Goal: Task Accomplishment & Management: Manage account settings

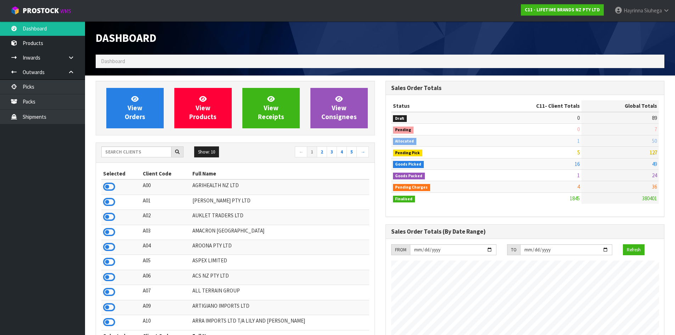
scroll to position [537, 289]
click at [148, 153] on input "text" at bounding box center [136, 151] width 70 height 11
click at [135, 98] on icon at bounding box center [134, 98] width 7 height 7
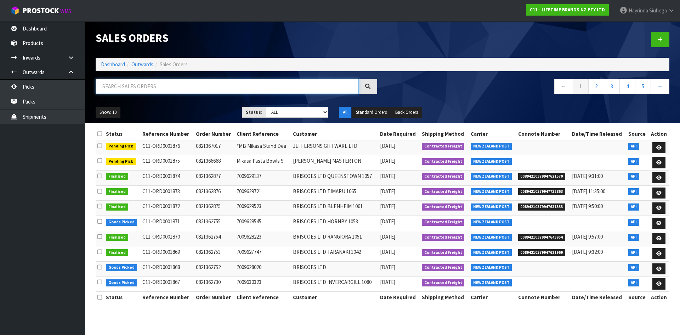
drag, startPoint x: 135, startPoint y: 85, endPoint x: 126, endPoint y: 65, distance: 22.0
click at [135, 84] on input "text" at bounding box center [227, 86] width 263 height 15
type input "JOB-0411365"
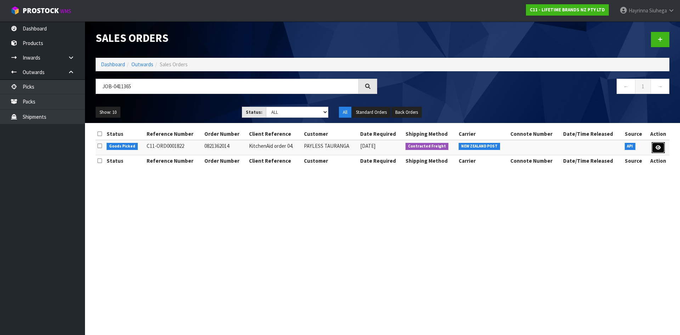
click at [663, 144] on link at bounding box center [658, 147] width 13 height 11
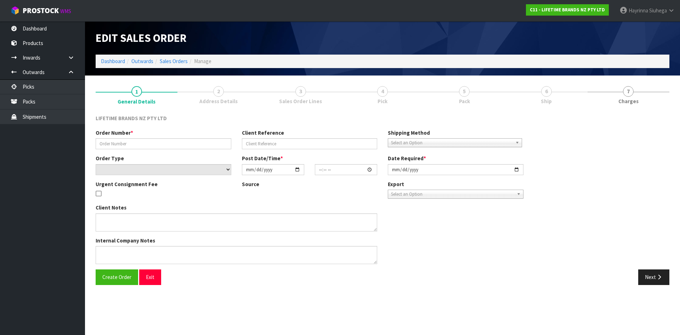
type input "0821362014"
type input "KitchenAid order 04."
select select "number:0"
type input "[DATE]"
type input "08:53:52.000"
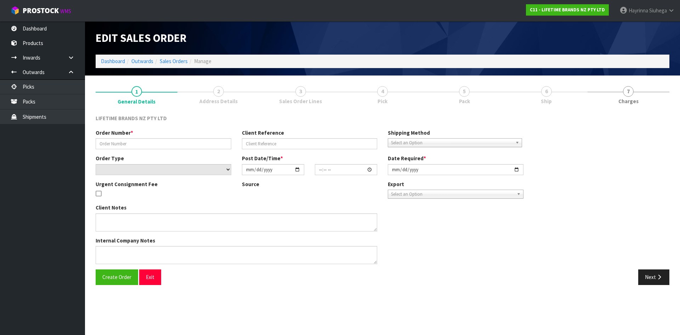
type input "[DATE]"
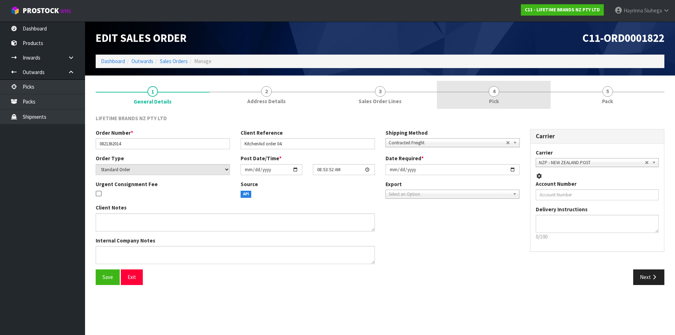
drag, startPoint x: 534, startPoint y: 91, endPoint x: 612, endPoint y: 90, distance: 78.6
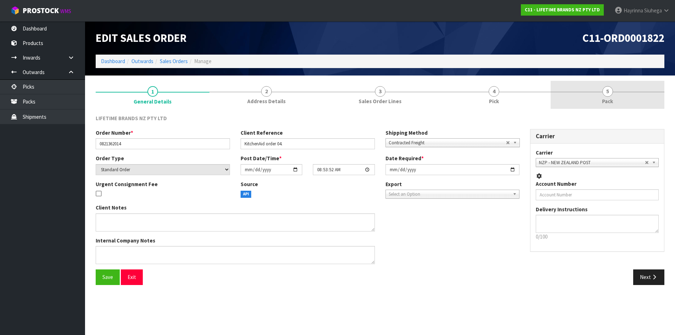
click at [534, 91] on link "4 Pick" at bounding box center [494, 95] width 114 height 28
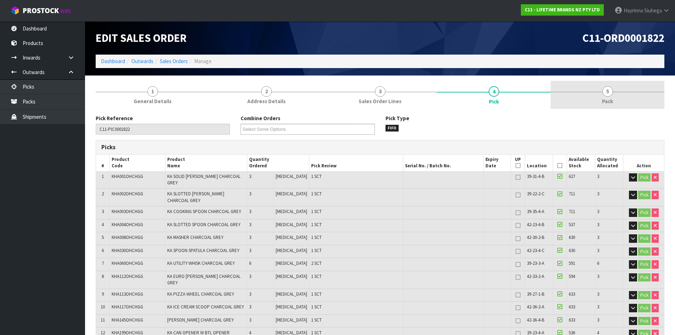
click at [613, 90] on link "5 Pack" at bounding box center [607, 95] width 114 height 28
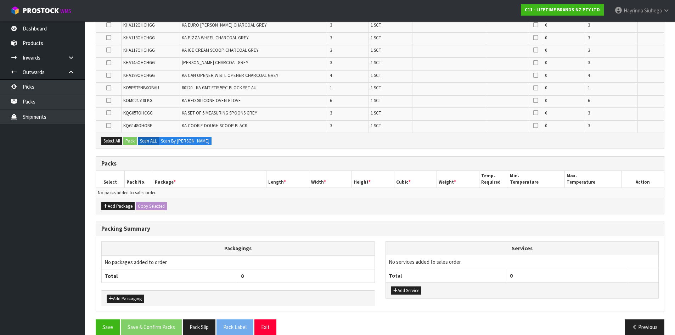
scroll to position [243, 0]
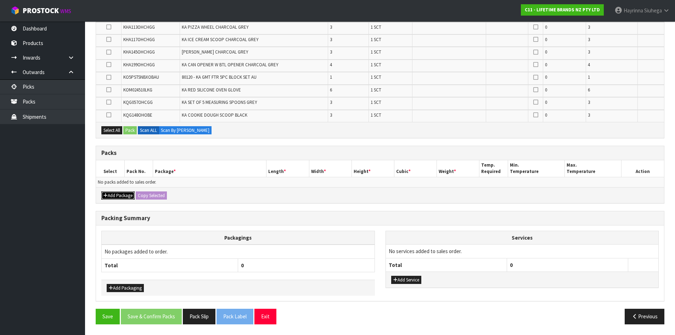
click at [112, 191] on button "Add Package" at bounding box center [117, 195] width 33 height 9
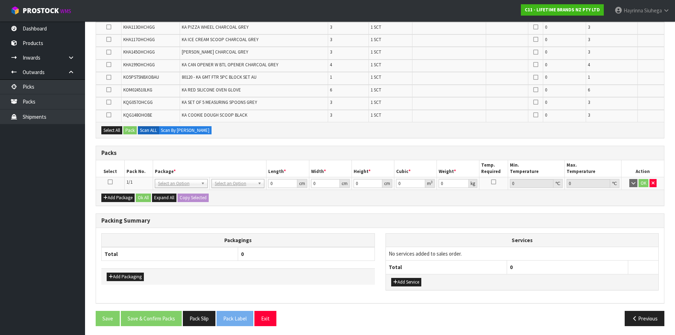
click at [109, 182] on icon at bounding box center [110, 182] width 5 height 0
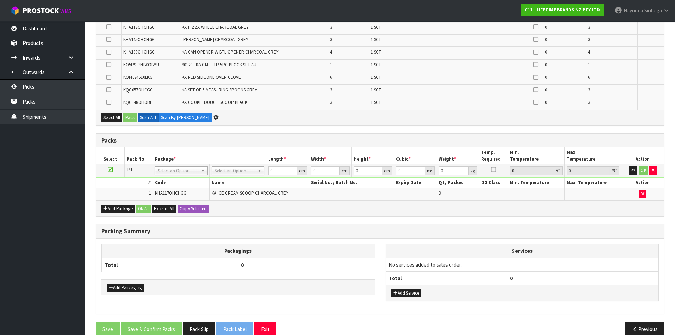
scroll to position [231, 0]
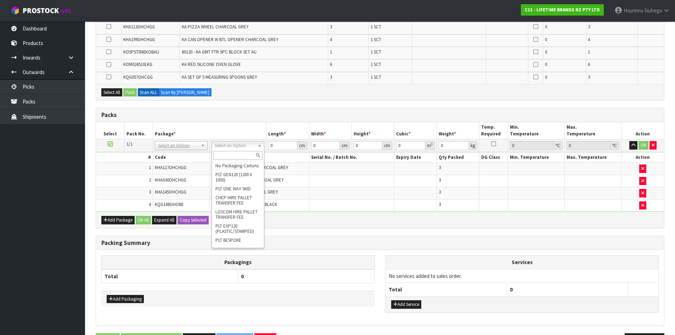
click at [311, 199] on td at bounding box center [351, 205] width 85 height 12
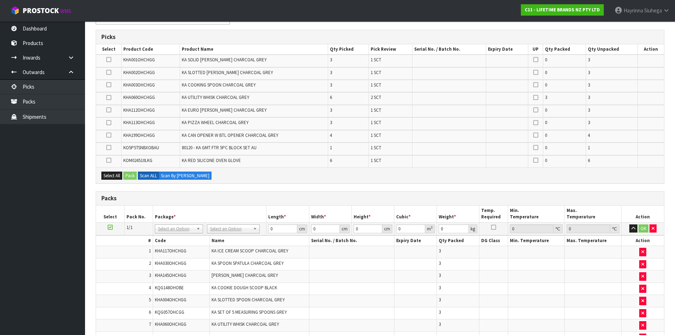
scroll to position [100, 0]
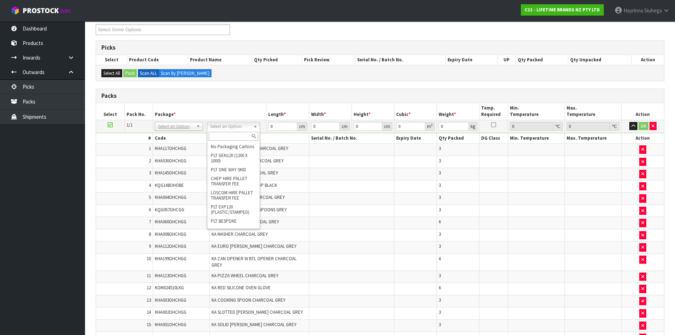
click at [226, 135] on input "text" at bounding box center [233, 136] width 49 height 9
type input "CTN7"
type input "45.5"
type input "35"
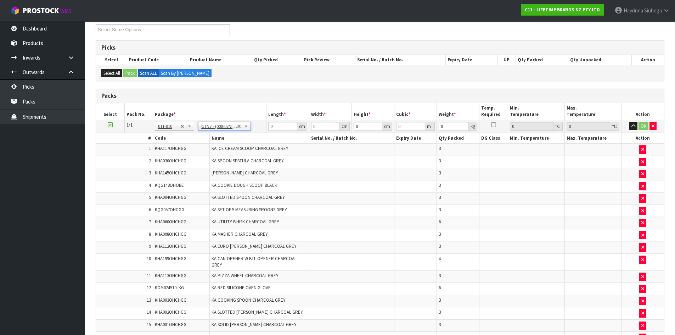
type input "0.072459"
type input "11.55"
click at [271, 130] on input "45.5" at bounding box center [282, 126] width 29 height 9
drag, startPoint x: 271, startPoint y: 130, endPoint x: 629, endPoint y: 154, distance: 358.6
click at [274, 129] on input "45.5" at bounding box center [282, 126] width 29 height 9
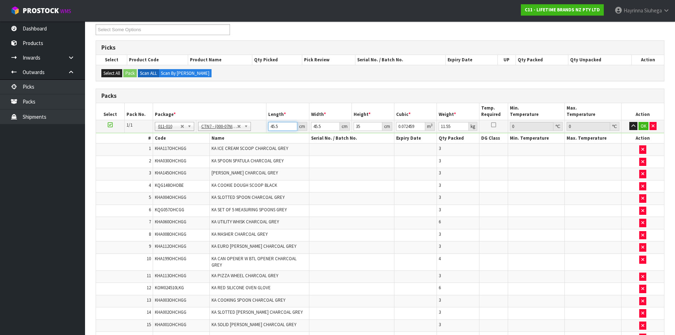
type input "4"
type input "0.00637"
type input "47"
type input "0.074847"
type input "47"
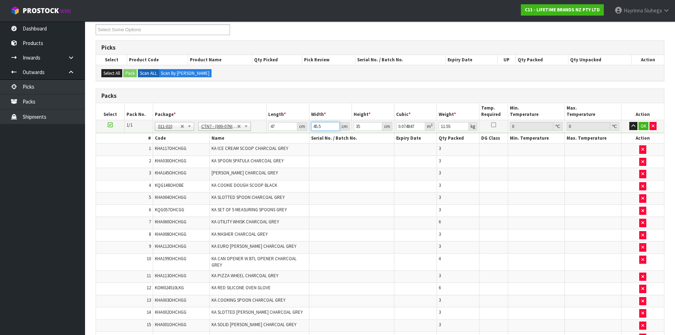
type input "4"
type input "0.00658"
type input "47"
type input "0.077315"
type input "47"
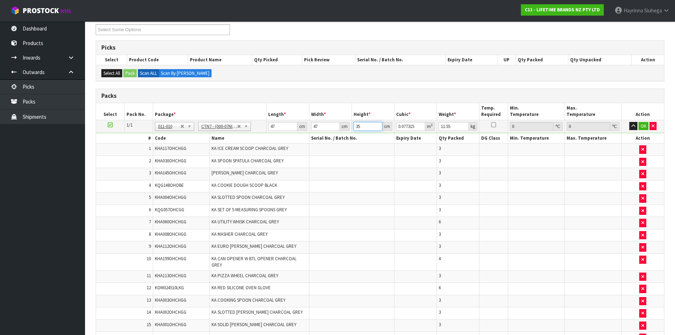
type input "3"
type input "0.006627"
type input "37"
type input "0.081733"
type input "37"
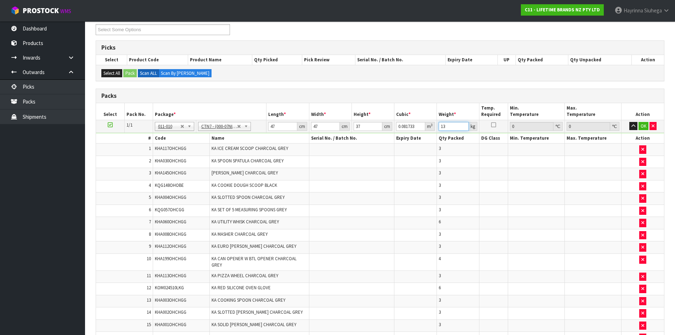
type input "13"
click button "OK" at bounding box center [643, 126] width 10 height 9
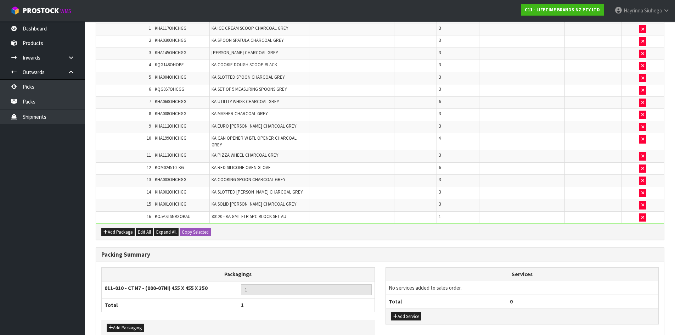
scroll to position [254, 0]
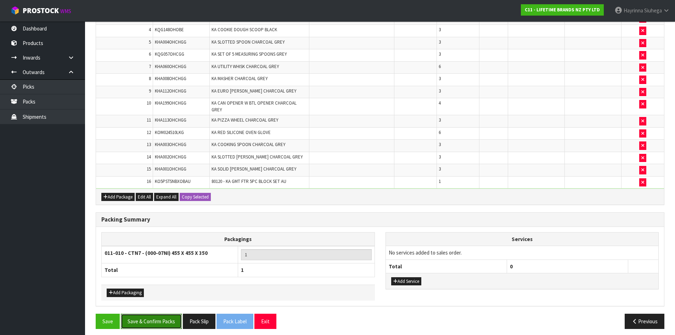
click at [147, 313] on button "Save & Confirm Packs" at bounding box center [151, 320] width 61 height 15
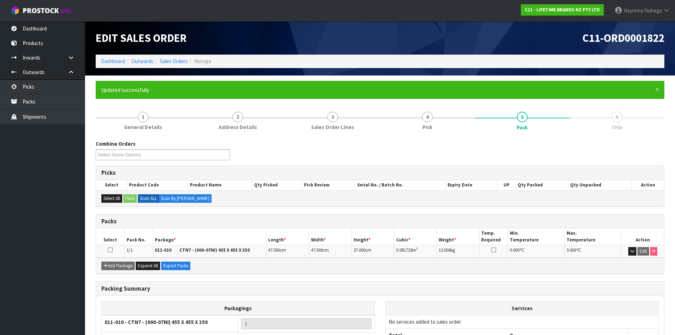
scroll to position [58, 0]
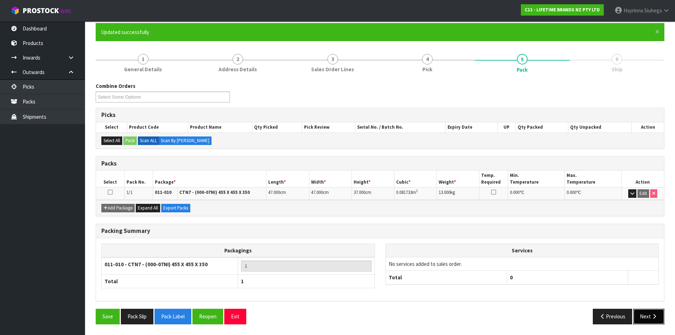
click at [643, 317] on button "Next" at bounding box center [648, 315] width 31 height 15
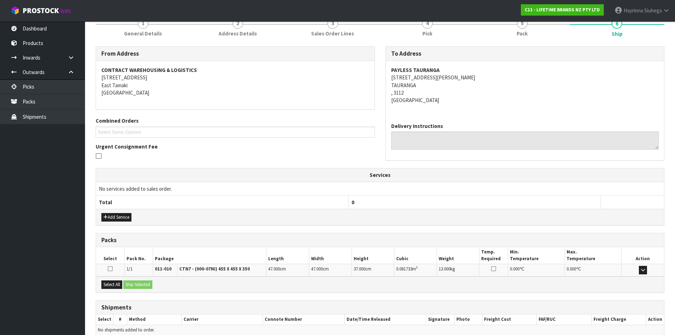
scroll to position [128, 0]
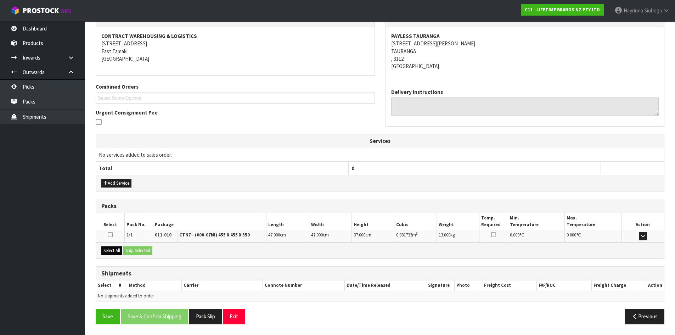
drag, startPoint x: 109, startPoint y: 246, endPoint x: 114, endPoint y: 249, distance: 5.7
click at [108, 246] on div "Select All Ship Selected" at bounding box center [380, 250] width 568 height 16
click at [114, 250] on button "Select All" at bounding box center [111, 250] width 21 height 9
click at [152, 249] on button "Ship Selected" at bounding box center [137, 250] width 29 height 9
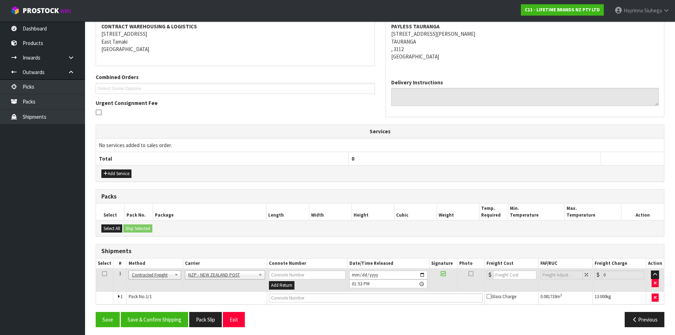
scroll to position [140, 0]
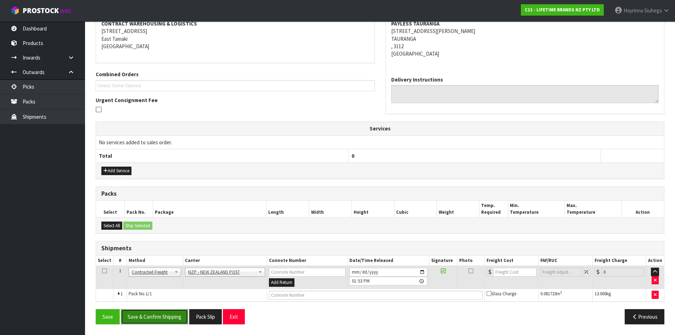
drag, startPoint x: 150, startPoint y: 318, endPoint x: 161, endPoint y: 314, distance: 11.3
click at [150, 317] on button "Save & Confirm Shipping" at bounding box center [154, 316] width 67 height 15
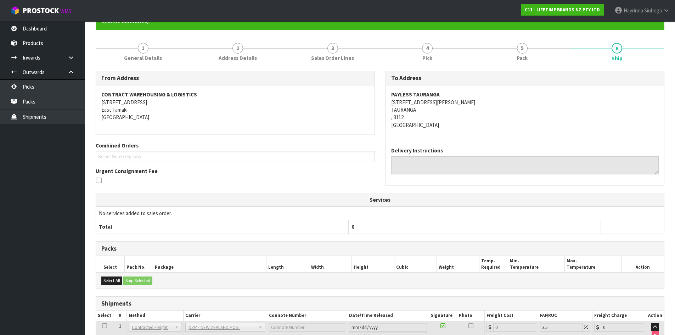
scroll to position [130, 0]
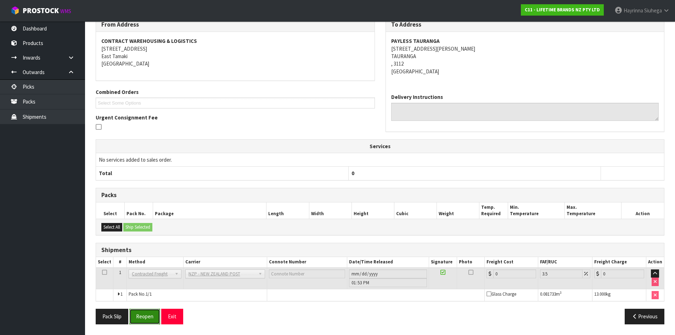
click at [143, 316] on button "Reopen" at bounding box center [144, 315] width 31 height 15
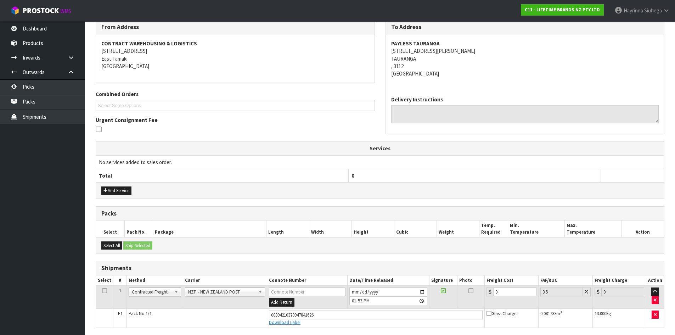
scroll to position [147, 0]
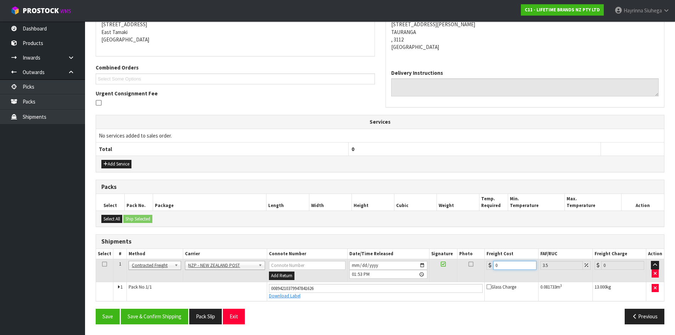
drag, startPoint x: 501, startPoint y: 269, endPoint x: 446, endPoint y: 267, distance: 55.3
click at [446, 267] on tr "1 Client Local Pickup Customer Local Pickup Company Freight Contracted Freight …" at bounding box center [380, 270] width 568 height 23
type input "1"
type input "1.03"
type input "14"
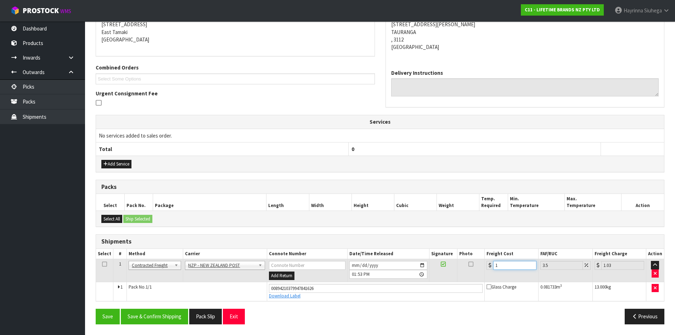
type input "14.49"
type input "14.1"
type input "14.59"
type input "14.14"
type input "14.63"
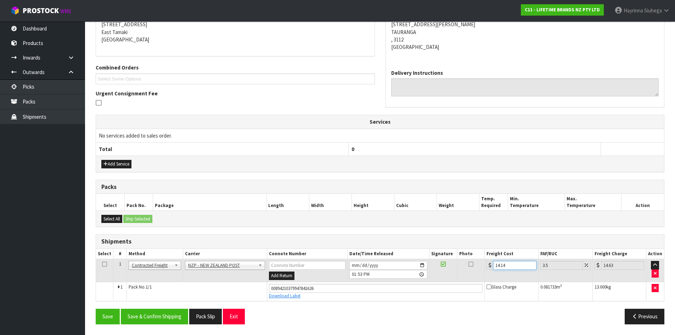
type input "14.14"
click at [96, 308] on button "Save" at bounding box center [108, 315] width 24 height 15
click at [173, 312] on button "Save & Confirm Shipping" at bounding box center [154, 315] width 67 height 15
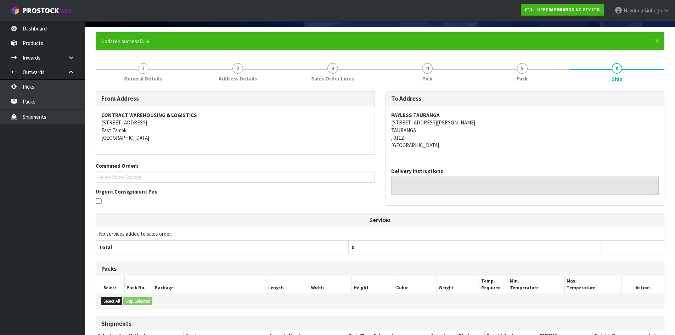
scroll to position [0, 0]
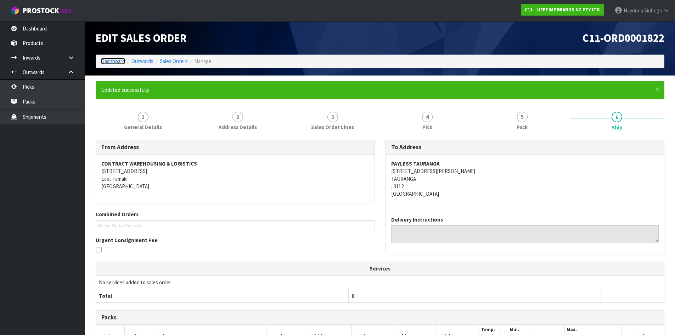
click at [115, 61] on link "Dashboard" at bounding box center [113, 61] width 24 height 7
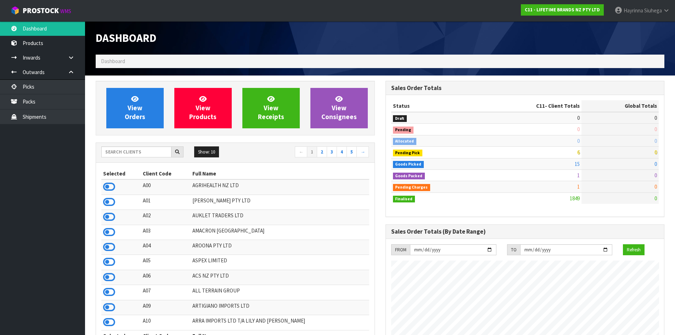
scroll to position [537, 289]
click at [142, 110] on span "View Orders" at bounding box center [135, 108] width 21 height 27
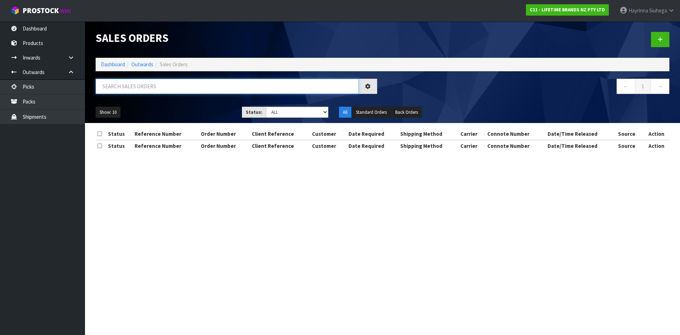
click at [132, 90] on input "text" at bounding box center [227, 86] width 263 height 15
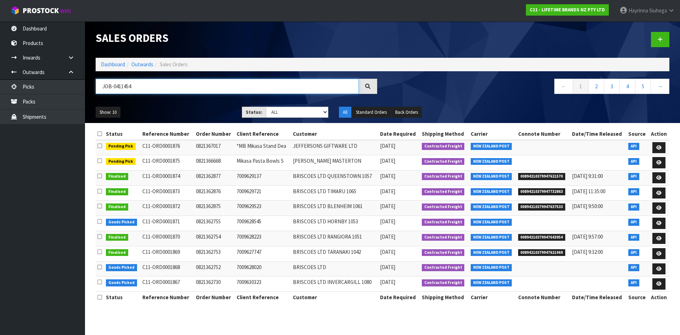
type input "JOB-0411454"
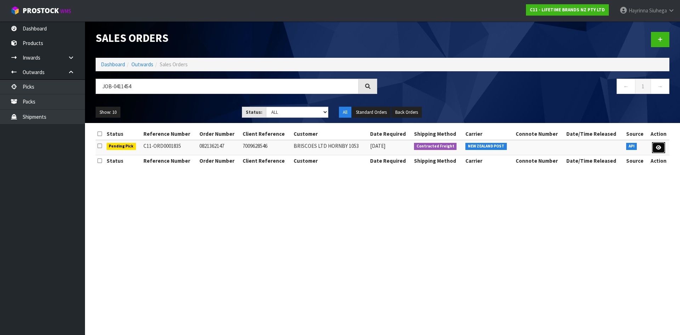
click at [657, 146] on icon at bounding box center [658, 147] width 5 height 5
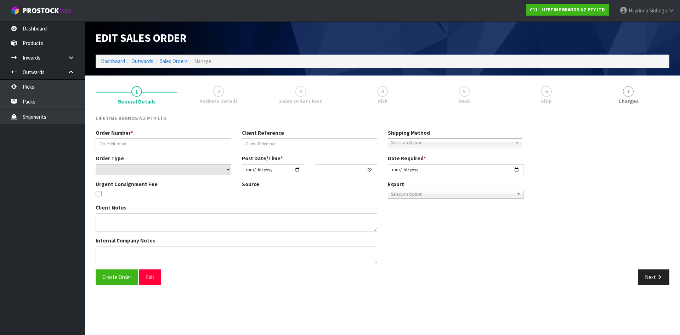
type input "0821362147"
type input "7009628546"
select select "number:0"
type input "2025-09-08"
type input "10:09:02.000"
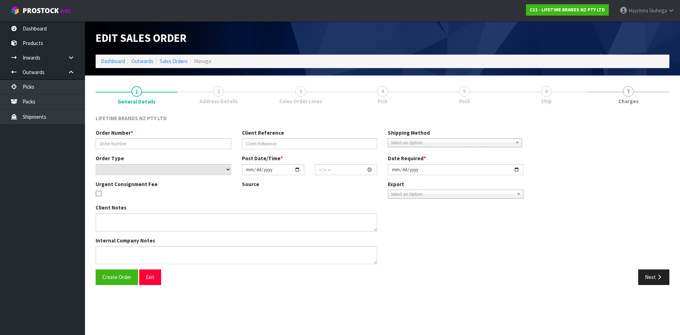
type input "2025-09-08"
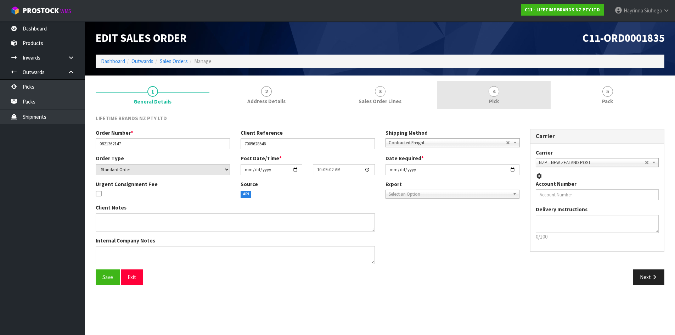
click at [517, 95] on link "4 Pick" at bounding box center [494, 95] width 114 height 28
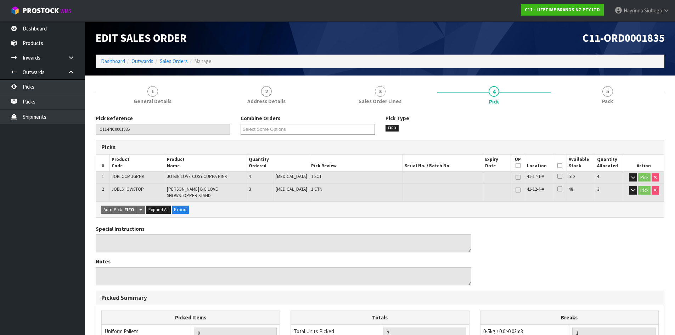
drag, startPoint x: 557, startPoint y: 166, endPoint x: 353, endPoint y: 227, distance: 212.8
click at [557, 166] on icon at bounding box center [559, 165] width 5 height 0
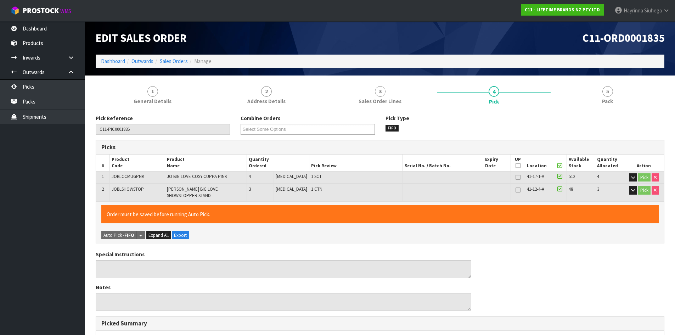
scroll to position [172, 0]
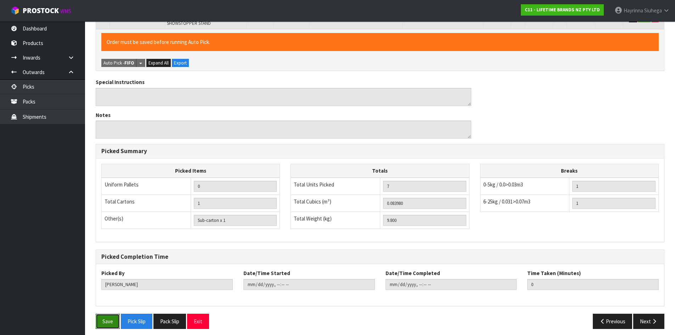
click at [112, 314] on button "Save" at bounding box center [108, 320] width 24 height 15
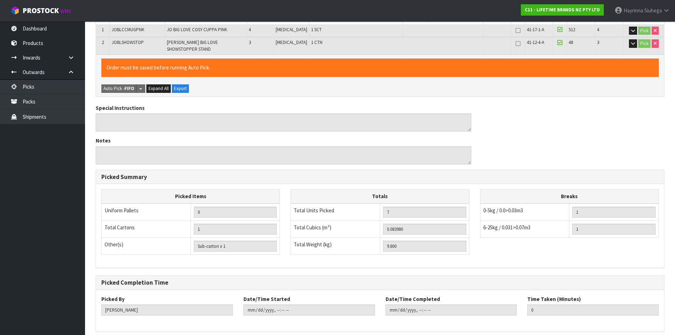
scroll to position [0, 0]
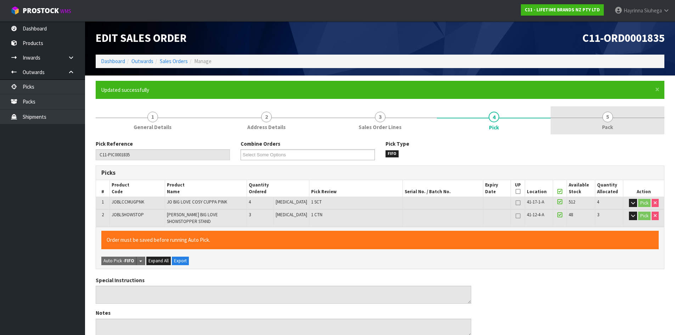
type input "Hayrinna Siuhega"
type input "2025-09-09T13:55:44"
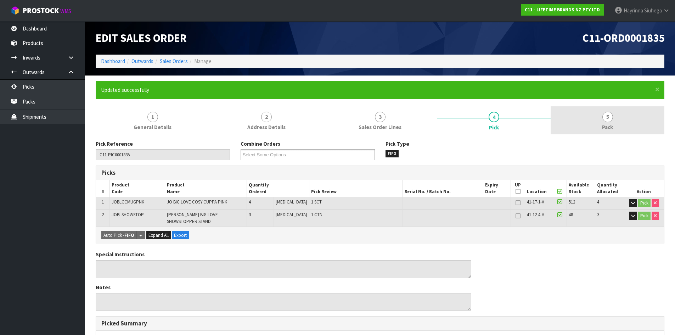
click at [607, 119] on span "5" at bounding box center [607, 117] width 11 height 11
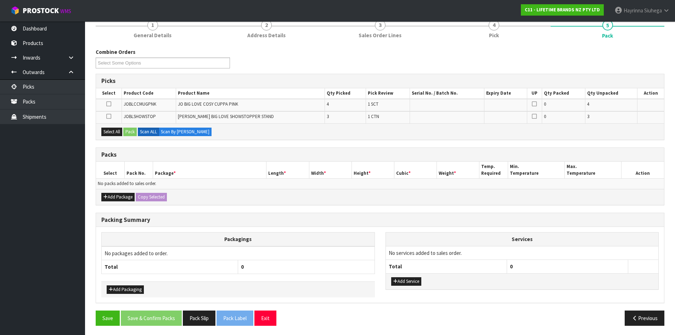
scroll to position [93, 0]
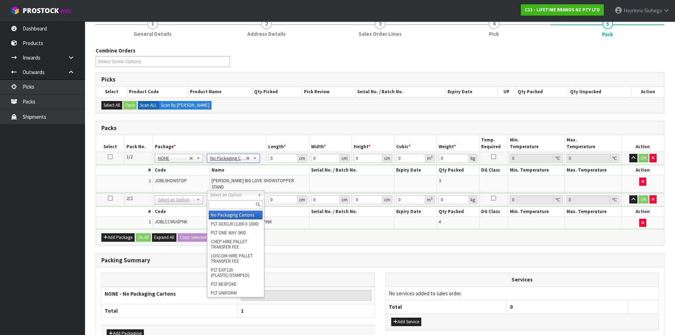
type input "2"
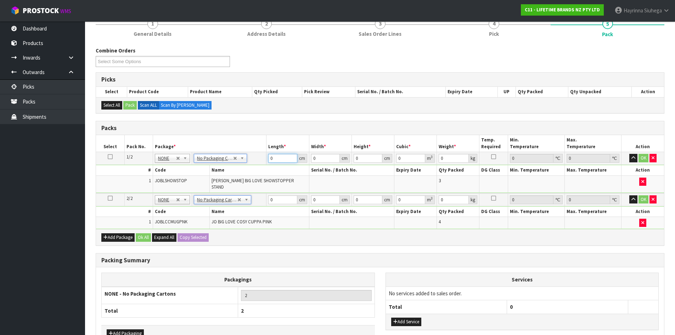
click at [270, 159] on input "0" at bounding box center [282, 158] width 29 height 9
type input "40"
type input "4"
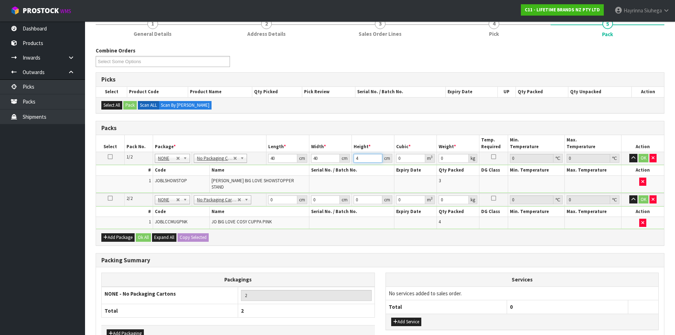
type input "0.0064"
type input "43"
type input "0.0688"
type input "43"
type input "9"
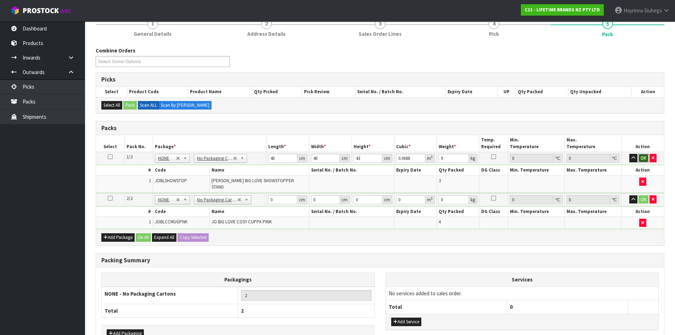
click button "OK" at bounding box center [643, 158] width 10 height 9
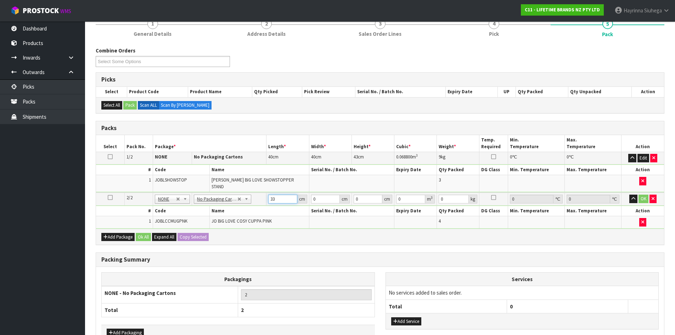
type input "33"
type input "20"
type input "2"
type input "0.00132"
type input "24"
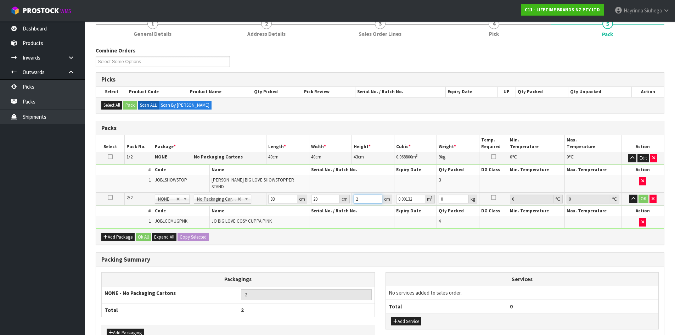
type input "0.01584"
type input "24"
type input "3"
click button "OK" at bounding box center [643, 198] width 10 height 9
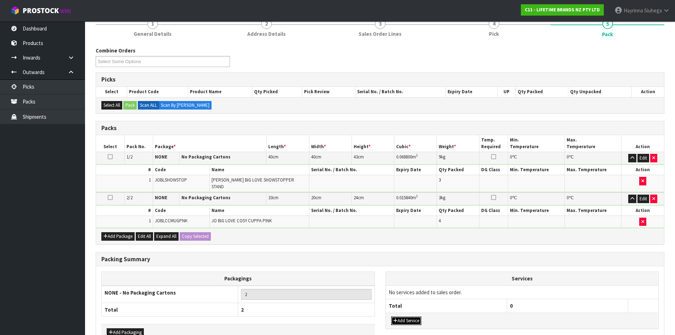
click at [409, 317] on button "Add Service" at bounding box center [406, 320] width 30 height 9
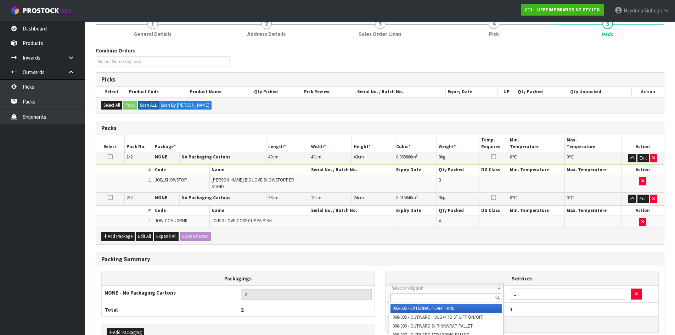
click at [421, 296] on input "text" at bounding box center [446, 297] width 112 height 9
type input "SUPPL"
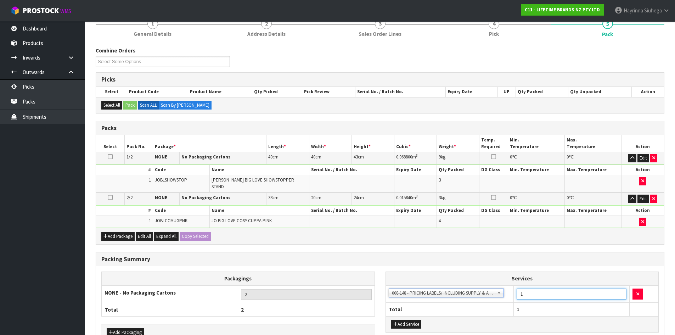
drag, startPoint x: 521, startPoint y: 292, endPoint x: 526, endPoint y: 294, distance: 6.1
click at [516, 292] on td "1" at bounding box center [572, 293] width 116 height 17
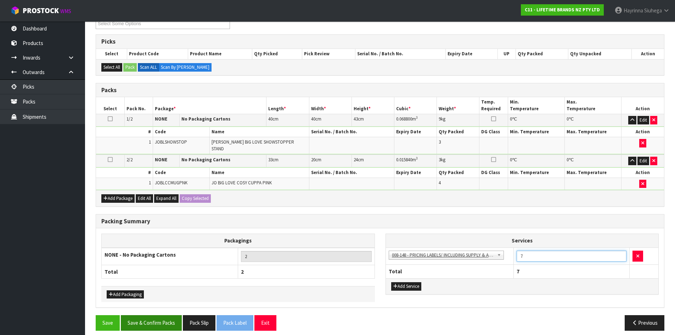
scroll to position [132, 0]
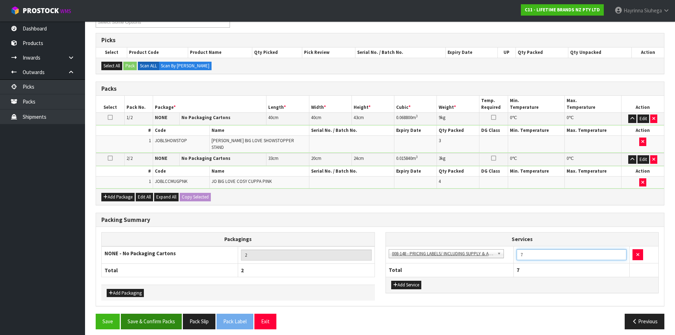
type input "7"
click at [168, 317] on button "Save & Confirm Packs" at bounding box center [151, 320] width 61 height 15
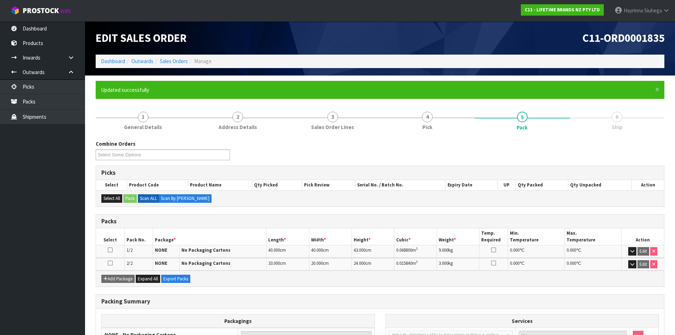
scroll to position [70, 0]
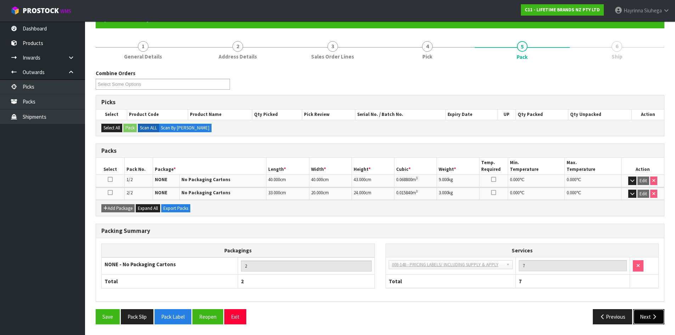
click at [655, 316] on icon "button" at bounding box center [654, 316] width 7 height 5
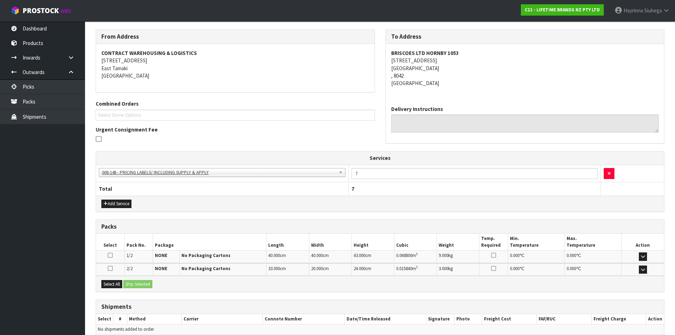
scroll to position [144, 0]
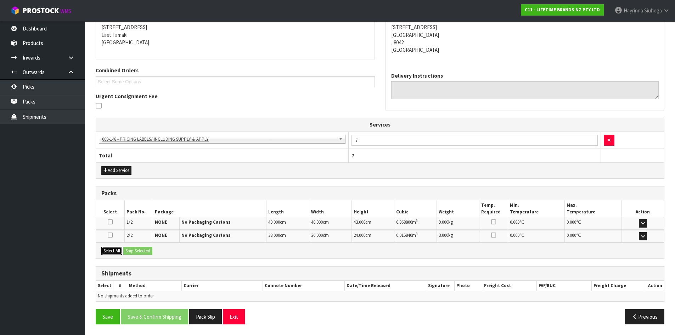
drag, startPoint x: 117, startPoint y: 250, endPoint x: 146, endPoint y: 250, distance: 29.0
click at [118, 250] on button "Select All" at bounding box center [111, 251] width 21 height 9
click at [146, 250] on button "Ship Selected" at bounding box center [137, 251] width 29 height 9
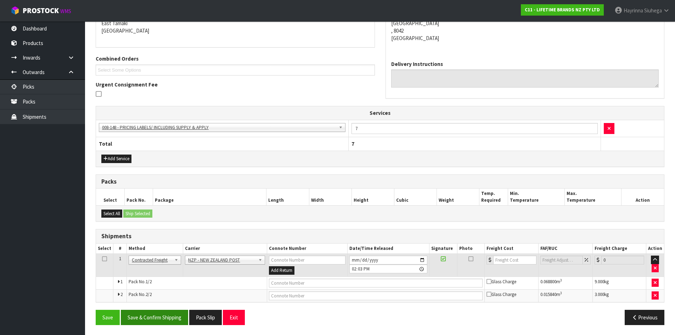
scroll to position [156, 0]
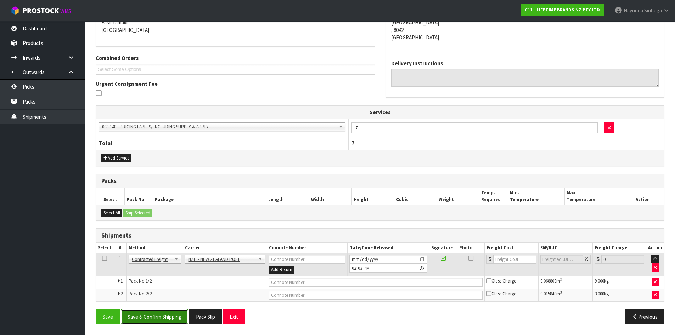
click at [159, 311] on button "Save & Confirm Shipping" at bounding box center [154, 316] width 67 height 15
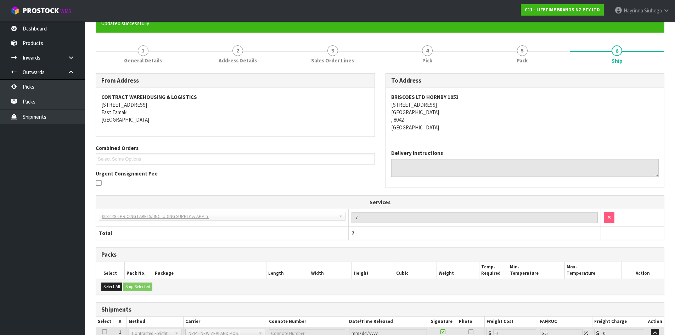
scroll to position [146, 0]
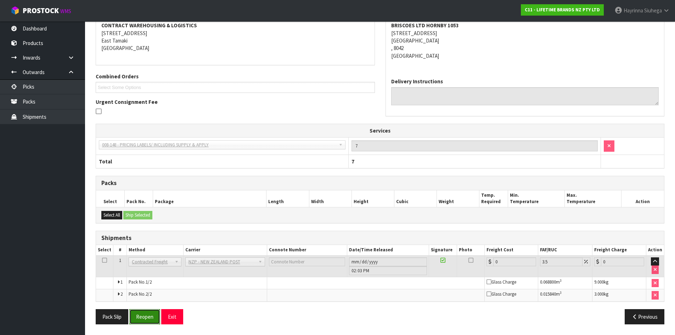
click at [153, 312] on button "Reopen" at bounding box center [144, 316] width 31 height 15
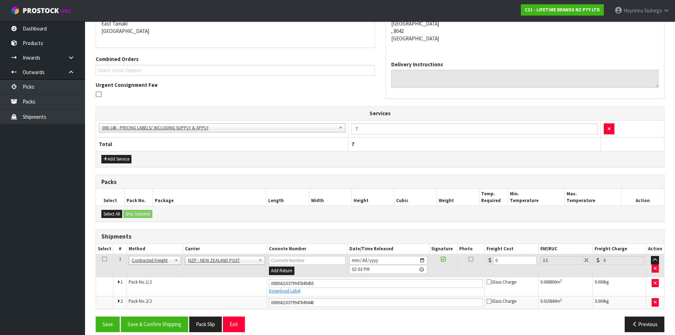
scroll to position [163, 0]
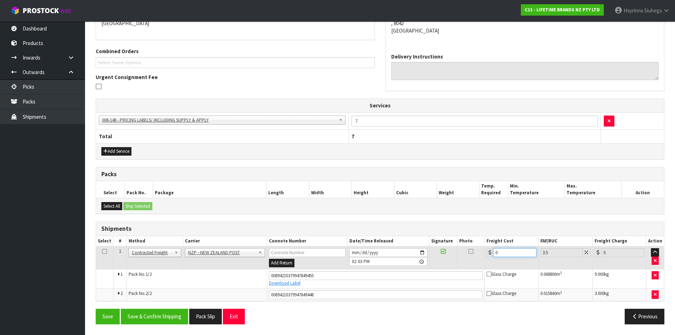
drag, startPoint x: 503, startPoint y: 252, endPoint x: 408, endPoint y: 253, distance: 94.6
click at [411, 253] on tr "1 Client Local Pickup Customer Local Pickup Company Freight Contracted Freight …" at bounding box center [380, 257] width 568 height 23
type input "2"
type input "2.07"
type input "29"
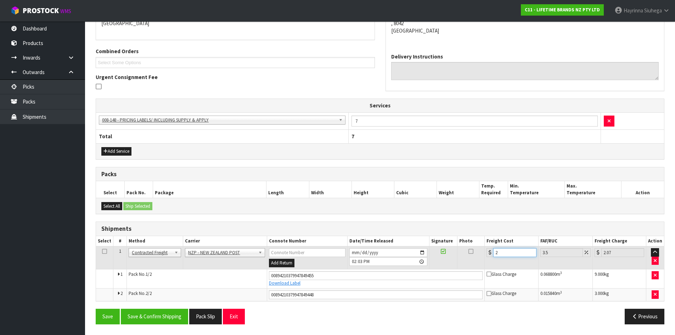
type input "30.01"
type input "29.8"
type input "30.84"
type input "29.89"
type input "30.94"
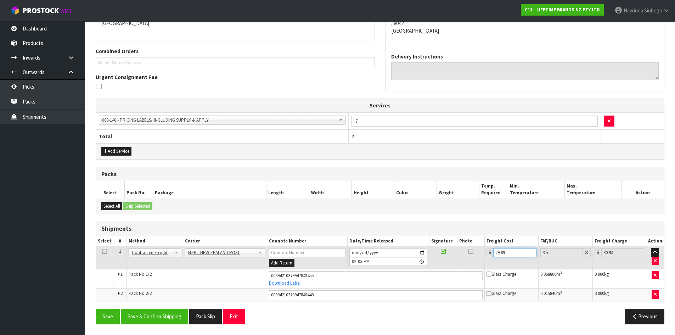
type input "29.89"
click at [96, 308] on button "Save" at bounding box center [108, 315] width 24 height 15
click at [172, 313] on button "Save & Confirm Shipping" at bounding box center [154, 315] width 67 height 15
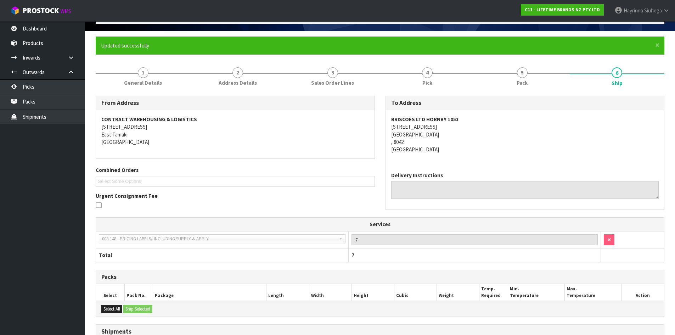
scroll to position [0, 0]
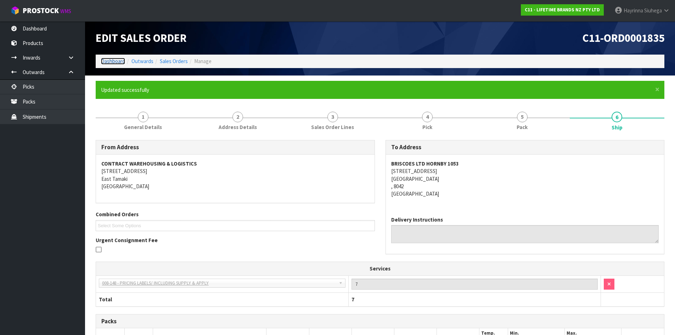
click at [118, 63] on link "Dashboard" at bounding box center [113, 61] width 24 height 7
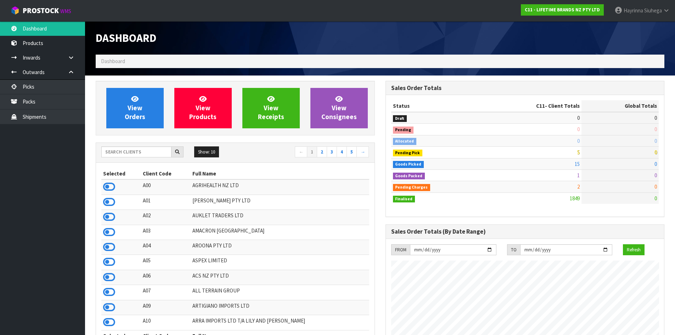
scroll to position [537, 289]
click at [152, 93] on link "View Orders" at bounding box center [134, 108] width 57 height 40
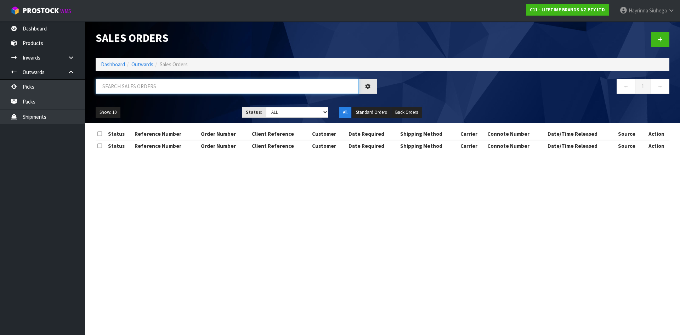
click at [142, 89] on input "text" at bounding box center [227, 86] width 263 height 15
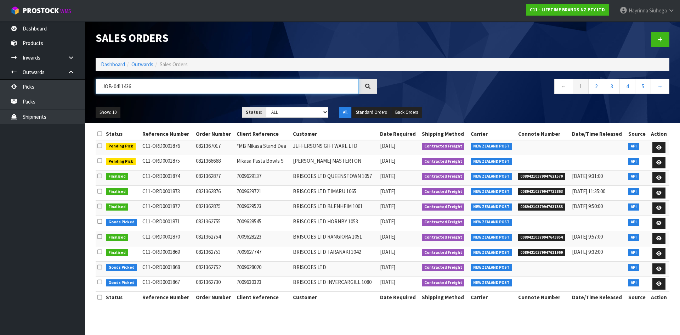
type input "JOB-0411436"
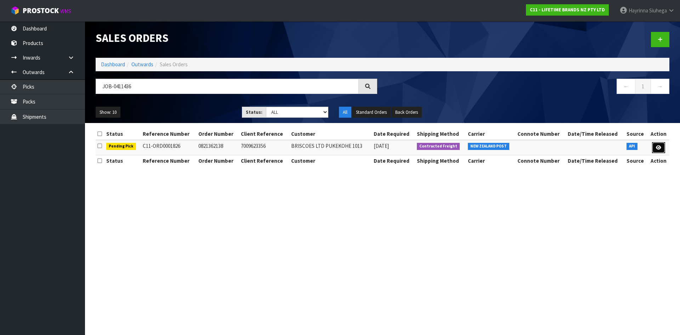
click at [660, 148] on icon at bounding box center [658, 147] width 5 height 5
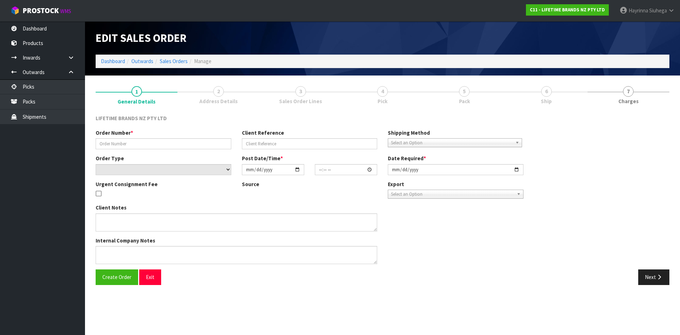
type input "0821362138"
type input "7009623356"
select select "number:0"
type input "[DATE]"
type input "09:54:01.000"
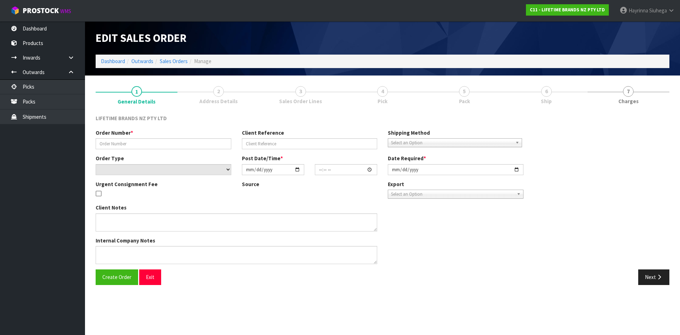
type input "[DATE]"
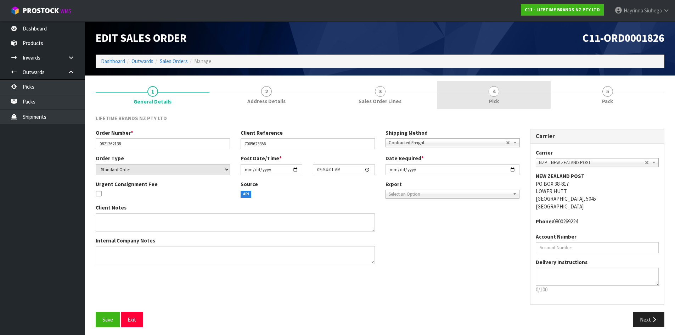
click at [538, 102] on link "4 Pick" at bounding box center [494, 95] width 114 height 28
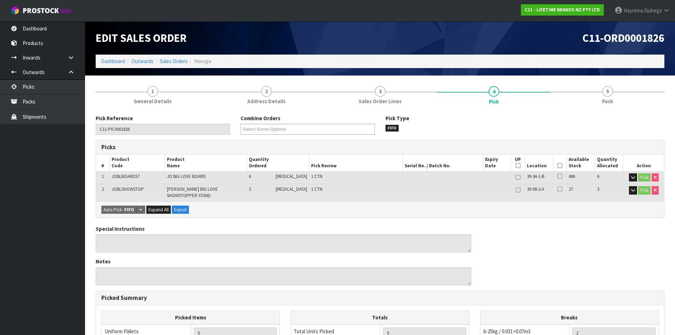
click at [557, 165] on icon at bounding box center [559, 165] width 5 height 0
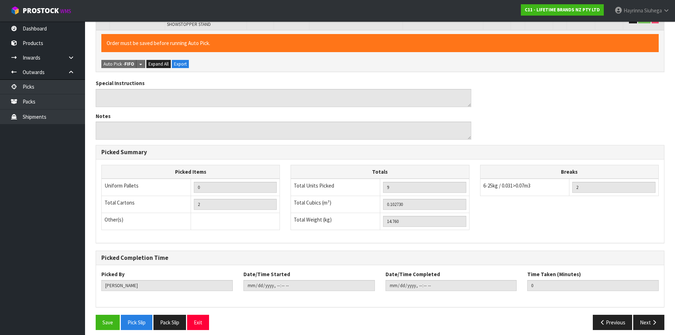
scroll to position [172, 0]
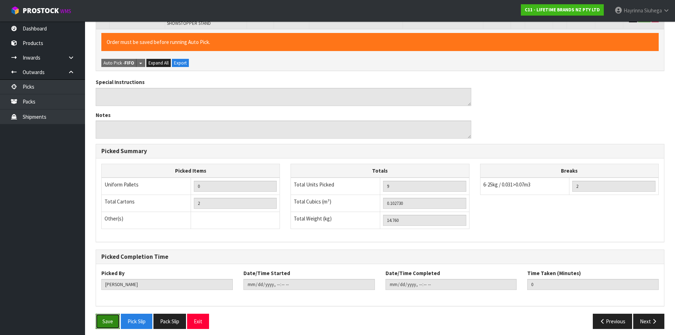
click at [106, 313] on button "Save" at bounding box center [108, 320] width 24 height 15
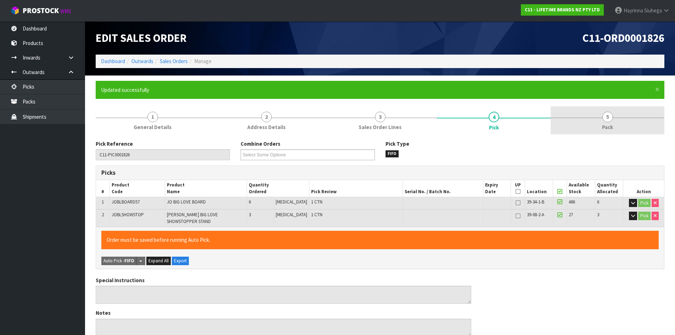
type input "Hayrinna Siuhega"
type input "2025-09-09T14:05:33"
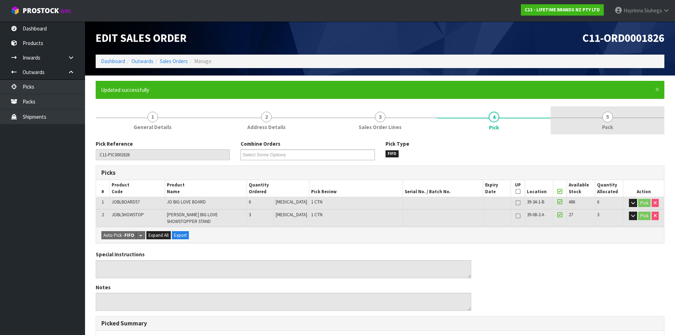
click at [608, 122] on link "5 Pack" at bounding box center [607, 120] width 114 height 28
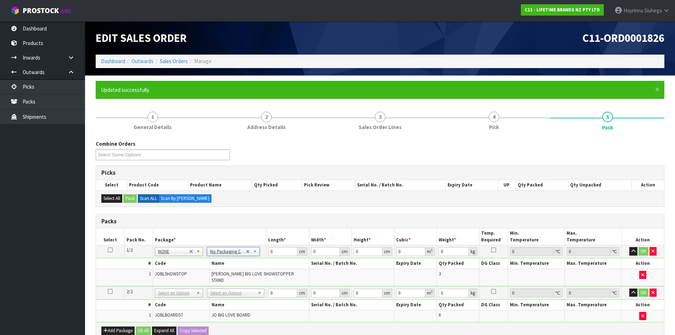
drag, startPoint x: 236, startPoint y: 287, endPoint x: 235, endPoint y: 292, distance: 5.2
click at [230, 303] on div at bounding box center [235, 298] width 57 height 12
type input "2"
click at [270, 250] on input "0" at bounding box center [282, 251] width 29 height 9
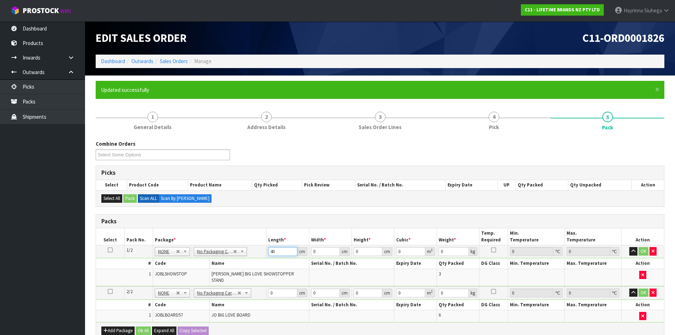
type input "40"
type input "4"
type input "0.0064"
type input "43"
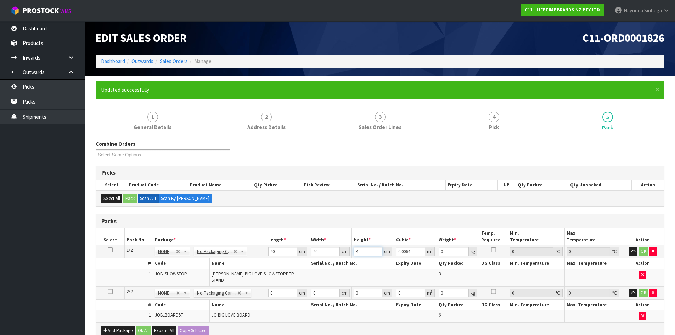
type input "0.0688"
type input "43"
type input "9"
click button "OK" at bounding box center [643, 251] width 10 height 9
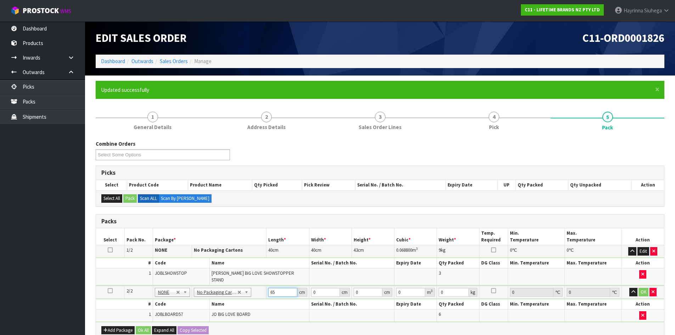
type input "65"
type input "29"
type input "1"
type input "0.001885"
type input "17"
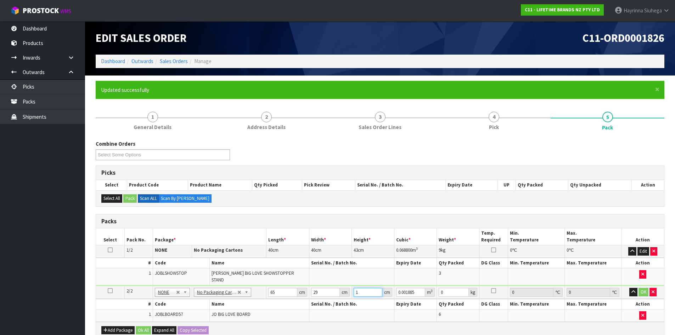
type input "0.032045"
type input "17"
type input "9"
click button "OK" at bounding box center [643, 292] width 10 height 9
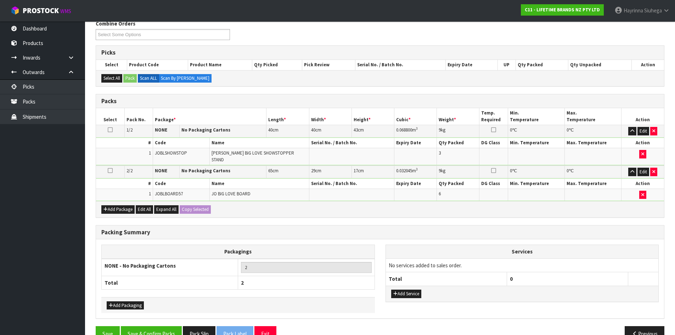
scroll to position [132, 0]
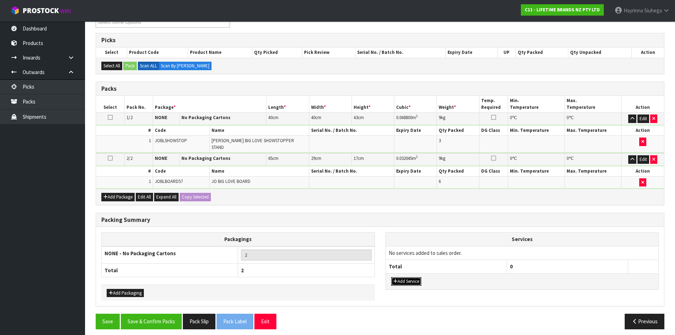
click at [402, 278] on button "Add Service" at bounding box center [406, 281] width 30 height 9
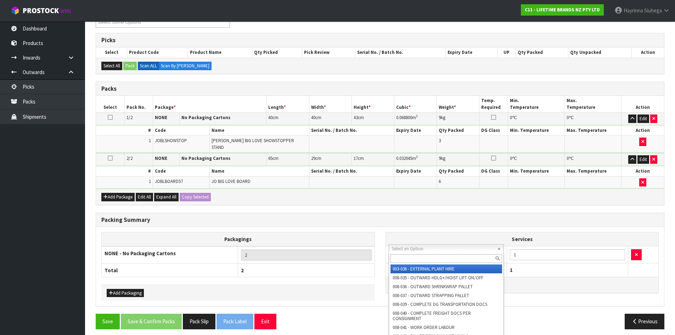
click at [421, 260] on input "text" at bounding box center [446, 258] width 112 height 9
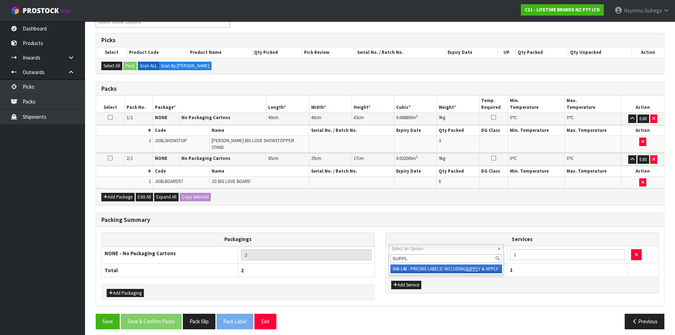
type input "SUPPL"
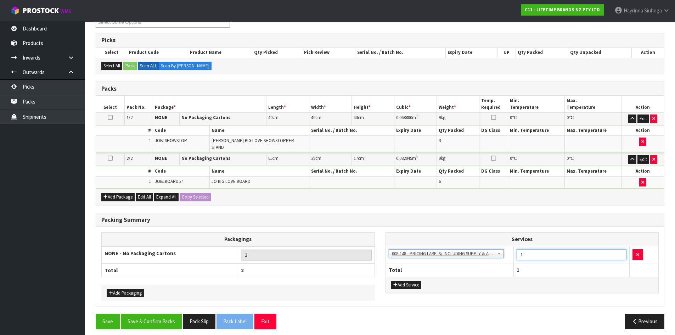
drag, startPoint x: 539, startPoint y: 244, endPoint x: 495, endPoint y: 251, distance: 43.8
click at [495, 251] on tr "003-036 - EXTERNAL PLANT HIRE 008-035 - OUTWARD HDLG+/HOIST LIFT ON/OFF 008-036…" at bounding box center [522, 254] width 273 height 17
type input "9"
click at [151, 315] on button "Save & Confirm Packs" at bounding box center [151, 320] width 61 height 15
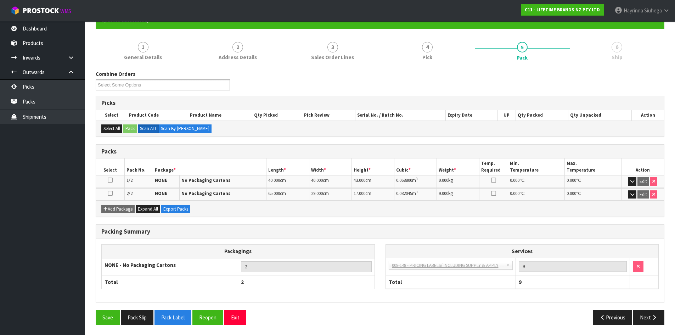
scroll to position [70, 0]
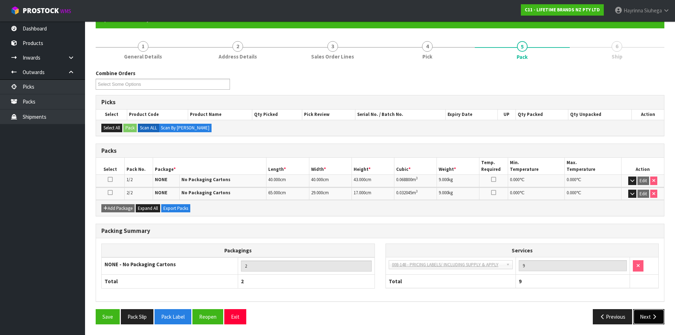
click at [657, 310] on button "Next" at bounding box center [648, 316] width 31 height 15
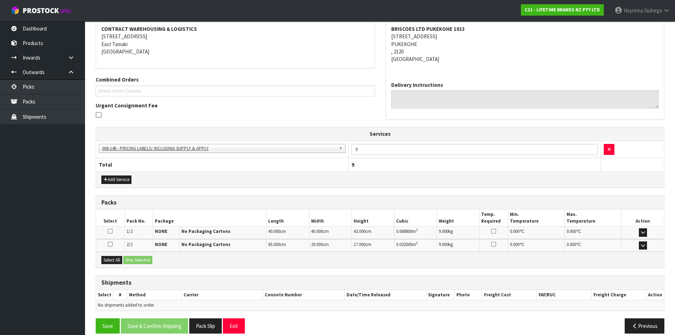
scroll to position [144, 0]
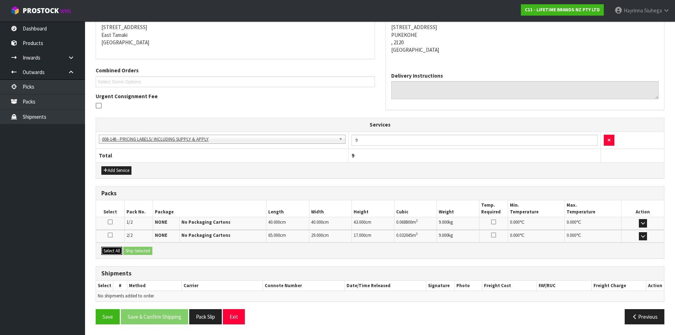
click at [117, 251] on button "Select All" at bounding box center [111, 251] width 21 height 9
click at [129, 251] on button "Ship Selected" at bounding box center [137, 251] width 29 height 9
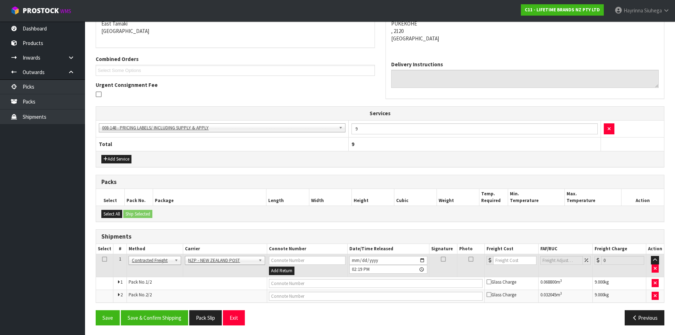
scroll to position [156, 0]
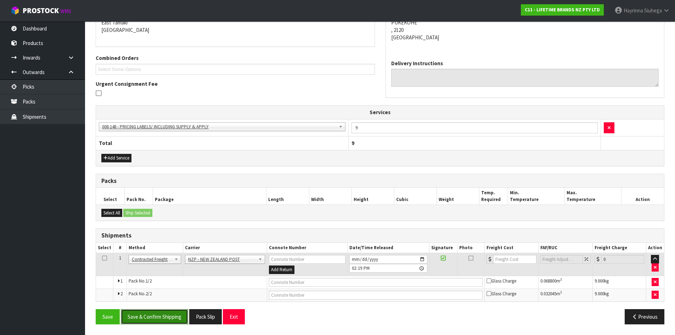
click at [153, 311] on button "Save & Confirm Shipping" at bounding box center [154, 316] width 67 height 15
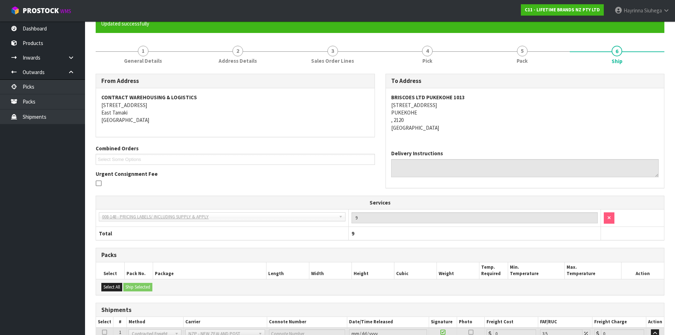
scroll to position [146, 0]
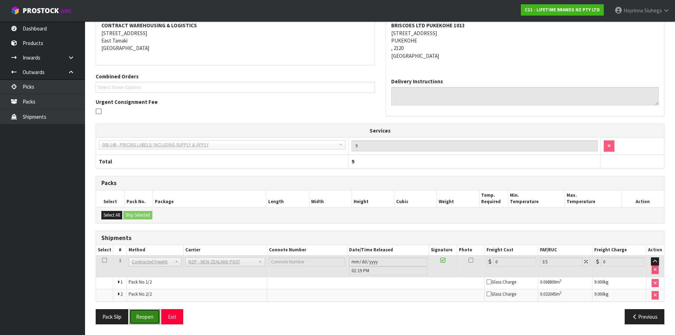
click at [152, 320] on button "Reopen" at bounding box center [144, 316] width 31 height 15
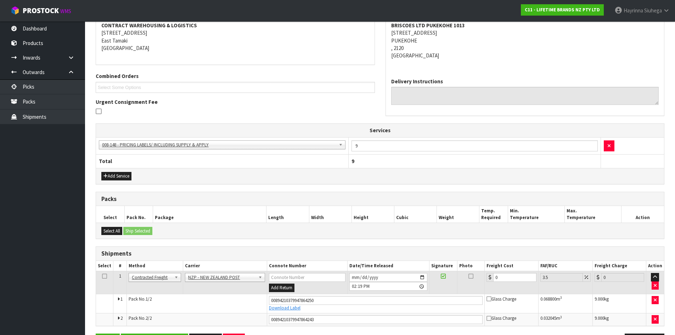
scroll to position [163, 0]
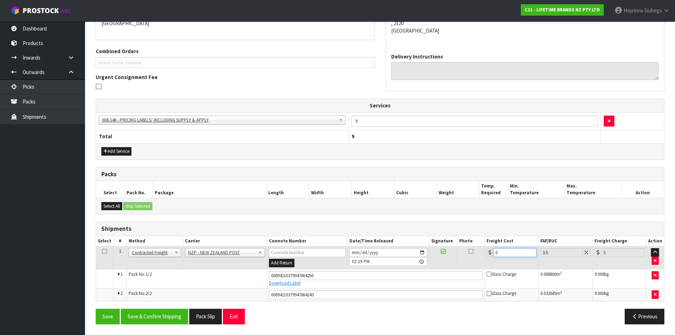
drag, startPoint x: 513, startPoint y: 255, endPoint x: 452, endPoint y: 257, distance: 61.7
click at [455, 257] on tr "1 Client Local Pickup Customer Local Pickup Company Freight Contracted Freight …" at bounding box center [380, 257] width 568 height 23
type input "8"
type input "8.28"
type input "8.6"
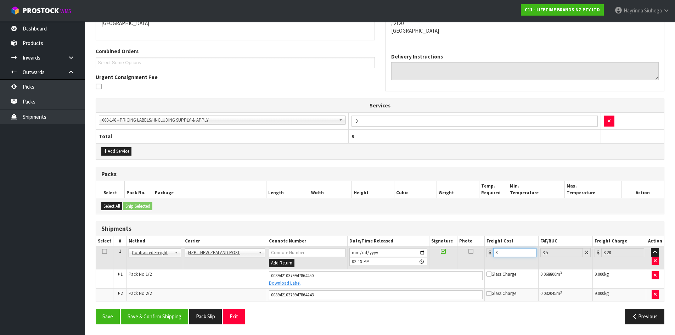
type input "8.9"
type input "8.66"
type input "8.96"
type input "8.66"
click at [96, 308] on button "Save" at bounding box center [108, 315] width 24 height 15
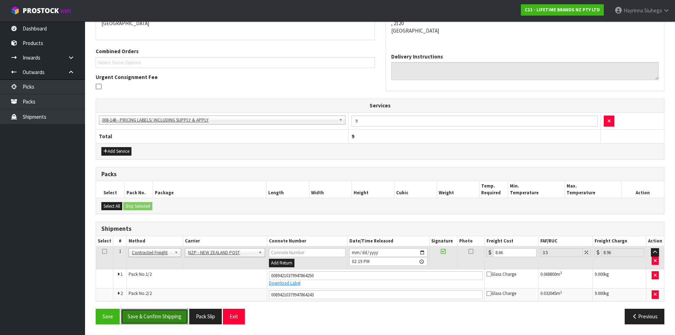
click at [165, 319] on button "Save & Confirm Shipping" at bounding box center [154, 315] width 67 height 15
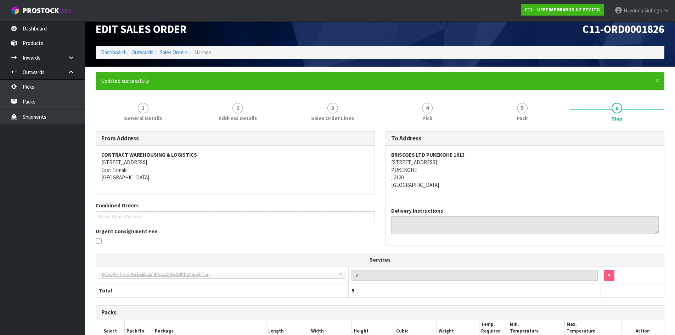
scroll to position [0, 0]
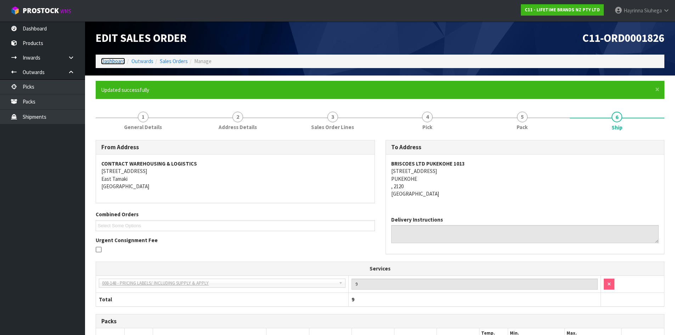
click at [113, 60] on link "Dashboard" at bounding box center [113, 61] width 24 height 7
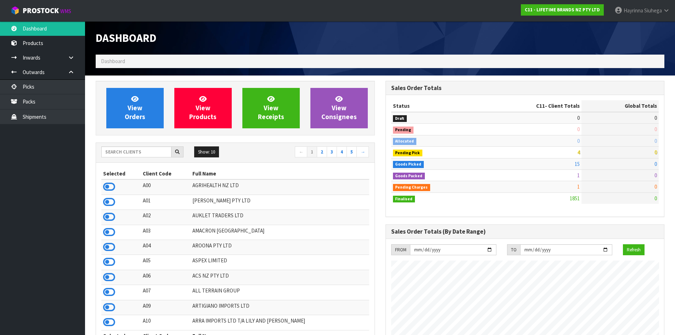
scroll to position [537, 289]
click at [156, 94] on link "View Orders" at bounding box center [134, 108] width 57 height 40
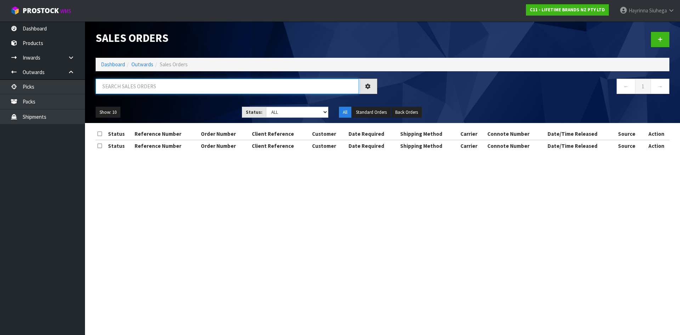
click at [155, 89] on input "text" at bounding box center [227, 86] width 263 height 15
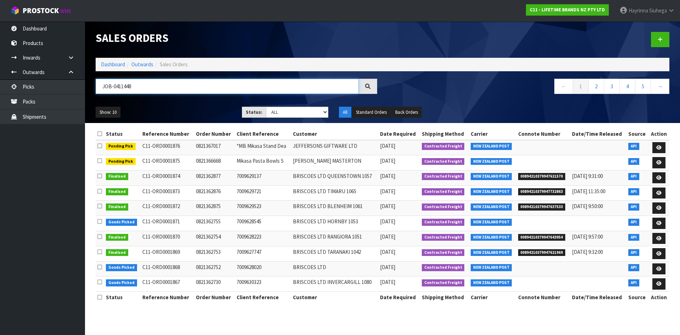
type input "JOB-0411448"
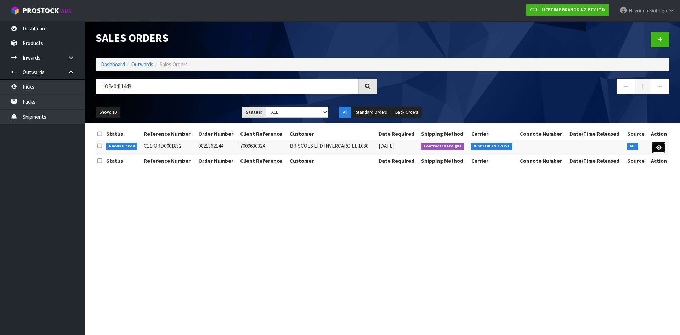
click at [658, 148] on icon at bounding box center [658, 147] width 5 height 5
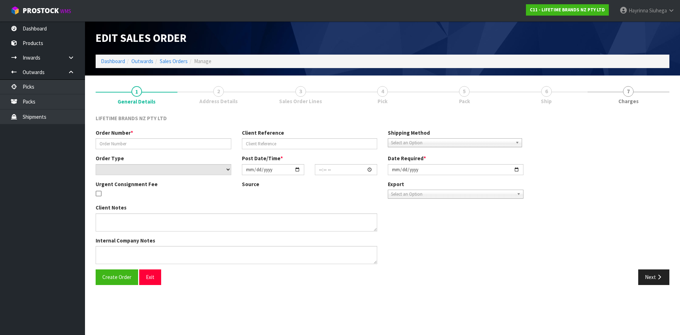
type input "0821362144"
type input "7009630324"
select select "number:0"
type input "2025-09-08"
type input "10:03:58.000"
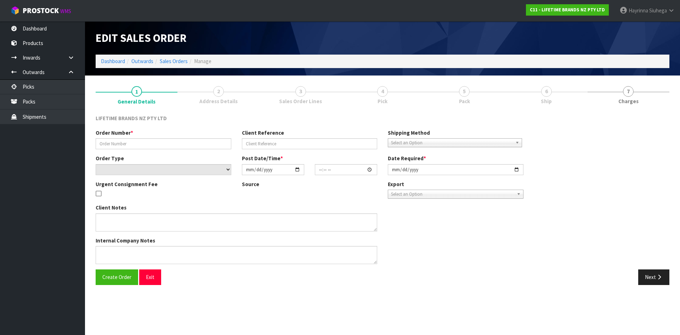
type input "2025-09-08"
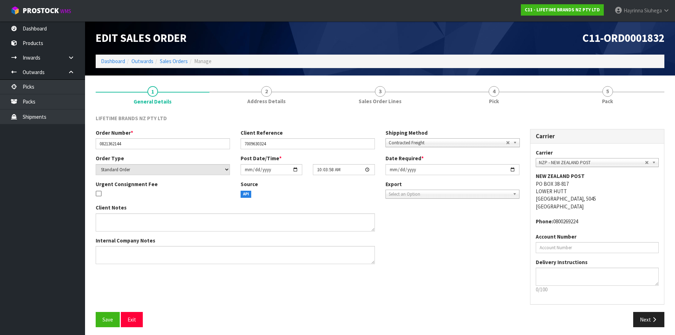
click at [548, 98] on link "4 Pick" at bounding box center [494, 95] width 114 height 28
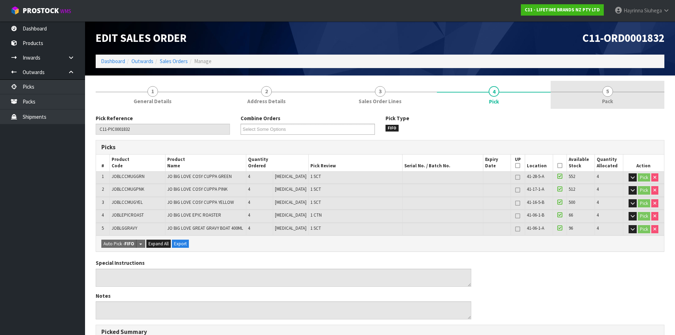
click at [605, 91] on span "5" at bounding box center [607, 91] width 11 height 11
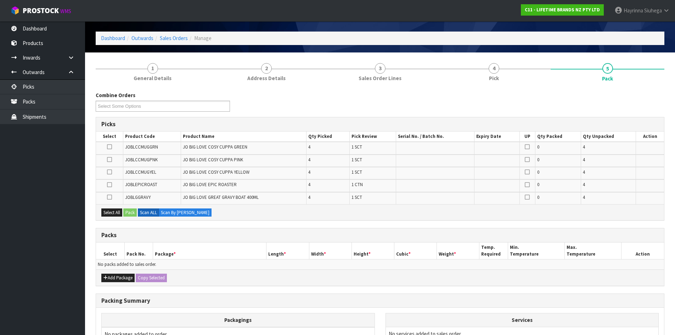
scroll to position [35, 0]
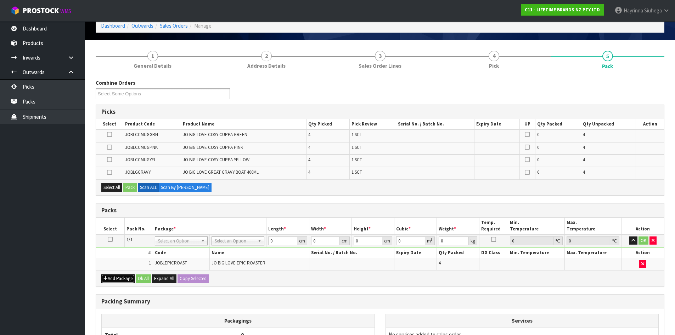
click at [117, 280] on button "Add Package" at bounding box center [117, 278] width 33 height 9
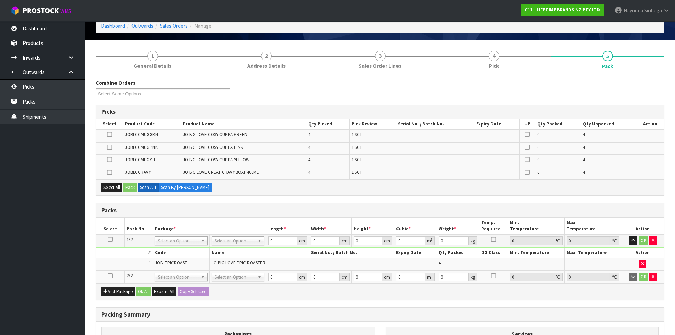
click at [109, 276] on icon at bounding box center [110, 276] width 5 height 0
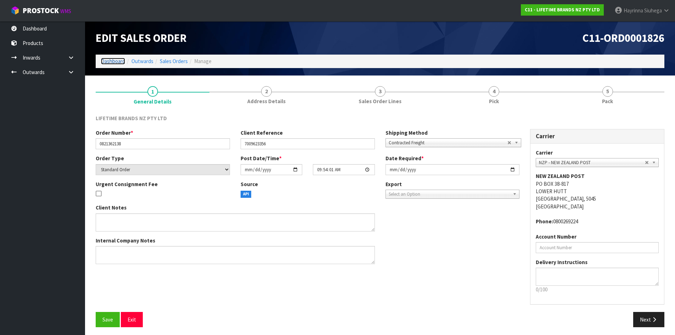
click at [112, 61] on link "Dashboard" at bounding box center [113, 61] width 24 height 7
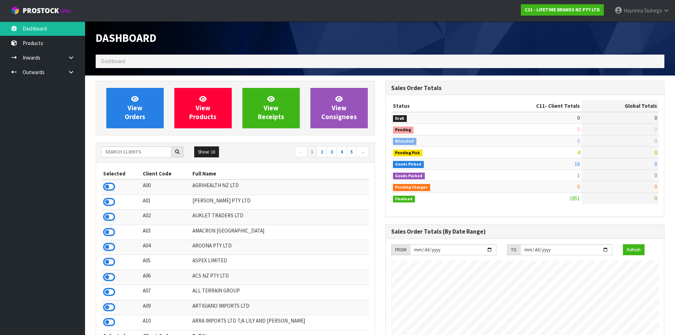
scroll to position [537, 289]
click at [131, 156] on input "text" at bounding box center [136, 151] width 70 height 11
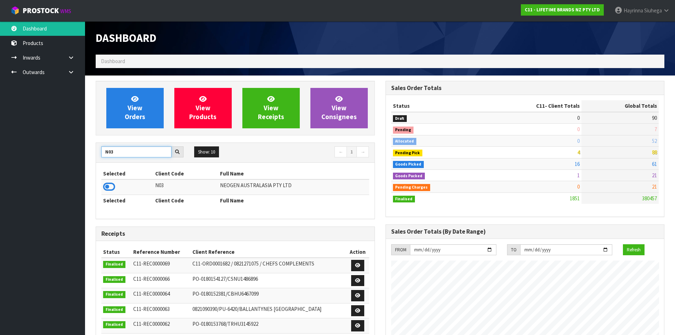
type input "N03"
click at [112, 187] on icon at bounding box center [109, 186] width 12 height 11
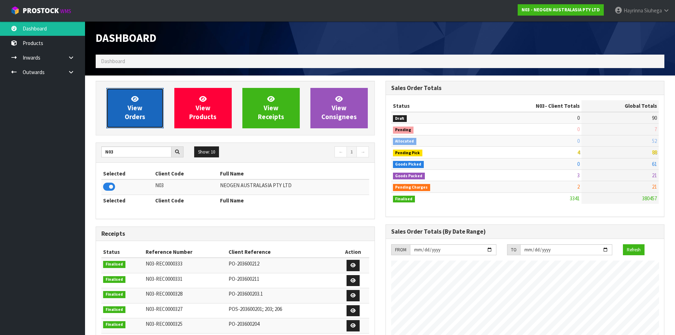
click at [134, 109] on span "View Orders" at bounding box center [135, 108] width 21 height 27
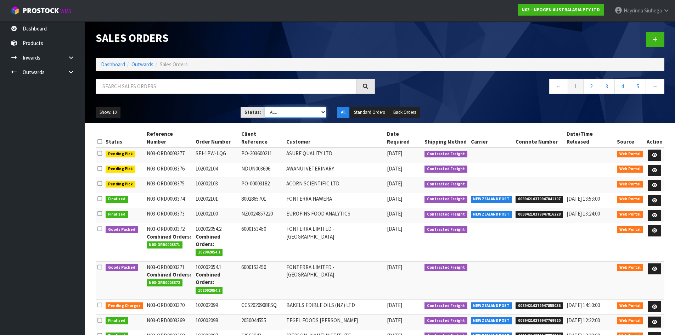
click at [298, 115] on select "Draft Pending Allocated Pending Pick Goods Picked Goods Packed Pending Charges …" at bounding box center [296, 112] width 62 height 11
select select "string:3"
click at [265, 107] on select "Draft Pending Allocated Pending Pick Goods Picked Goods Packed Pending Charges …" at bounding box center [296, 112] width 62 height 11
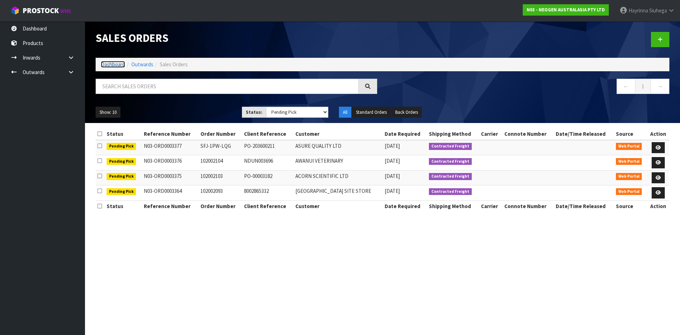
click at [119, 63] on link "Dashboard" at bounding box center [113, 64] width 24 height 7
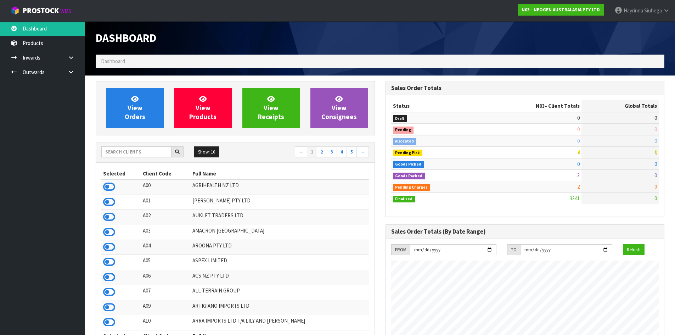
scroll to position [537, 289]
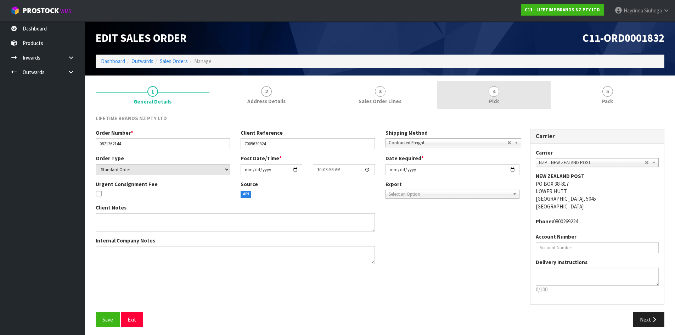
click at [511, 91] on link "4 Pick" at bounding box center [494, 95] width 114 height 28
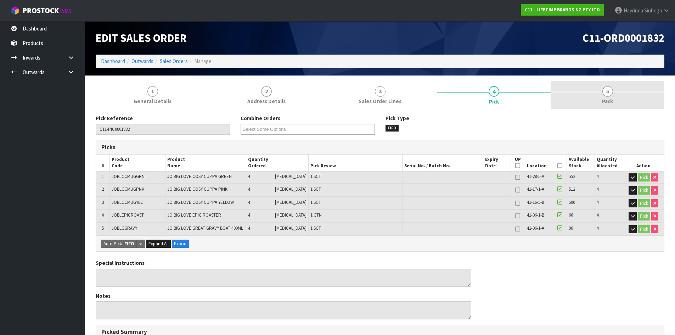
click at [582, 88] on link "5 Pack" at bounding box center [607, 95] width 114 height 28
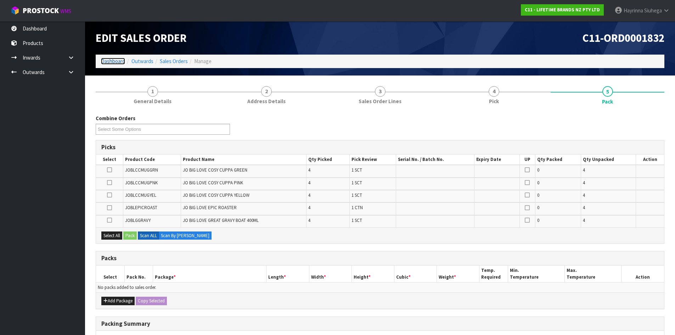
click at [113, 63] on link "Dashboard" at bounding box center [113, 61] width 24 height 7
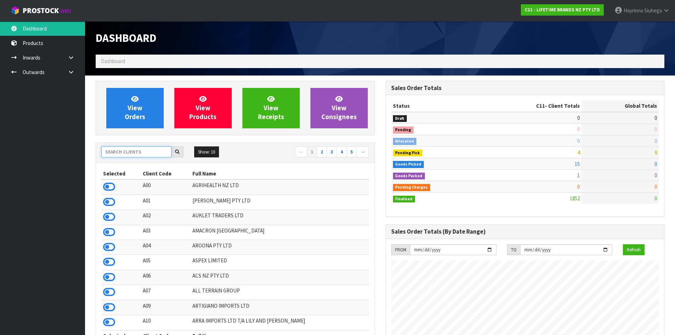
scroll to position [537, 289]
click at [146, 154] on input "text" at bounding box center [136, 151] width 70 height 11
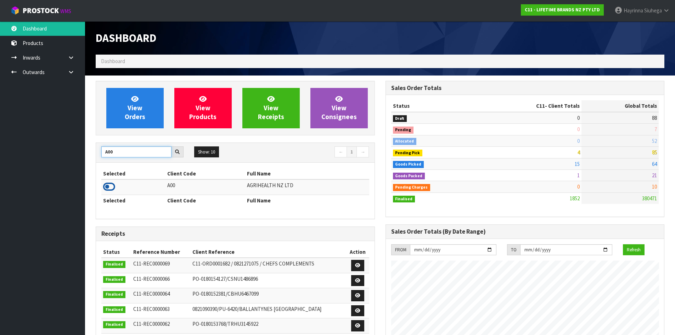
type input "A00"
click at [106, 186] on icon at bounding box center [109, 186] width 12 height 11
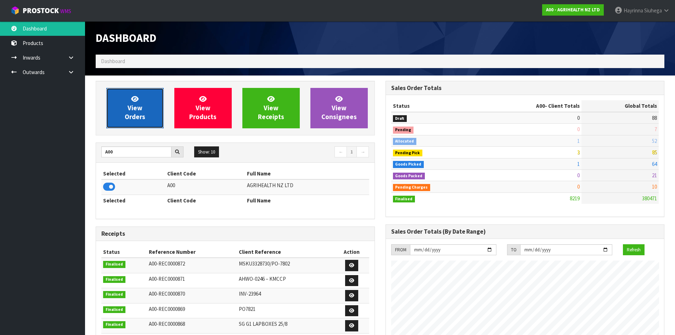
click at [149, 109] on link "View Orders" at bounding box center [134, 108] width 57 height 40
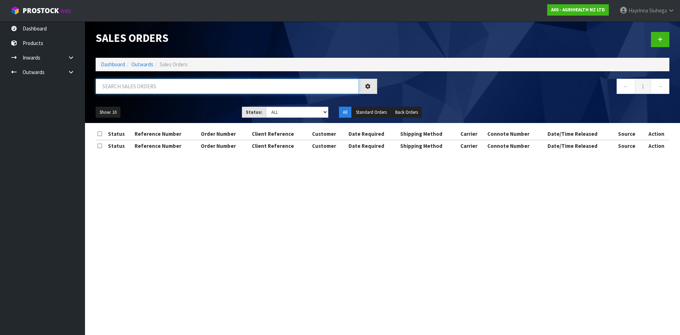
click at [153, 86] on input "text" at bounding box center [227, 86] width 263 height 15
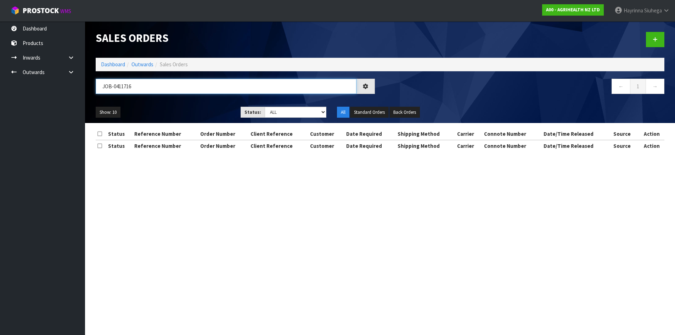
type input "JOB-0411716"
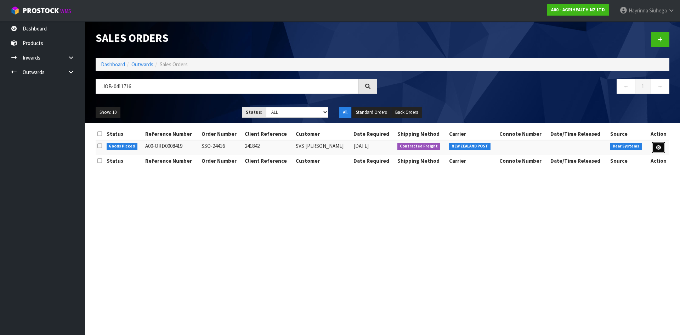
click at [656, 149] on icon at bounding box center [658, 147] width 5 height 5
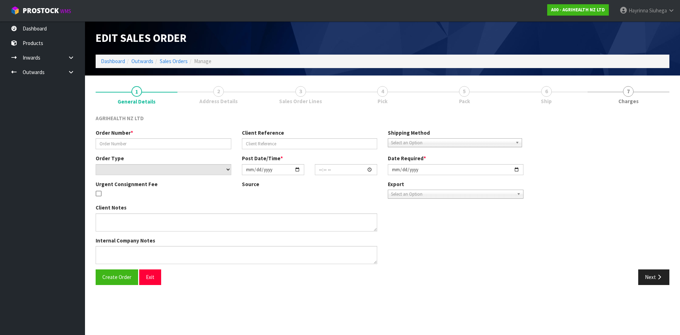
type input "SSO-24416"
type input "241842"
select select "number:0"
type input "[DATE]"
type input "12:45:09.000"
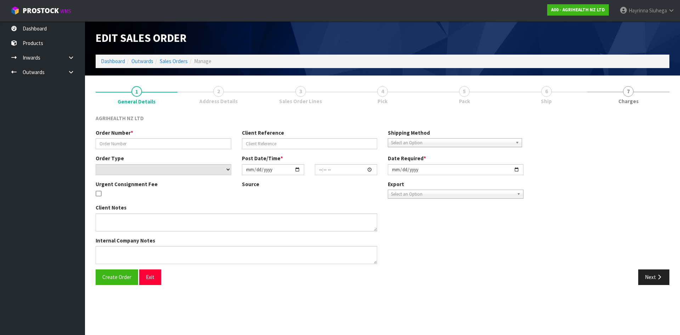
type input "2025-09-10"
type textarea "SHIP BY: Overnight Courier"
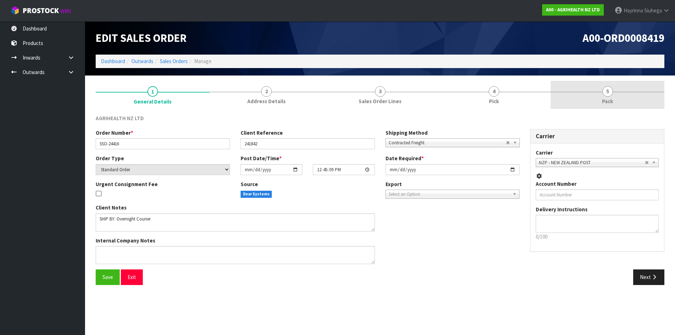
drag, startPoint x: 515, startPoint y: 92, endPoint x: 594, endPoint y: 91, distance: 79.0
click at [516, 92] on link "4 Pick" at bounding box center [494, 95] width 114 height 28
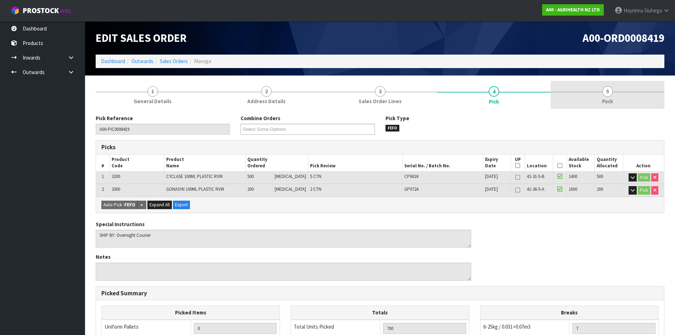
drag, startPoint x: 601, startPoint y: 92, endPoint x: 563, endPoint y: 109, distance: 41.2
click at [601, 92] on div at bounding box center [607, 92] width 114 height 0
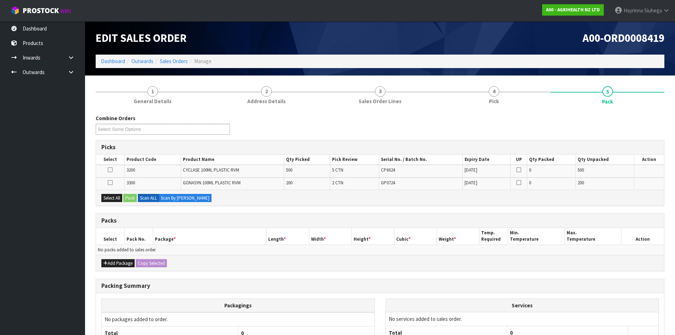
click at [111, 183] on icon at bounding box center [110, 182] width 5 height 0
click at [0, 0] on input "checkbox" at bounding box center [0, 0] width 0 height 0
click at [130, 197] on button "Pack" at bounding box center [129, 198] width 13 height 9
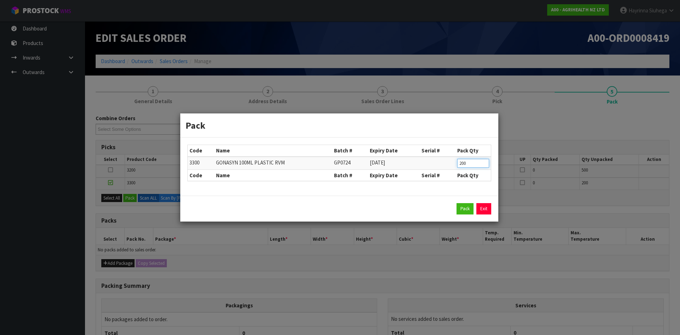
drag, startPoint x: 472, startPoint y: 160, endPoint x: 442, endPoint y: 171, distance: 31.3
click at [438, 167] on tr "3300 GONASYN 100ML PLASTIC RVM GP0724 31/12/2026 200" at bounding box center [339, 163] width 303 height 13
type input "100"
click at [464, 208] on button "Pack" at bounding box center [465, 208] width 17 height 11
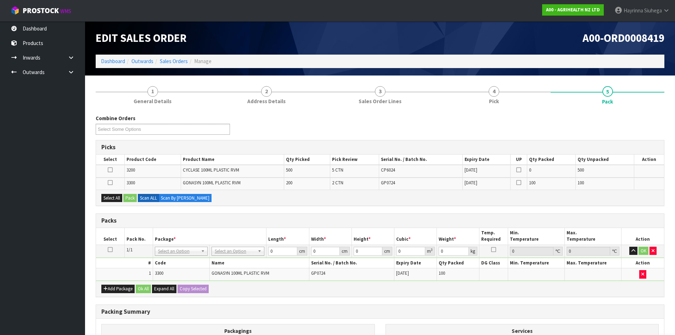
click at [111, 183] on icon at bounding box center [110, 182] width 5 height 0
click at [0, 0] on input "checkbox" at bounding box center [0, 0] width 0 height 0
click at [129, 195] on button "Pack" at bounding box center [129, 198] width 13 height 9
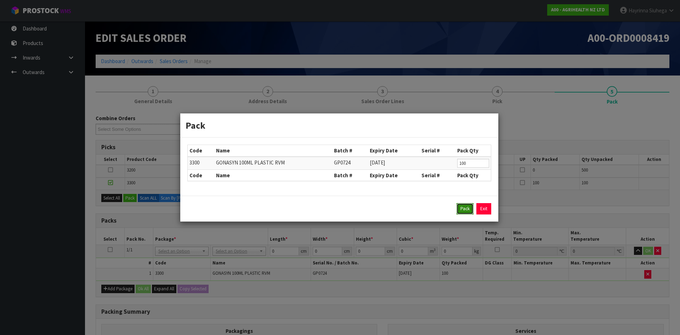
click at [469, 208] on button "Pack" at bounding box center [465, 208] width 17 height 11
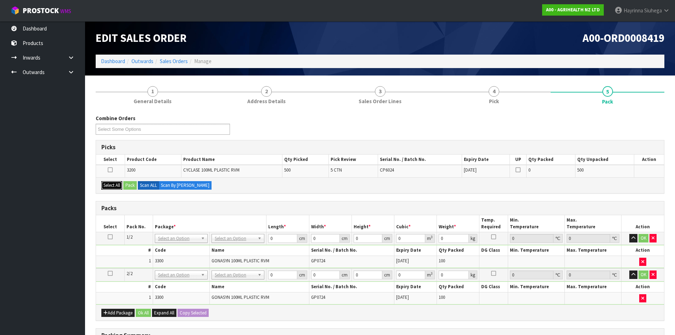
click at [110, 183] on button "Select All" at bounding box center [111, 185] width 21 height 9
click at [130, 182] on button "Pack" at bounding box center [129, 185] width 13 height 9
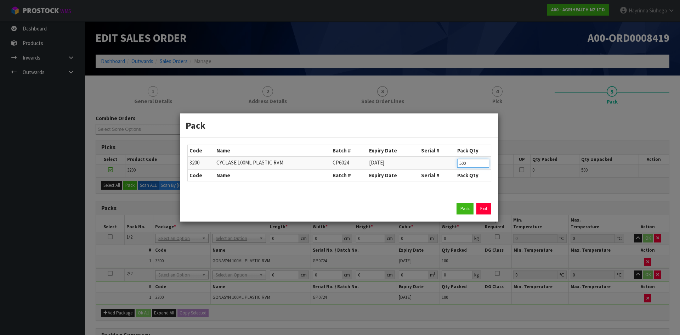
drag, startPoint x: 465, startPoint y: 165, endPoint x: 452, endPoint y: 166, distance: 13.1
click at [435, 164] on tr "3200 CYCLASE 100ML PLASTIC RVM CP6024 31/12/2027 500" at bounding box center [339, 163] width 303 height 13
type input "100"
click button "Pack" at bounding box center [465, 208] width 17 height 11
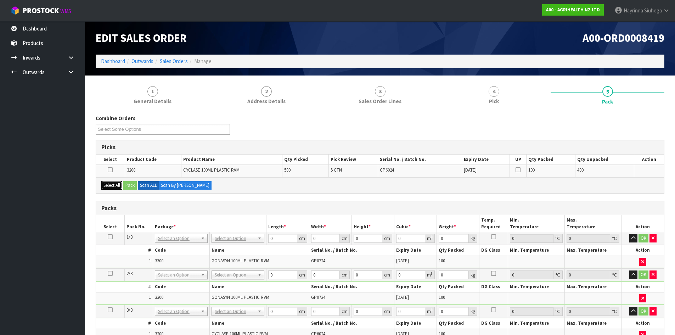
drag, startPoint x: 112, startPoint y: 184, endPoint x: 119, endPoint y: 180, distance: 8.1
click at [112, 183] on button "Select All" at bounding box center [111, 185] width 21 height 9
click at [131, 188] on button "Pack" at bounding box center [129, 185] width 13 height 9
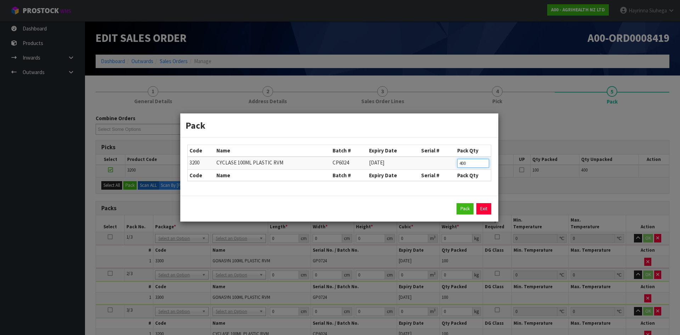
drag, startPoint x: 479, startPoint y: 163, endPoint x: 363, endPoint y: 162, distance: 115.8
click at [311, 161] on tr "3200 CYCLASE 100ML PLASTIC RVM CP6024 31/12/2027 400" at bounding box center [339, 163] width 303 height 13
type input "100"
click at [465, 204] on button "Pack" at bounding box center [465, 208] width 17 height 11
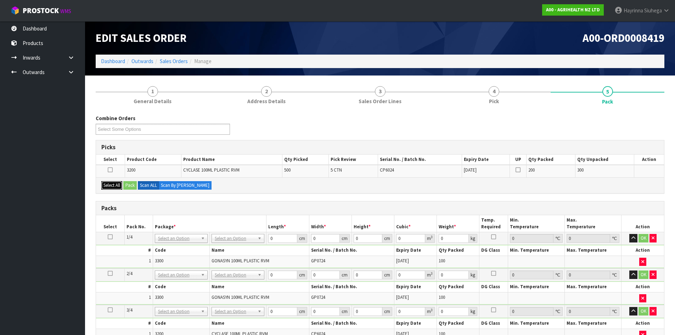
click at [118, 185] on button "Select All" at bounding box center [111, 185] width 21 height 9
click at [127, 184] on button "Pack" at bounding box center [129, 185] width 13 height 9
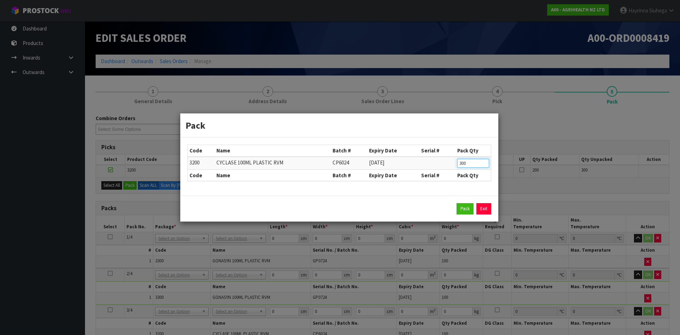
drag, startPoint x: 473, startPoint y: 163, endPoint x: 373, endPoint y: 160, distance: 99.9
click at [374, 157] on tr "3200 CYCLASE 100ML PLASTIC RVM CP6024 31/12/2027 300" at bounding box center [339, 163] width 303 height 13
type input "100"
click button "Pack" at bounding box center [465, 208] width 17 height 11
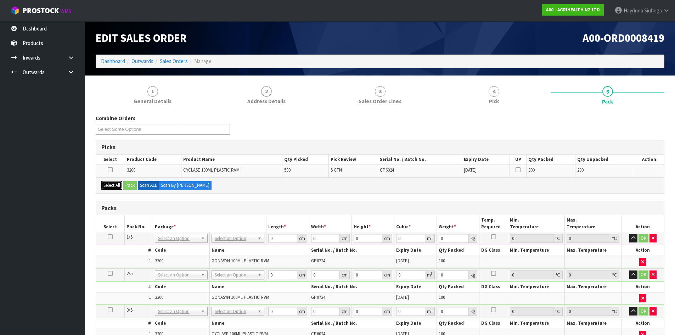
click at [118, 186] on button "Select All" at bounding box center [111, 185] width 21 height 9
click at [129, 183] on button "Pack" at bounding box center [129, 185] width 13 height 9
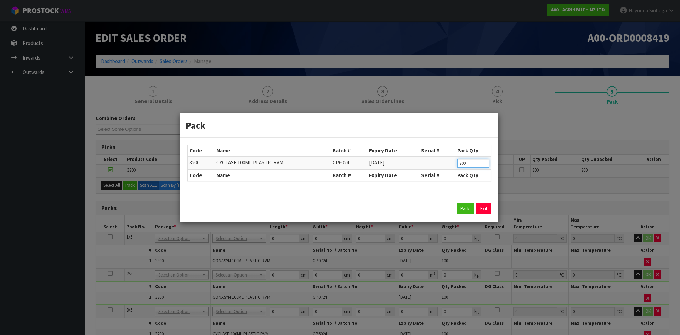
drag, startPoint x: 471, startPoint y: 163, endPoint x: 339, endPoint y: 156, distance: 131.6
click at [331, 159] on tr "3200 CYCLASE 100ML PLASTIC RVM CP6024 31/12/2027 200" at bounding box center [339, 163] width 303 height 13
type input "100"
click at [465, 207] on button "Pack" at bounding box center [465, 208] width 17 height 11
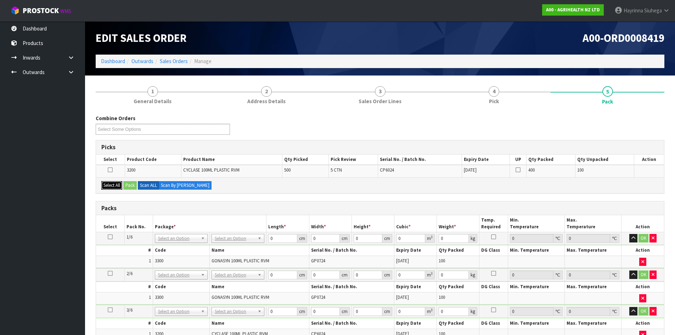
click at [117, 185] on button "Select All" at bounding box center [111, 185] width 21 height 9
click at [131, 182] on button "Pack" at bounding box center [129, 185] width 13 height 9
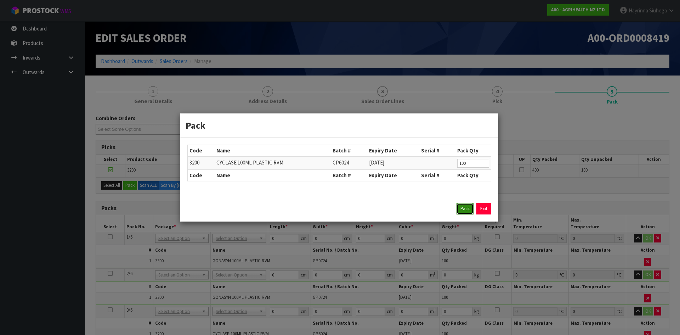
drag, startPoint x: 461, startPoint y: 204, endPoint x: 299, endPoint y: 204, distance: 162.9
click at [461, 204] on button "Pack" at bounding box center [465, 208] width 17 height 11
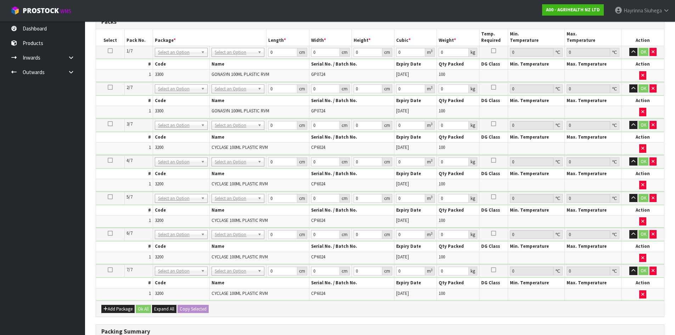
scroll to position [71, 0]
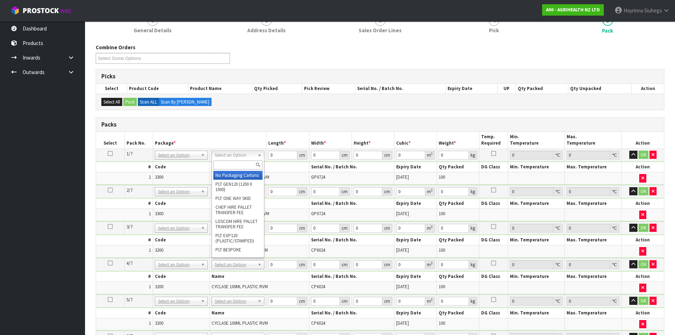
drag, startPoint x: 228, startPoint y: 173, endPoint x: 226, endPoint y: 188, distance: 15.3
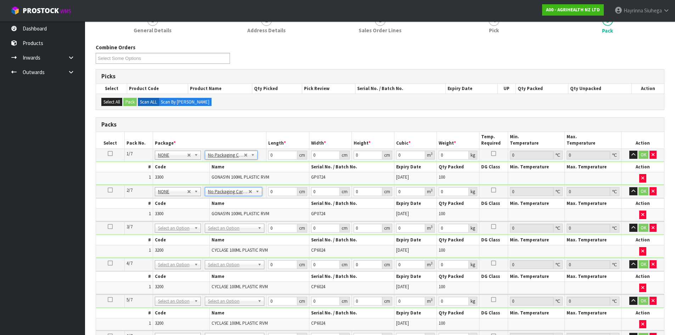
click at [109, 154] on icon at bounding box center [110, 153] width 5 height 0
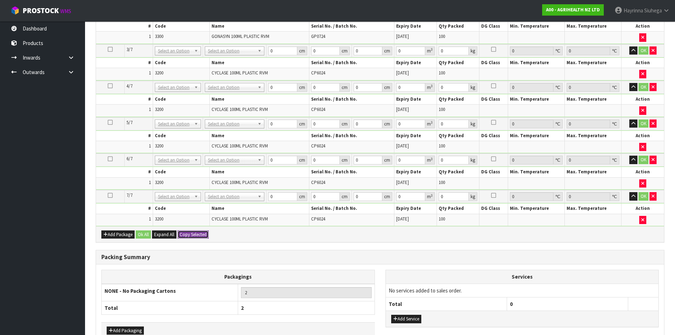
click at [199, 234] on button "Copy Selected" at bounding box center [192, 234] width 31 height 9
click at [199, 234] on button "Confirm Copy Selected" at bounding box center [200, 234] width 47 height 9
type input "7"
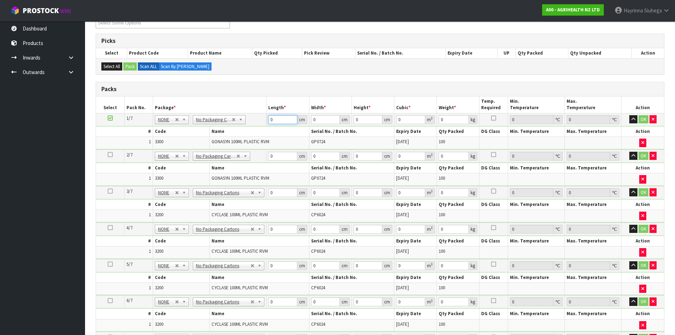
click at [271, 119] on input "0" at bounding box center [282, 119] width 29 height 9
type input "47"
type input "28"
type input "4"
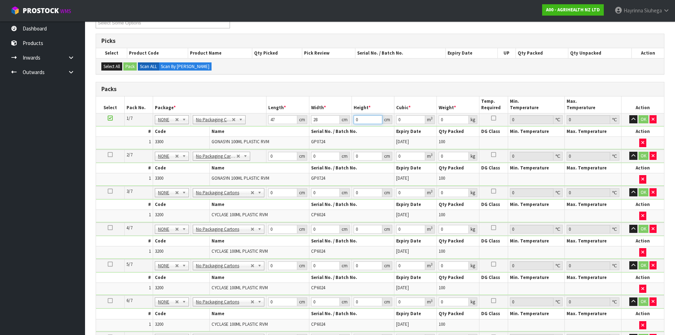
type input "0.005264"
type input "43"
type input "0.056588"
type input "43"
type input "14"
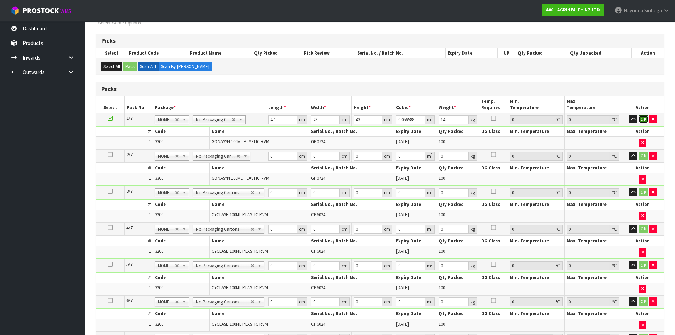
click button "OK" at bounding box center [643, 119] width 10 height 9
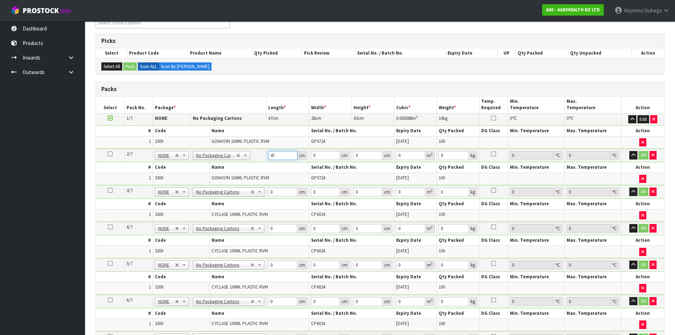
type input "47"
type input "28"
type input "4"
type input "0.005264"
type input "43"
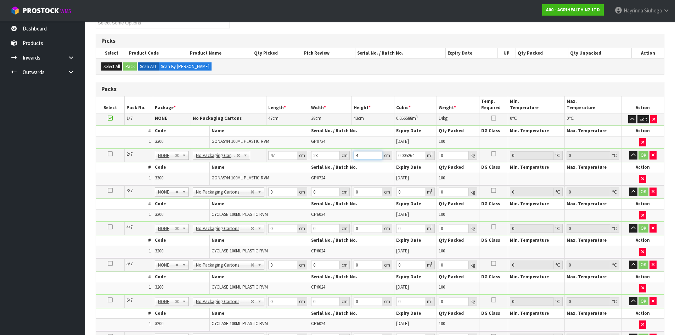
type input "0.056588"
type input "43"
type input "14"
click button "OK" at bounding box center [643, 155] width 10 height 9
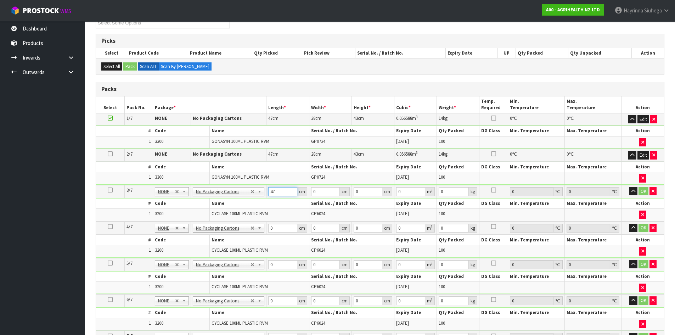
type input "47"
type input "27"
type input "4"
type input "0.005076"
type input "42"
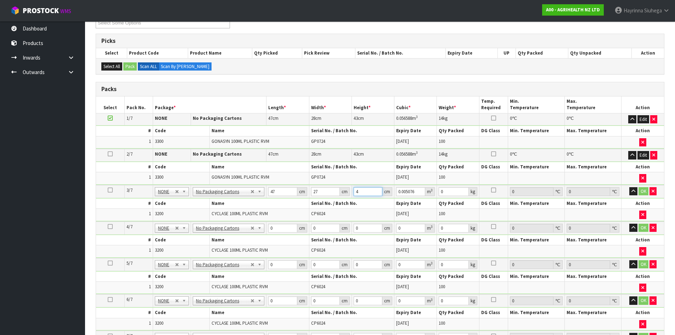
type input "0.053298"
type input "42"
type input "15"
click button "OK" at bounding box center [643, 191] width 10 height 9
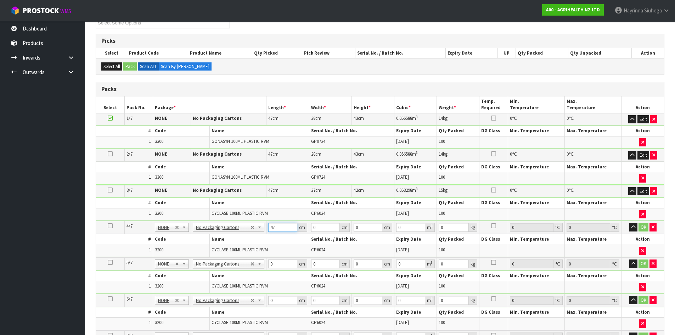
type input "47"
type input "27"
type input "4"
type input "0.005076"
type input "42"
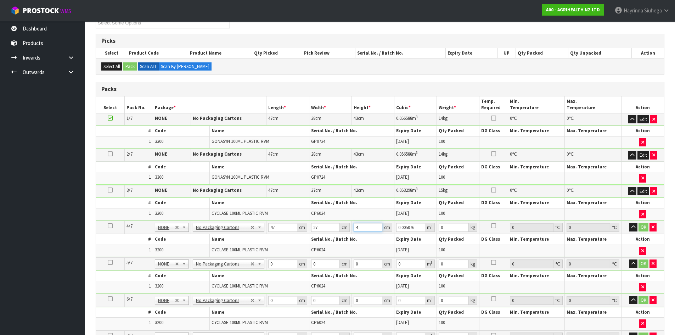
type input "0.053298"
type input "42"
type input "15"
click button "OK" at bounding box center [643, 227] width 10 height 9
type input "47"
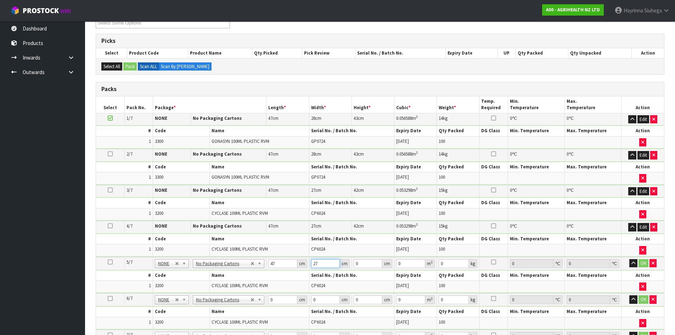
type input "27"
type input "4"
type input "0.005076"
type input "42"
type input "0.053298"
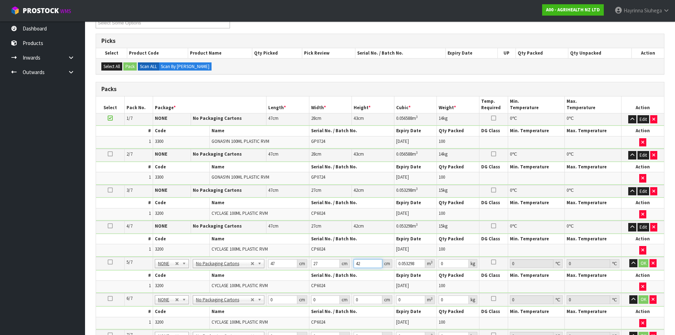
type input "42"
type input "15"
click button "OK" at bounding box center [643, 263] width 10 height 9
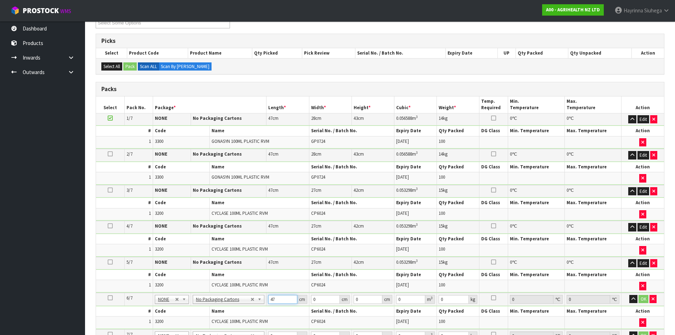
type input "47"
type input "27"
type input "4"
type input "0.005076"
type input "42"
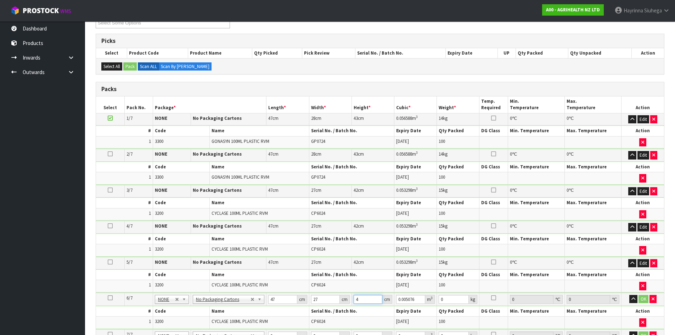
type input "0.053298"
type input "42"
type input "15"
click button "OK" at bounding box center [643, 299] width 10 height 9
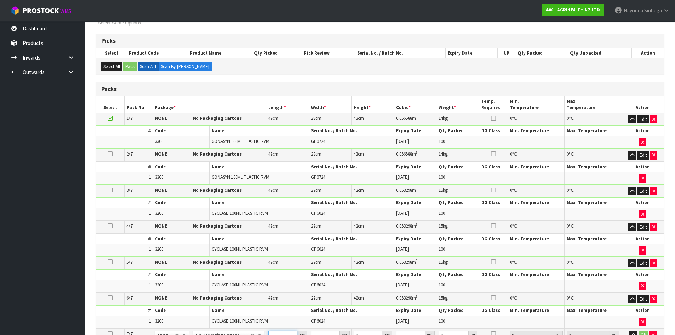
scroll to position [111, 0]
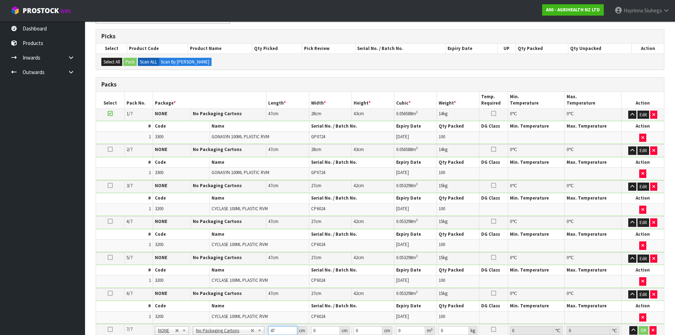
type input "47"
type input "27"
type input "4"
type input "0.005076"
type input "42"
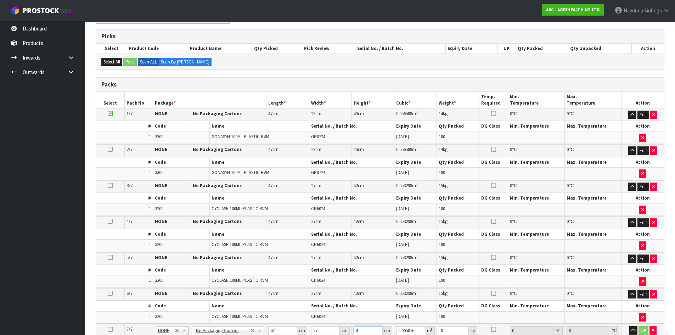
type input "0.053298"
type input "42"
type input "15"
click button "OK" at bounding box center [643, 330] width 10 height 9
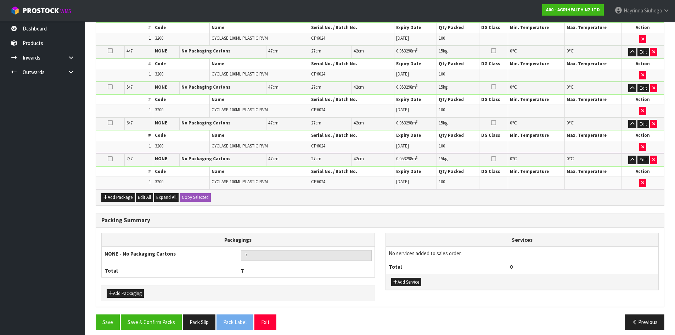
scroll to position [287, 0]
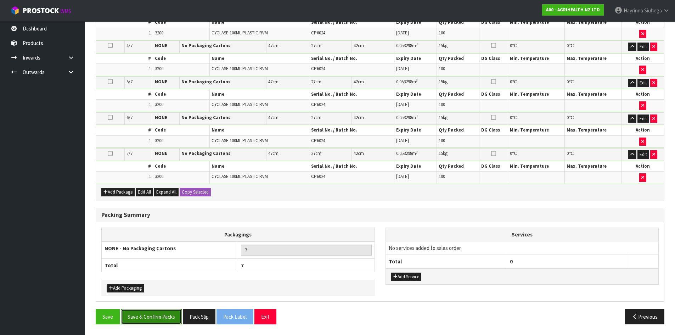
click at [143, 318] on button "Save & Confirm Packs" at bounding box center [151, 316] width 61 height 15
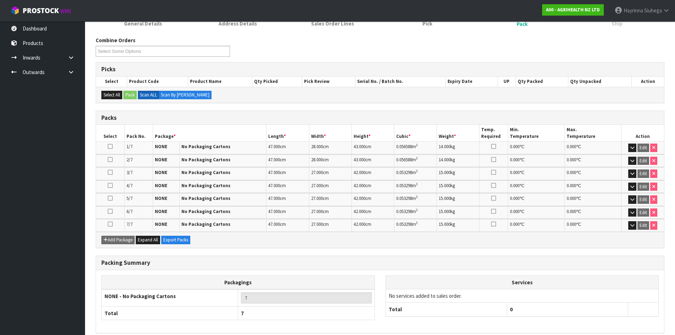
scroll to position [135, 0]
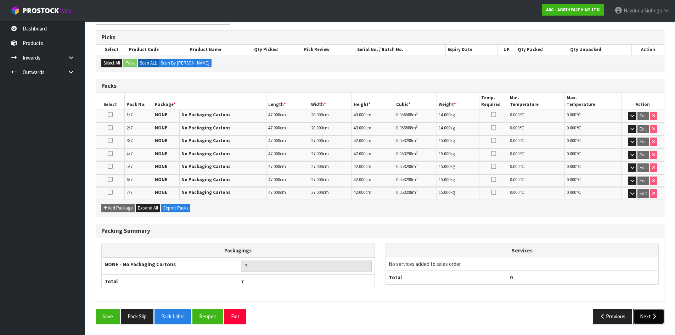
drag, startPoint x: 645, startPoint y: 312, endPoint x: 610, endPoint y: 309, distance: 35.6
click at [644, 313] on button "Next" at bounding box center [648, 315] width 31 height 15
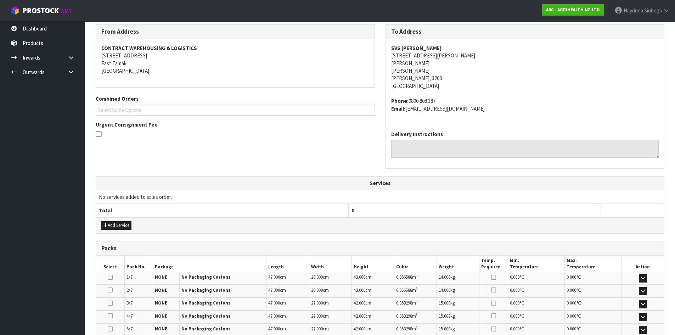
scroll to position [213, 0]
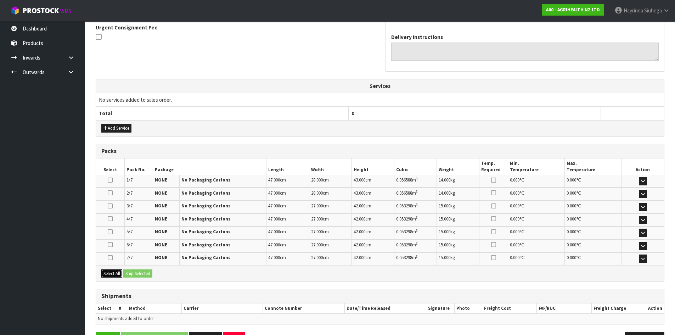
click at [110, 272] on button "Select All" at bounding box center [111, 273] width 21 height 9
click at [138, 274] on button "Ship Selected" at bounding box center [137, 273] width 29 height 9
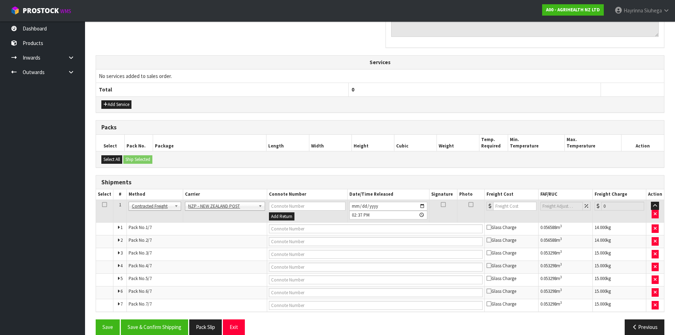
scroll to position [247, 0]
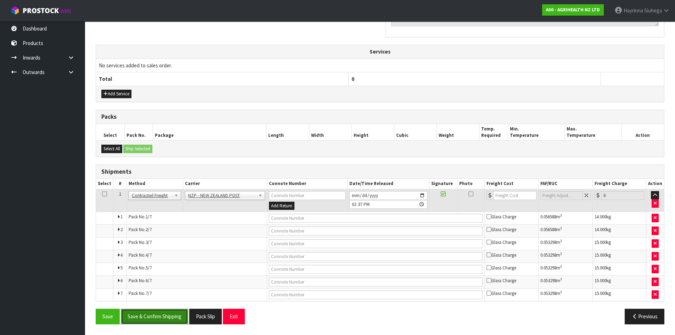
click at [152, 315] on button "Save & Confirm Shipping" at bounding box center [154, 315] width 67 height 15
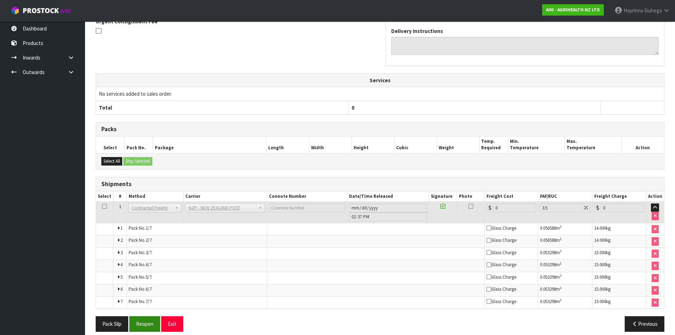
scroll to position [233, 0]
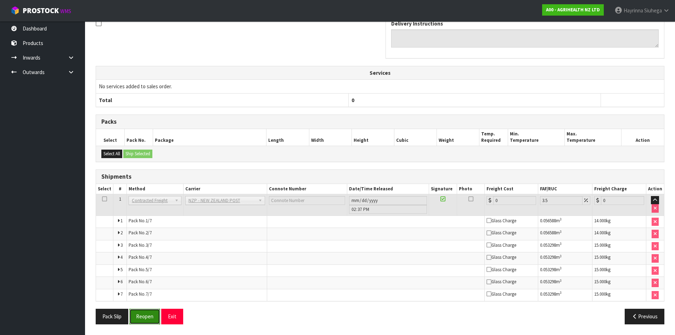
click at [143, 317] on button "Reopen" at bounding box center [144, 315] width 31 height 15
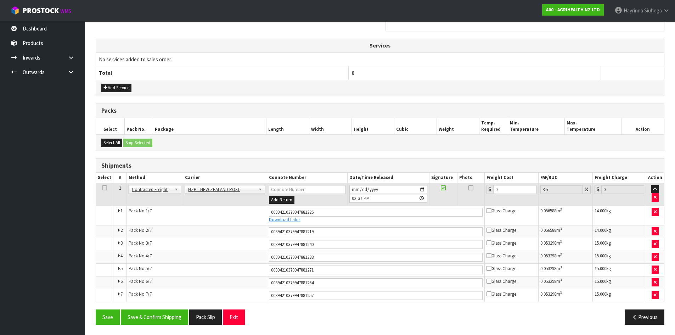
scroll to position [253, 0]
drag, startPoint x: 505, startPoint y: 191, endPoint x: 448, endPoint y: 191, distance: 57.4
click at [458, 190] on tr "1 Client Local Pickup Customer Local Pickup Company Freight Contracted Freight …" at bounding box center [380, 193] width 568 height 23
type input "5"
type input "5.17"
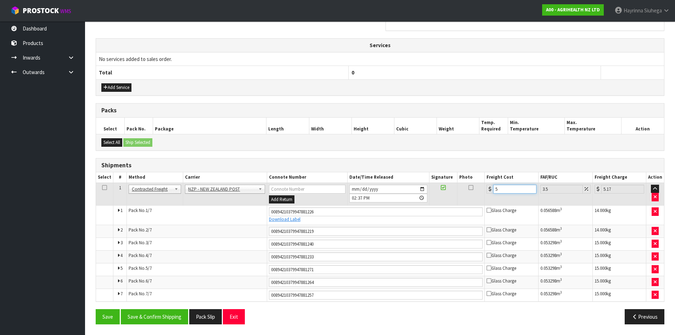
type input "51"
type input "52.78"
type input "51.1"
type input "52.89"
type input "51.17"
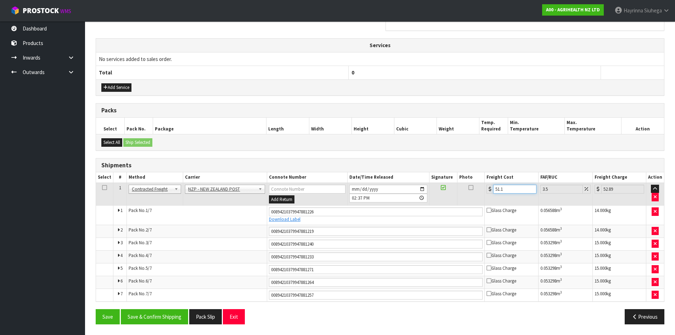
type input "52.96"
type input "51.17"
click at [96, 309] on button "Save" at bounding box center [108, 316] width 24 height 15
click at [168, 317] on button "Save & Confirm Shipping" at bounding box center [154, 316] width 67 height 15
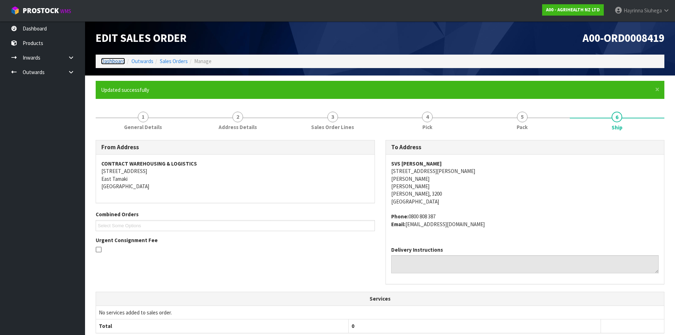
click at [108, 61] on link "Dashboard" at bounding box center [113, 61] width 24 height 7
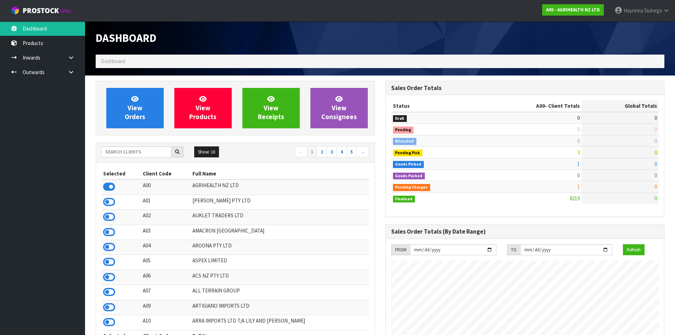
scroll to position [537, 289]
click at [143, 149] on input "text" at bounding box center [136, 151] width 70 height 11
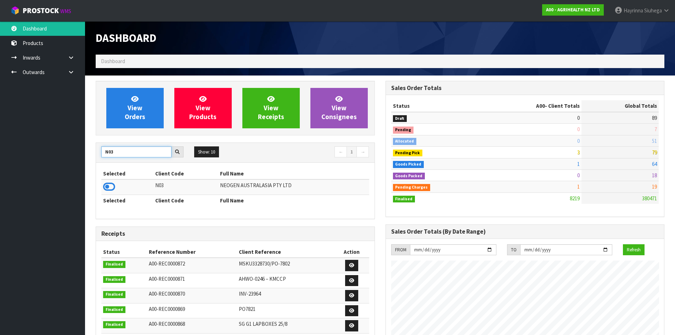
type input "N03"
click at [113, 186] on icon at bounding box center [109, 186] width 12 height 11
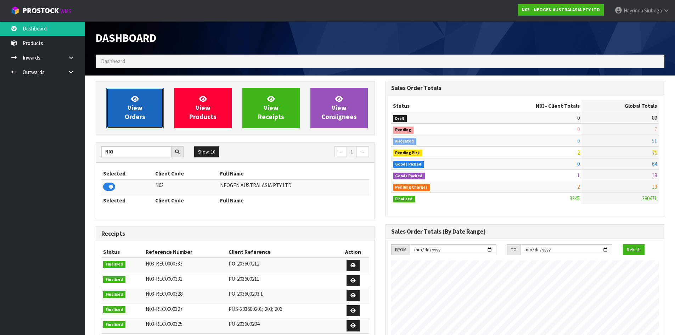
click at [132, 103] on link "View Orders" at bounding box center [134, 108] width 57 height 40
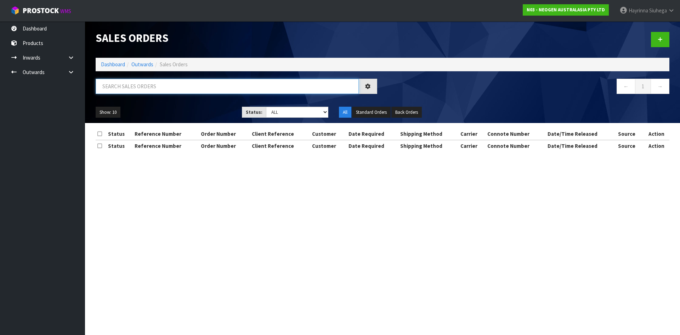
drag, startPoint x: 135, startPoint y: 89, endPoint x: 132, endPoint y: 80, distance: 9.3
click at [135, 89] on input "text" at bounding box center [227, 86] width 263 height 15
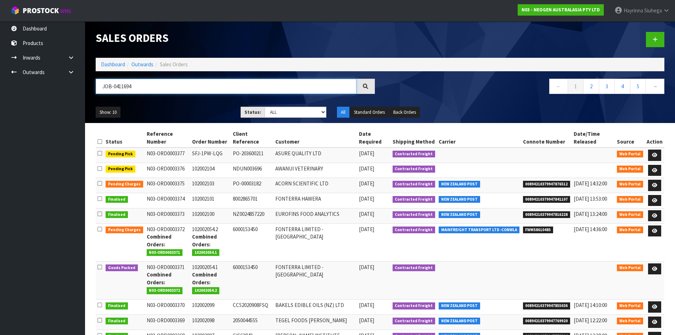
type input "JOB-0411694"
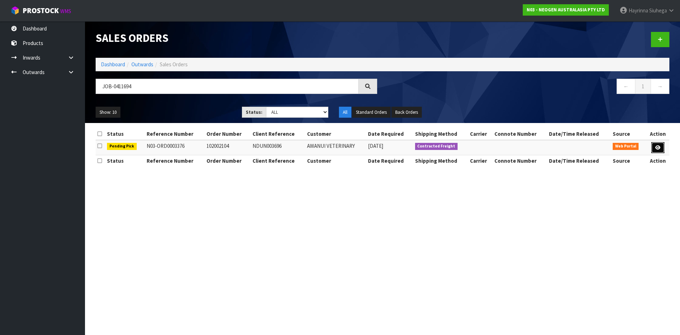
click at [659, 147] on icon at bounding box center [657, 147] width 5 height 5
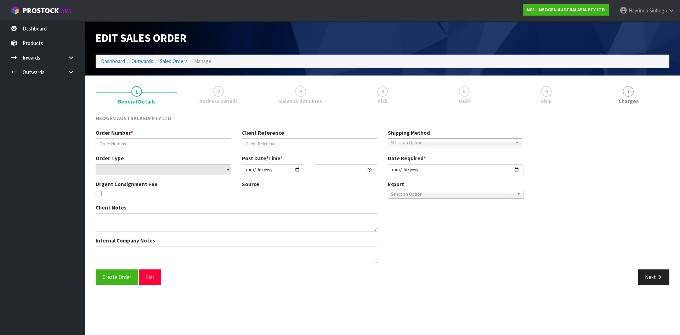
type input "102002104"
type input "NDUN003696"
select select "number:0"
type input "[DATE]"
type input "10:56:00.000"
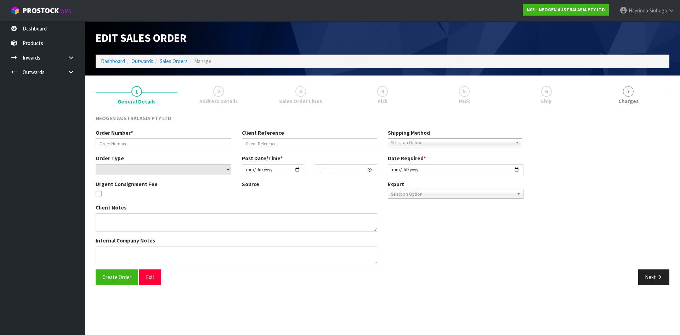
type input "[DATE]"
type textarea "ATTN GRIBBLES VETERINARY PATHOLOGY"
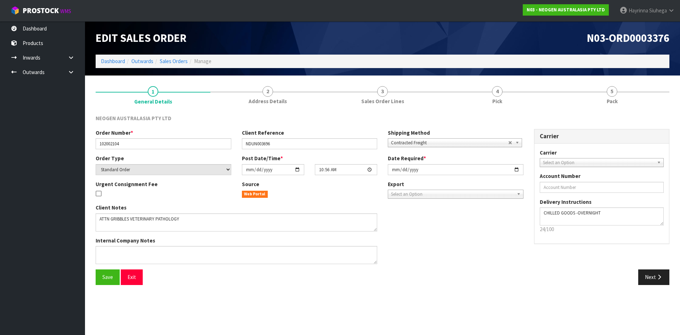
click at [518, 94] on link "4 Pick" at bounding box center [497, 95] width 115 height 28
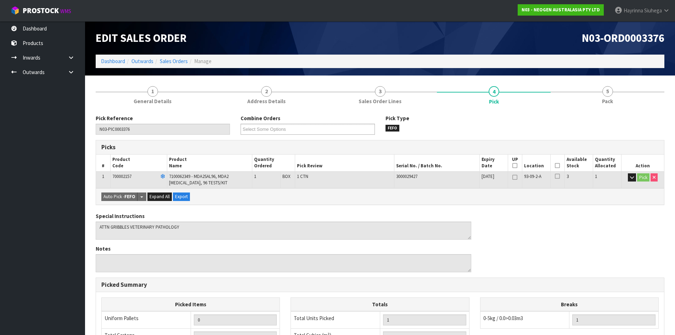
drag, startPoint x: 555, startPoint y: 166, endPoint x: 339, endPoint y: 246, distance: 230.3
click at [555, 166] on icon at bounding box center [557, 165] width 5 height 0
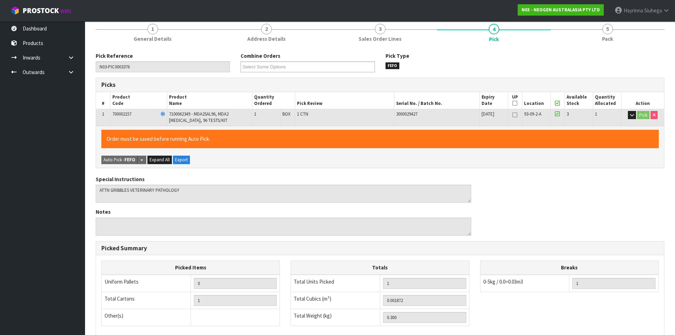
scroll to position [164, 0]
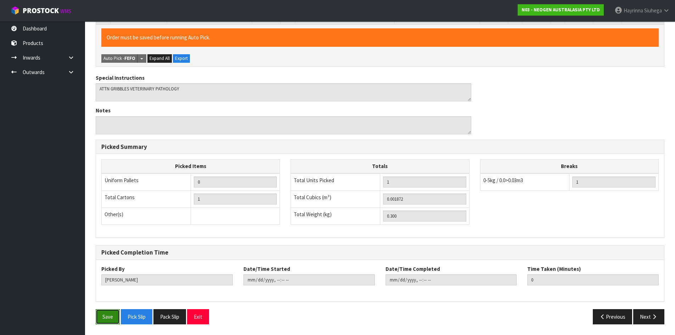
click at [99, 316] on button "Save" at bounding box center [108, 316] width 24 height 15
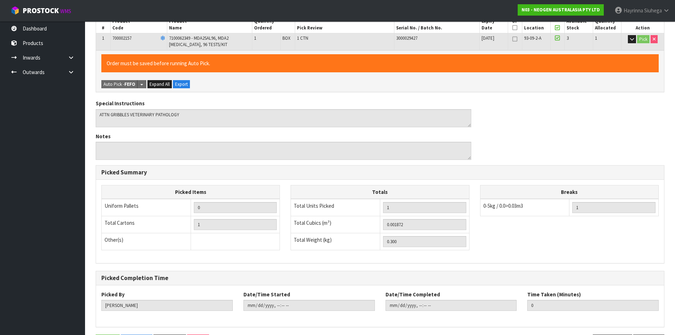
scroll to position [0, 0]
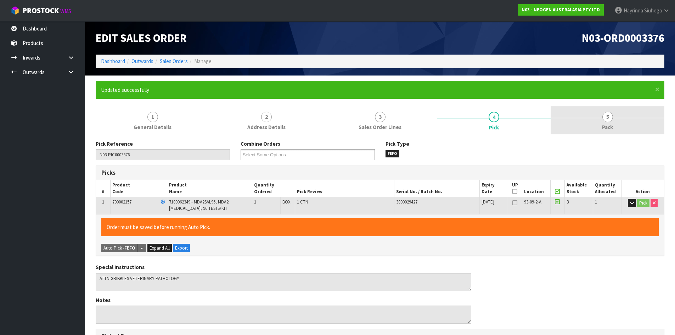
type input "[PERSON_NAME]"
type input "2025-09-09T14:43:20"
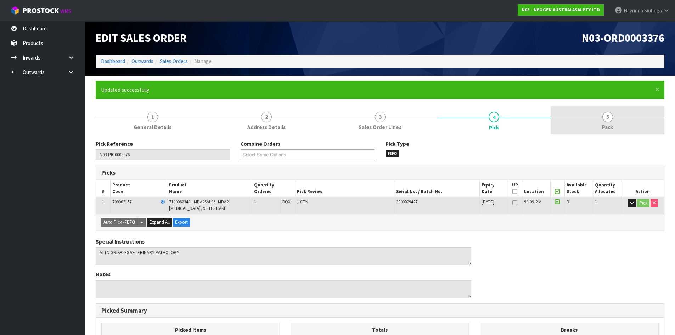
click at [603, 129] on span "Pack" at bounding box center [607, 126] width 11 height 7
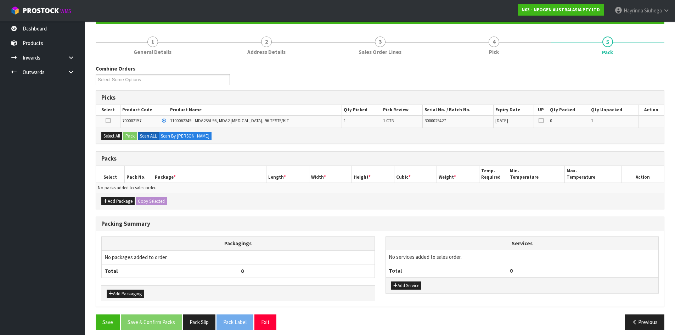
scroll to position [81, 0]
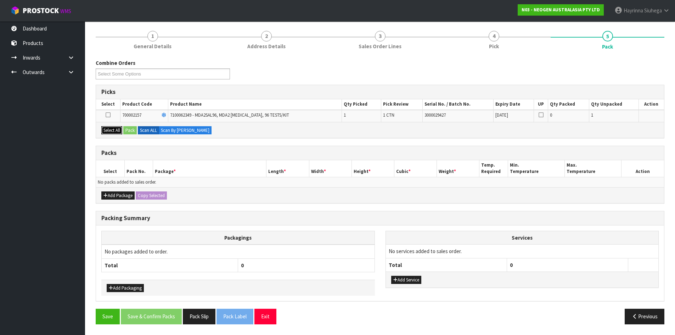
click at [116, 129] on button "Select All" at bounding box center [111, 130] width 21 height 9
click at [135, 129] on button "Pack" at bounding box center [129, 130] width 13 height 9
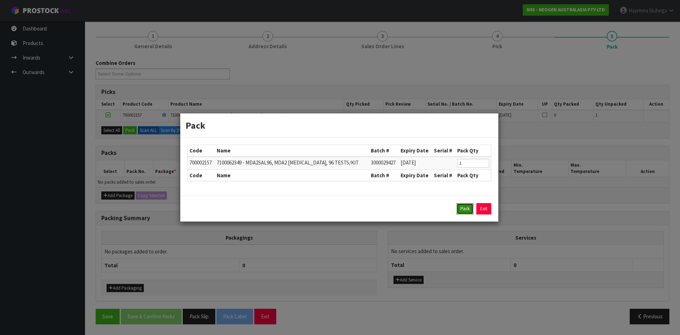
click at [463, 209] on button "Pack" at bounding box center [465, 208] width 17 height 11
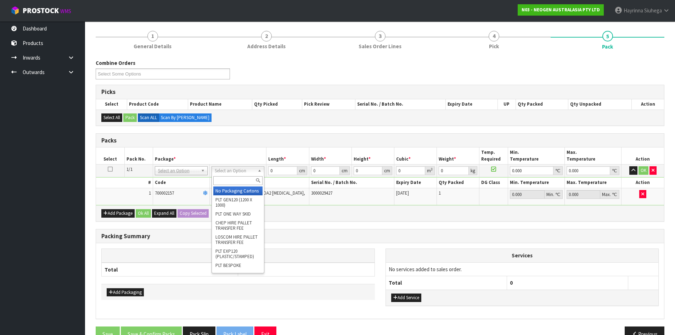
click at [243, 179] on input "text" at bounding box center [237, 180] width 49 height 9
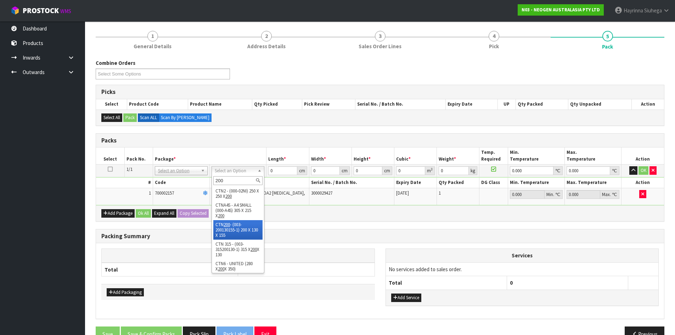
type input "200"
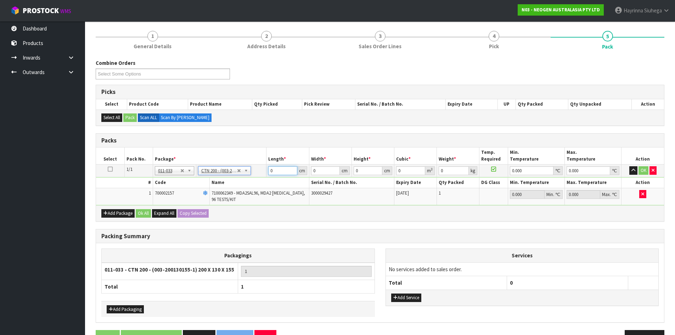
click at [268, 168] on input "0" at bounding box center [282, 170] width 29 height 9
type input "20"
type input "13"
type input "15.5"
type input "0.00403"
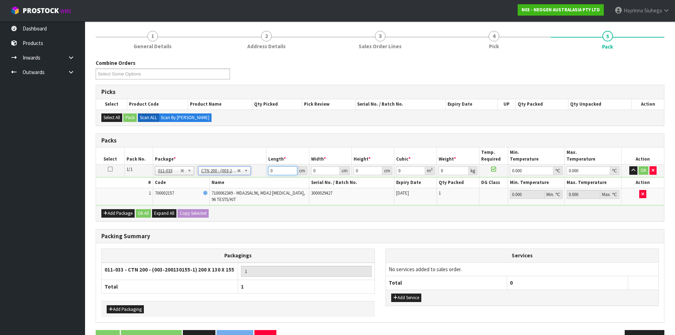
type input "0.5"
click at [268, 168] on input "20" at bounding box center [282, 170] width 29 height 9
type input "2"
type input "0.000403"
type input "21"
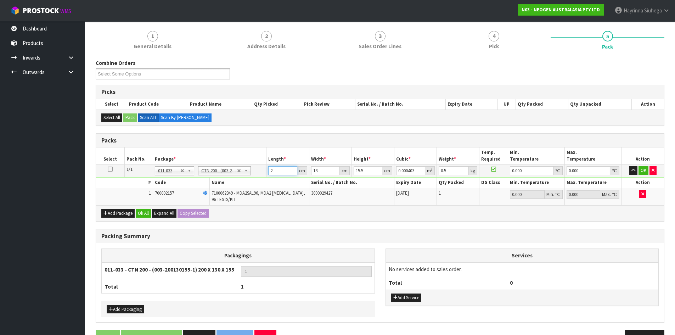
type input "0.004232"
type input "21"
type input "1"
type input "0.000325"
type input "14"
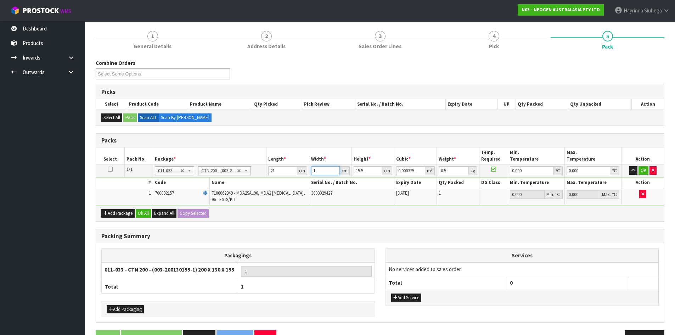
type input "0.004557"
type input "14"
type input "1"
type input "0.000294"
type input "17"
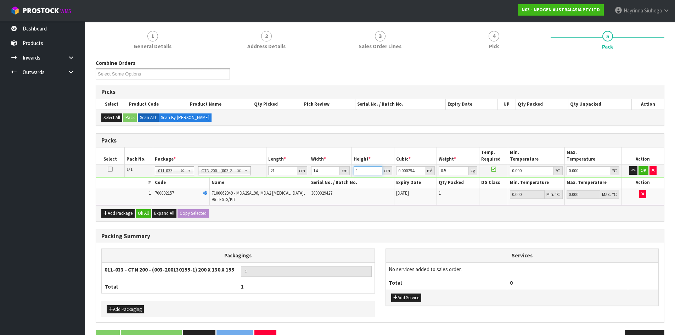
type input "0.004998"
type input "17"
type input "1"
type input "0"
click button "OK" at bounding box center [643, 170] width 10 height 9
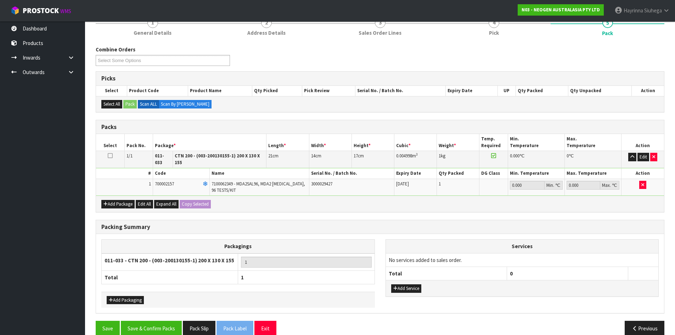
scroll to position [101, 0]
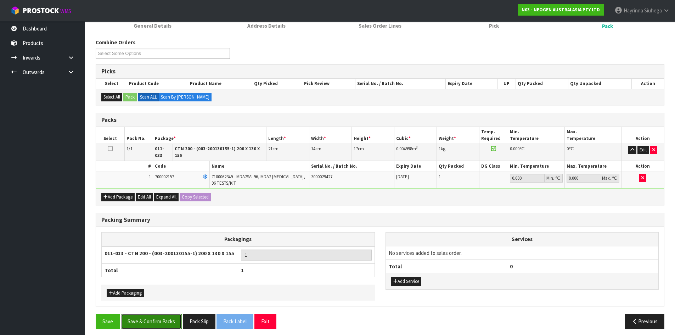
click at [155, 316] on button "Save & Confirm Packs" at bounding box center [151, 320] width 61 height 15
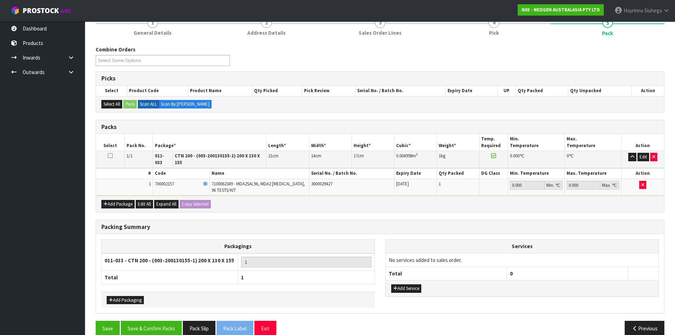
scroll to position [58, 0]
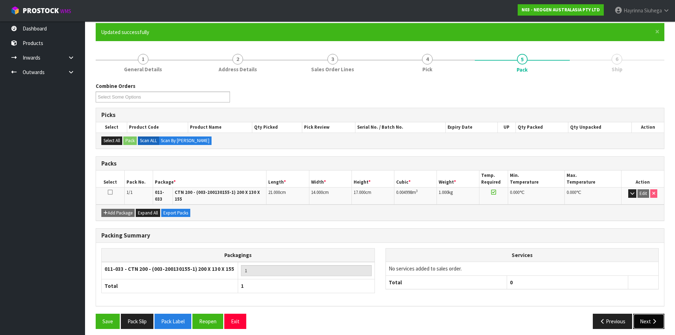
click at [659, 315] on button "Next" at bounding box center [648, 320] width 31 height 15
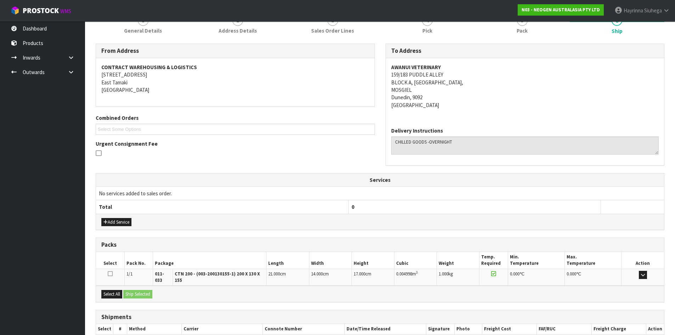
scroll to position [135, 0]
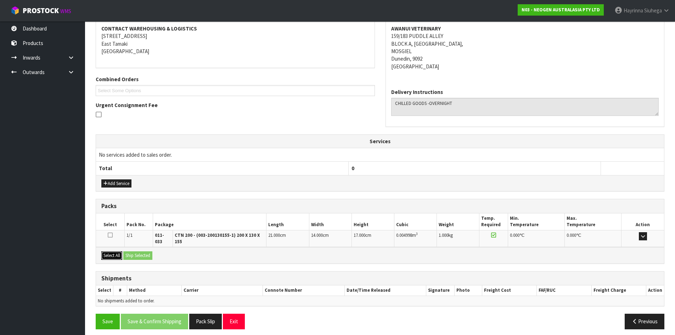
click at [118, 251] on button "Select All" at bounding box center [111, 255] width 21 height 9
click at [138, 251] on button "Ship Selected" at bounding box center [137, 255] width 29 height 9
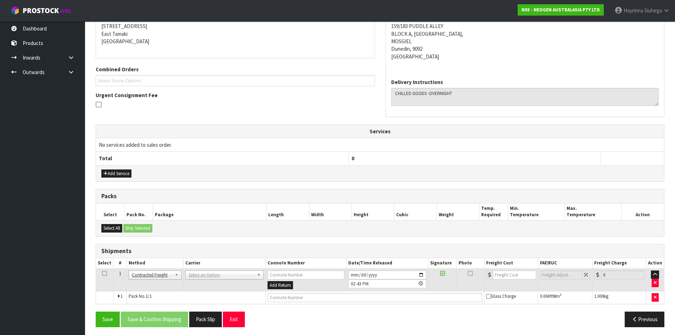
scroll to position [148, 0]
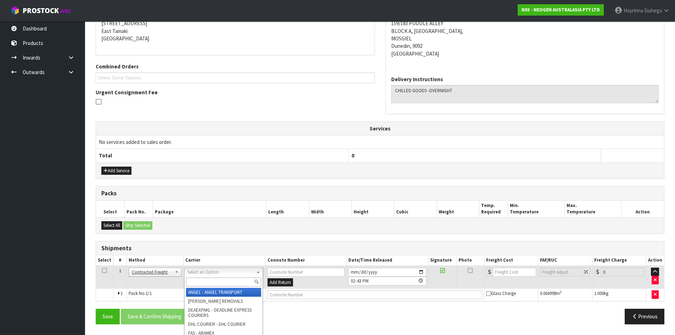
click at [210, 279] on input "text" at bounding box center [223, 281] width 75 height 9
type input "NZP"
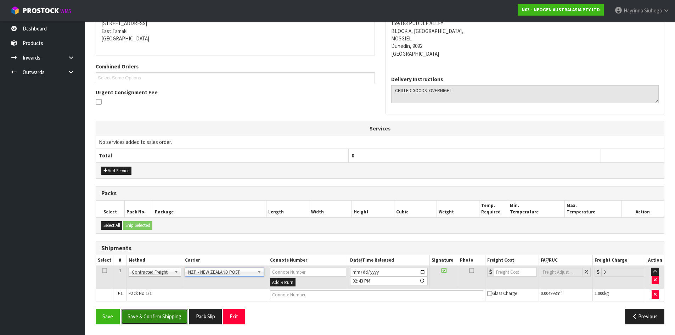
click at [163, 318] on button "Save & Confirm Shipping" at bounding box center [154, 315] width 67 height 15
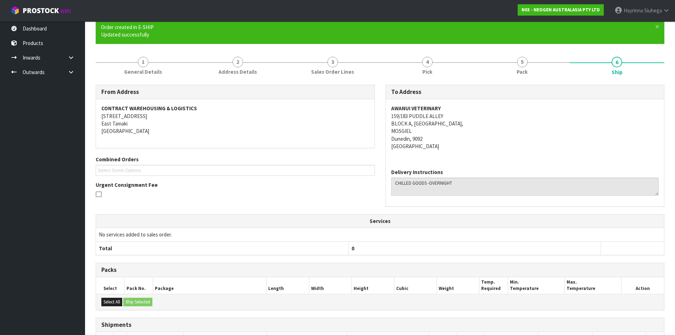
scroll to position [137, 0]
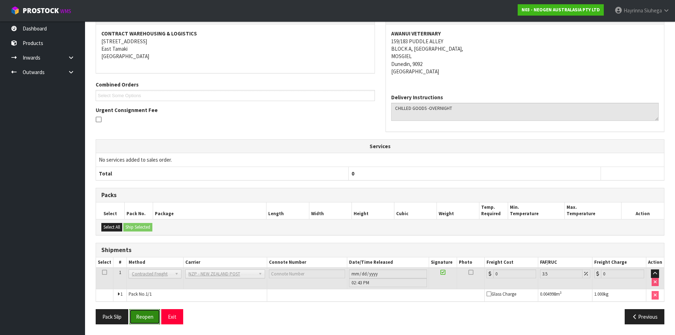
click at [142, 312] on button "Reopen" at bounding box center [144, 316] width 31 height 15
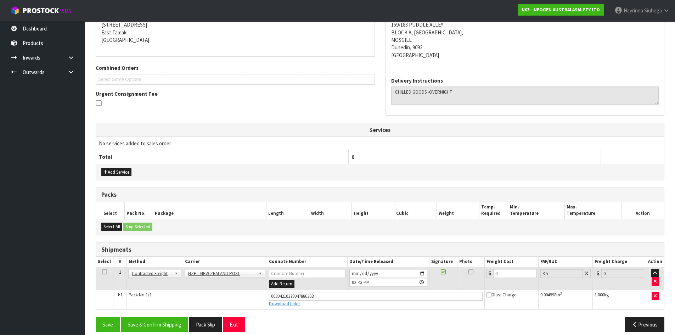
scroll to position [154, 0]
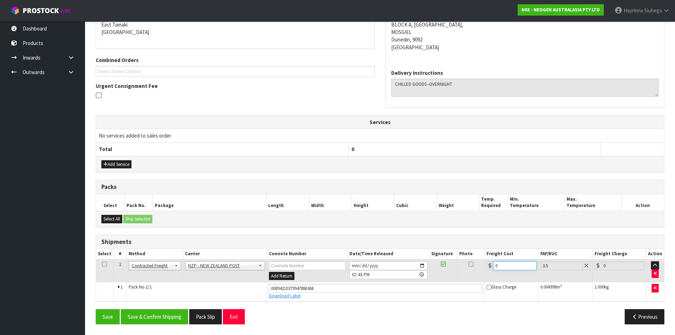
drag, startPoint x: 516, startPoint y: 264, endPoint x: 403, endPoint y: 267, distance: 112.7
click at [396, 264] on tr "1 Client Local Pickup Customer Local Pickup Company Freight Contracted Freight …" at bounding box center [380, 270] width 568 height 23
type input "3"
type input "3.1"
type input "32"
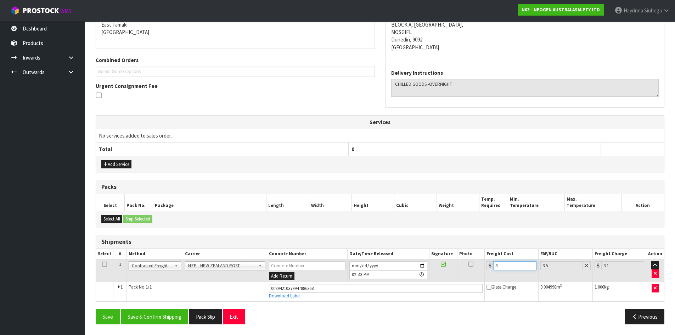
type input "33.12"
type input "32.2"
type input "33.33"
type input "32.22"
type input "33.35"
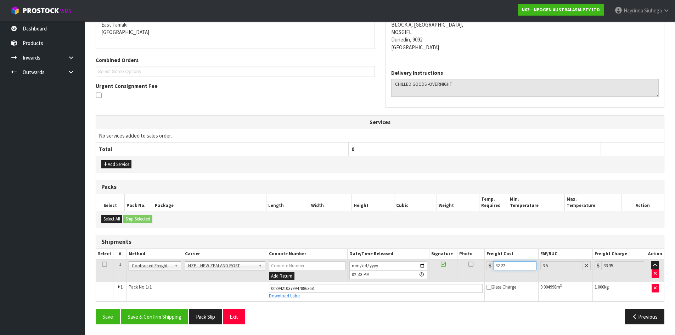
type input "32.22"
click at [96, 309] on button "Save" at bounding box center [108, 316] width 24 height 15
click at [142, 315] on button "Save & Confirm Shipping" at bounding box center [154, 316] width 67 height 15
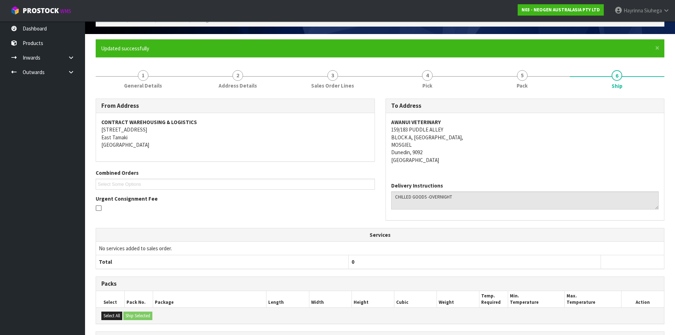
scroll to position [0, 0]
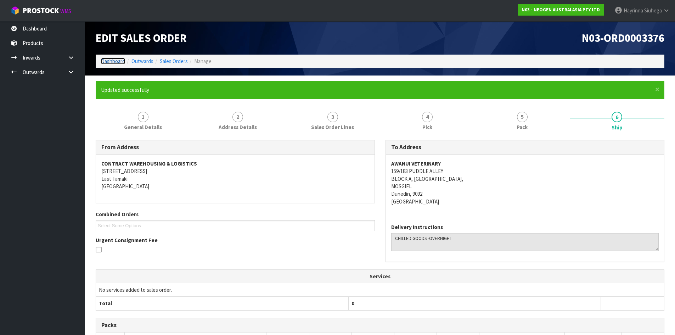
click at [111, 62] on link "Dashboard" at bounding box center [113, 61] width 24 height 7
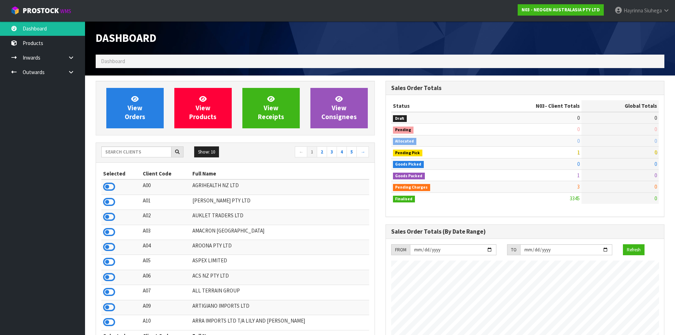
scroll to position [537, 289]
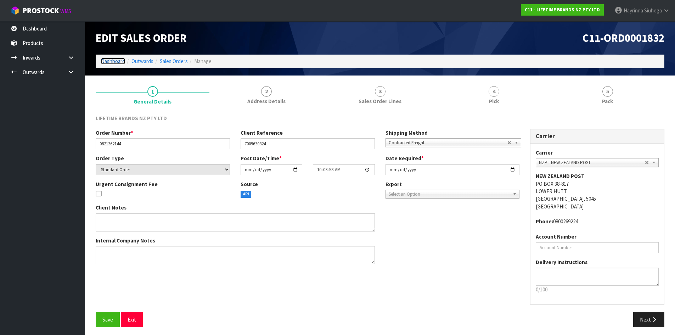
click at [111, 64] on link "Dashboard" at bounding box center [113, 61] width 24 height 7
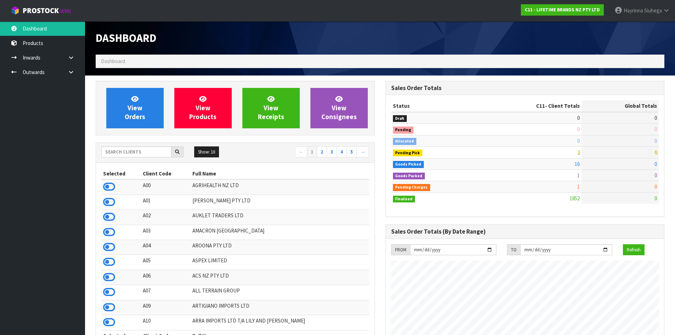
scroll to position [537, 289]
click at [146, 151] on input "text" at bounding box center [136, 151] width 70 height 11
click at [145, 150] on input "text" at bounding box center [136, 151] width 70 height 11
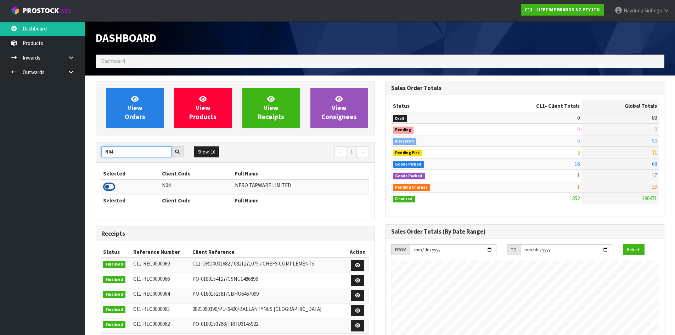
type input "N04"
click at [109, 186] on icon at bounding box center [109, 186] width 12 height 11
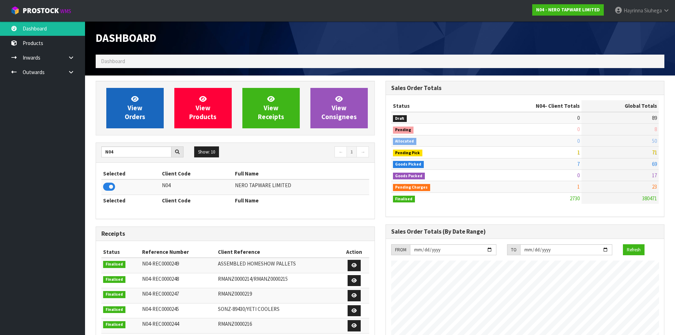
scroll to position [552, 289]
click at [143, 107] on link "View Orders" at bounding box center [134, 108] width 57 height 40
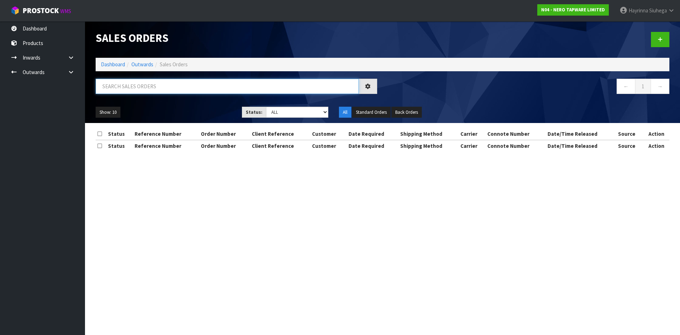
click at [149, 79] on input "text" at bounding box center [227, 86] width 263 height 15
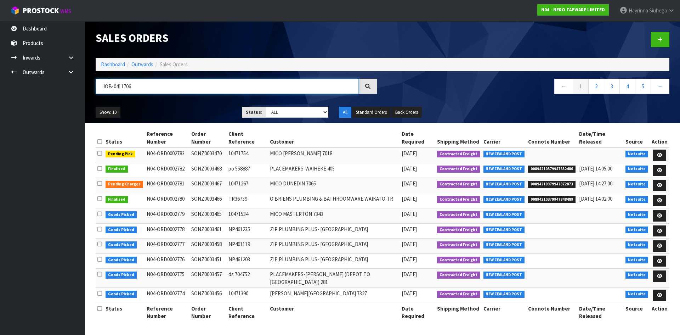
type input "JOB-0411706"
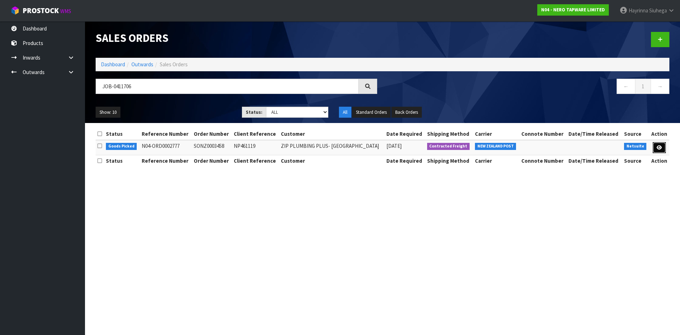
click at [658, 143] on link at bounding box center [659, 147] width 13 height 11
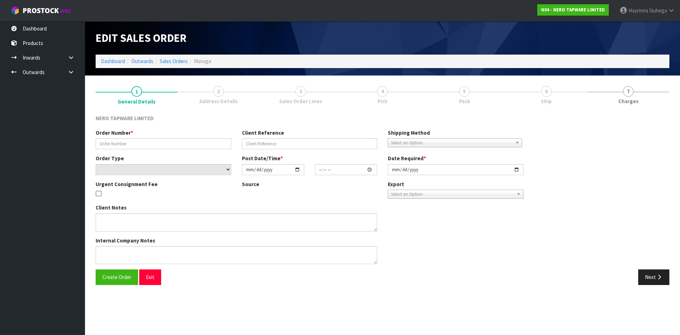
type input "SONZ0003458"
type input "NP461119"
select select "number:0"
type input "[DATE]"
type input "11:45:07.000"
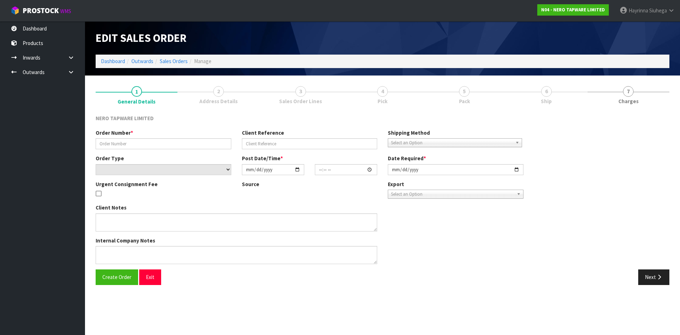
type input "[DATE]"
type textarea "urgent order, please sent with SONZ0003451 together"
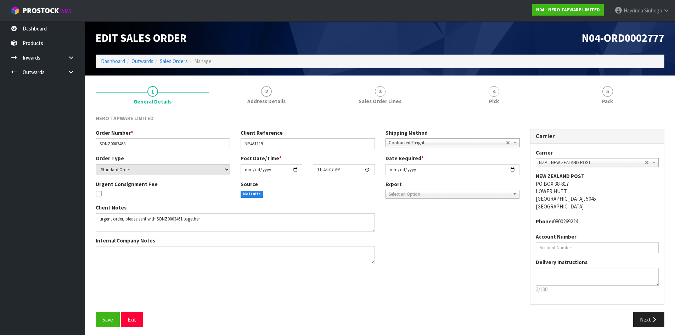
click at [537, 98] on link "4 Pick" at bounding box center [494, 95] width 114 height 28
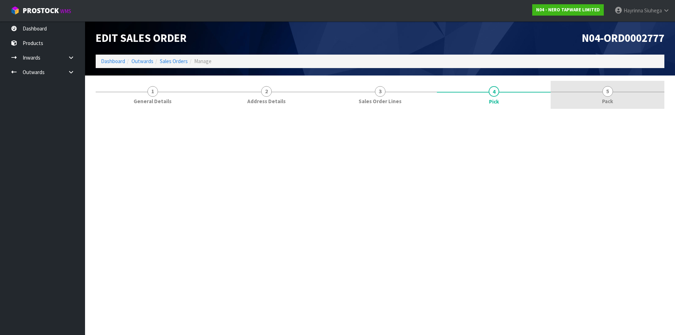
click at [598, 91] on link "5 Pack" at bounding box center [607, 95] width 114 height 28
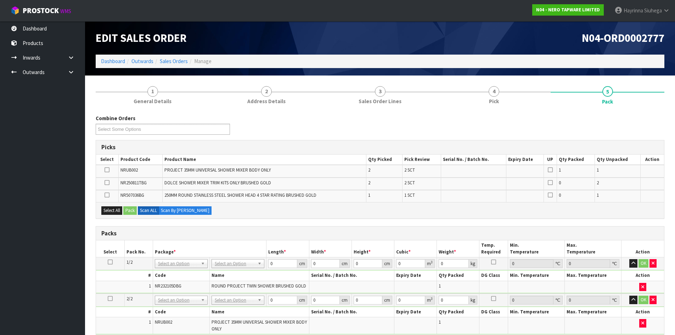
click at [109, 299] on icon at bounding box center [110, 298] width 5 height 0
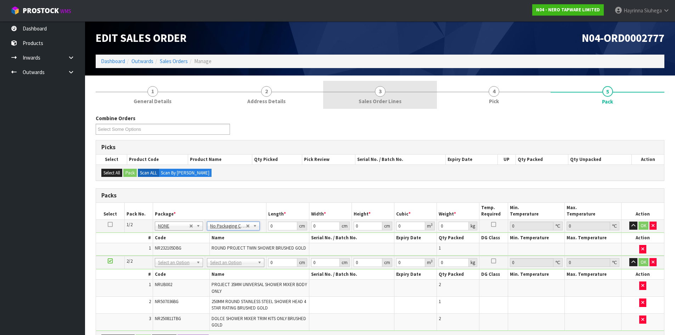
scroll to position [35, 0]
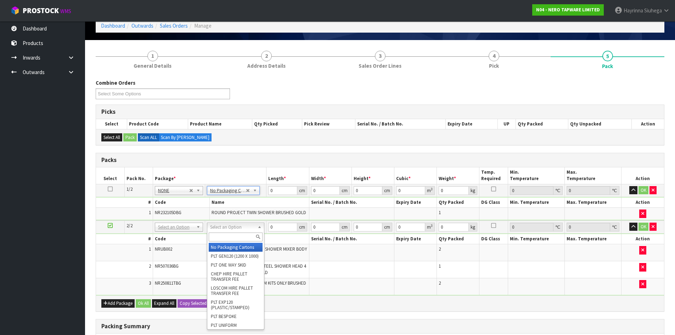
click at [231, 239] on input "text" at bounding box center [236, 236] width 54 height 9
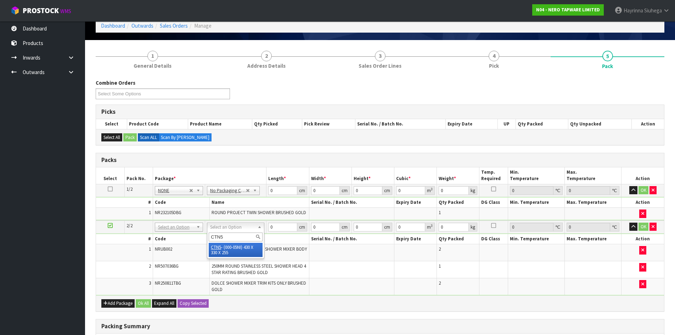
type input "CTN5"
type input "43"
type input "33"
type input "25.5"
type input "0.036185"
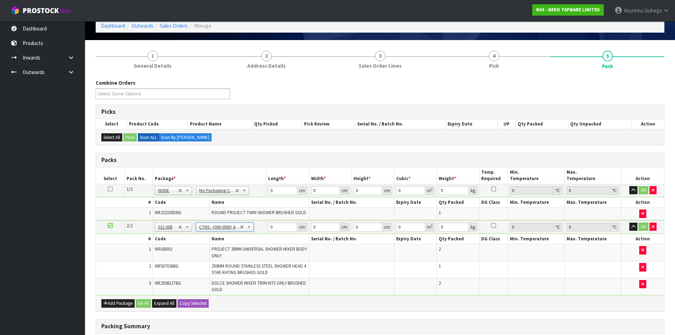
type input "2.94"
click at [179, 94] on ul at bounding box center [163, 93] width 134 height 11
type input "2776"
click at [175, 101] on li "N04-ORD000 2776" at bounding box center [163, 103] width 134 height 9
click at [272, 189] on input "0" at bounding box center [282, 190] width 29 height 9
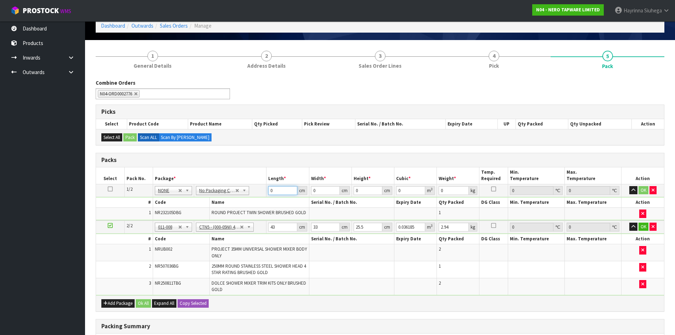
click at [271, 192] on input "0" at bounding box center [282, 190] width 29 height 9
click at [271, 191] on input "0" at bounding box center [282, 190] width 29 height 9
type input "88"
type input "49"
type input "9"
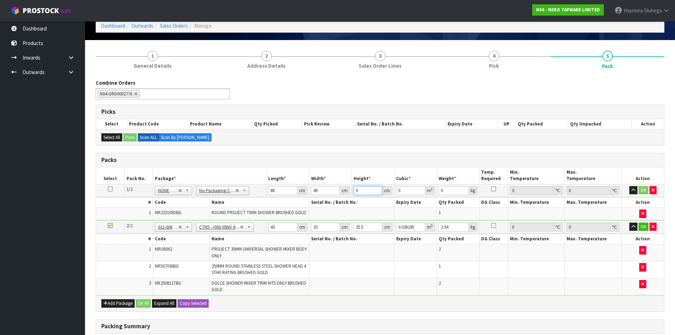
type input "0.038808"
type input "9"
type input "6"
click button "OK" at bounding box center [643, 190] width 10 height 9
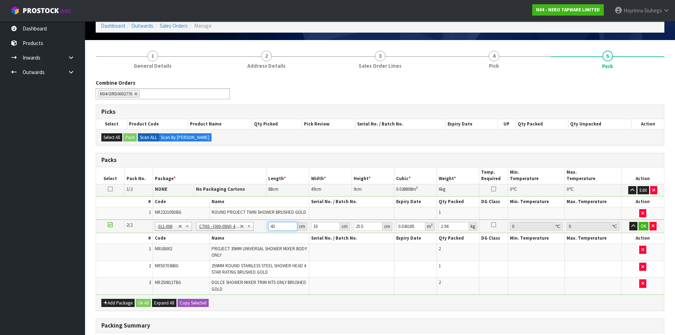
click at [269, 227] on input "43" at bounding box center [282, 226] width 29 height 9
type input "4"
type input "0.003366"
type input "44"
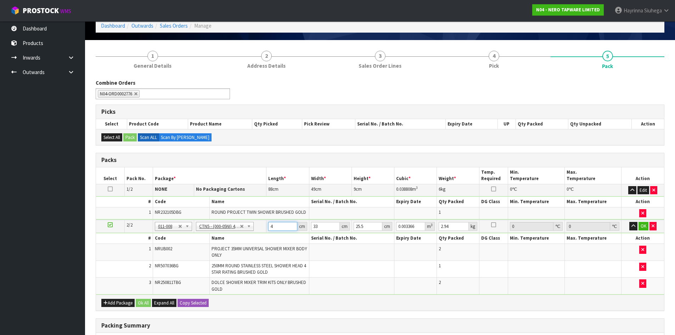
type input "0.037026"
type input "44"
type input "3"
type input "0.003366"
type input "35"
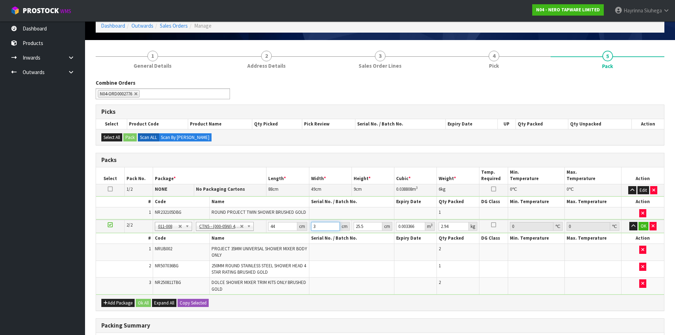
type input "0.03927"
type input "35"
type input "1"
type input "0.00154"
type input "14"
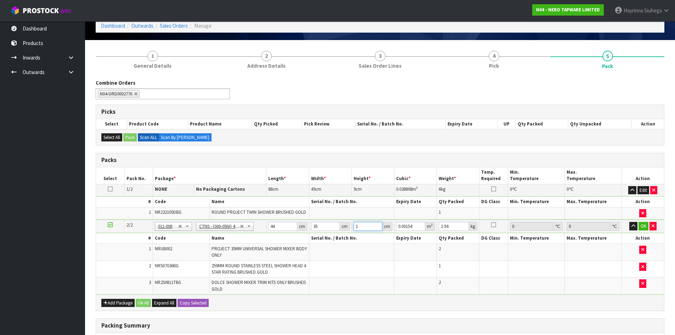
type input "0.02156"
type input "14"
type input "4"
click button "OK" at bounding box center [643, 226] width 10 height 9
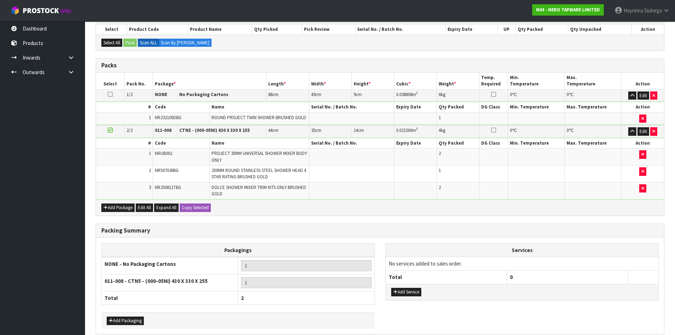
scroll to position [163, 0]
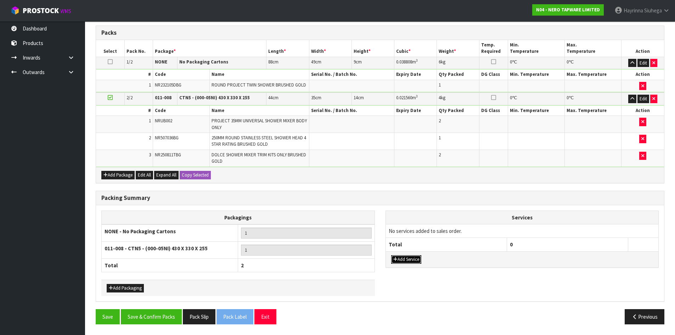
click at [417, 260] on button "Add Service" at bounding box center [406, 259] width 30 height 9
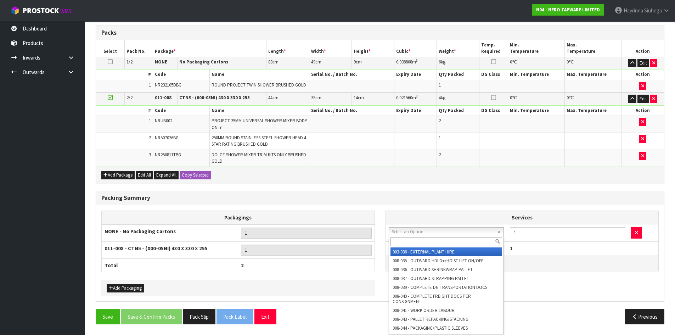
click at [420, 244] on input "text" at bounding box center [446, 241] width 112 height 9
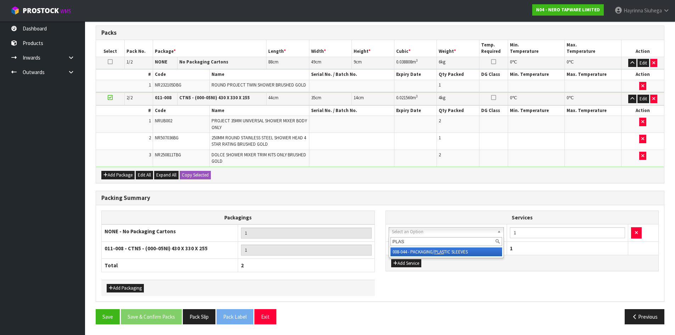
type input "PLAS"
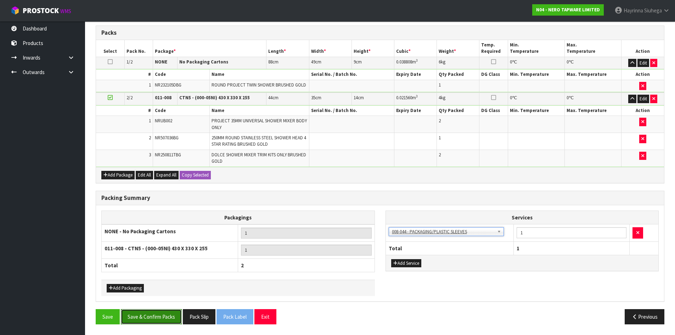
click at [151, 313] on button "Save & Confirm Packs" at bounding box center [151, 316] width 61 height 15
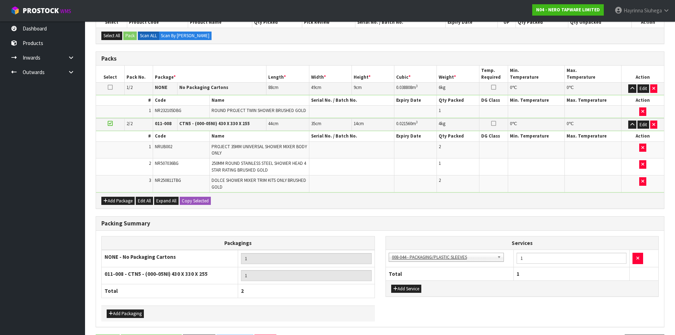
scroll to position [0, 0]
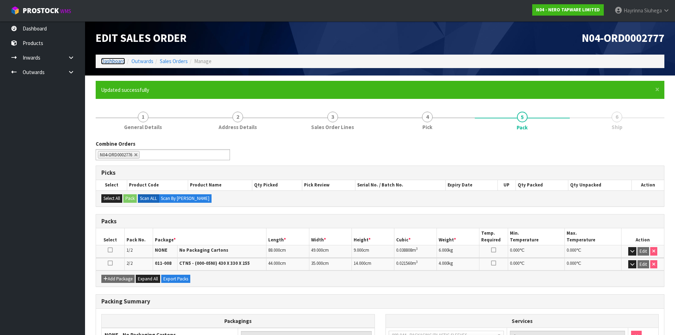
click at [114, 61] on link "Dashboard" at bounding box center [113, 61] width 24 height 7
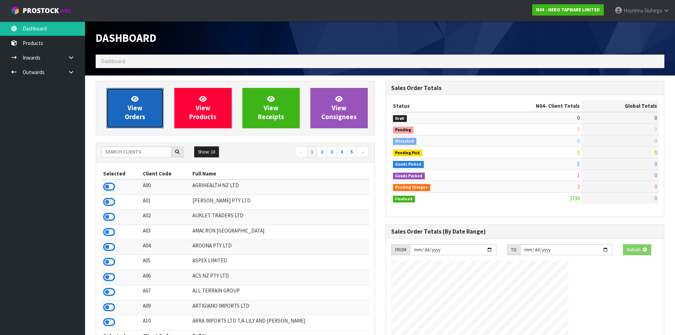
click at [140, 114] on span "View Orders" at bounding box center [135, 108] width 21 height 27
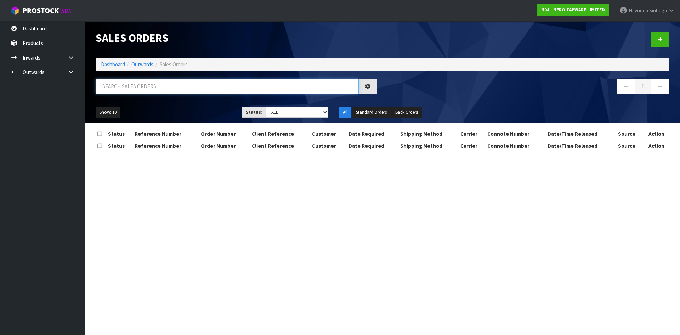
click at [150, 89] on input "text" at bounding box center [227, 86] width 263 height 15
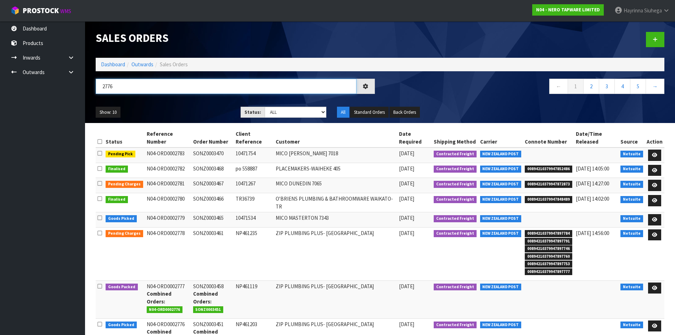
type input "2776"
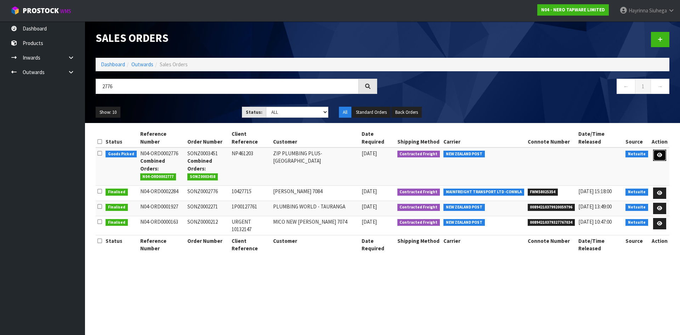
click at [662, 153] on icon at bounding box center [659, 155] width 5 height 5
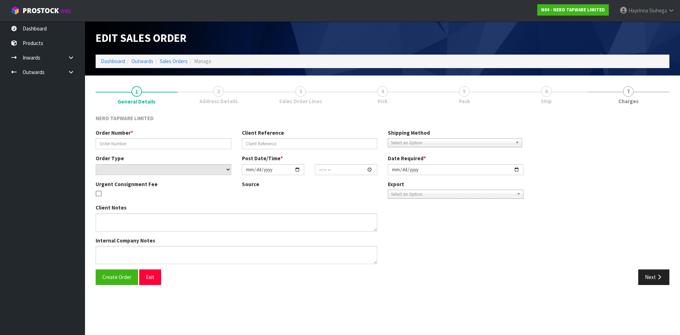
type input "SONZ0003451"
type input "NP461203"
select select "number:0"
type input "[DATE]"
type input "11:45:05.000"
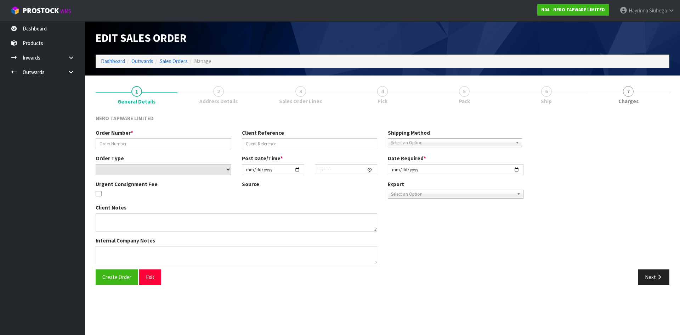
type input "[DATE]"
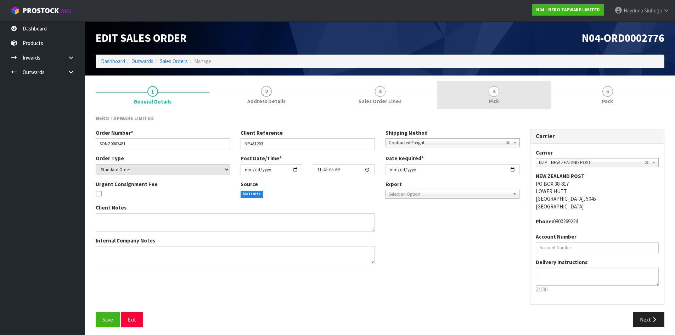
click at [529, 100] on link "4 Pick" at bounding box center [494, 95] width 114 height 28
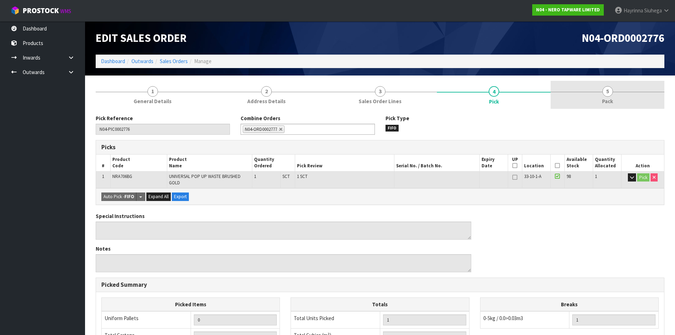
drag, startPoint x: 589, startPoint y: 95, endPoint x: 575, endPoint y: 109, distance: 19.3
click at [589, 95] on link "5 Pack" at bounding box center [607, 95] width 114 height 28
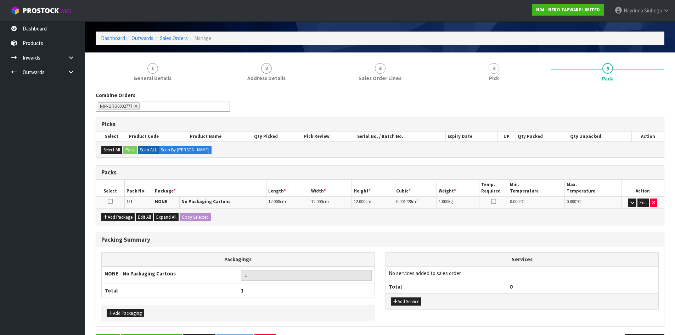
scroll to position [35, 0]
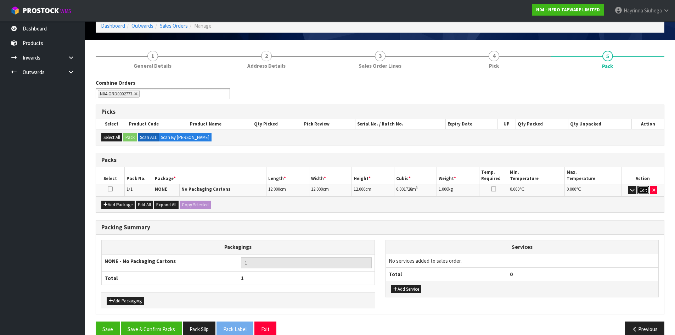
click at [640, 189] on button "Edit" at bounding box center [643, 190] width 12 height 9
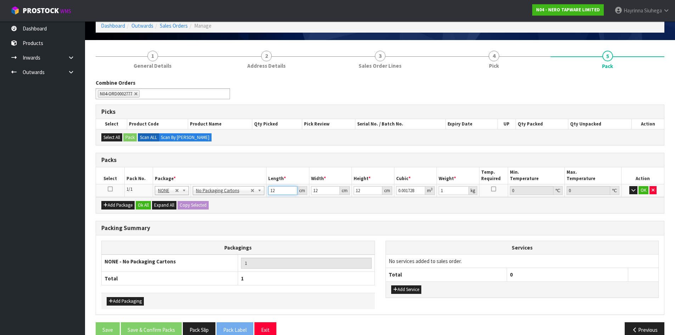
click at [271, 192] on input "12" at bounding box center [282, 190] width 29 height 9
type input "4"
type input "0.000576"
type input "44"
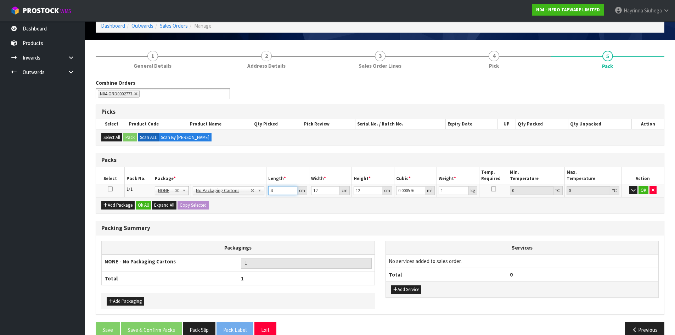
type input "0.006336"
type input "44"
type input "3"
type input "0.001584"
type input "35"
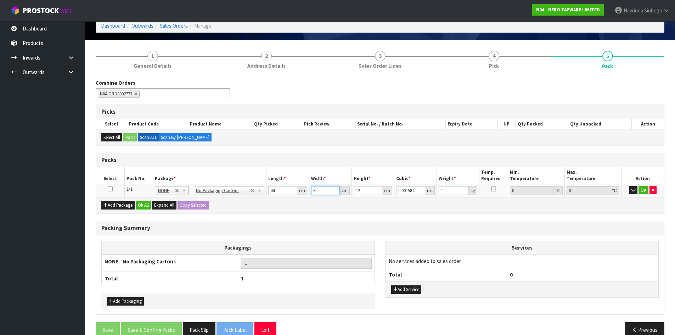
type input "0.01848"
type input "35"
type input "1"
type input "0.00154"
type input "14"
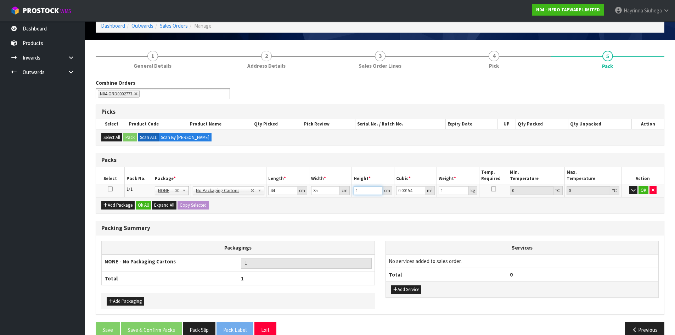
type input "0.02156"
type input "14"
type input "4"
click button "OK" at bounding box center [643, 190] width 10 height 9
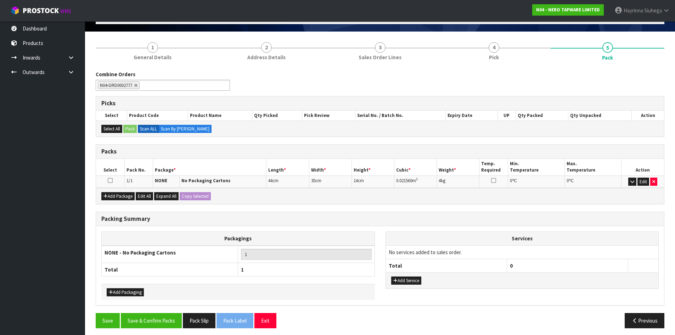
scroll to position [48, 0]
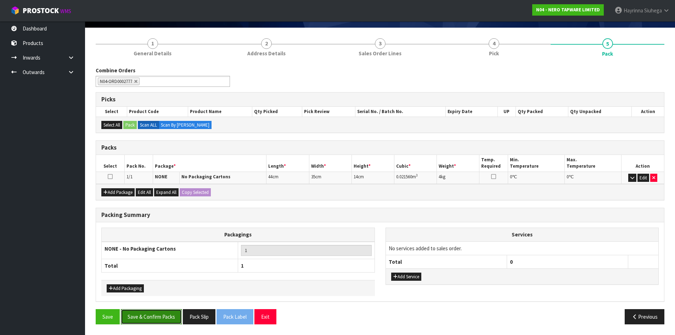
click at [157, 316] on button "Save & Confirm Packs" at bounding box center [151, 316] width 61 height 15
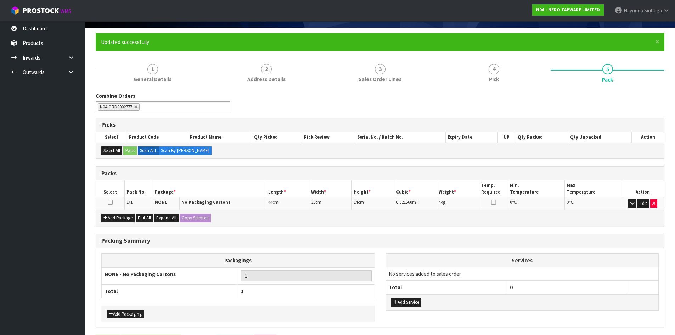
scroll to position [0, 0]
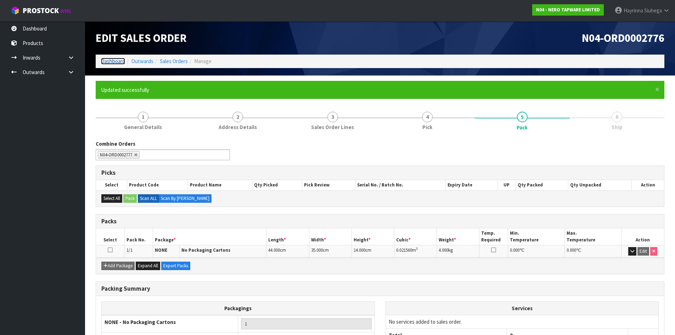
click at [116, 61] on link "Dashboard" at bounding box center [113, 61] width 24 height 7
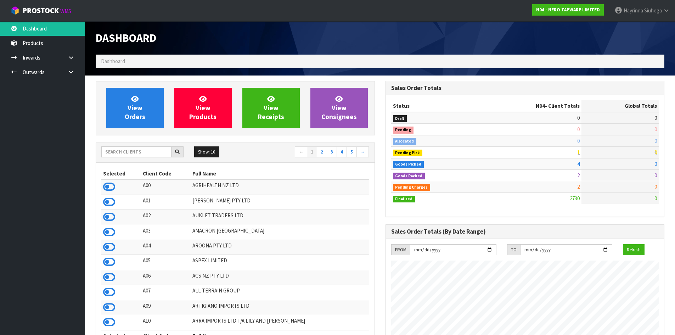
scroll to position [552, 289]
click at [135, 109] on span "View Orders" at bounding box center [135, 108] width 21 height 27
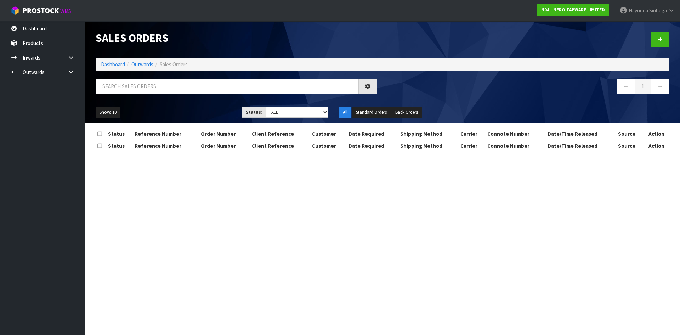
click at [139, 98] on div at bounding box center [236, 89] width 292 height 21
click at [143, 90] on input "text" at bounding box center [227, 86] width 263 height 15
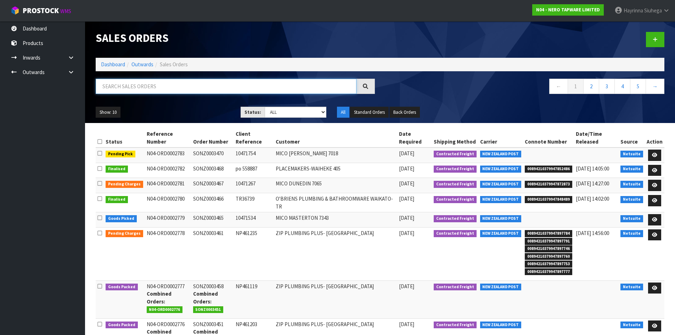
click at [210, 94] on input "text" at bounding box center [226, 86] width 261 height 15
type input "JOB-0411706"
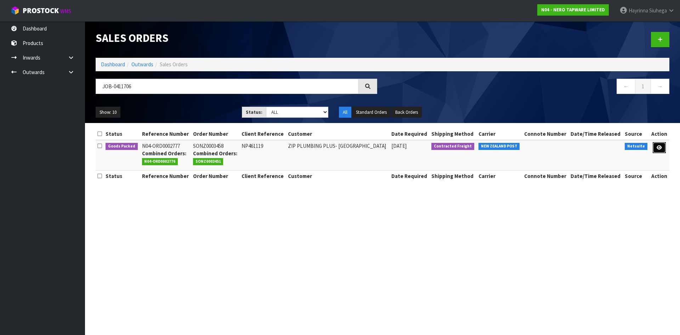
click at [663, 149] on link at bounding box center [659, 147] width 13 height 11
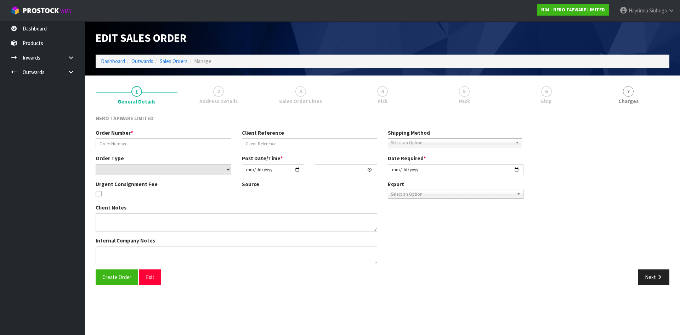
type input "SONZ0003458"
type input "NP461119"
select select "number:0"
type input "[DATE]"
type input "11:45:07.000"
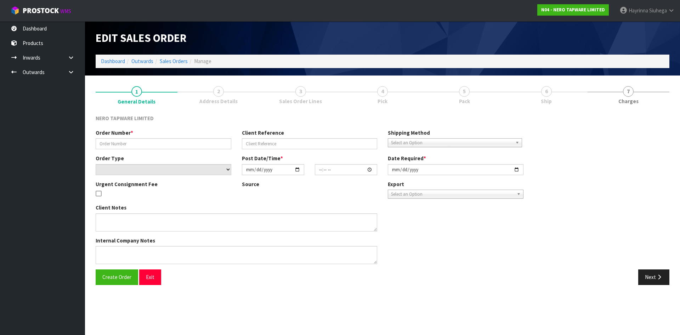
type input "[DATE]"
type textarea "urgent order, please sent with SONZ0003451 together"
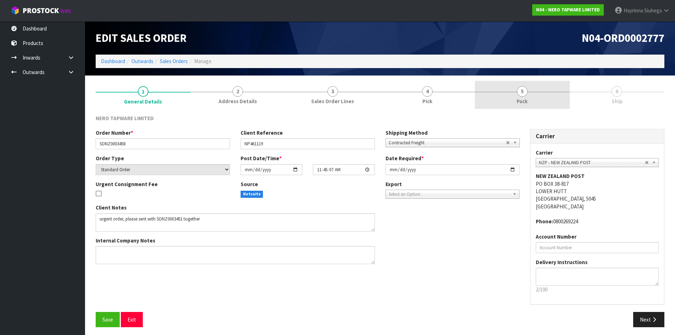
click at [517, 100] on span "Pack" at bounding box center [521, 100] width 11 height 7
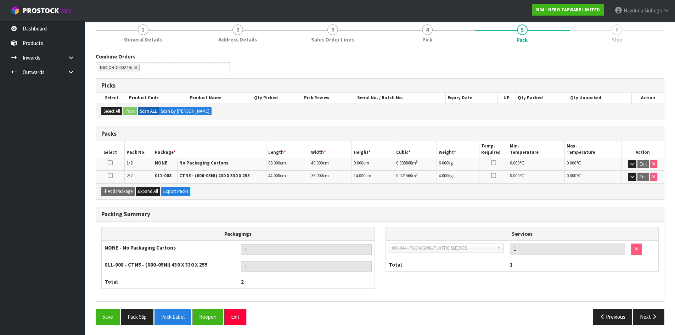
scroll to position [62, 0]
drag, startPoint x: 641, startPoint y: 319, endPoint x: 618, endPoint y: 318, distance: 23.1
click at [641, 319] on button "Next" at bounding box center [648, 315] width 31 height 15
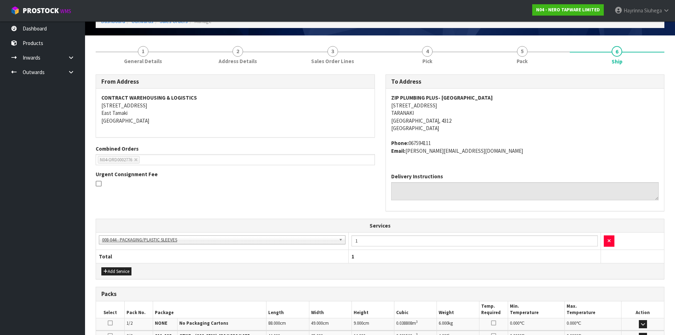
scroll to position [141, 0]
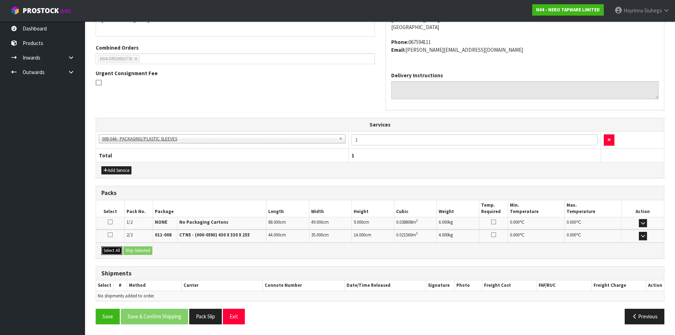
drag, startPoint x: 112, startPoint y: 249, endPoint x: 128, endPoint y: 251, distance: 16.4
click at [113, 250] on button "Select All" at bounding box center [111, 250] width 21 height 9
click at [132, 249] on button "Ship Selected" at bounding box center [137, 250] width 29 height 9
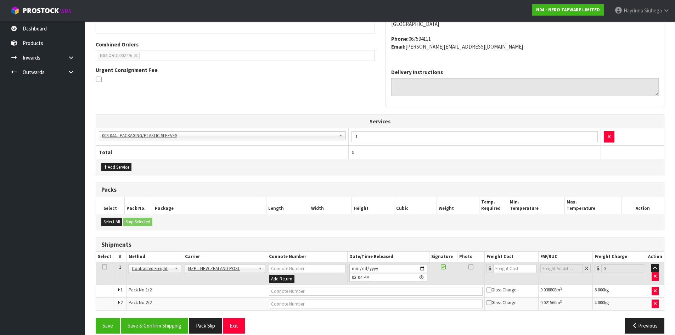
scroll to position [153, 0]
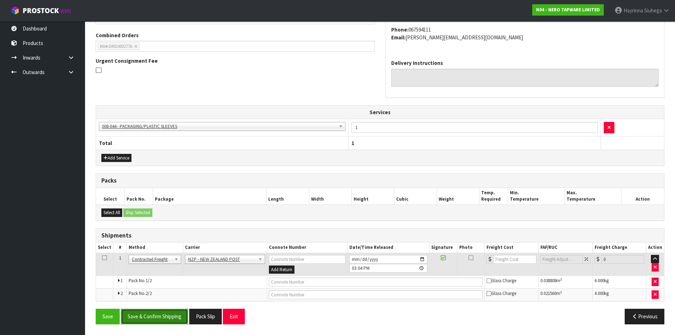
click at [149, 315] on button "Save & Confirm Shipping" at bounding box center [154, 315] width 67 height 15
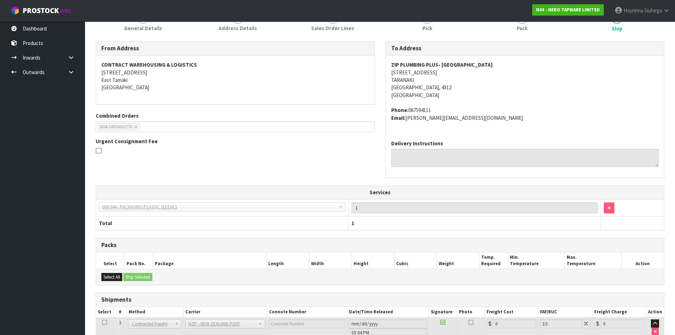
scroll to position [168, 0]
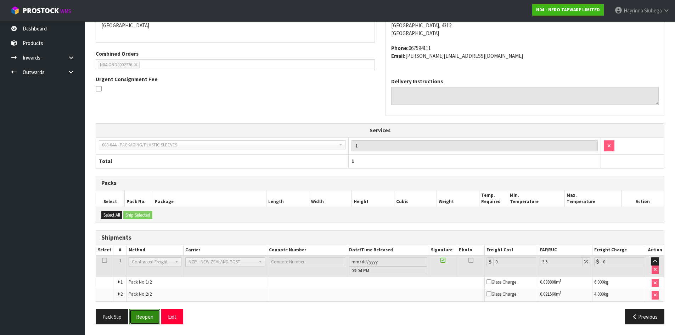
click at [147, 318] on button "Reopen" at bounding box center [144, 316] width 31 height 15
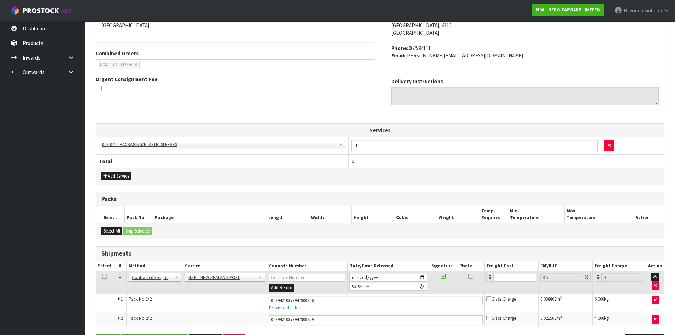
scroll to position [186, 0]
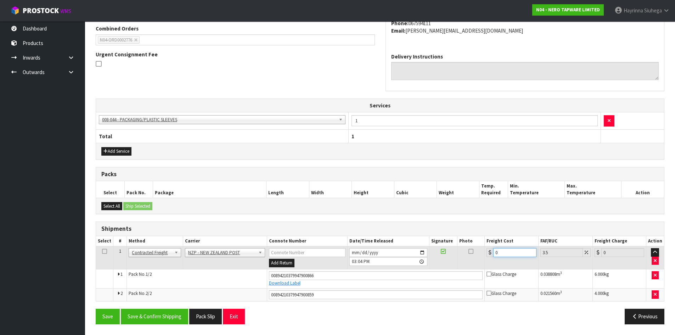
drag, startPoint x: 510, startPoint y: 249, endPoint x: 350, endPoint y: 252, distance: 160.1
click at [377, 249] on tr "1 Client Local Pickup Customer Local Pickup Company Freight Contracted Freight …" at bounding box center [380, 257] width 568 height 23
type input "1"
type input "1.03"
type input "16"
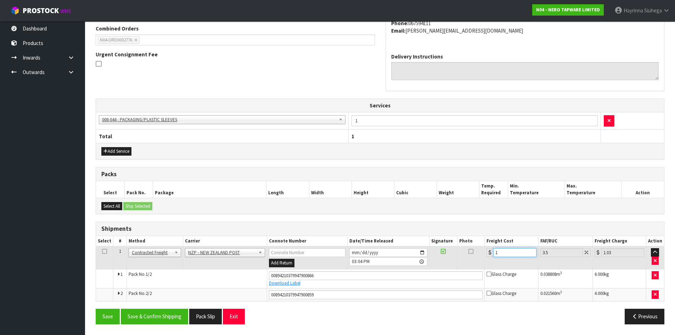
type input "16.56"
type input "16.9"
type input "17.49"
type input "16.90"
click at [96, 308] on button "Save" at bounding box center [108, 315] width 24 height 15
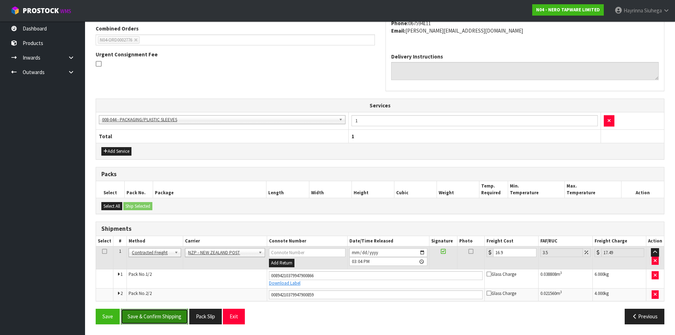
click at [163, 317] on button "Save & Confirm Shipping" at bounding box center [154, 315] width 67 height 15
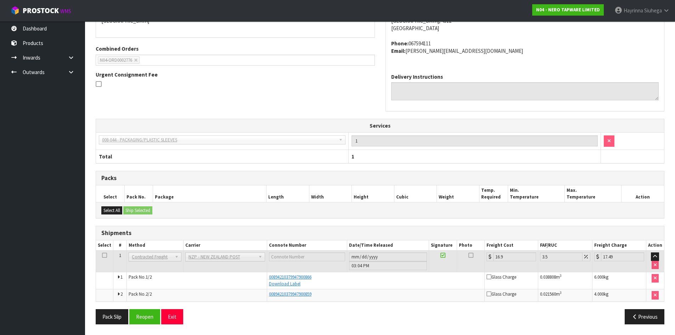
scroll to position [0, 0]
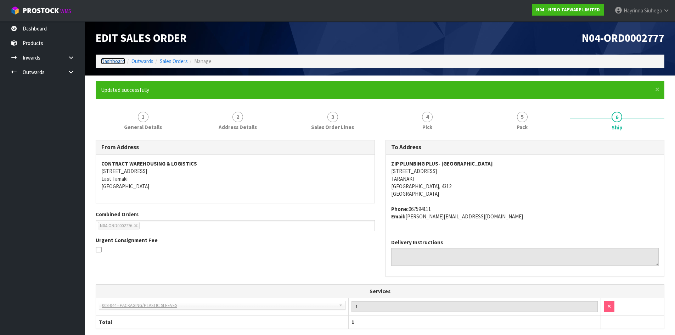
click at [112, 59] on link "Dashboard" at bounding box center [113, 61] width 24 height 7
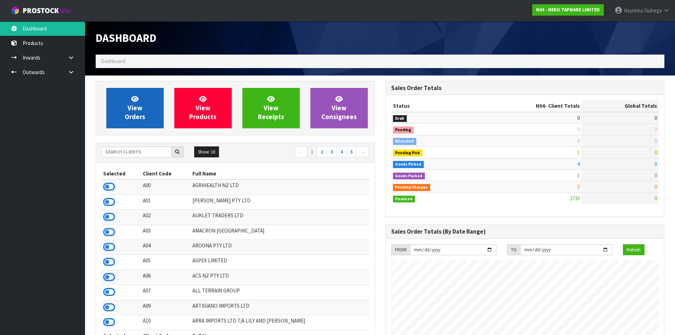
scroll to position [537, 289]
click at [138, 96] on icon at bounding box center [134, 98] width 7 height 7
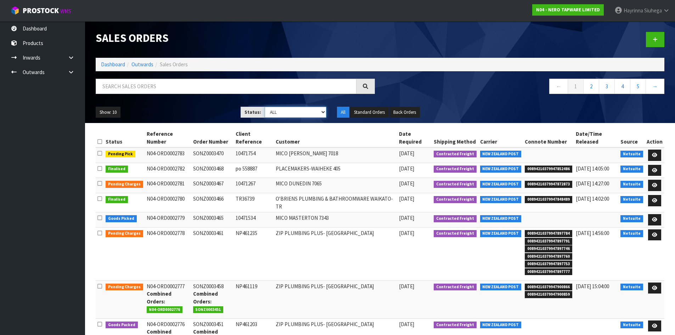
click at [289, 114] on select "Draft Pending Allocated Pending Pick Goods Picked Goods Packed Pending Charges …" at bounding box center [296, 112] width 62 height 11
select select "string:5"
click at [265, 107] on select "Draft Pending Allocated Pending Pick Goods Picked Goods Packed Pending Charges …" at bounding box center [296, 112] width 62 height 11
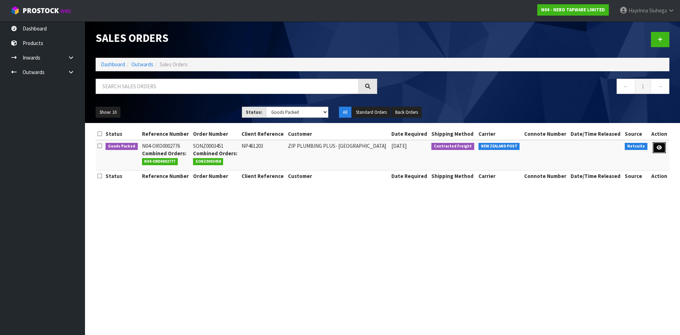
click at [657, 148] on icon at bounding box center [659, 147] width 5 height 5
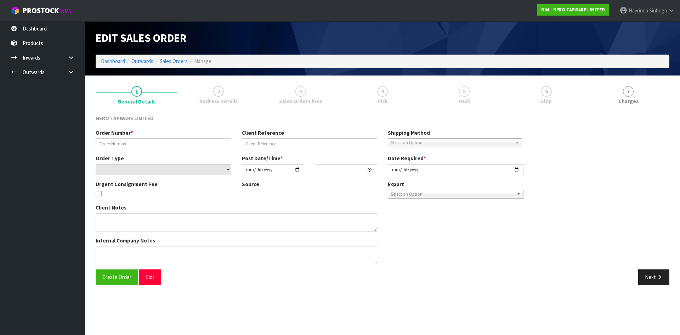
type input "SONZ0003451"
type input "NP461203"
select select "number:0"
type input "[DATE]"
type input "11:45:05.000"
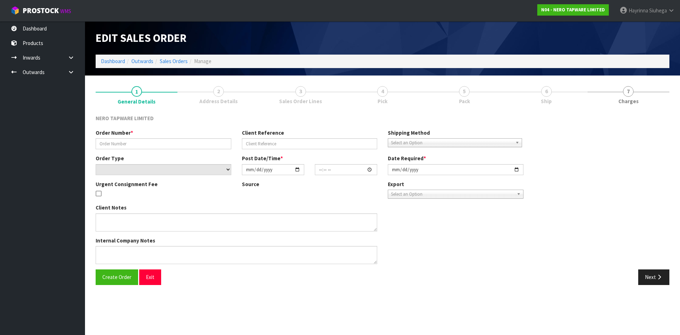
type input "[DATE]"
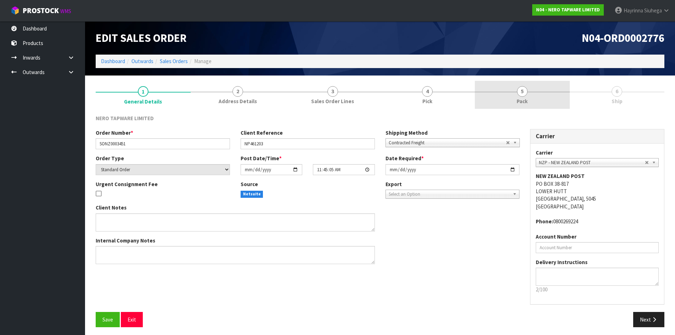
click at [510, 98] on link "5 Pack" at bounding box center [522, 95] width 95 height 28
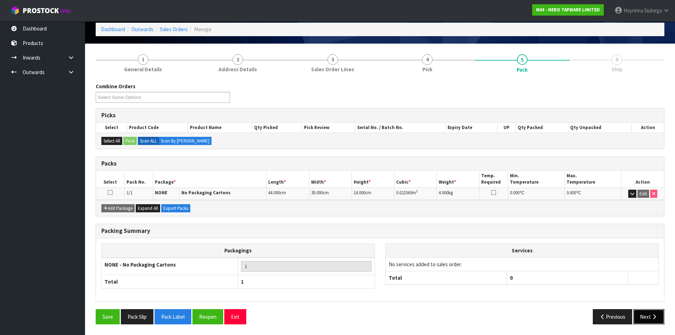
click at [648, 316] on button "Next" at bounding box center [648, 316] width 31 height 15
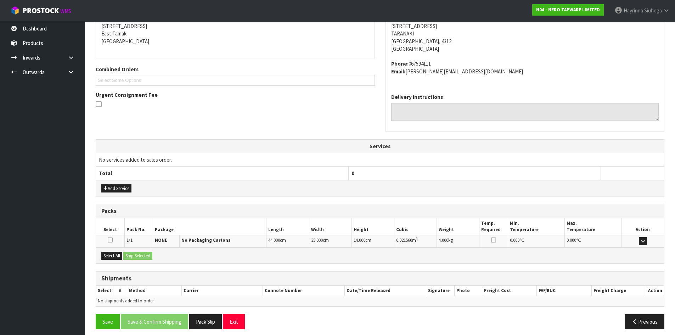
scroll to position [124, 0]
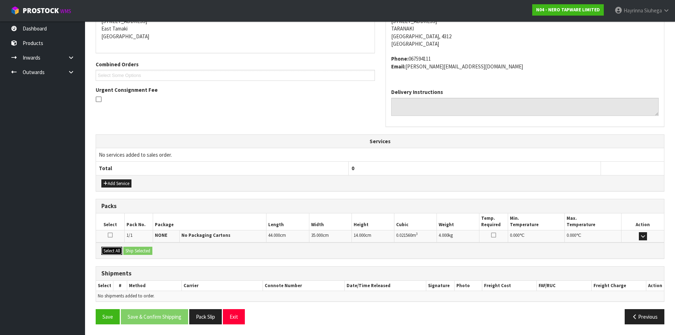
click at [117, 251] on button "Select All" at bounding box center [111, 251] width 21 height 9
click at [138, 249] on button "Ship Selected" at bounding box center [137, 251] width 29 height 9
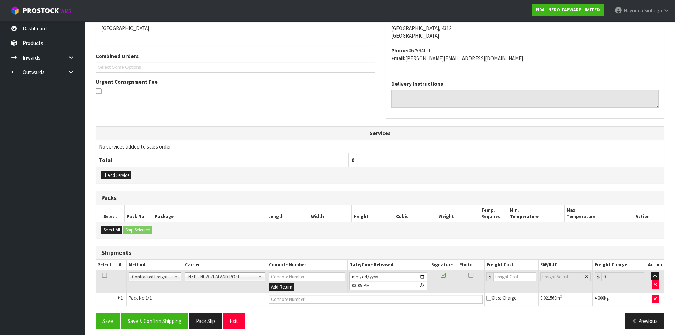
scroll to position [137, 0]
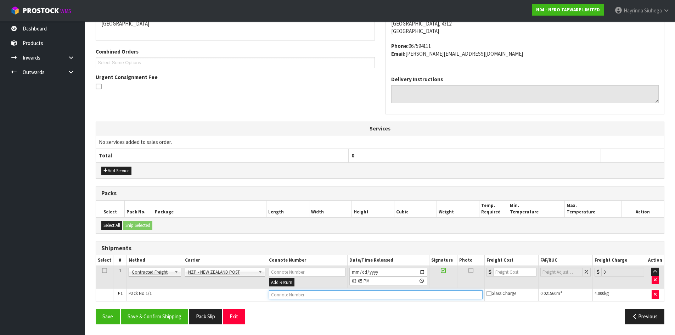
click at [345, 295] on input "text" at bounding box center [376, 294] width 214 height 9
type input "00894210379947900859"
click at [96, 308] on button "Save" at bounding box center [108, 315] width 24 height 15
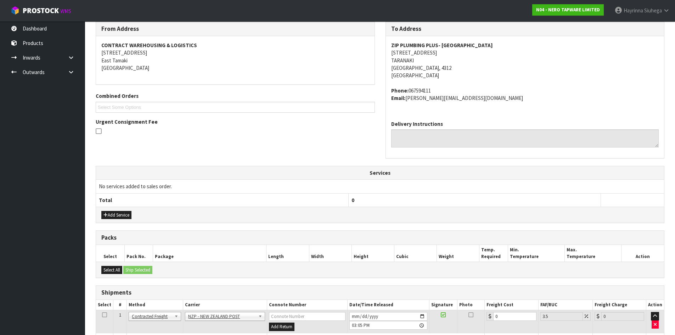
scroll to position [163, 0]
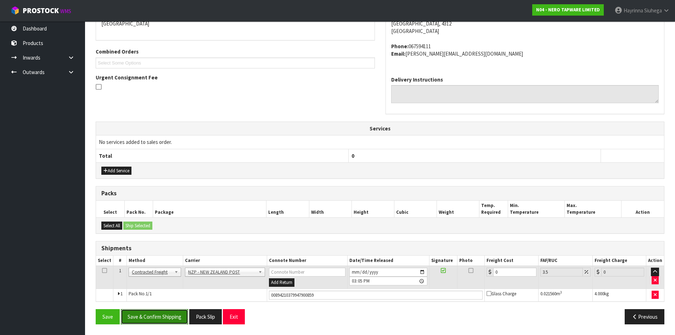
click at [161, 311] on button "Save & Confirm Shipping" at bounding box center [154, 316] width 67 height 15
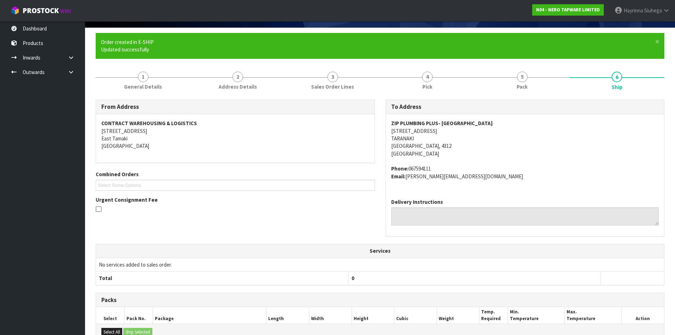
scroll to position [0, 0]
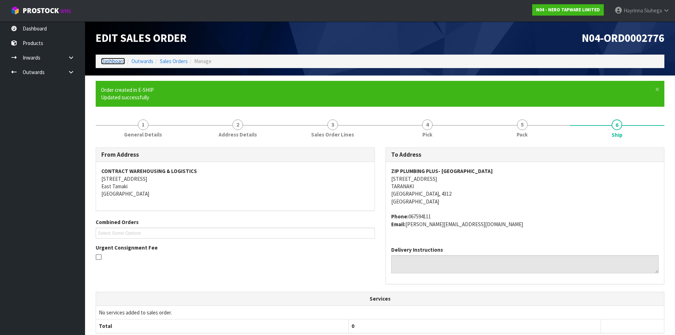
click at [115, 60] on link "Dashboard" at bounding box center [113, 61] width 24 height 7
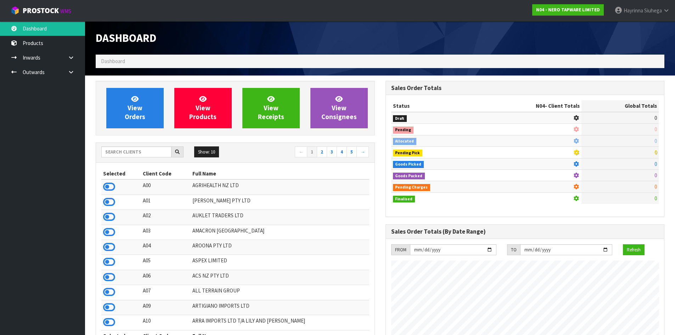
scroll to position [552, 289]
click at [74, 73] on icon at bounding box center [71, 71] width 7 height 5
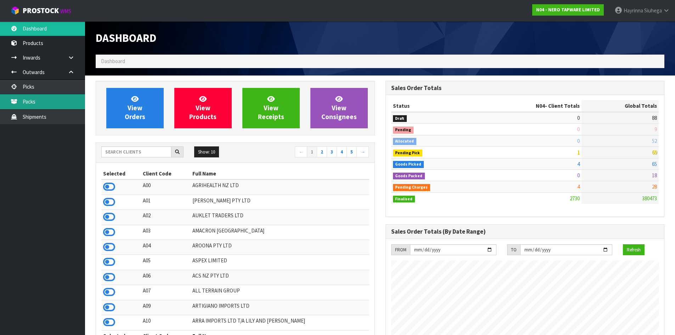
click at [56, 98] on link "Packs" at bounding box center [42, 101] width 85 height 15
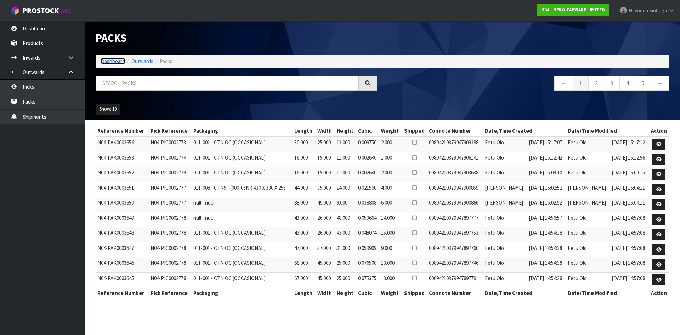
click at [115, 58] on link "Dashboard" at bounding box center [113, 61] width 24 height 7
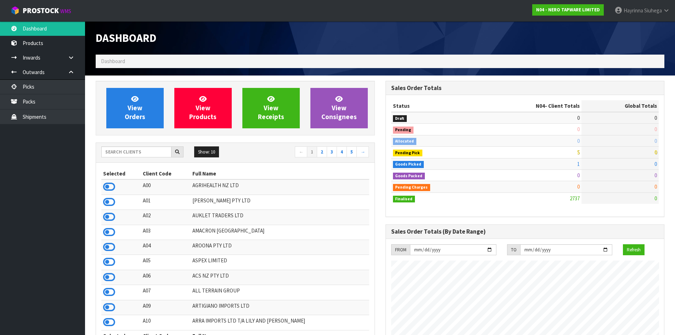
scroll to position [552, 289]
click at [128, 101] on link "View Orders" at bounding box center [134, 108] width 57 height 40
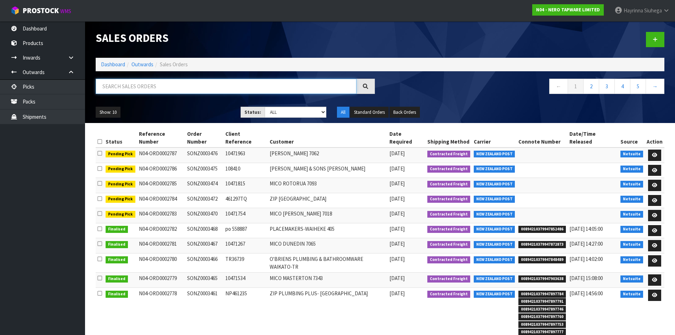
click at [170, 94] on input "text" at bounding box center [226, 86] width 261 height 15
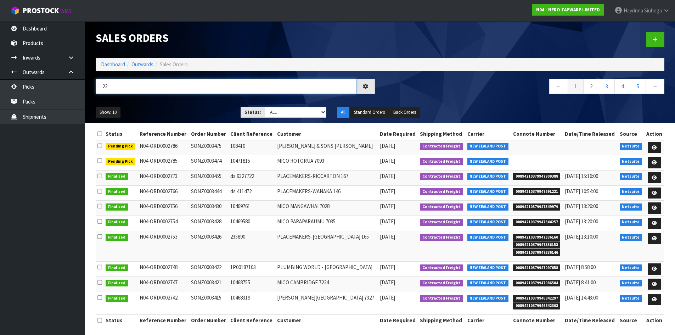
type input "2"
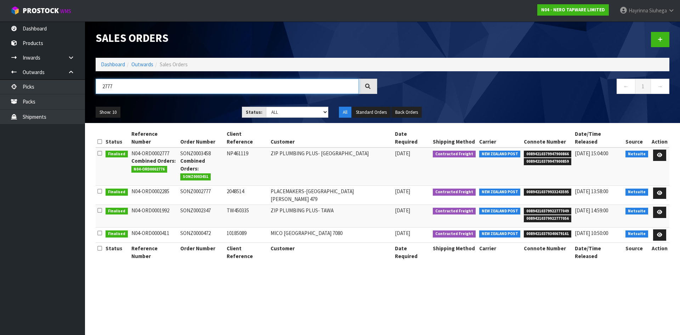
drag, startPoint x: 123, startPoint y: 81, endPoint x: 98, endPoint y: 85, distance: 25.8
click at [100, 86] on input "2777" at bounding box center [227, 86] width 263 height 15
type input "2776"
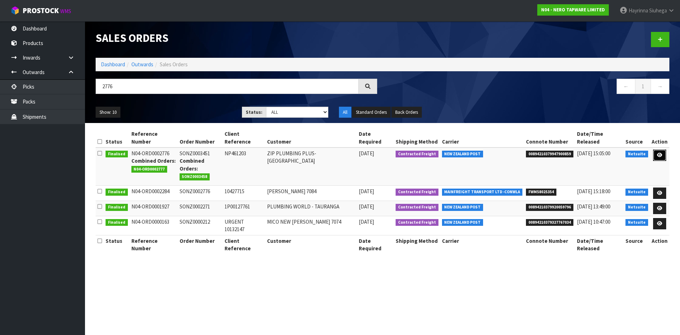
click at [658, 153] on icon at bounding box center [659, 155] width 5 height 5
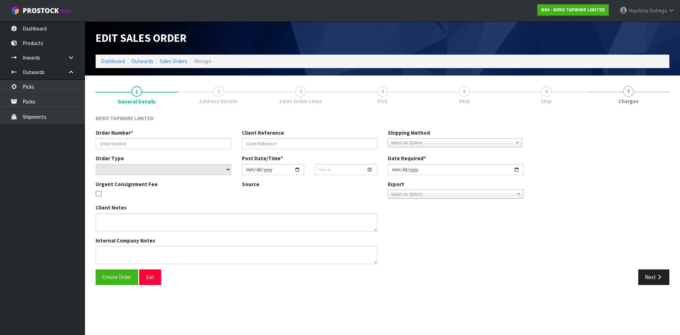
type input "SONZ0003451"
type input "NP461203"
select select "number:0"
type input "[DATE]"
type input "11:45:05.000"
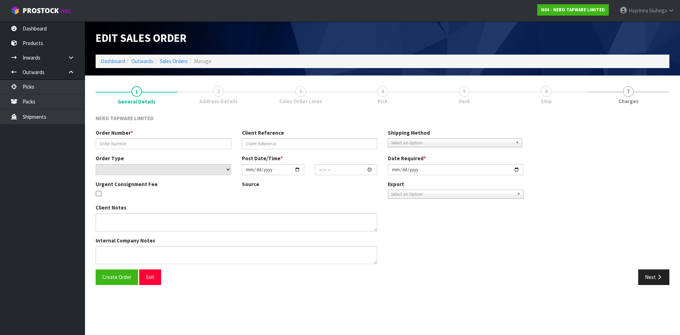
type input "[DATE]"
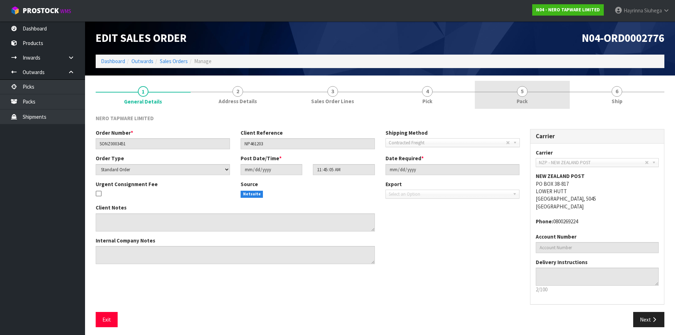
click at [532, 91] on link "5 Pack" at bounding box center [522, 95] width 95 height 28
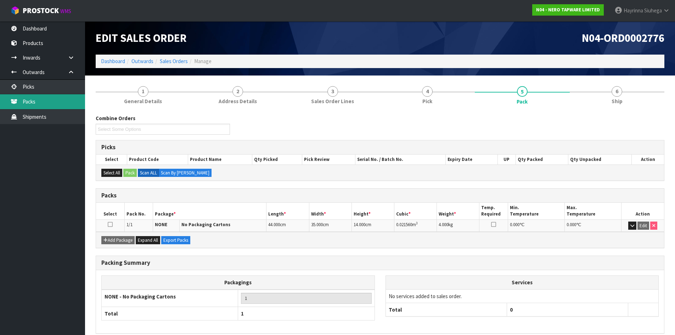
click at [36, 105] on link "Packs" at bounding box center [42, 101] width 85 height 15
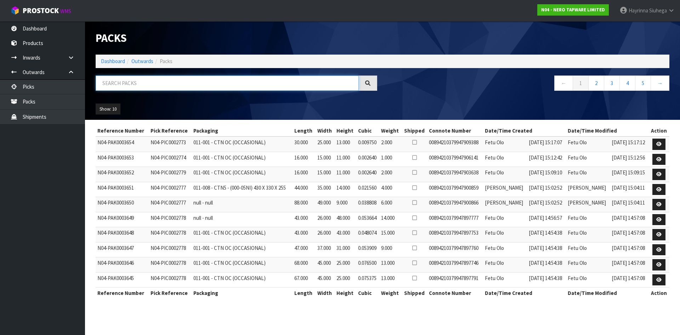
click at [161, 82] on input "text" at bounding box center [227, 82] width 263 height 15
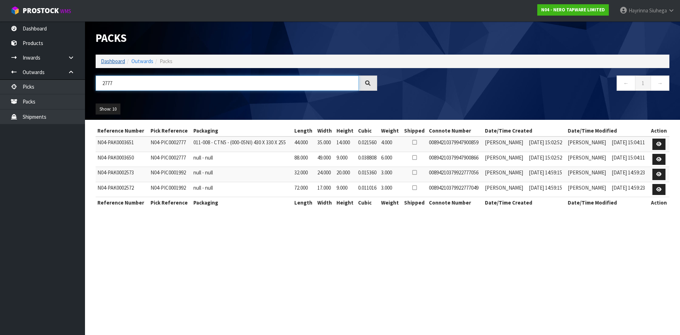
type input "2777"
click at [106, 58] on link "Dashboard" at bounding box center [113, 61] width 24 height 7
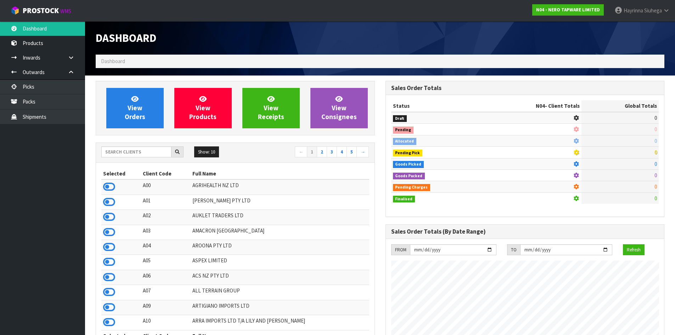
scroll to position [552, 289]
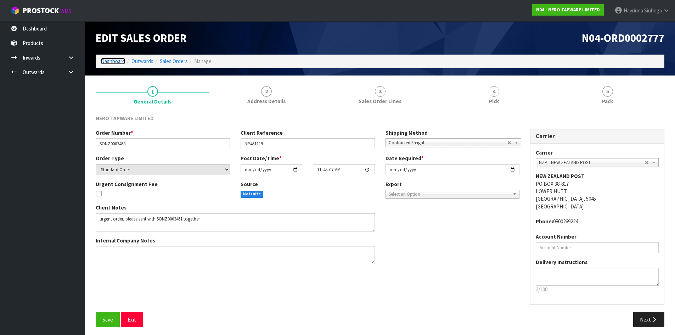
click at [116, 58] on link "Dashboard" at bounding box center [113, 61] width 24 height 7
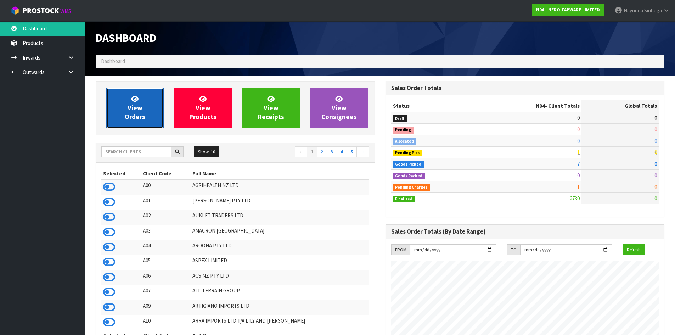
scroll to position [537, 289]
click at [135, 107] on span "View Orders" at bounding box center [135, 108] width 21 height 27
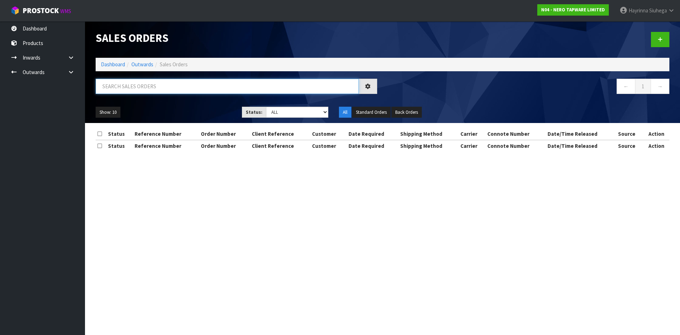
click at [147, 84] on input "text" at bounding box center [227, 86] width 263 height 15
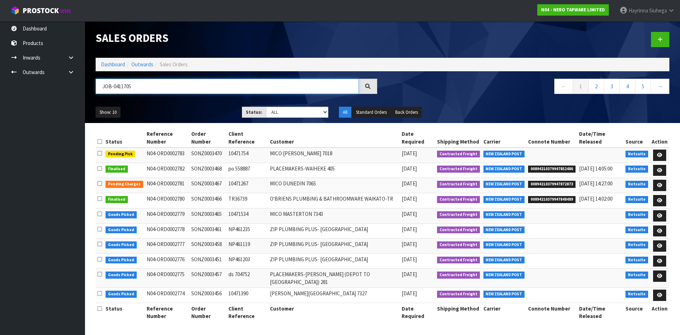
type input "JOB-0411705"
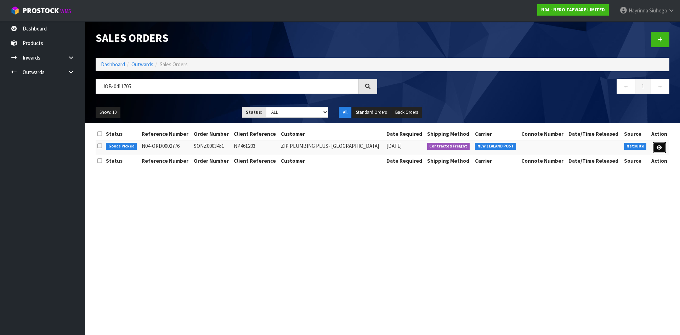
click at [657, 146] on icon at bounding box center [659, 147] width 5 height 5
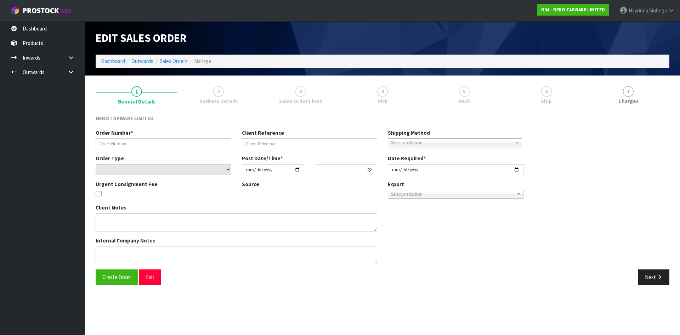
type input "SONZ0003451"
type input "NP461203"
select select "number:0"
type input "[DATE]"
type input "11:45:05.000"
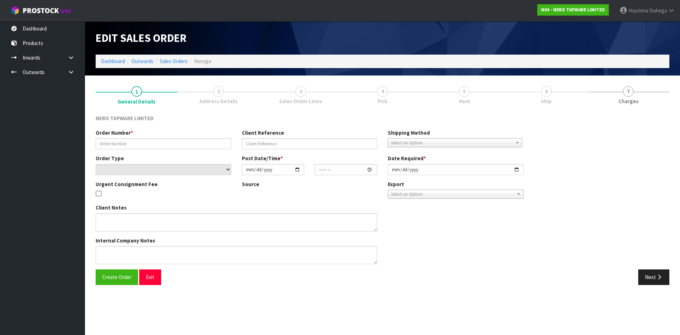
type input "[DATE]"
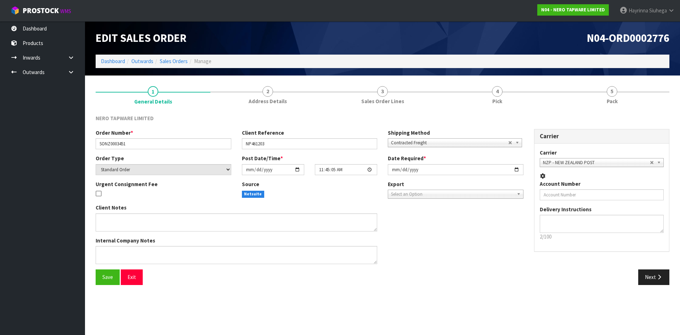
click at [526, 98] on link "4 Pick" at bounding box center [497, 95] width 115 height 28
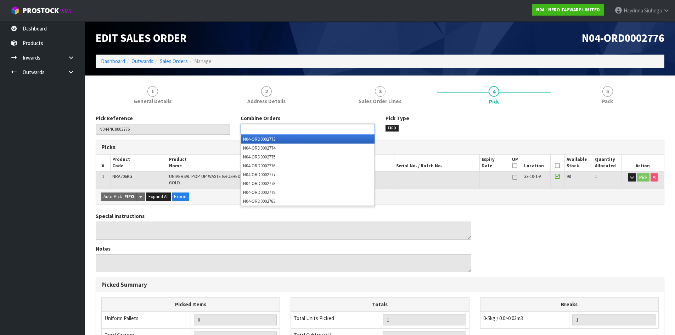
click at [305, 131] on ul at bounding box center [307, 129] width 134 height 11
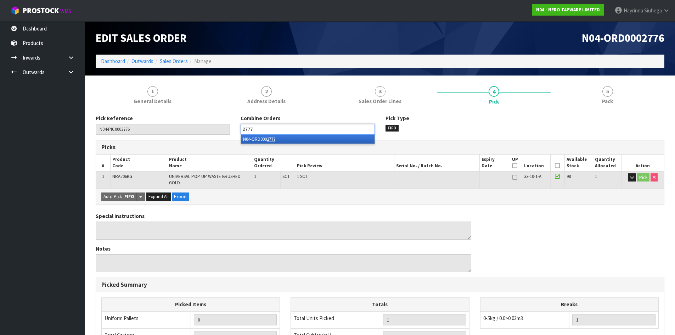
type input "2777"
click at [325, 140] on li "N04-ORD000 2777" at bounding box center [308, 139] width 134 height 9
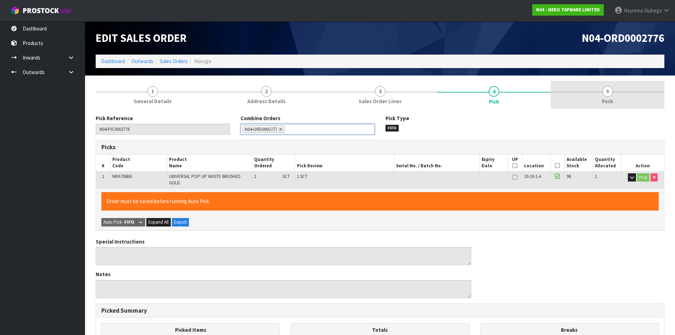
click at [644, 92] on div at bounding box center [607, 92] width 114 height 0
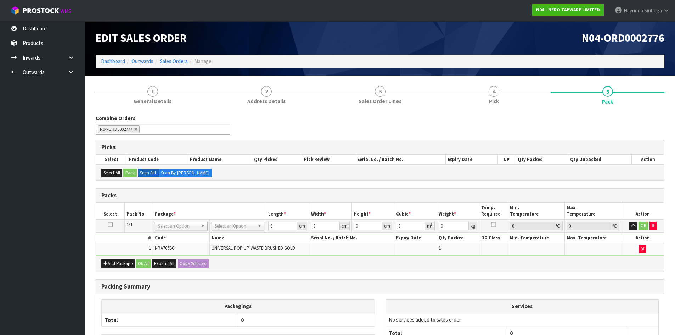
click at [242, 221] on td "No Packaging Cartons PLT GEN120 (1200 X 1000) PLT ONE WAY SKID CHEP HIRE PALLET…" at bounding box center [238, 225] width 57 height 13
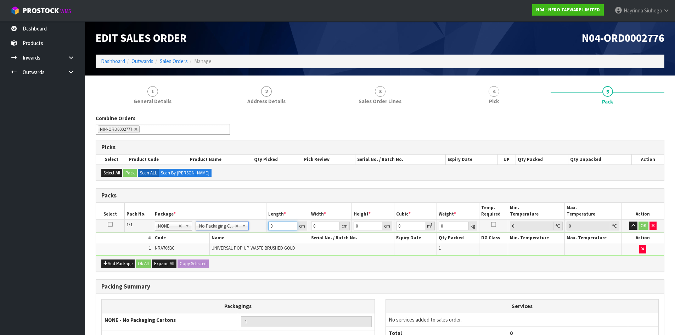
click at [269, 228] on input "0" at bounding box center [282, 225] width 29 height 9
type input "12"
type input "1"
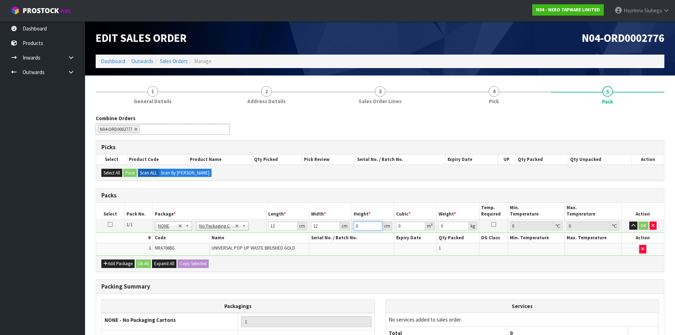
type input "0.000144"
type input "12"
type input "0.001728"
type input "12"
type input "1"
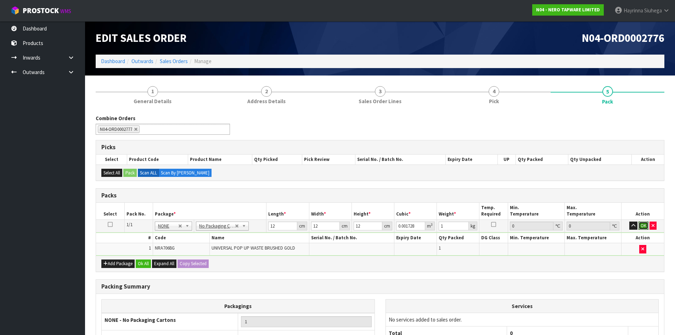
click button "OK" at bounding box center [643, 225] width 10 height 9
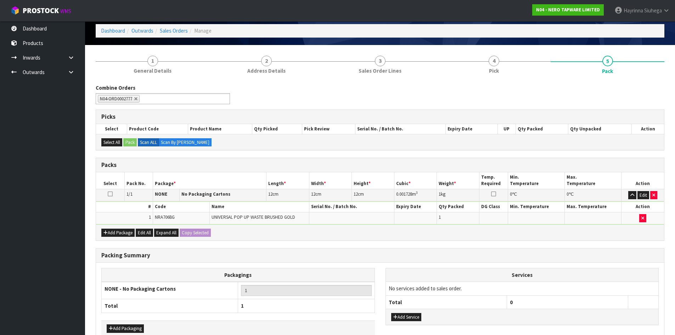
scroll to position [71, 0]
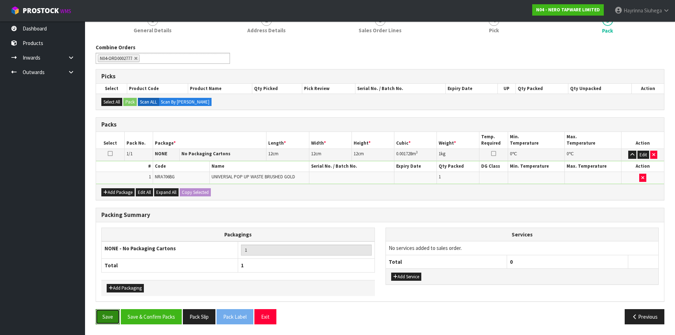
click at [109, 312] on button "Save" at bounding box center [108, 316] width 24 height 15
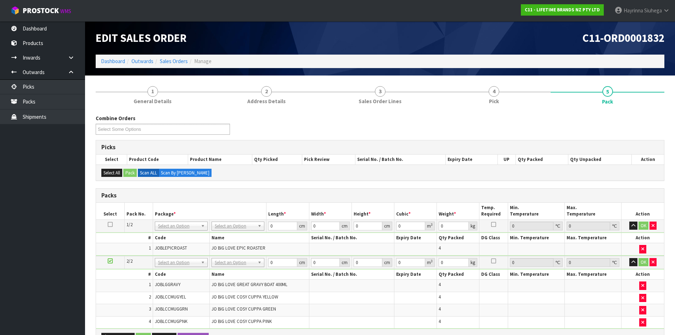
scroll to position [35, 0]
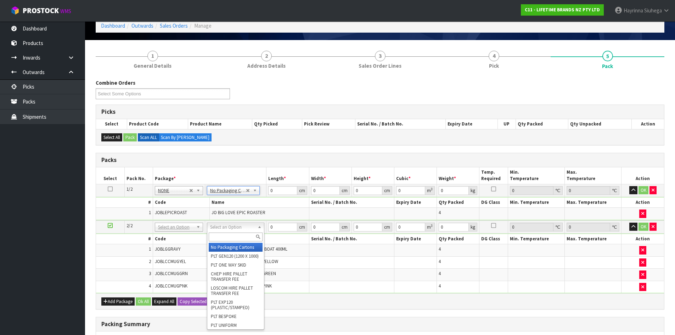
click at [229, 237] on input "text" at bounding box center [236, 236] width 54 height 9
type input "CTN9"
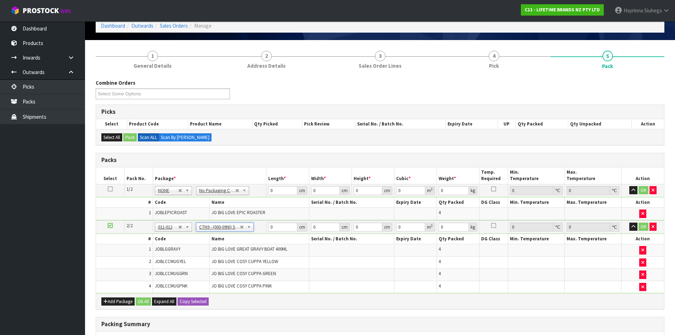
type input "51"
type input "38"
type input "58.5"
type input "0.113373"
type input "9.7"
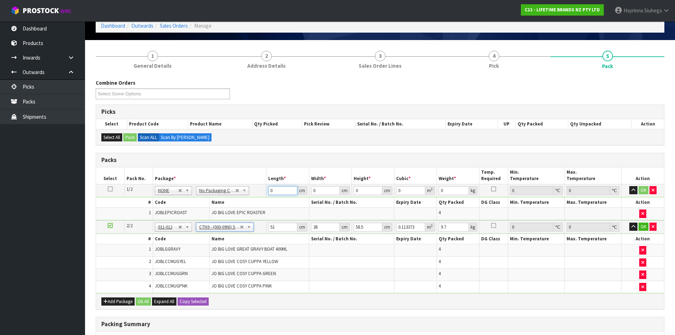
click at [269, 190] on input "0" at bounding box center [282, 190] width 29 height 9
type input "49"
type input "35"
type input "5"
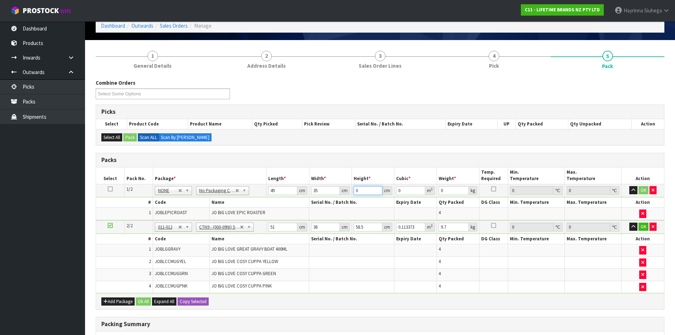
type input "0.008575"
type input "52"
type input "0.08918"
type input "52"
type input "14"
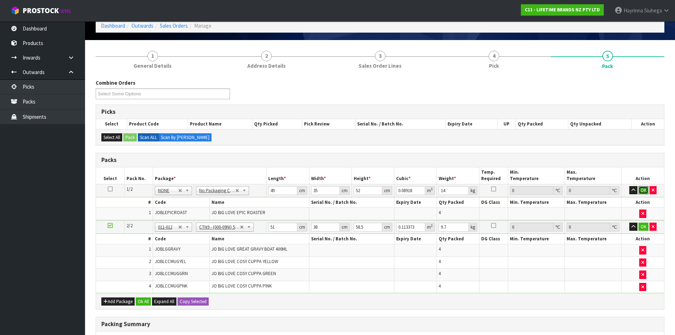
click button "OK" at bounding box center [643, 190] width 10 height 9
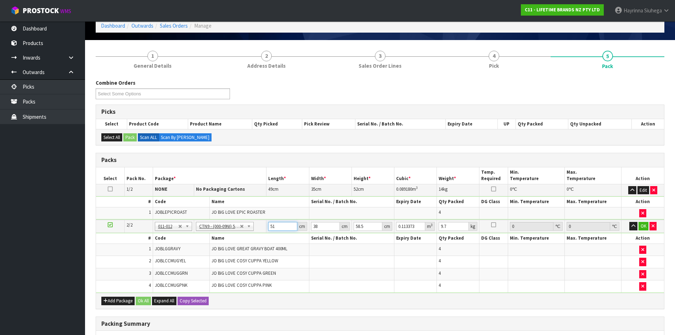
type input "5"
type input "0.011115"
type input "52"
type input "0.115596"
type input "52"
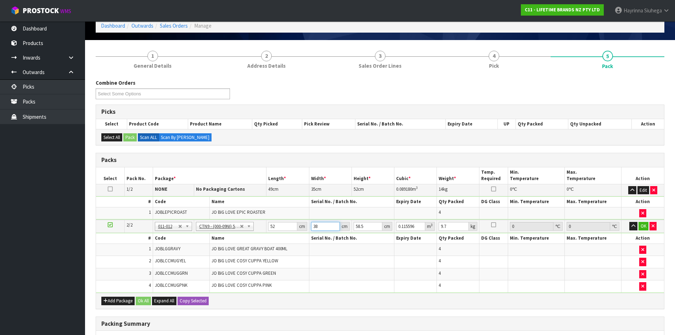
type input "4"
type input "0.012168"
type input "40"
type input "0.12168"
type input "40"
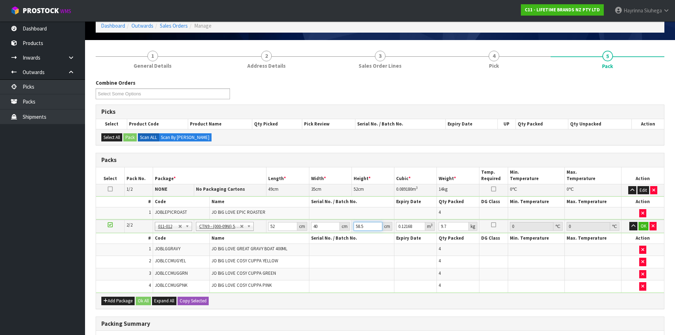
type input "4"
type input "0.00832"
type input "49"
type input "0.10192"
type input "49"
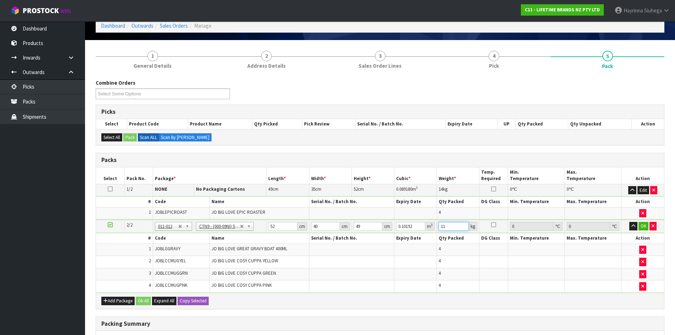
type input "11"
click button "OK" at bounding box center [643, 226] width 10 height 9
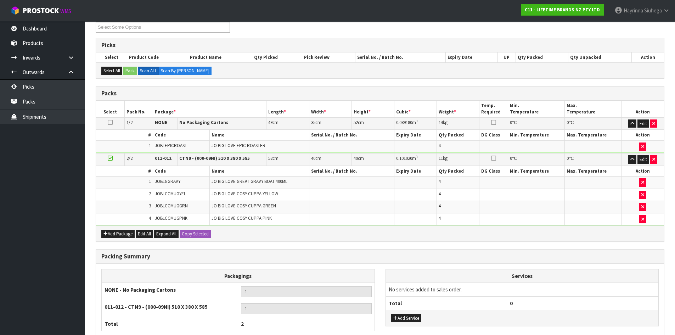
scroll to position [160, 0]
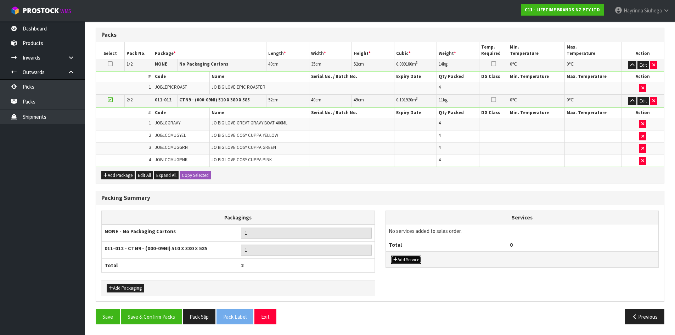
click at [412, 262] on button "Add Service" at bounding box center [406, 259] width 30 height 9
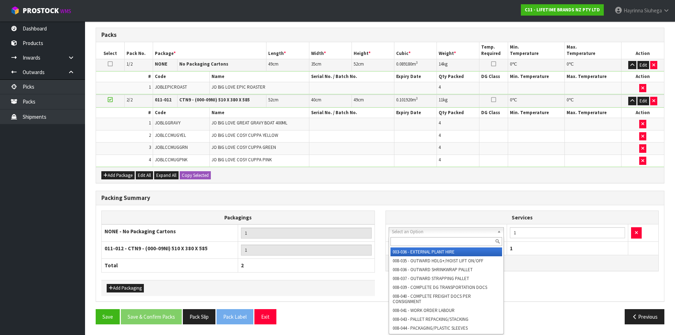
click at [421, 243] on input "text" at bounding box center [446, 241] width 112 height 9
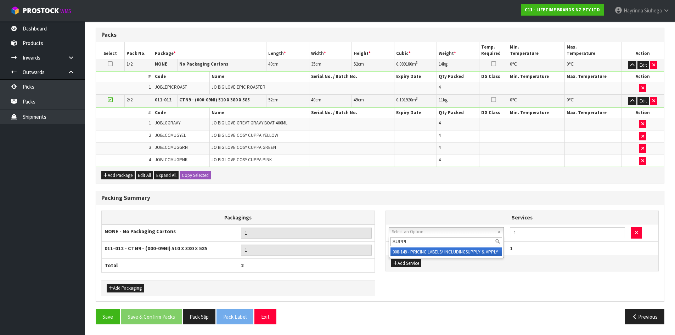
type input "SUPPLY"
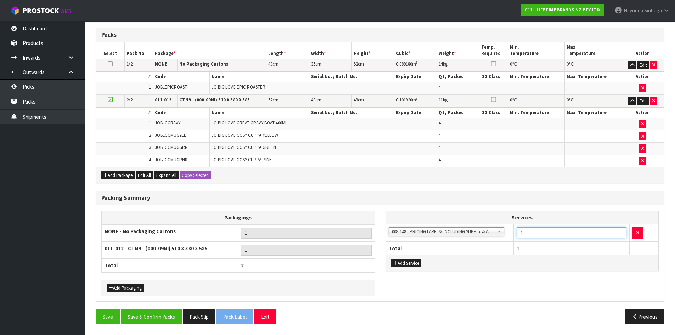
click at [497, 233] on tr "003-036 - EXTERNAL PLANT HIRE 008-035 - OUTWARD HDLG+/HOIST LIFT ON/OFF 008-036…" at bounding box center [522, 232] width 273 height 17
type input "20"
click at [150, 315] on button "Save & Confirm Packs" at bounding box center [151, 316] width 61 height 15
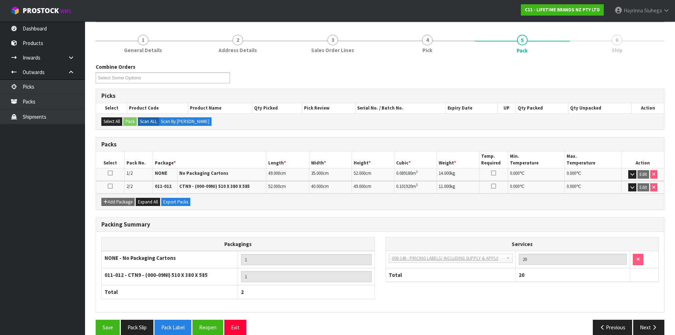
scroll to position [87, 0]
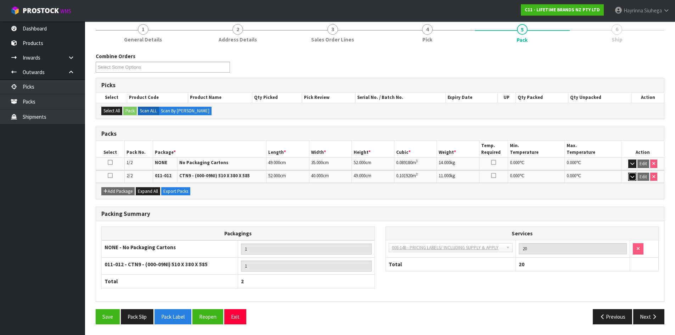
click at [633, 177] on icon "button" at bounding box center [632, 176] width 4 height 5
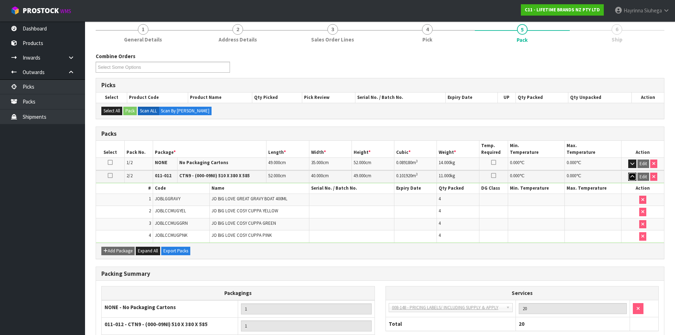
click at [633, 177] on icon "button" at bounding box center [632, 176] width 4 height 5
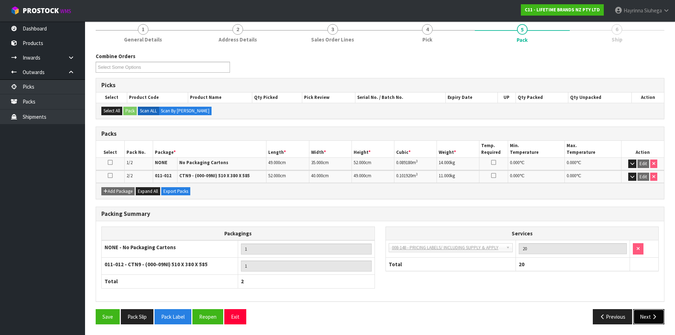
click at [658, 323] on button "Next" at bounding box center [648, 316] width 31 height 15
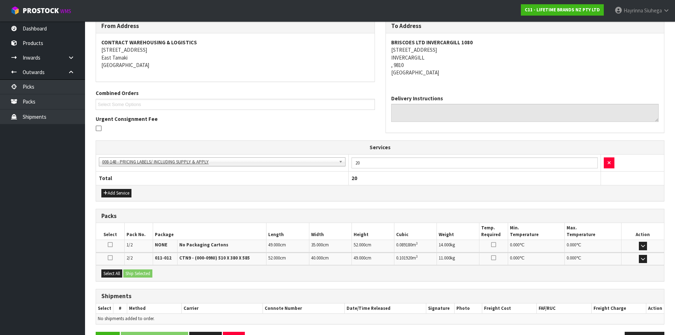
scroll to position [144, 0]
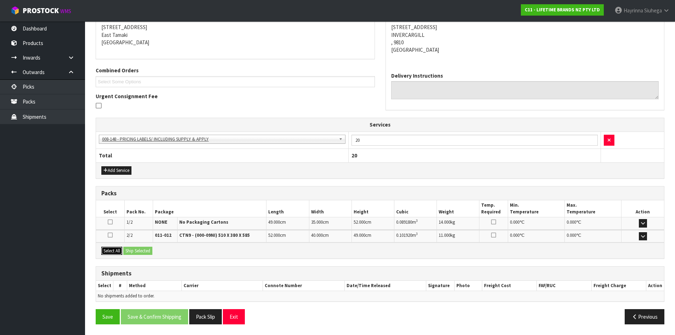
drag, startPoint x: 117, startPoint y: 252, endPoint x: 126, endPoint y: 249, distance: 9.2
click at [118, 252] on button "Select All" at bounding box center [111, 251] width 21 height 9
drag, startPoint x: 147, startPoint y: 249, endPoint x: 145, endPoint y: 253, distance: 5.4
click at [148, 249] on button "Ship Selected" at bounding box center [137, 251] width 29 height 9
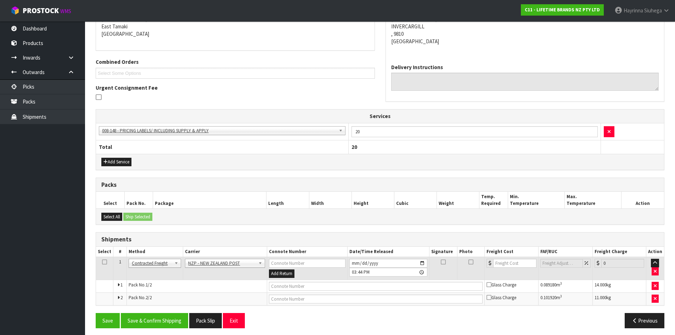
scroll to position [156, 0]
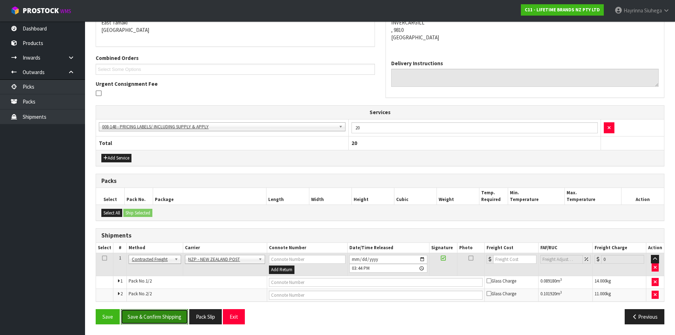
click at [157, 316] on button "Save & Confirm Shipping" at bounding box center [154, 316] width 67 height 15
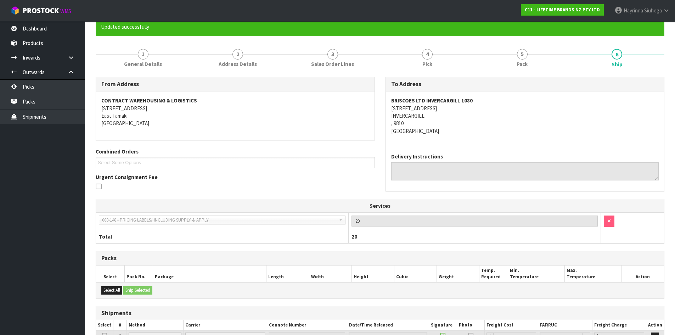
scroll to position [146, 0]
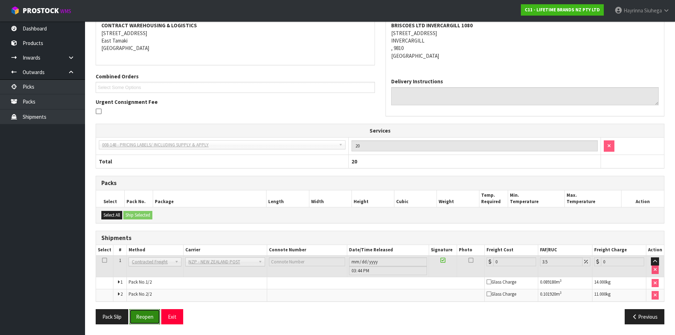
click at [148, 311] on button "Reopen" at bounding box center [144, 316] width 31 height 15
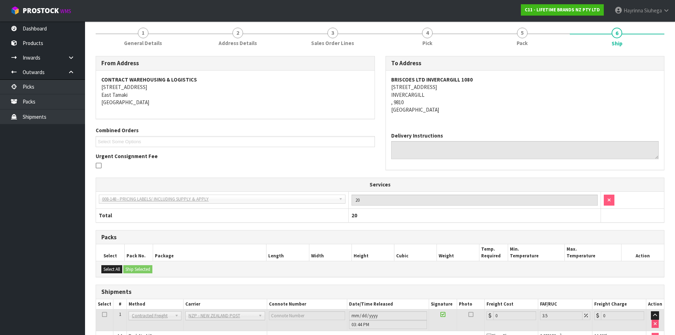
scroll to position [138, 0]
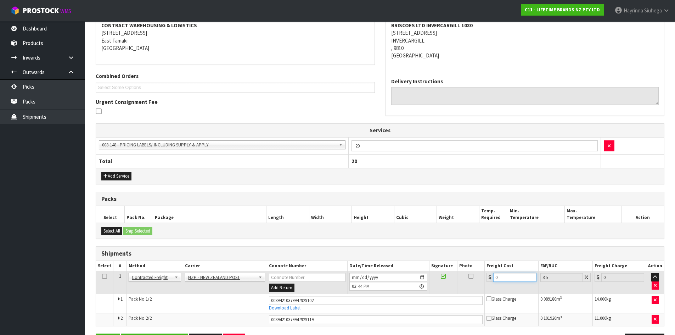
drag, startPoint x: 508, startPoint y: 278, endPoint x: 412, endPoint y: 278, distance: 95.6
click at [428, 278] on tr "1 Client Local Pickup Customer Local Pickup Company Freight Contracted Freight …" at bounding box center [380, 282] width 568 height 23
type input "5"
type input "5.17"
type input "54"
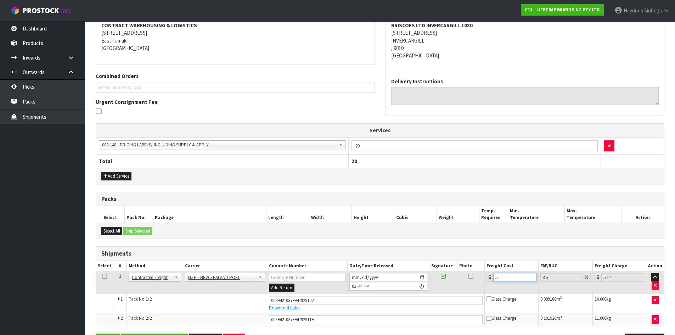
type input "55.89"
type input "54.8"
type input "56.72"
type input "54.88"
type input "56.8"
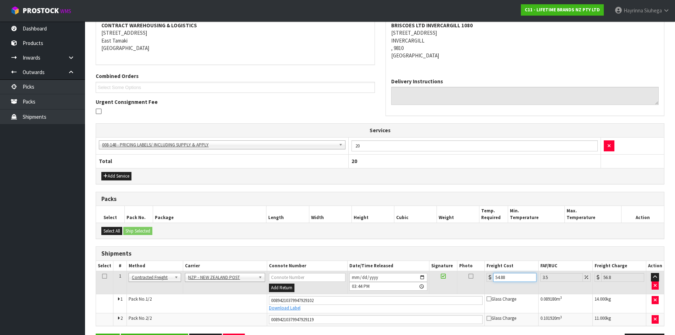
type input "54.88"
click at [96, 333] on button "Save" at bounding box center [108, 340] width 24 height 15
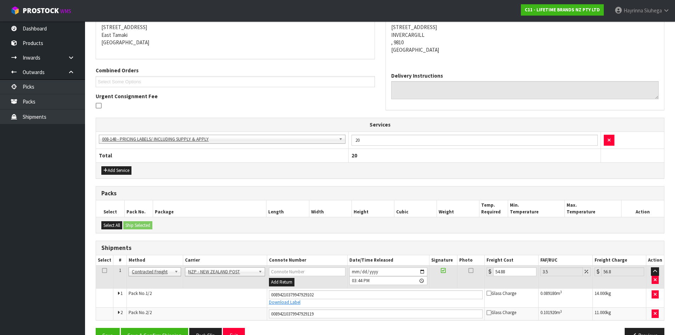
scroll to position [163, 0]
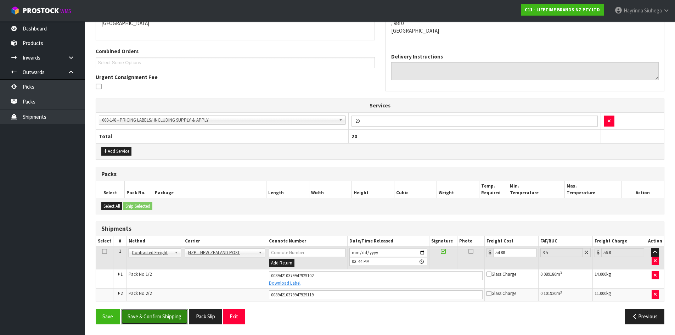
click at [164, 319] on button "Save & Confirm Shipping" at bounding box center [154, 315] width 67 height 15
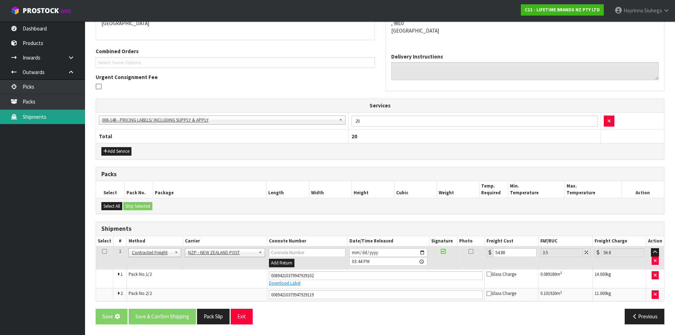
scroll to position [0, 0]
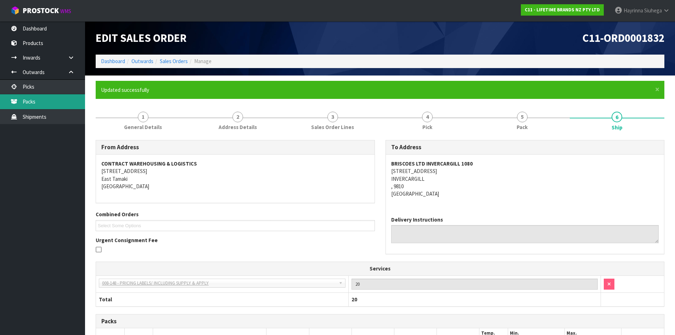
click at [51, 97] on link "Packs" at bounding box center [42, 101] width 85 height 15
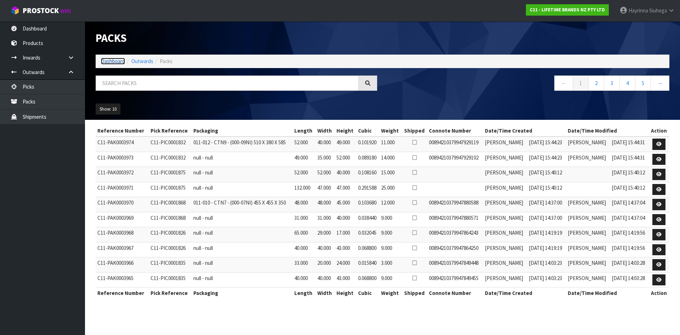
click at [112, 59] on link "Dashboard" at bounding box center [113, 61] width 24 height 7
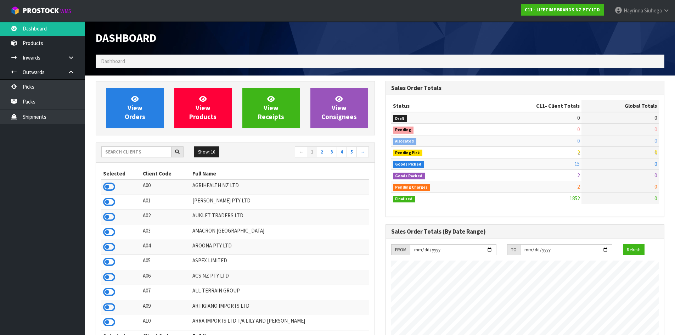
scroll to position [537, 289]
click at [146, 104] on link "View Orders" at bounding box center [134, 108] width 57 height 40
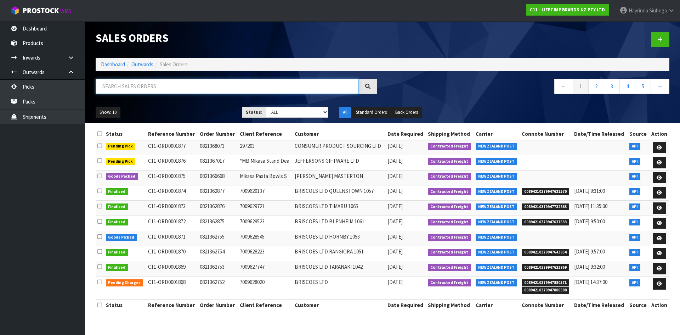
click at [137, 85] on input "text" at bounding box center [227, 86] width 263 height 15
type input "JOB-0411550"
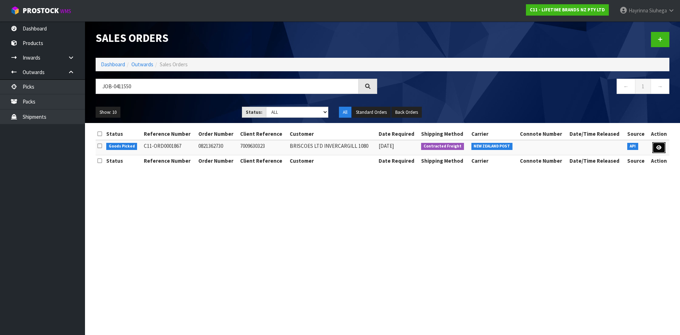
click at [658, 148] on icon at bounding box center [658, 147] width 5 height 5
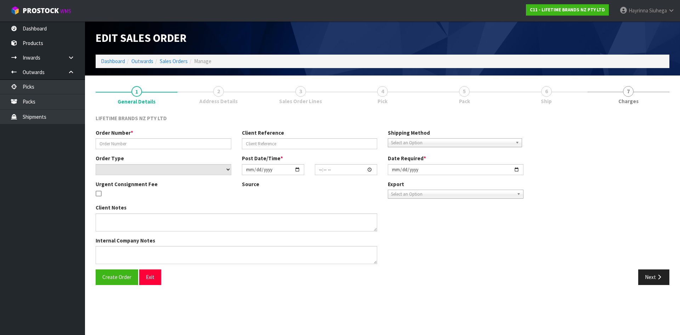
type input "0821362730"
type input "7009630323"
select select "number:0"
type input "2025-09-08"
type input "12:18:52.000"
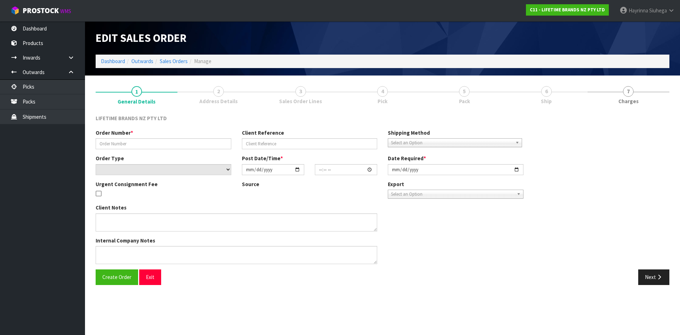
type input "2025-09-09"
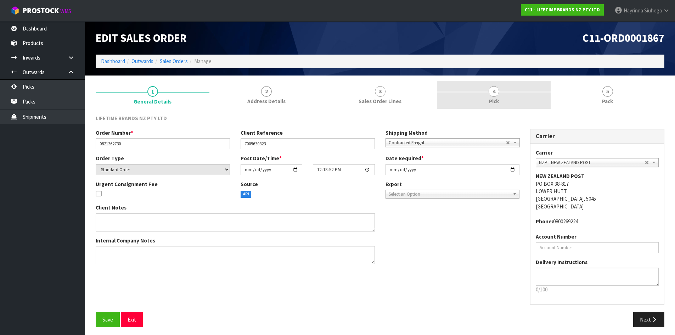
click at [527, 103] on link "4 Pick" at bounding box center [494, 95] width 114 height 28
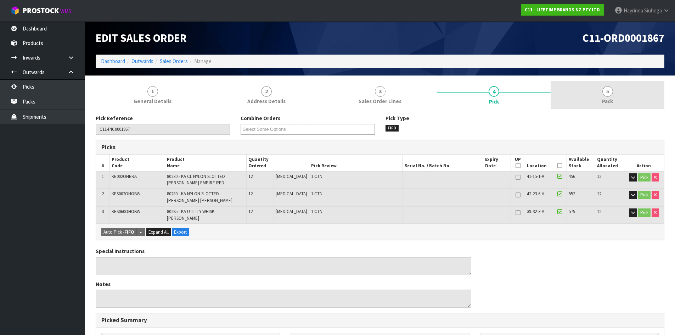
click at [573, 89] on link "5 Pack" at bounding box center [607, 95] width 114 height 28
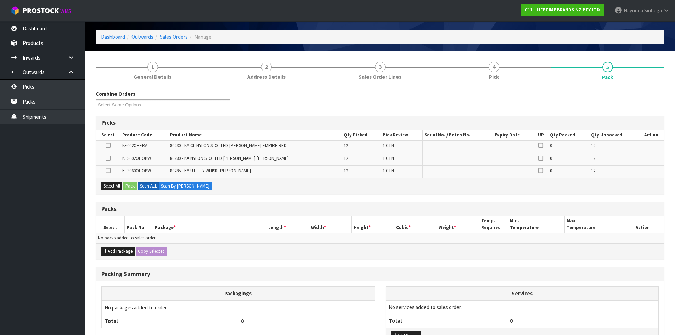
scroll to position [35, 0]
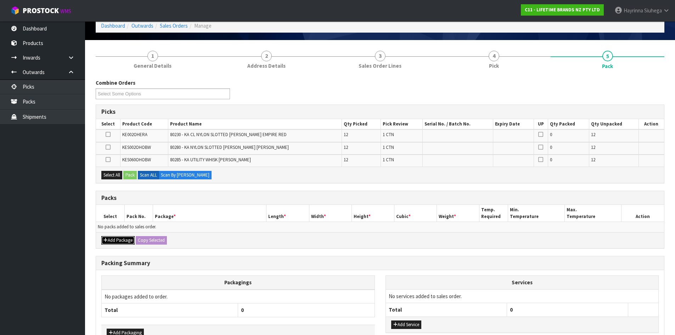
click at [122, 238] on button "Add Package" at bounding box center [117, 240] width 33 height 9
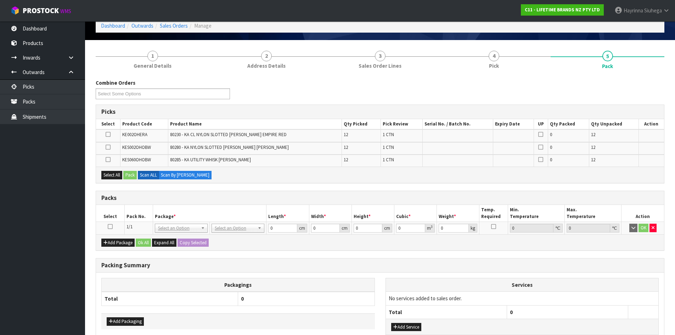
click at [109, 227] on icon at bounding box center [110, 226] width 5 height 0
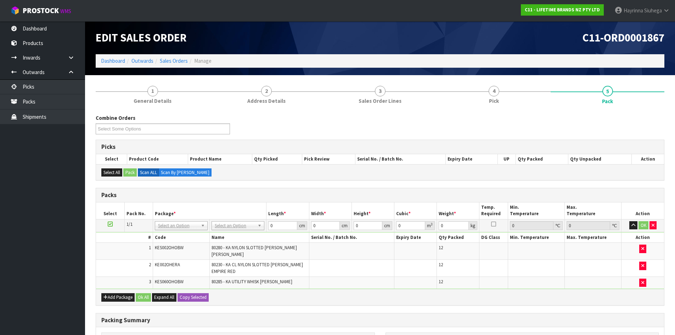
scroll to position [0, 0]
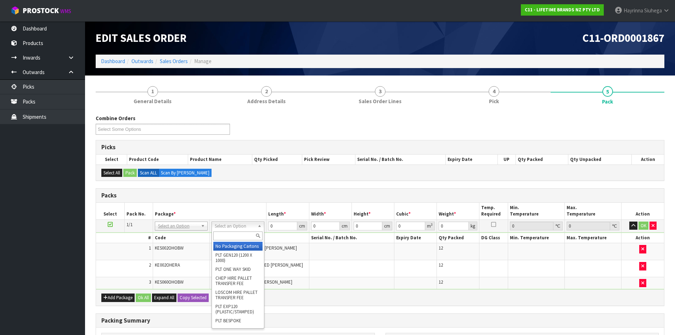
click at [236, 236] on input "text" at bounding box center [237, 235] width 49 height 9
type input "CTN9"
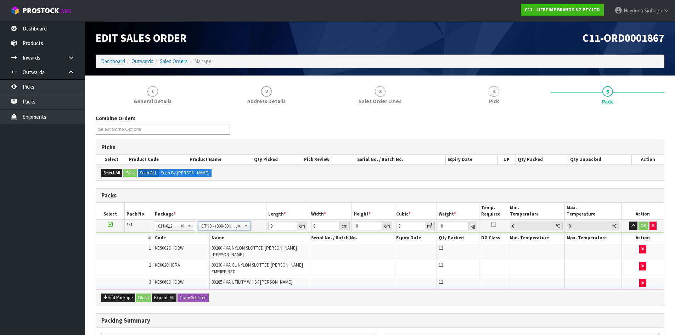
type input "51"
type input "38"
type input "58.5"
type input "0.113373"
type input "7.33"
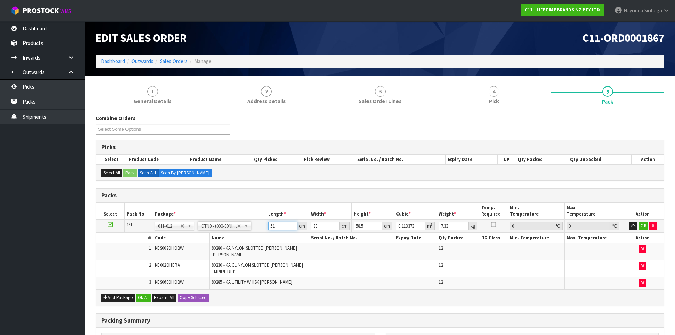
click at [270, 225] on input "51" at bounding box center [282, 225] width 29 height 9
type input "5"
type input "0.011115"
type input "52"
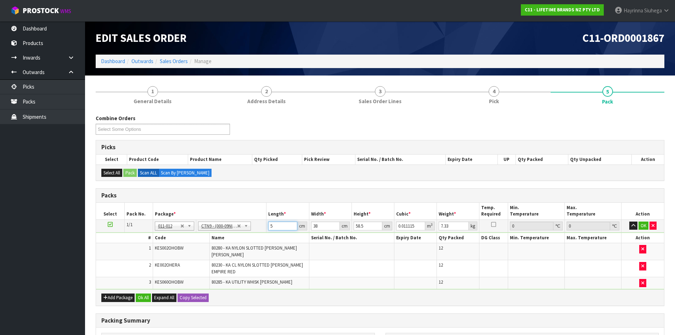
type input "0.115596"
type input "52"
type input "4"
type input "0.012168"
type input "40"
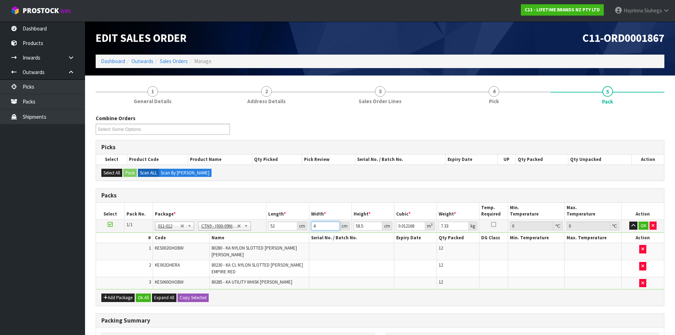
type input "0.12168"
type input "40"
type input "4"
type input "0.00832"
type input "41"
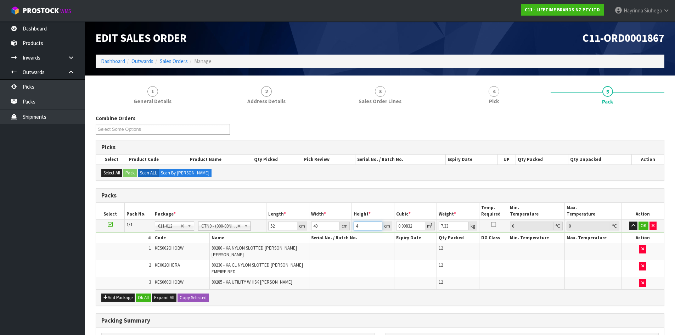
type input "0.08528"
type input "41"
type input "8"
click button "OK" at bounding box center [643, 225] width 10 height 9
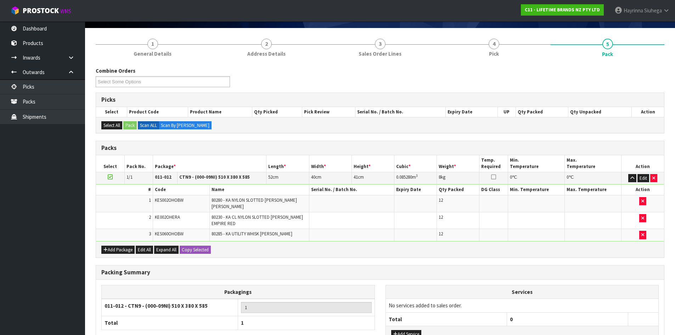
scroll to position [100, 0]
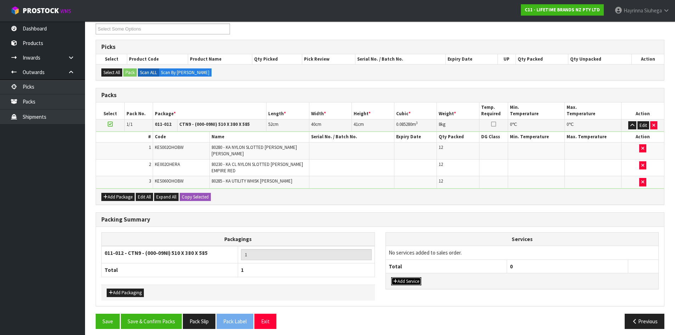
click at [403, 279] on button "Add Service" at bounding box center [406, 281] width 30 height 9
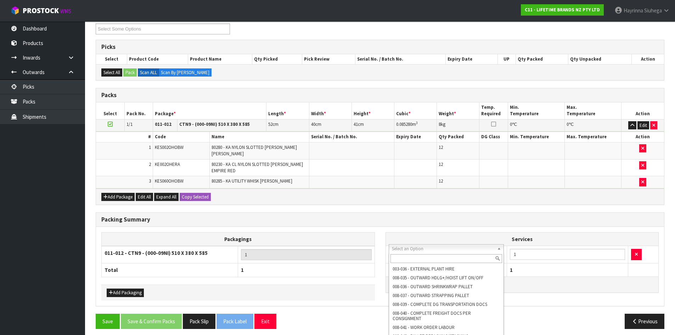
click at [418, 258] on input "text" at bounding box center [446, 258] width 112 height 9
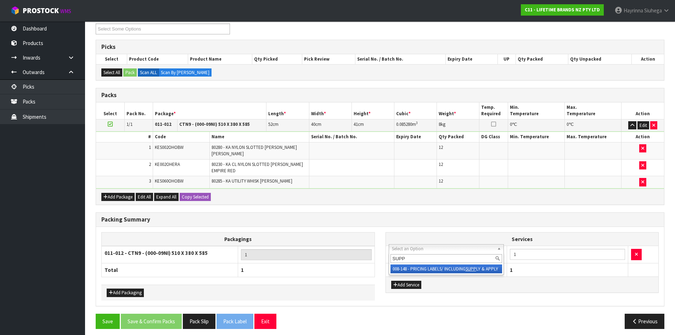
type input "SUPP"
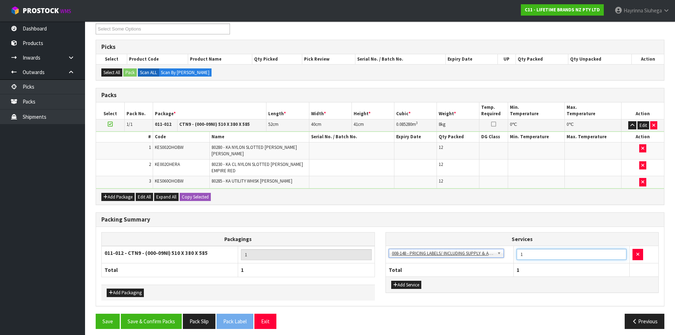
drag, startPoint x: 549, startPoint y: 251, endPoint x: 451, endPoint y: 257, distance: 98.0
click at [455, 253] on tr "003-036 - EXTERNAL PLANT HIRE 008-035 - OUTWARD HDLG+/HOIST LIFT ON/OFF 008-036…" at bounding box center [522, 254] width 273 height 17
type input "24"
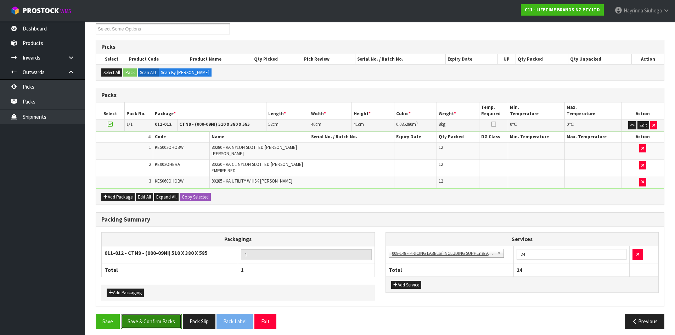
click at [153, 316] on button "Save & Confirm Packs" at bounding box center [151, 320] width 61 height 15
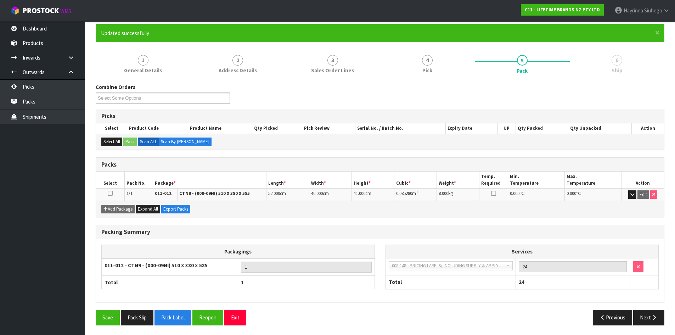
scroll to position [58, 0]
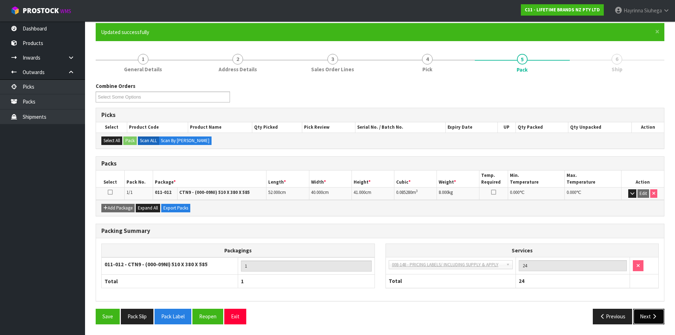
click at [646, 314] on button "Next" at bounding box center [648, 315] width 31 height 15
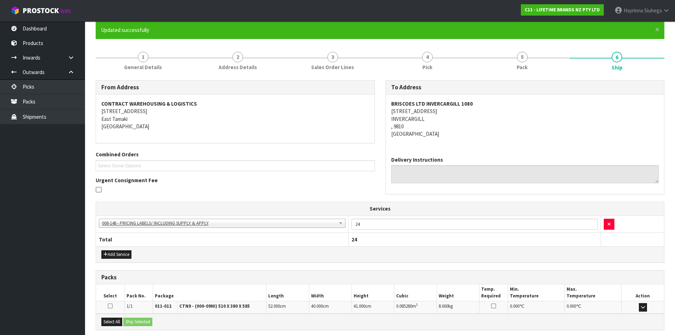
scroll to position [131, 0]
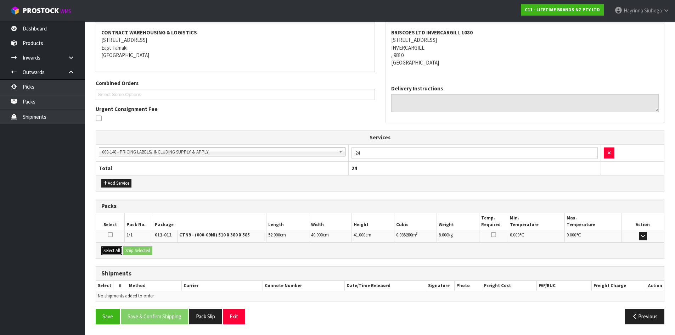
click at [118, 248] on button "Select All" at bounding box center [111, 250] width 21 height 9
click at [134, 247] on button "Ship Selected" at bounding box center [137, 250] width 29 height 9
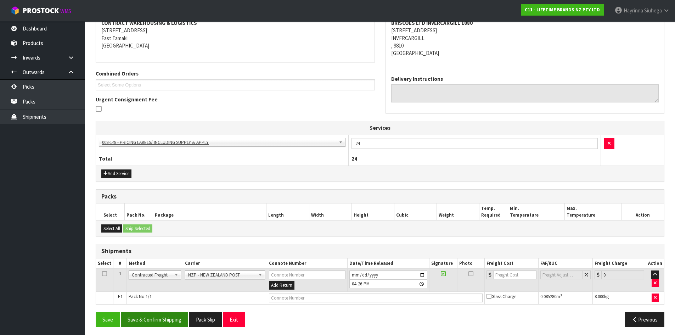
scroll to position [143, 0]
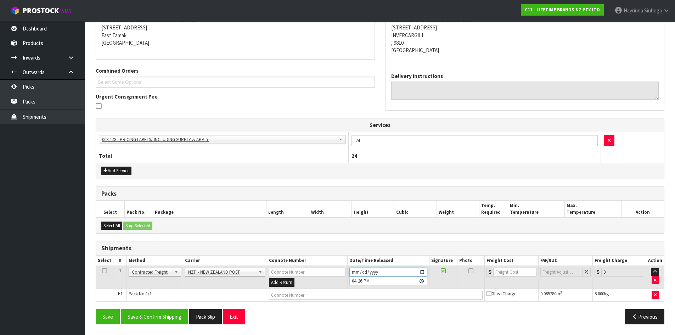
click at [351, 272] on input "2025-09-09" at bounding box center [388, 271] width 78 height 9
type input "2025-09-10"
click at [125, 312] on button "Save & Confirm Shipping" at bounding box center [154, 316] width 67 height 15
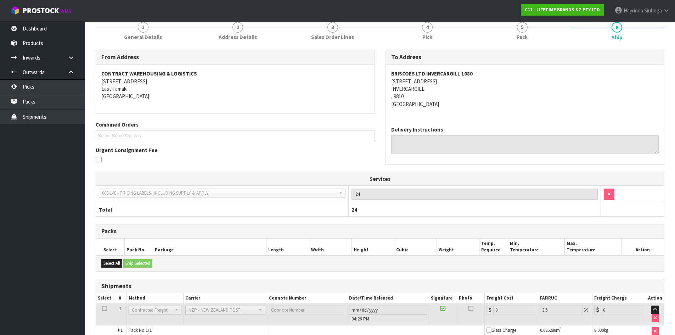
scroll to position [134, 0]
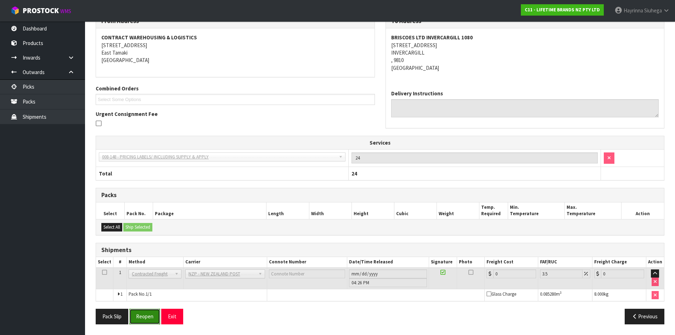
click at [146, 313] on button "Reopen" at bounding box center [144, 315] width 31 height 15
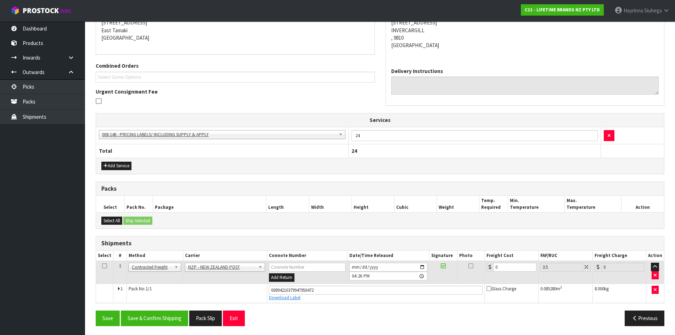
scroll to position [150, 0]
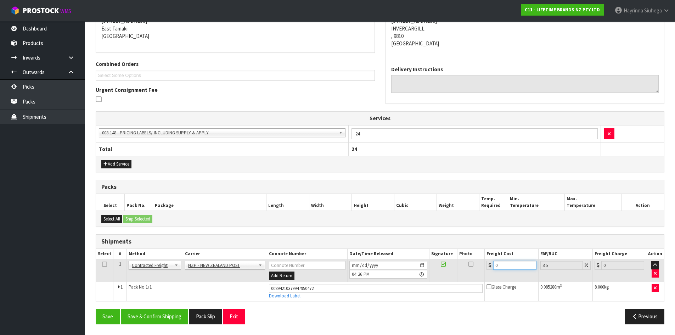
drag, startPoint x: 507, startPoint y: 266, endPoint x: 434, endPoint y: 260, distance: 73.2
click at [414, 264] on tr "1 Client Local Pickup Customer Local Pickup Company Freight Contracted Freight …" at bounding box center [380, 270] width 568 height 23
type input "2"
type input "2.07"
type input "23"
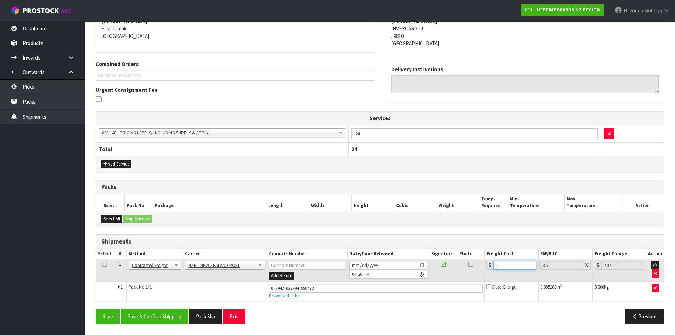
type input "23.8"
type input "23.2"
type input "24.01"
type input "23.28"
type input "24.09"
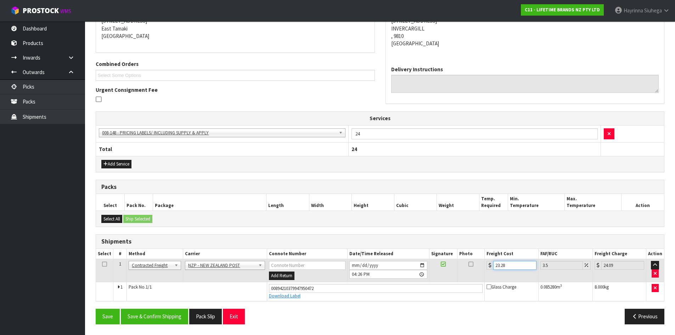
type input "23.28"
click at [96, 308] on button "Save" at bounding box center [108, 315] width 24 height 15
click at [165, 314] on button "Save & Confirm Shipping" at bounding box center [154, 315] width 67 height 15
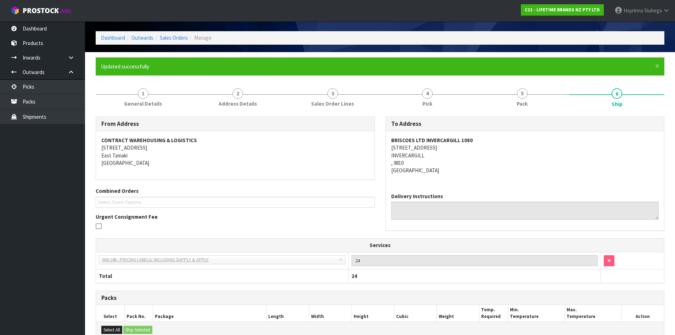
scroll to position [0, 0]
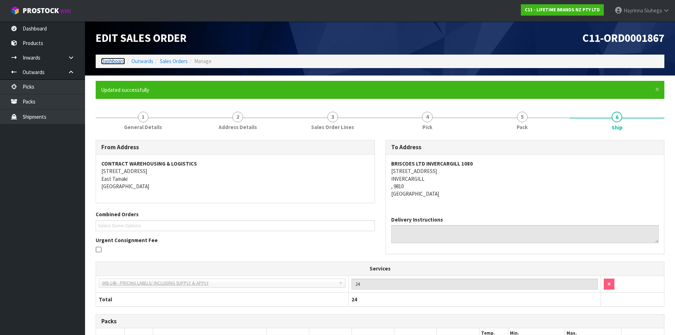
click at [115, 61] on link "Dashboard" at bounding box center [113, 61] width 24 height 7
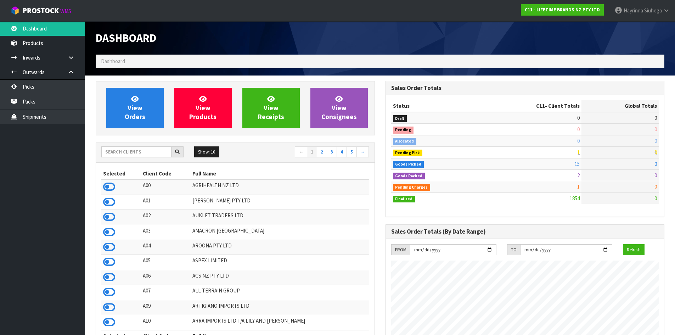
scroll to position [537, 289]
click at [123, 109] on link "View Orders" at bounding box center [134, 108] width 57 height 40
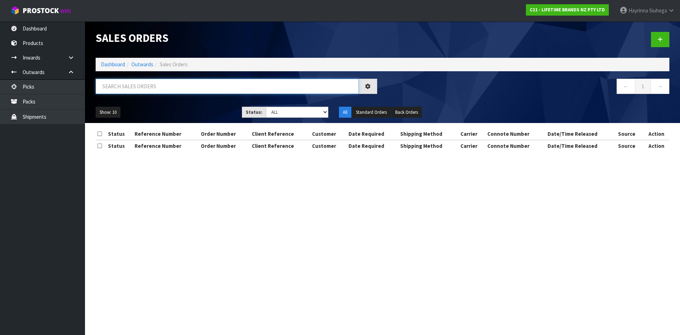
click at [132, 90] on input "text" at bounding box center [227, 86] width 263 height 15
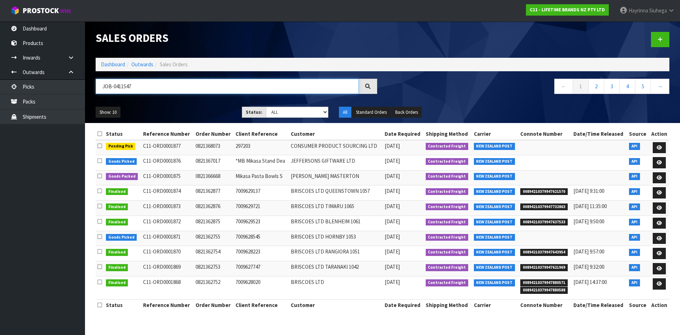
type input "JOB-0411547"
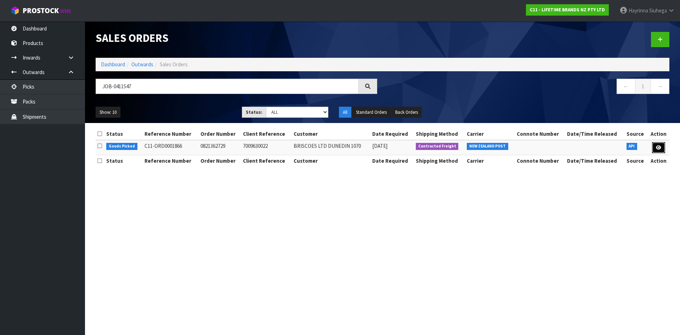
click at [660, 145] on icon at bounding box center [658, 147] width 5 height 5
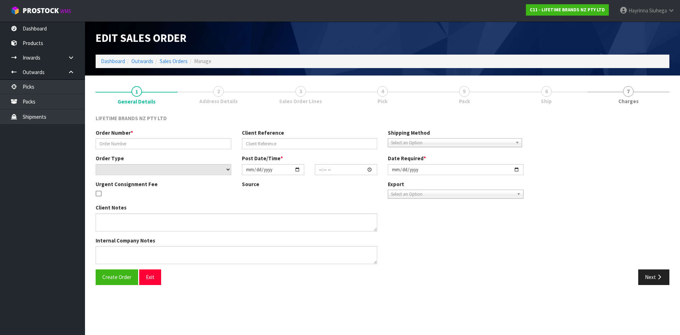
type input "0821362729"
type input "7009630022"
select select "number:0"
type input "2025-09-08"
type input "12:14:02.000"
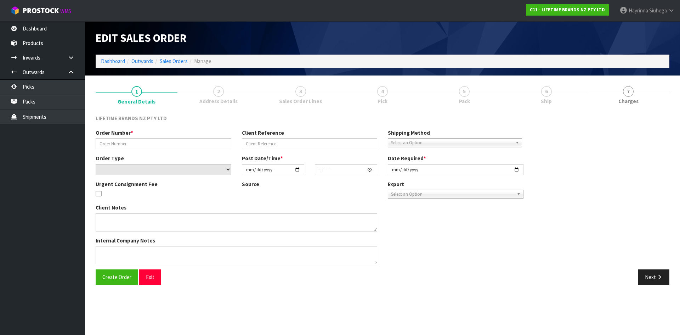
type input "2025-09-09"
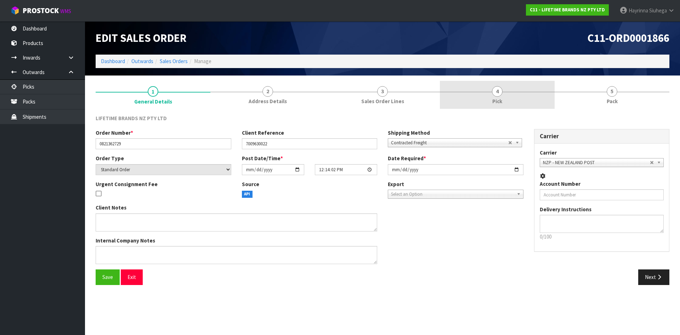
click at [522, 82] on link "4 Pick" at bounding box center [497, 95] width 115 height 28
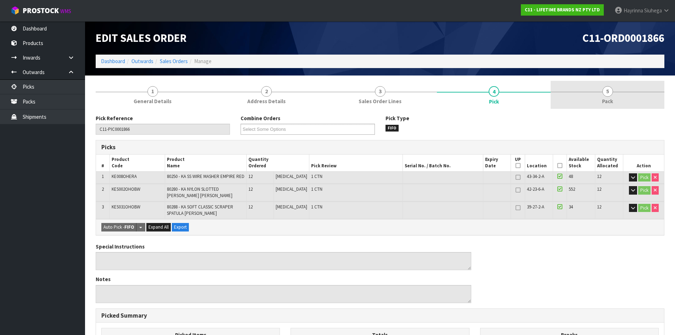
click at [600, 95] on link "5 Pack" at bounding box center [607, 95] width 114 height 28
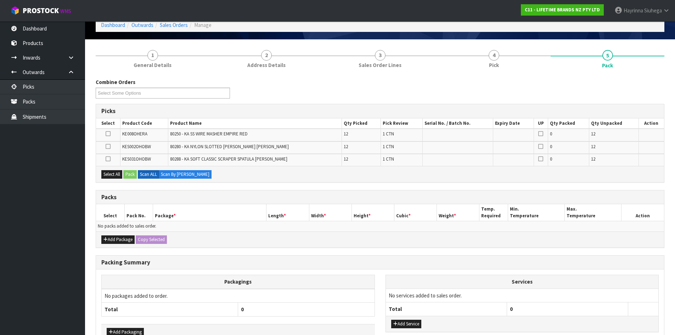
scroll to position [71, 0]
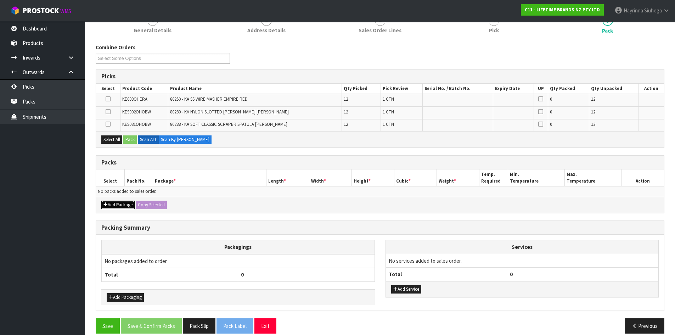
click at [124, 204] on button "Add Package" at bounding box center [117, 204] width 33 height 9
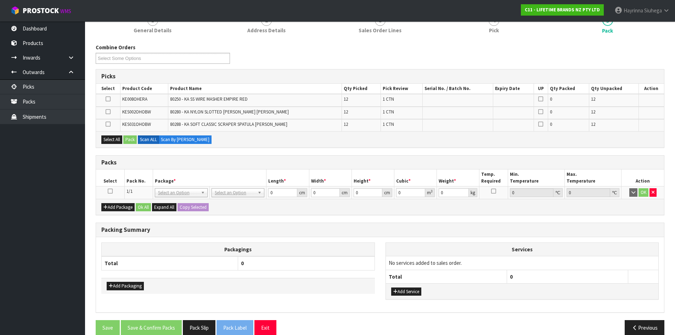
click at [109, 191] on icon at bounding box center [110, 191] width 5 height 0
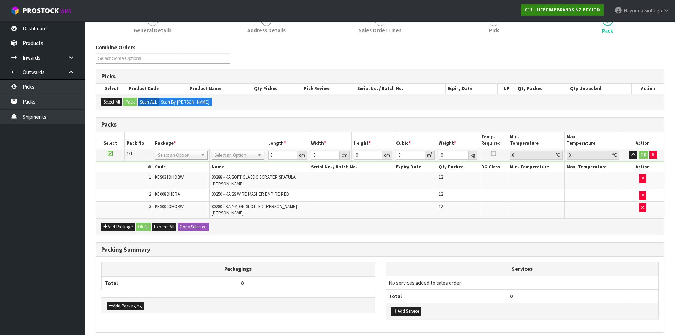
scroll to position [97, 0]
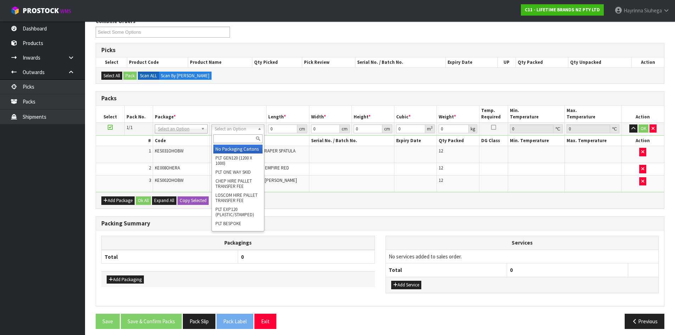
click at [226, 140] on input "text" at bounding box center [237, 138] width 49 height 9
type input "CTN7"
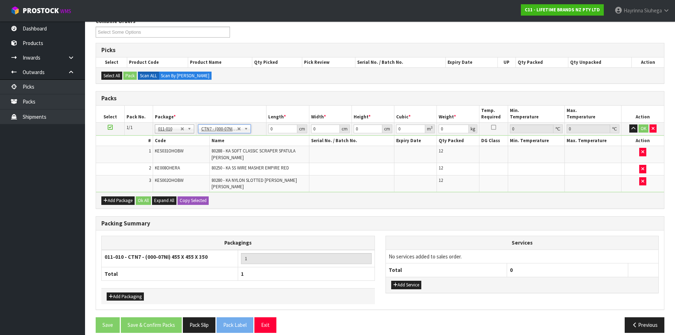
type input "45.5"
type input "35"
type input "0.072459"
type input "8.15"
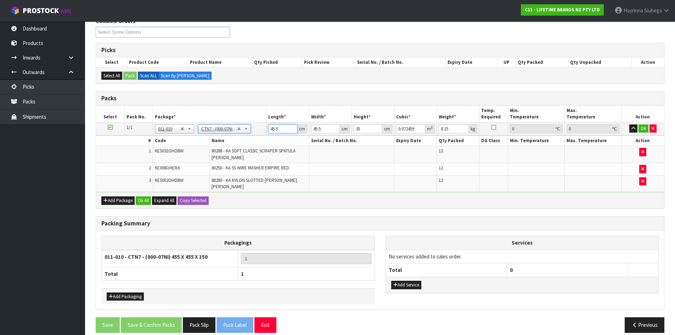
click at [269, 128] on input "45.5" at bounding box center [282, 128] width 29 height 9
type input "4"
type input "0.00637"
type input "47"
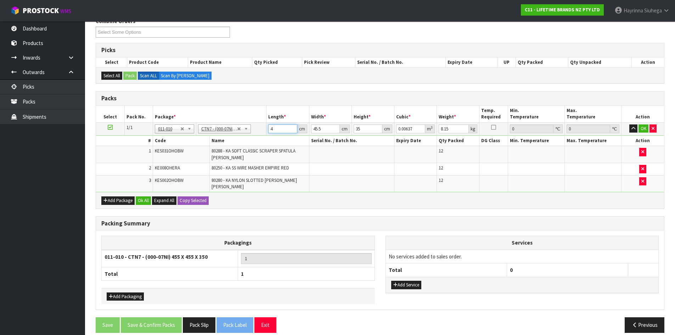
type input "0.074847"
type input "47"
type input "4"
type input "0.00658"
type input "47"
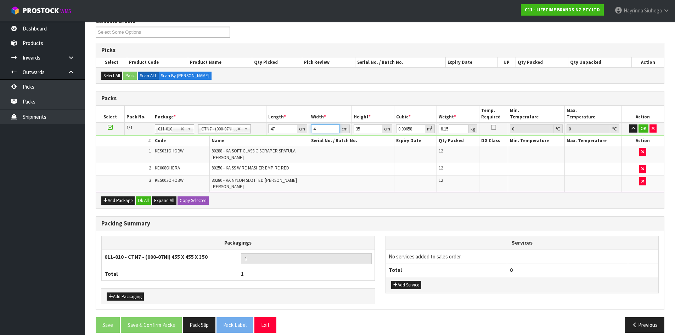
type input "0.077315"
type input "47"
type input "3"
type input "0.006627"
type input "37"
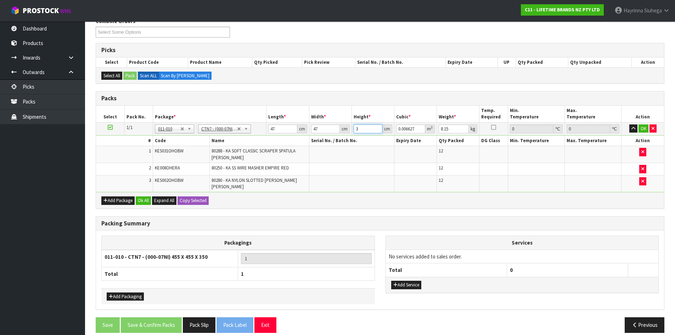
type input "0.081733"
type input "37"
type input "9"
click button "OK" at bounding box center [643, 128] width 10 height 9
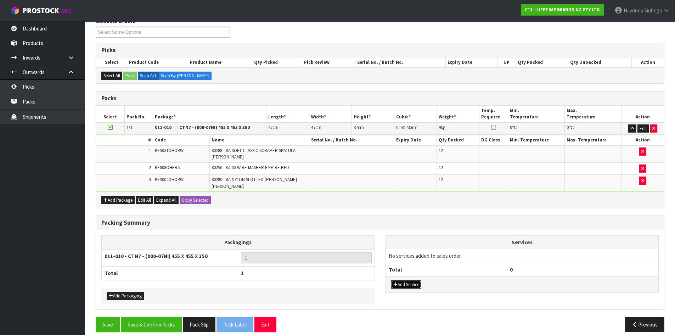
drag, startPoint x: 399, startPoint y: 279, endPoint x: 406, endPoint y: 270, distance: 11.6
click at [398, 280] on button "Add Service" at bounding box center [406, 284] width 30 height 9
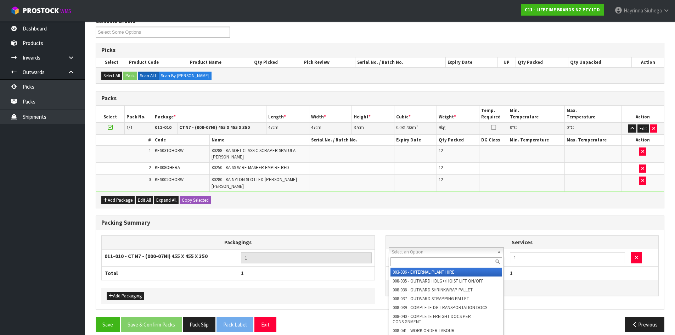
click at [422, 265] on input "text" at bounding box center [446, 261] width 112 height 9
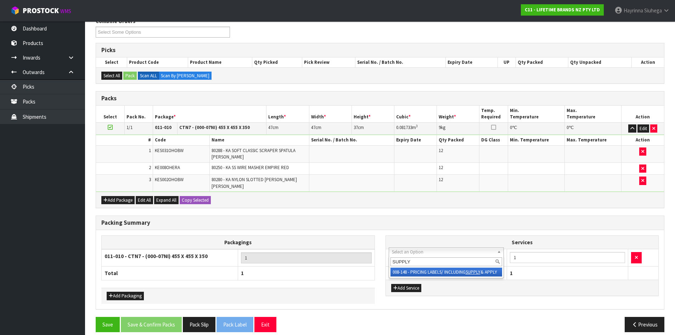
type input "SUPPLY"
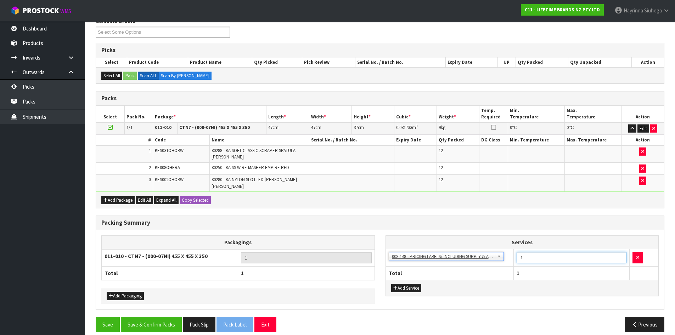
drag, startPoint x: 574, startPoint y: 251, endPoint x: 443, endPoint y: 267, distance: 132.4
click at [443, 267] on table "Services 003-036 - EXTERNAL PLANT HIRE 008-035 - OUTWARD HDLG+/HOIST LIFT ON/OF…" at bounding box center [522, 258] width 273 height 44
type input "12"
click at [155, 319] on button "Save & Confirm Packs" at bounding box center [151, 324] width 61 height 15
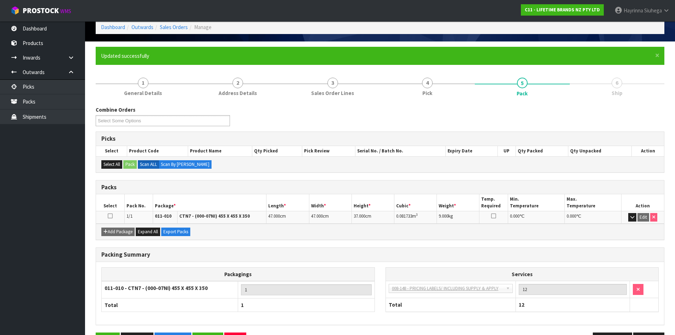
scroll to position [58, 0]
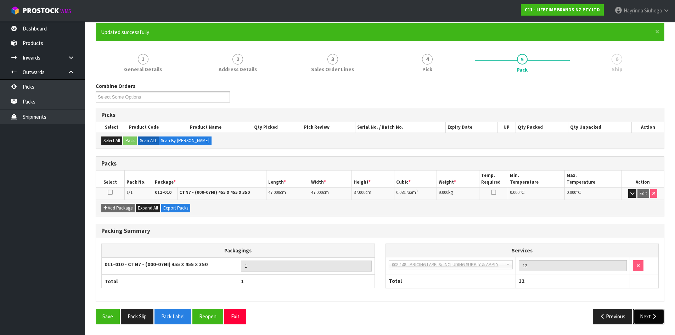
click at [655, 319] on button "Next" at bounding box center [648, 315] width 31 height 15
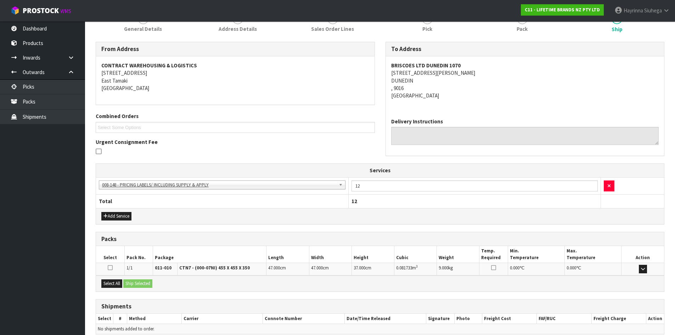
scroll to position [131, 0]
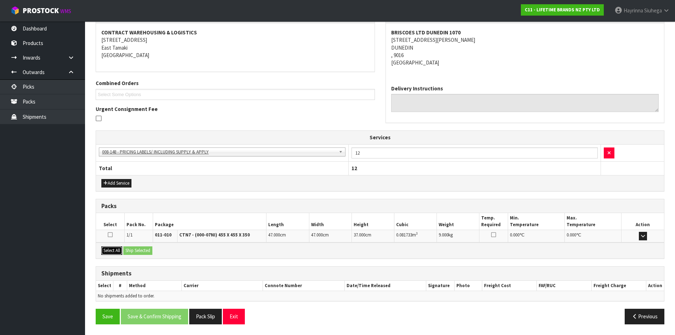
click at [117, 252] on button "Select All" at bounding box center [111, 250] width 21 height 9
click at [136, 247] on button "Ship Selected" at bounding box center [137, 250] width 29 height 9
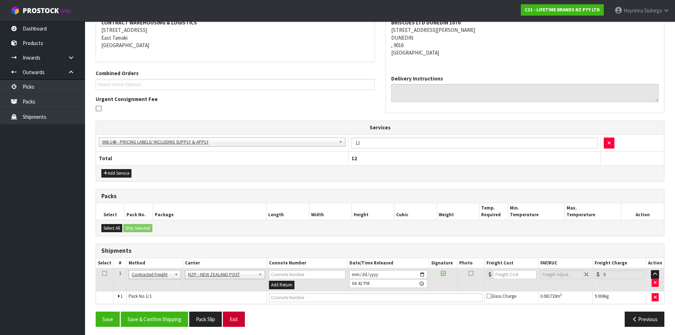
scroll to position [143, 0]
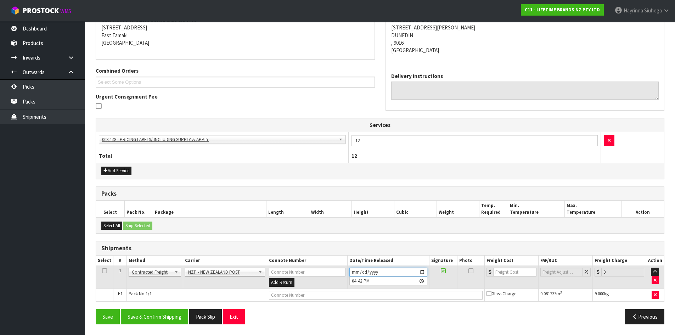
click at [351, 269] on input "2025-09-09" at bounding box center [388, 271] width 78 height 9
type input "2025-09-10"
click at [154, 320] on button "Save & Confirm Shipping" at bounding box center [154, 316] width 67 height 15
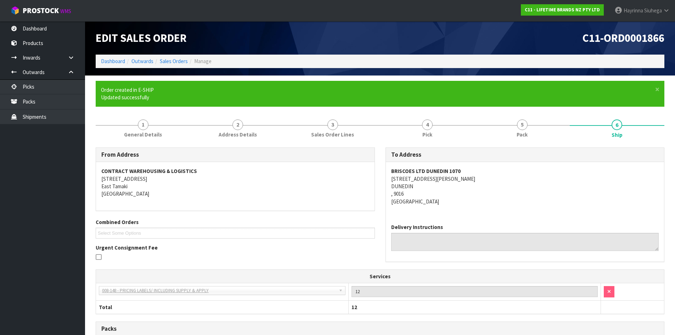
scroll to position [134, 0]
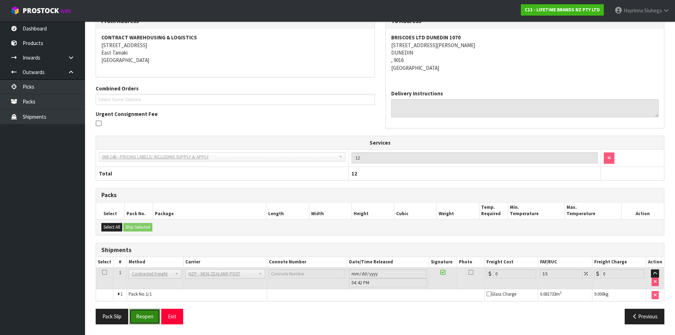
click at [146, 317] on button "Reopen" at bounding box center [144, 315] width 31 height 15
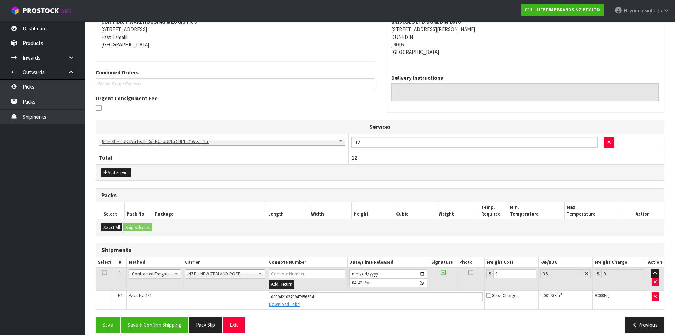
scroll to position [150, 0]
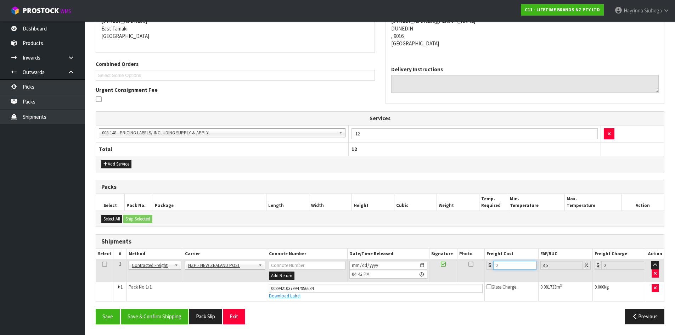
drag, startPoint x: 514, startPoint y: 263, endPoint x: 404, endPoint y: 265, distance: 110.2
click at [404, 265] on tr "1 Client Local Pickup Customer Local Pickup Company Freight Contracted Freight …" at bounding box center [380, 270] width 568 height 23
type input "2"
type input "2.07"
type input "23"
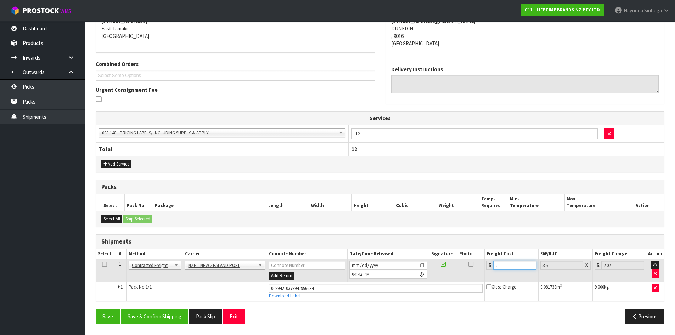
type input "23.8"
type input "23.2"
type input "24.01"
type input "23.28"
type input "24.09"
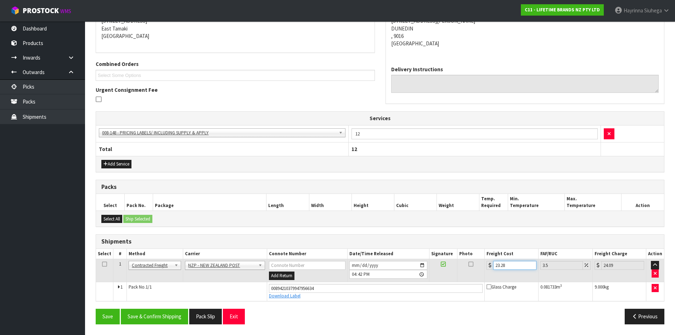
type input "23.28"
click at [96, 308] on button "Save" at bounding box center [108, 315] width 24 height 15
click at [159, 308] on button "Save & Confirm Shipping" at bounding box center [154, 315] width 67 height 15
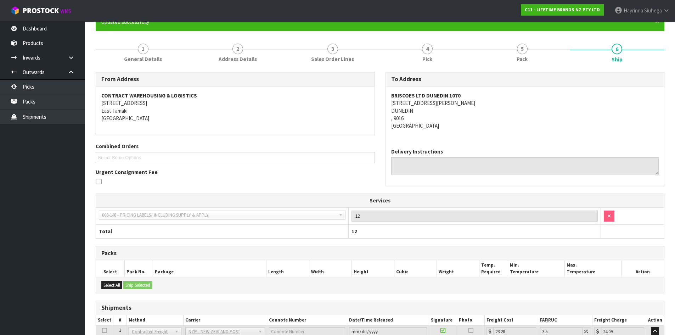
scroll to position [0, 0]
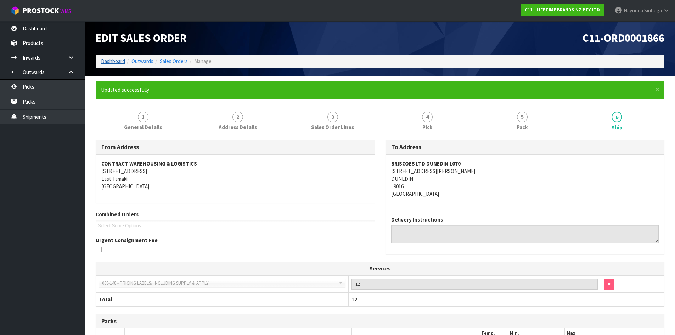
click at [111, 64] on li "Dashboard" at bounding box center [113, 60] width 24 height 7
click at [113, 61] on link "Dashboard" at bounding box center [113, 61] width 24 height 7
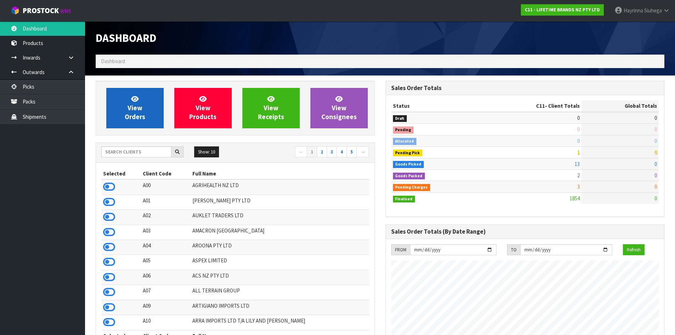
scroll to position [537, 289]
click at [134, 103] on span "View Orders" at bounding box center [135, 108] width 21 height 27
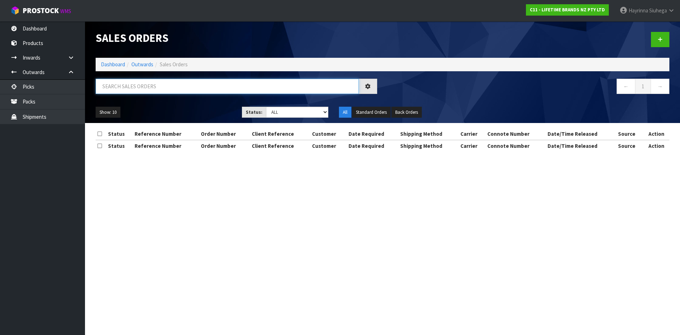
drag, startPoint x: 144, startPoint y: 90, endPoint x: 145, endPoint y: 79, distance: 11.0
click at [144, 89] on input "text" at bounding box center [227, 86] width 263 height 15
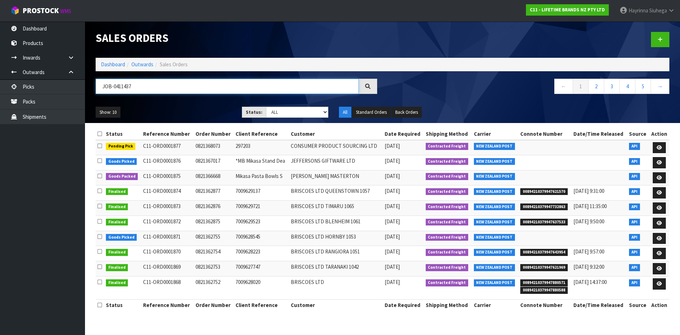
type input "JOB-0411437"
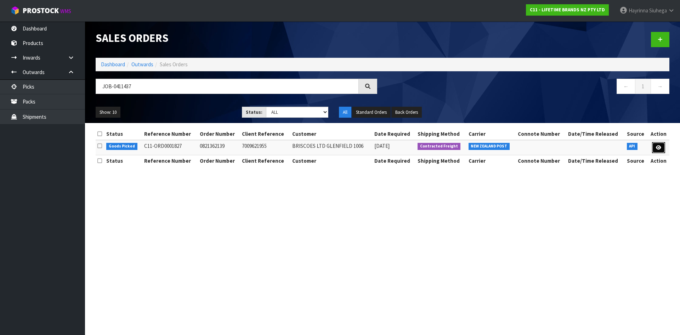
click at [658, 150] on link at bounding box center [658, 147] width 13 height 11
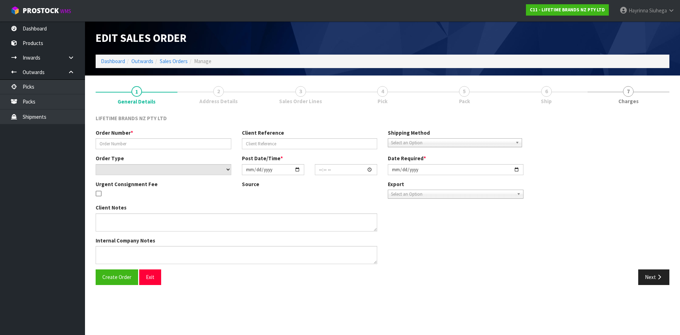
type input "0821362139"
type input "7009621955"
select select "number:0"
type input "2025-09-08"
type input "09:54:02.000"
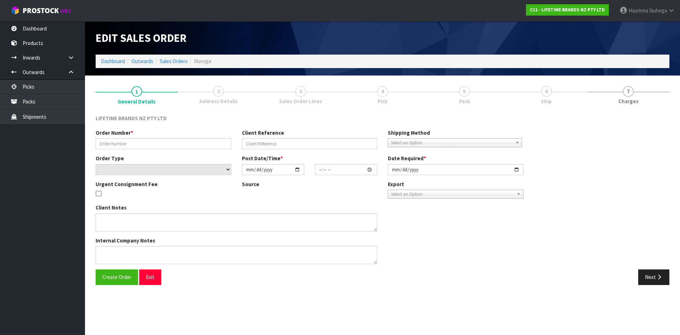
type input "2025-09-08"
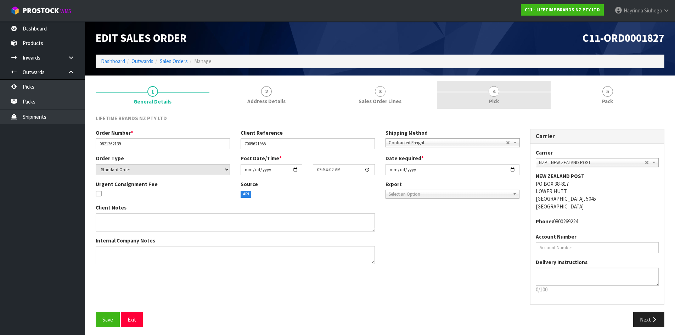
click at [503, 84] on link "4 Pick" at bounding box center [494, 95] width 114 height 28
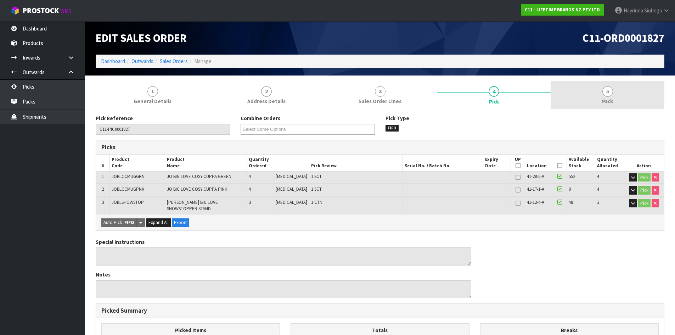
click at [591, 93] on link "5 Pack" at bounding box center [607, 95] width 114 height 28
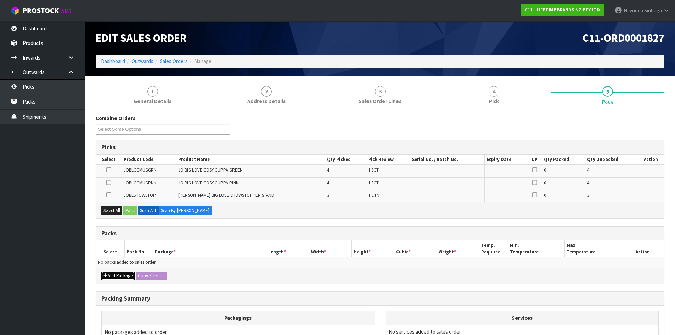
click at [114, 274] on button "Add Package" at bounding box center [117, 275] width 33 height 9
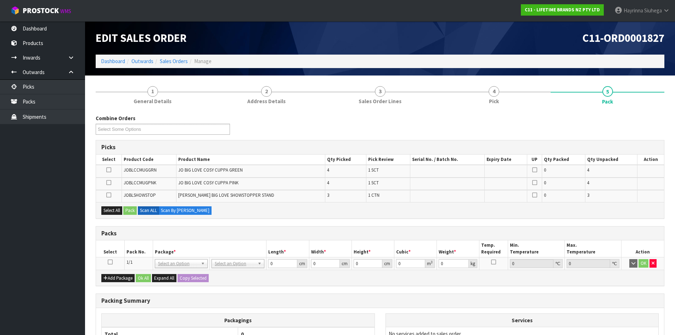
click at [644, 258] on td "OK" at bounding box center [642, 263] width 43 height 13
click at [652, 261] on icon "button" at bounding box center [652, 263] width 3 height 5
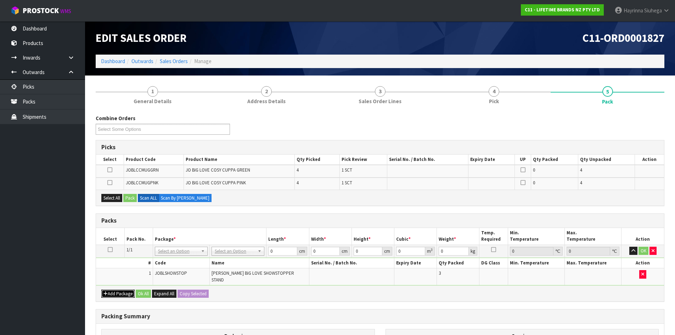
click at [118, 289] on button "Add Package" at bounding box center [117, 293] width 33 height 9
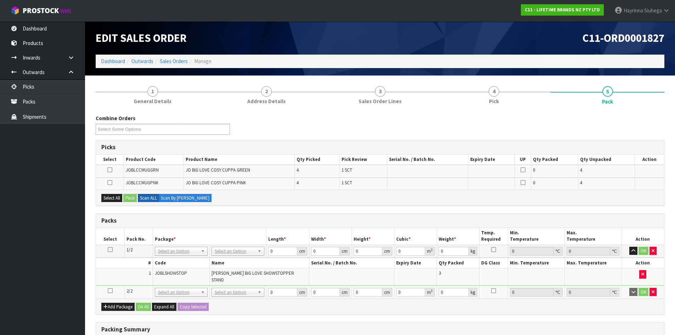
click at [112, 290] on icon at bounding box center [110, 290] width 5 height 0
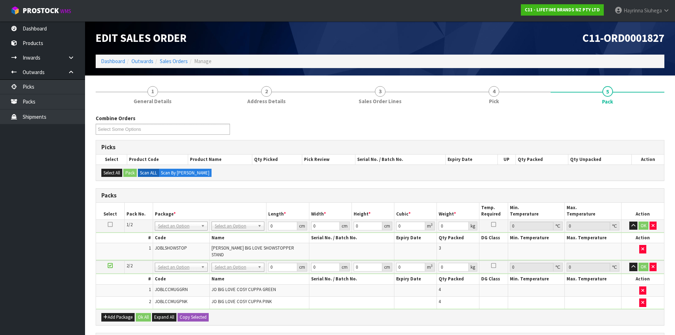
click at [294, 135] on div "Combine Orders C11-ORD0001821 C11-ORD0001823 C11-ORD0001824 C11-ORD0001825 C11-…" at bounding box center [379, 127] width 579 height 26
drag, startPoint x: 234, startPoint y: 247, endPoint x: 210, endPoint y: 270, distance: 33.6
drag, startPoint x: 222, startPoint y: 262, endPoint x: 213, endPoint y: 280, distance: 20.8
click at [215, 273] on input "text" at bounding box center [236, 272] width 54 height 9
type input "CTN5"
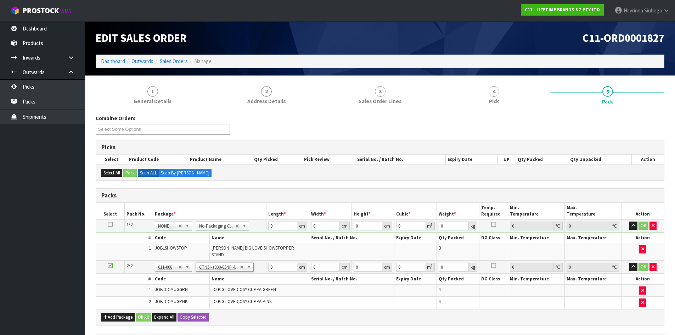
type input "43"
type input "33"
type input "25.5"
type input "0.036185"
type input "4.66"
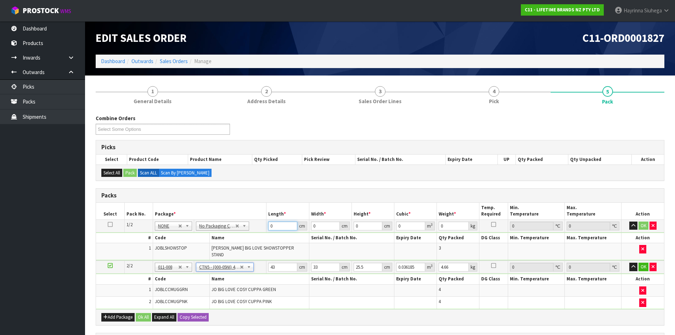
click at [270, 225] on input "0" at bounding box center [282, 225] width 29 height 9
type input "40"
type input "4"
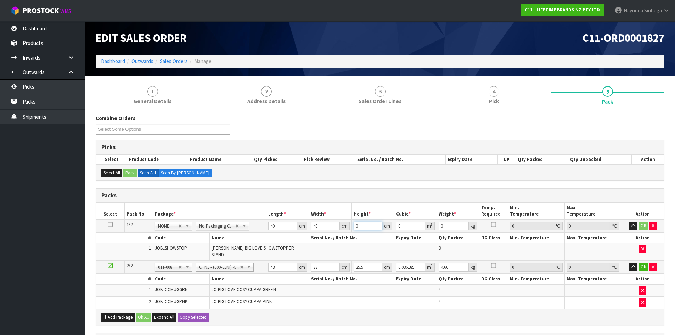
type input "0.0064"
type input "43"
type input "0.0688"
type input "43"
type input "9"
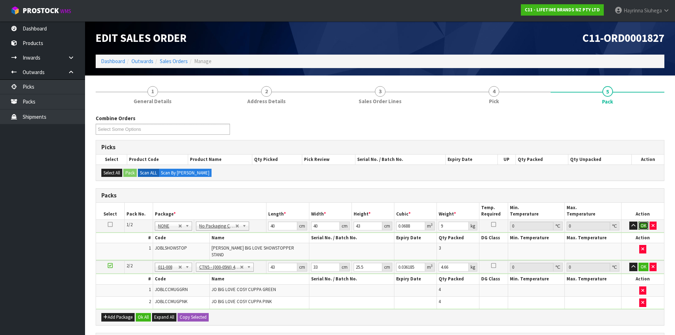
click button "OK" at bounding box center [643, 225] width 10 height 9
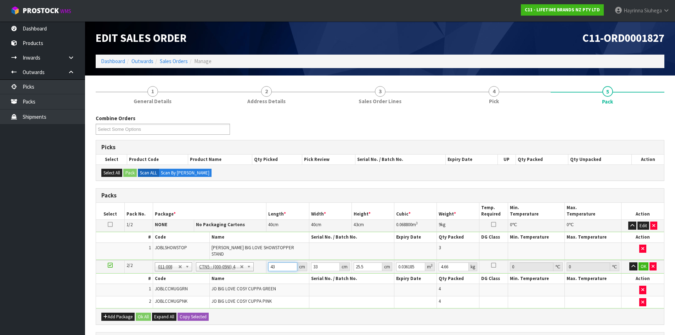
type input "4"
type input "0.003366"
type input "44"
type input "0.037026"
type input "44"
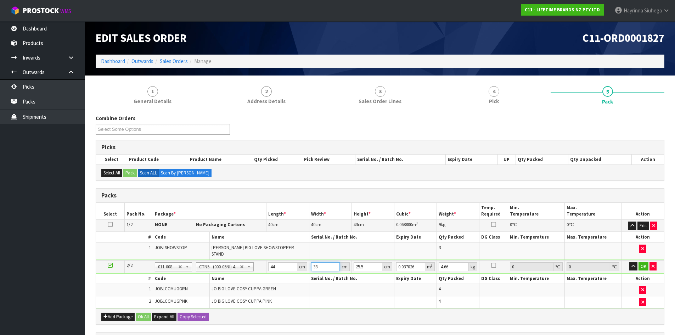
type input "3"
type input "0.003366"
type input "35"
type input "0.03927"
type input "35"
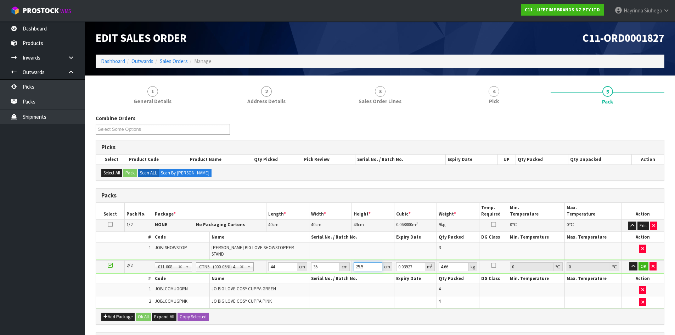
type input "2"
type input "0.00308"
type input "28"
type input "0.04312"
type input "28"
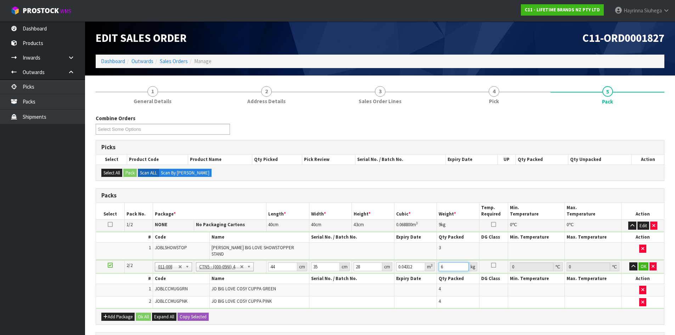
type input "6"
click button "OK" at bounding box center [643, 266] width 10 height 9
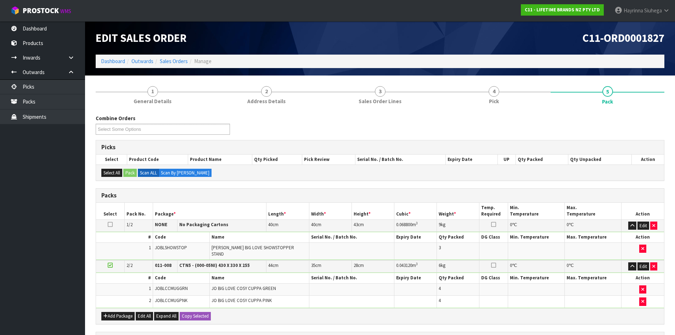
scroll to position [136, 0]
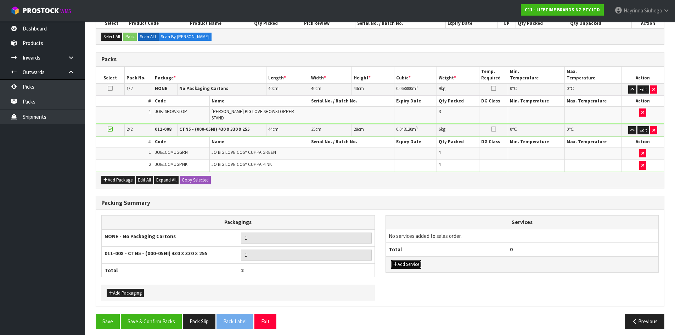
click at [410, 260] on button "Add Service" at bounding box center [406, 264] width 30 height 9
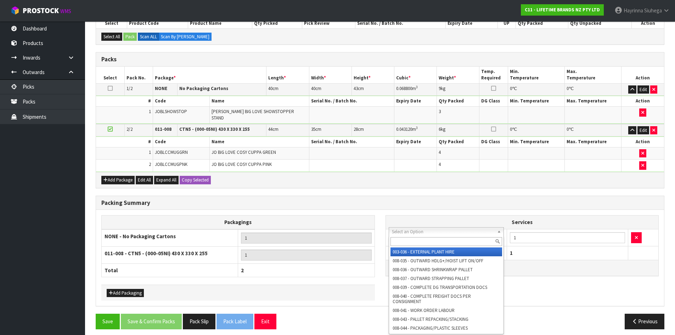
click at [412, 239] on input "text" at bounding box center [446, 241] width 112 height 9
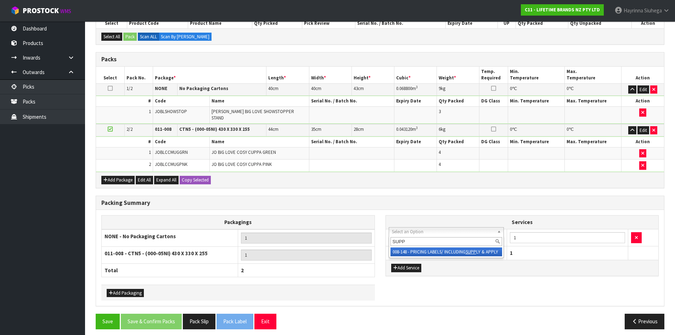
type input "SUPP"
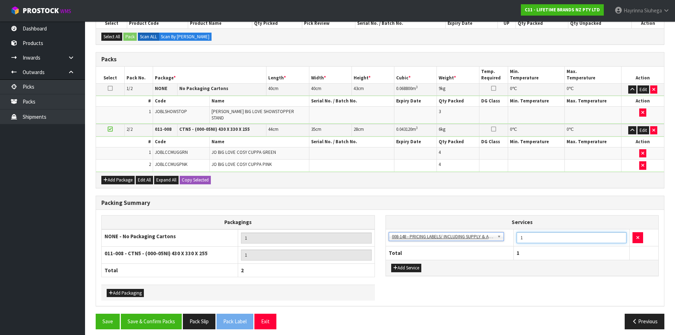
drag, startPoint x: 569, startPoint y: 238, endPoint x: 489, endPoint y: 231, distance: 80.4
click at [492, 232] on tr "003-036 - EXTERNAL PLANT HIRE 008-035 - OUTWARD HDLG+/HOIST LIFT ON/OFF 008-036…" at bounding box center [522, 237] width 273 height 17
type input "11"
click at [147, 313] on button "Save & Confirm Packs" at bounding box center [151, 320] width 61 height 15
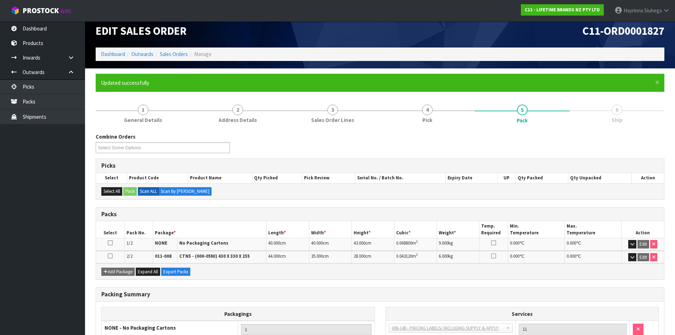
scroll to position [87, 0]
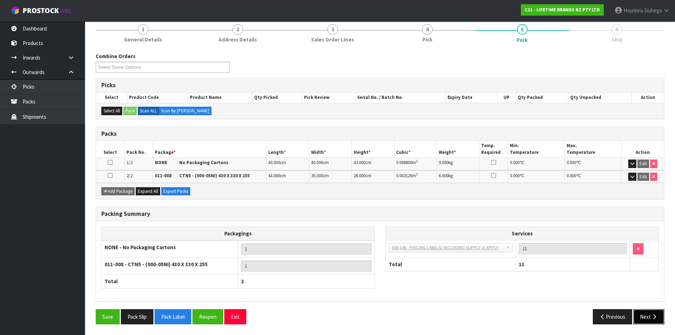
click at [647, 319] on button "Next" at bounding box center [648, 316] width 31 height 15
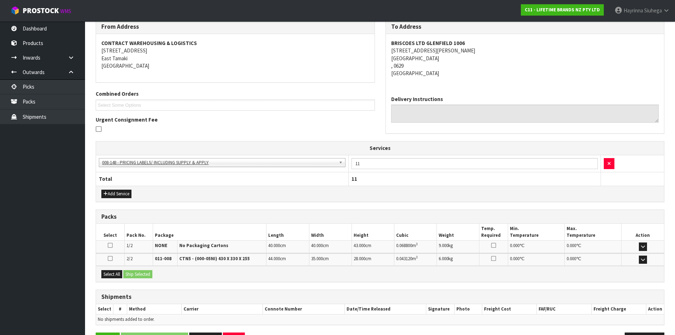
scroll to position [144, 0]
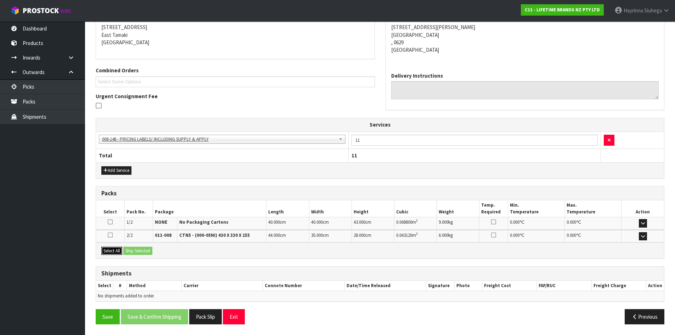
click at [111, 250] on button "Select All" at bounding box center [111, 251] width 21 height 9
click at [149, 246] on div "Select All Ship Selected" at bounding box center [380, 250] width 568 height 16
click at [149, 250] on button "Ship Selected" at bounding box center [137, 251] width 29 height 9
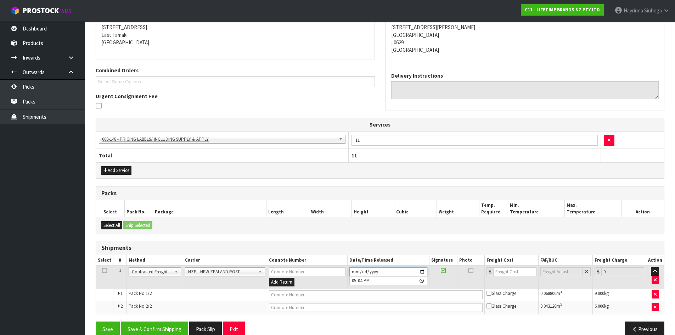
click at [352, 268] on input "2025-09-09" at bounding box center [388, 271] width 78 height 9
type input "2025-09-10"
click at [174, 324] on button "Save & Confirm Shipping" at bounding box center [154, 328] width 67 height 15
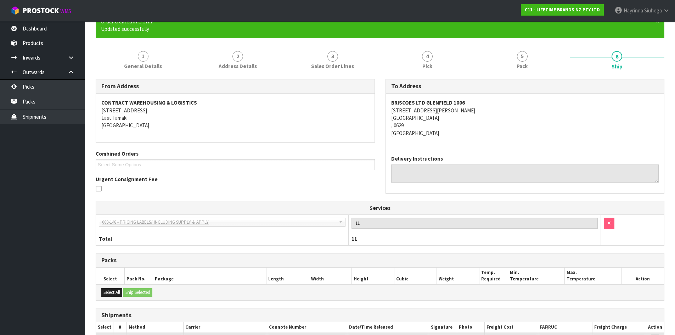
scroll to position [146, 0]
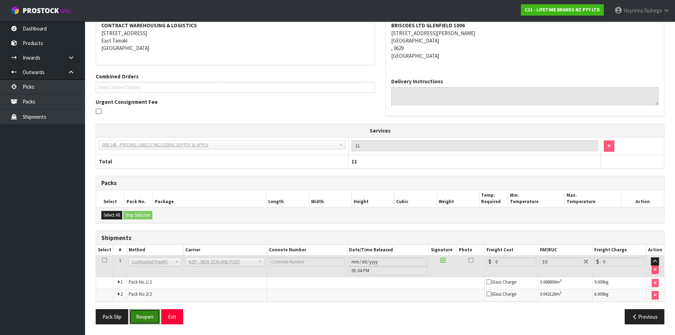
click at [155, 316] on button "Reopen" at bounding box center [144, 316] width 31 height 15
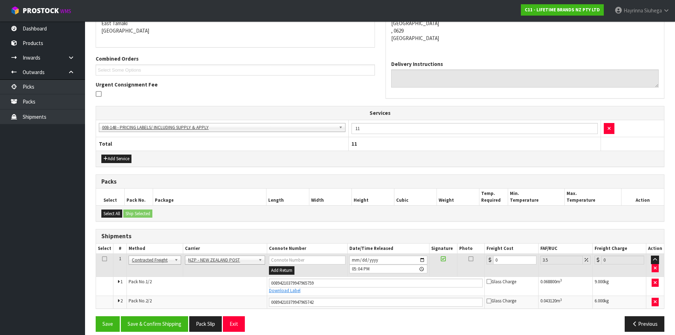
scroll to position [163, 0]
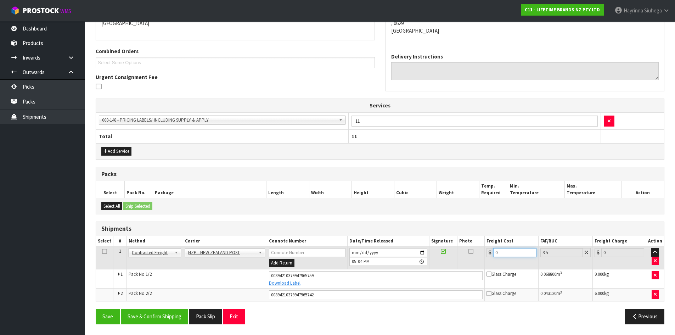
drag, startPoint x: 506, startPoint y: 252, endPoint x: 451, endPoint y: 250, distance: 54.6
click at [453, 251] on tr "1 Client Local Pickup Customer Local Pickup Company Freight Contracted Freight …" at bounding box center [380, 257] width 568 height 23
type input "8"
type input "8.28"
type input "8.6"
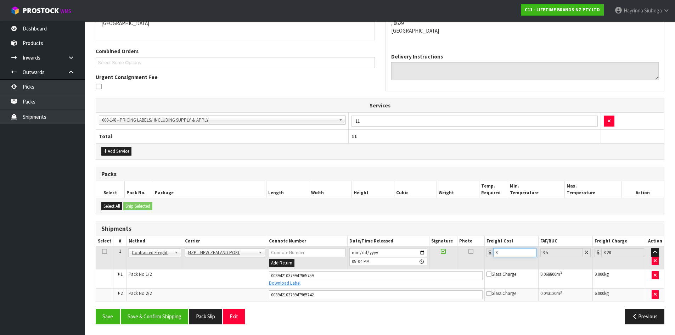
type input "8.9"
type input "8.66"
type input "8.96"
type input "8.66"
click at [96, 308] on button "Save" at bounding box center [108, 315] width 24 height 15
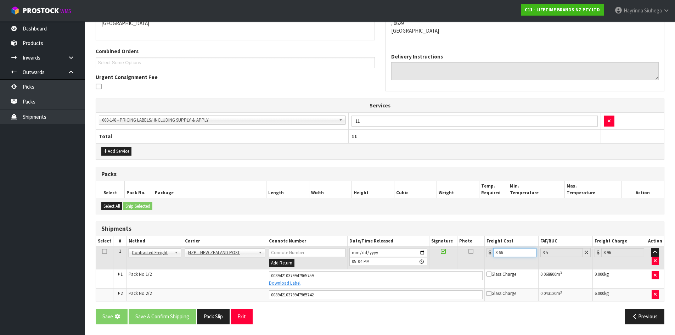
scroll to position [0, 0]
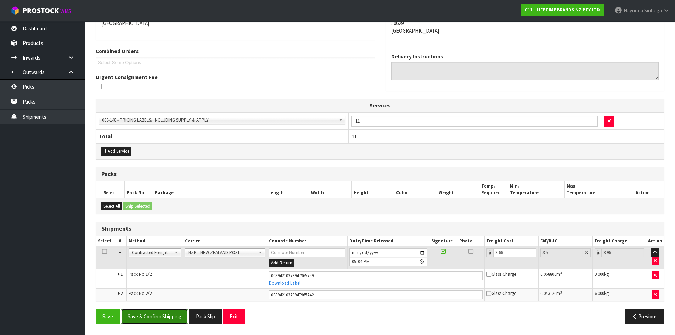
click at [165, 313] on button "Save & Confirm Shipping" at bounding box center [154, 315] width 67 height 15
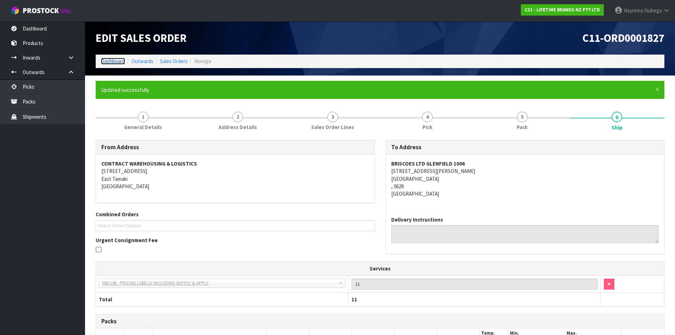
click at [112, 61] on link "Dashboard" at bounding box center [113, 61] width 24 height 7
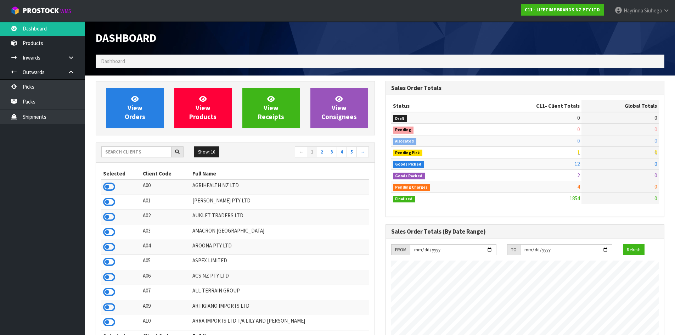
scroll to position [537, 289]
click at [118, 148] on input "text" at bounding box center [136, 151] width 70 height 11
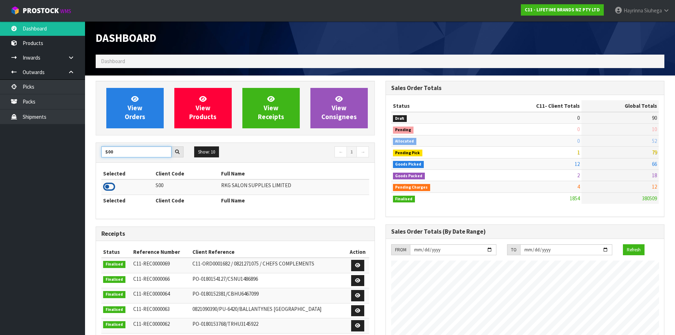
type input "S00"
click at [112, 188] on icon at bounding box center [109, 186] width 12 height 11
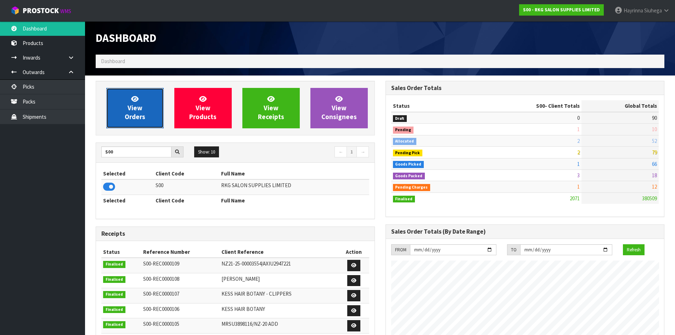
click at [146, 110] on link "View Orders" at bounding box center [134, 108] width 57 height 40
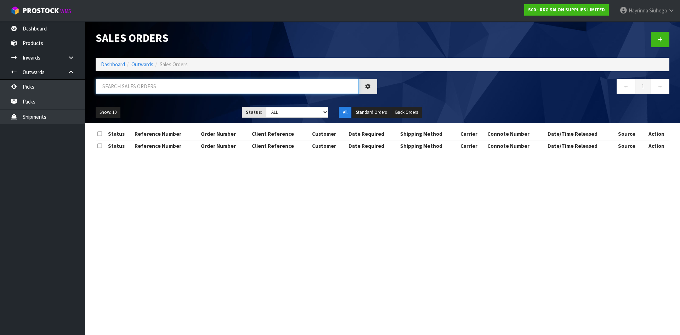
click at [155, 90] on input "text" at bounding box center [227, 86] width 263 height 15
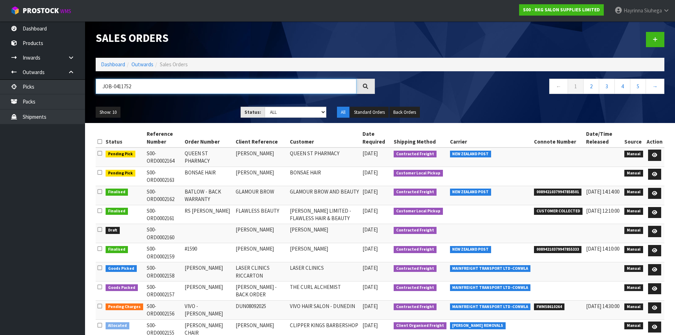
type input "JOB-0411752"
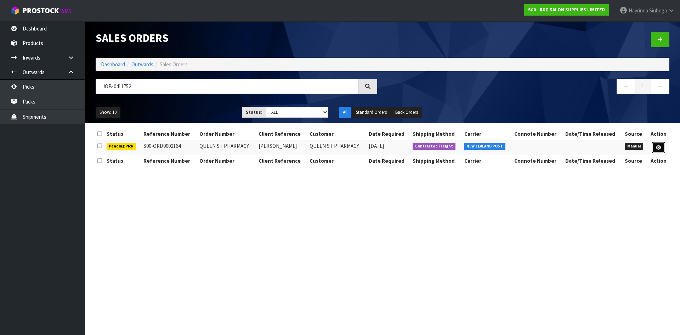
click at [656, 147] on icon at bounding box center [658, 147] width 5 height 5
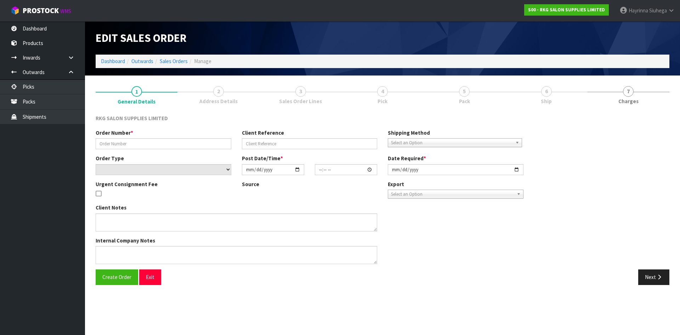
type input "QUEEN ST PHARMACY"
type input "VANESSA ANSTEY"
select select "number:0"
type input "2025-09-09"
type input "15:20:00.000"
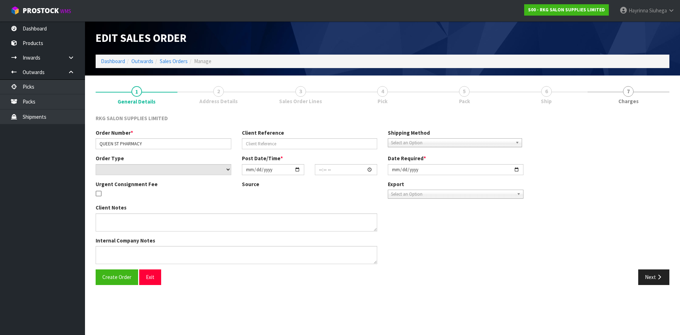
type input "2025-09-10"
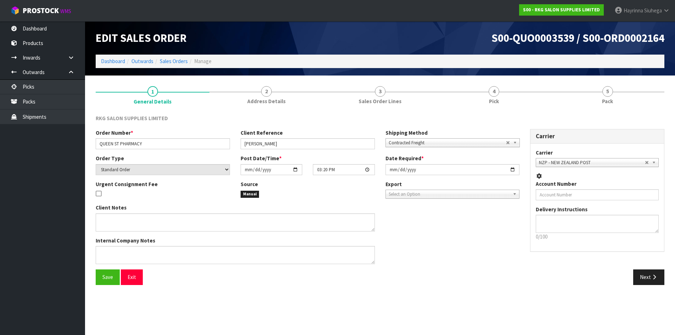
click at [542, 89] on link "4 Pick" at bounding box center [494, 95] width 114 height 28
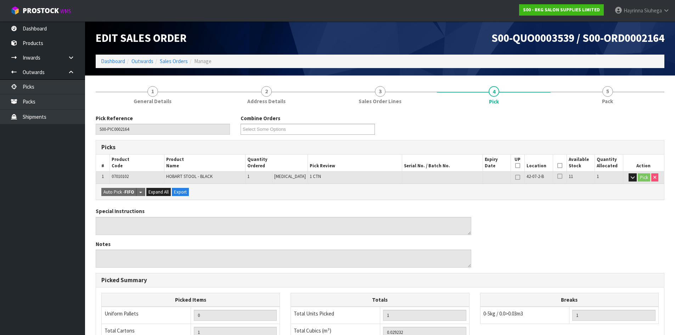
click at [560, 166] on th "Picked" at bounding box center [560, 162] width 14 height 17
click at [558, 166] on icon at bounding box center [559, 165] width 5 height 0
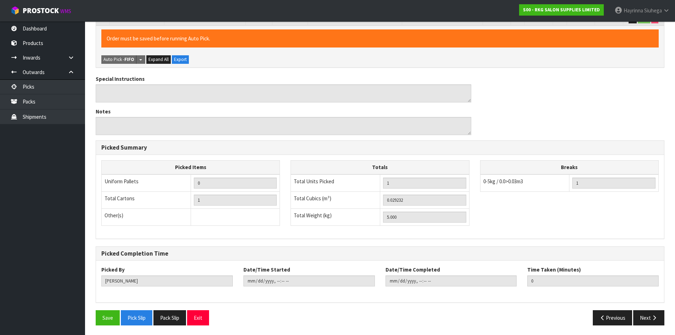
scroll to position [159, 0]
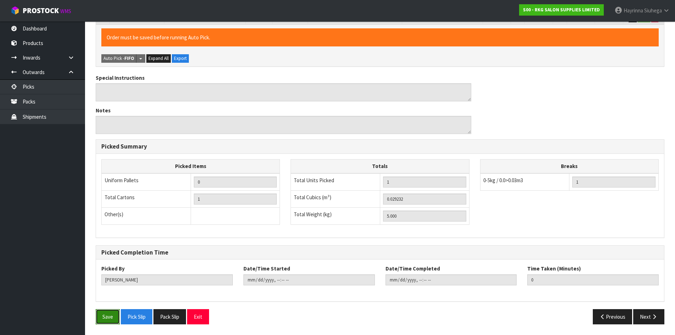
click at [106, 313] on button "Save" at bounding box center [108, 316] width 24 height 15
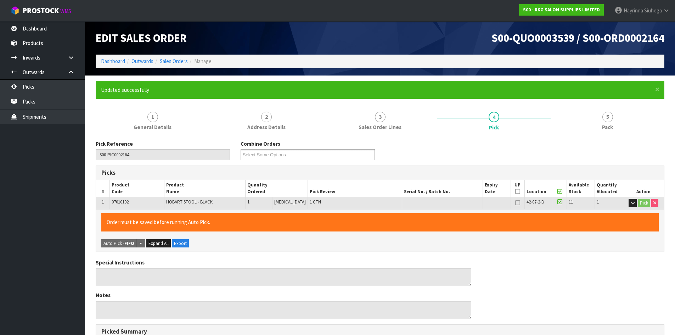
type input "Hayrinna Siuhega"
type input "2025-09-09T17:07:11"
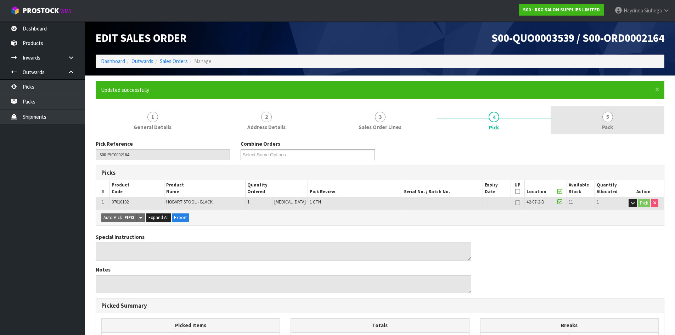
click at [588, 124] on link "5 Pack" at bounding box center [607, 120] width 114 height 28
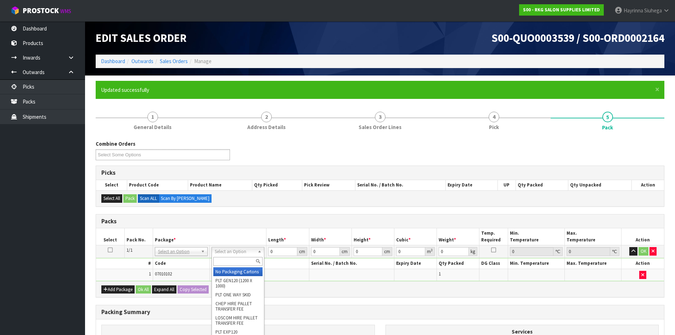
drag, startPoint x: 239, startPoint y: 249, endPoint x: 227, endPoint y: 265, distance: 19.8
click at [268, 251] on td "0 cm" at bounding box center [287, 251] width 43 height 13
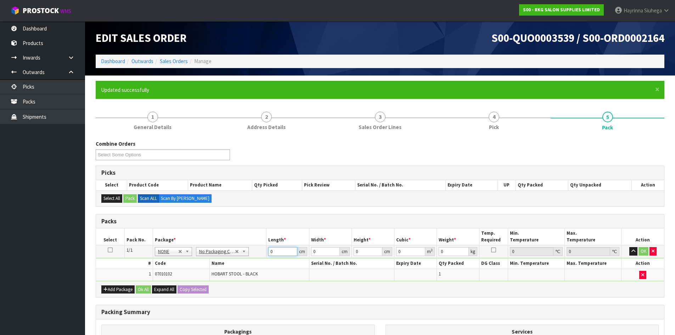
click at [268, 251] on input "0" at bounding box center [282, 251] width 29 height 9
type input "48"
type input "2"
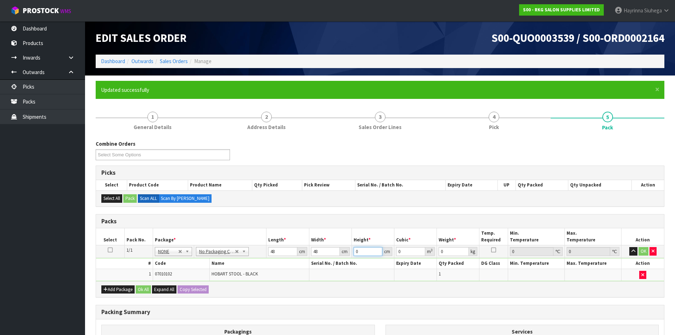
type input "0.004608"
type input "20"
type input "0.04608"
type input "20"
type input "6"
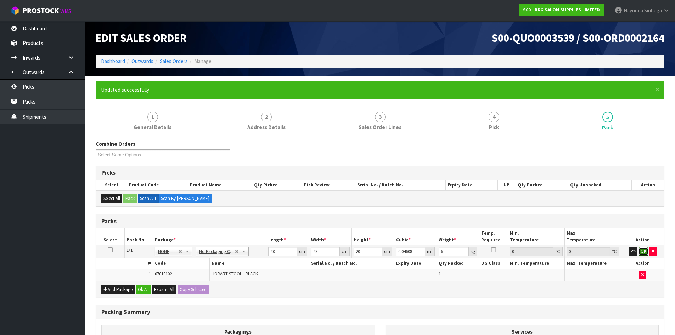
click button "OK" at bounding box center [643, 251] width 10 height 9
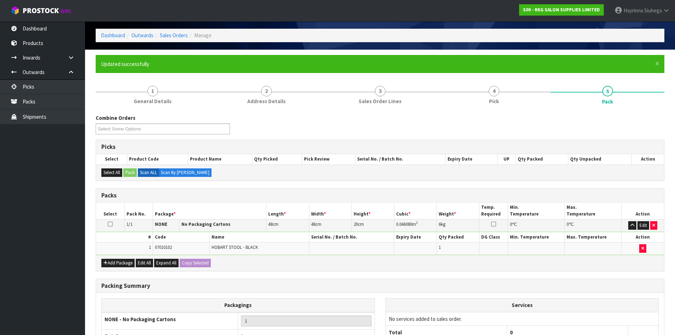
scroll to position [97, 0]
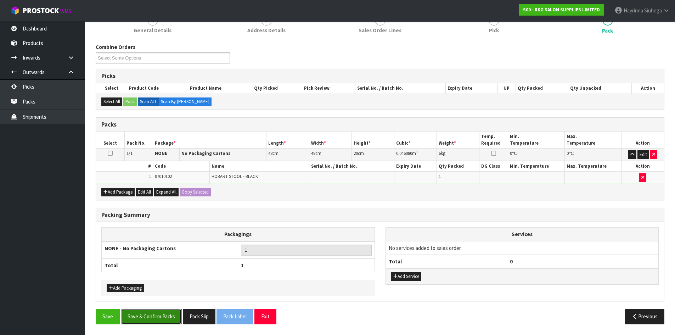
click at [157, 322] on button "Save & Confirm Packs" at bounding box center [151, 315] width 61 height 15
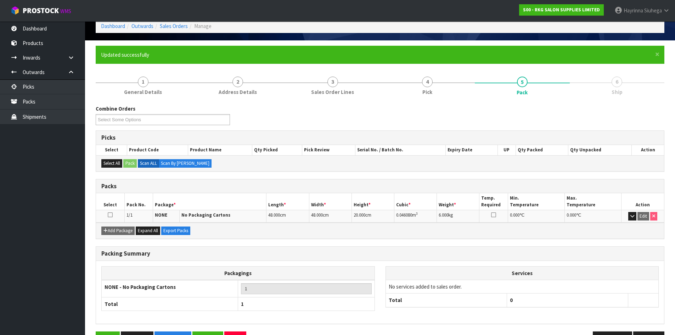
scroll to position [58, 0]
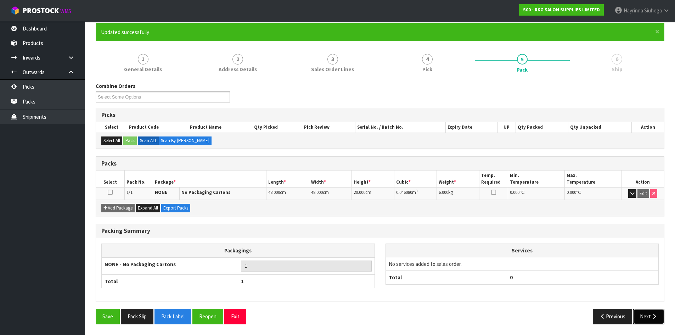
click at [651, 316] on icon "button" at bounding box center [654, 315] width 7 height 5
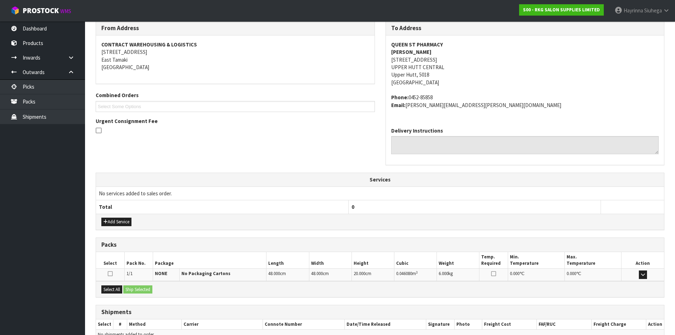
scroll to position [158, 0]
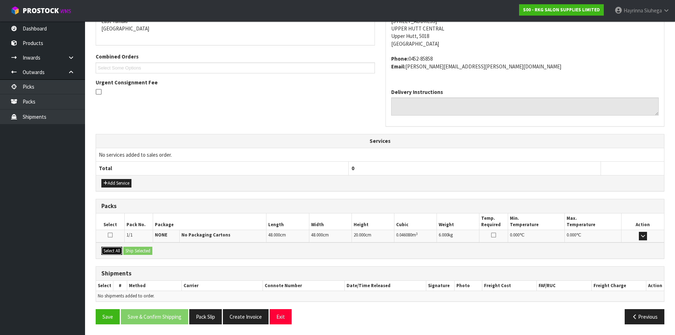
click at [109, 253] on button "Select All" at bounding box center [111, 251] width 21 height 9
drag, startPoint x: 145, startPoint y: 250, endPoint x: 150, endPoint y: 266, distance: 16.8
click at [145, 251] on button "Ship Selected" at bounding box center [137, 251] width 29 height 9
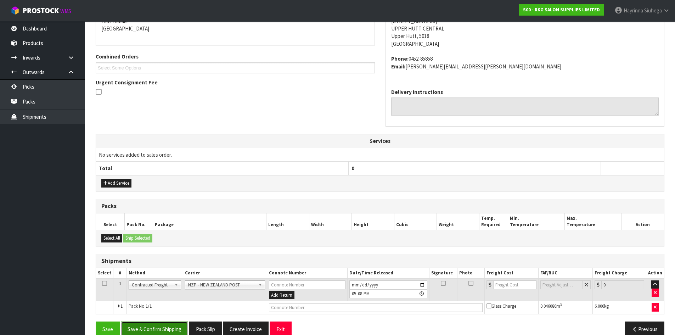
click at [179, 327] on button "Save & Confirm Shipping" at bounding box center [154, 328] width 67 height 15
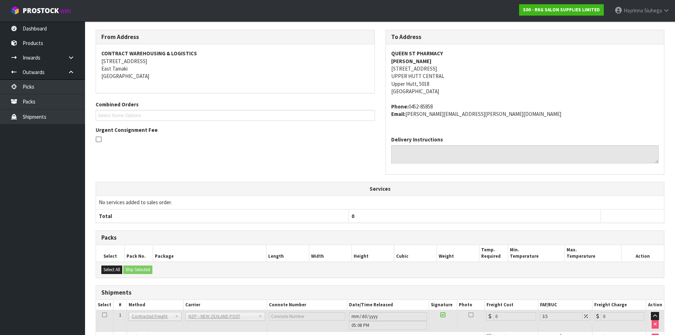
scroll to position [160, 0]
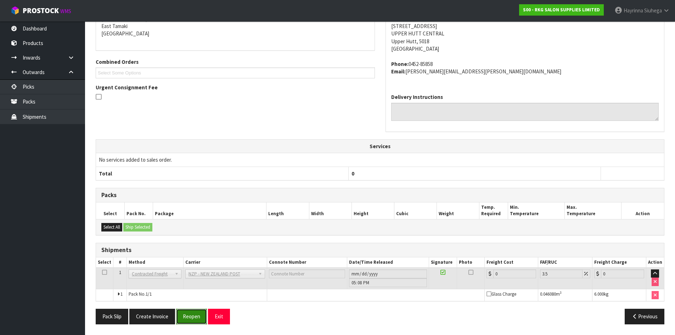
click at [193, 320] on button "Reopen" at bounding box center [191, 315] width 31 height 15
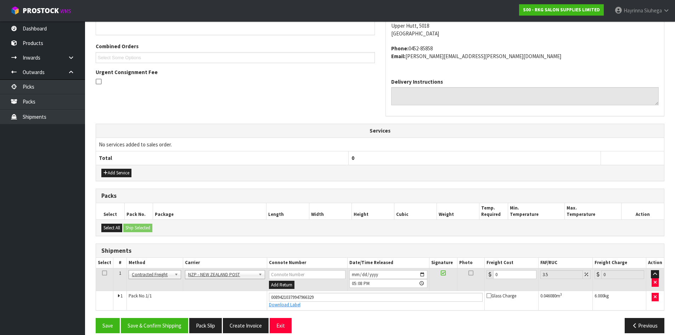
scroll to position [177, 0]
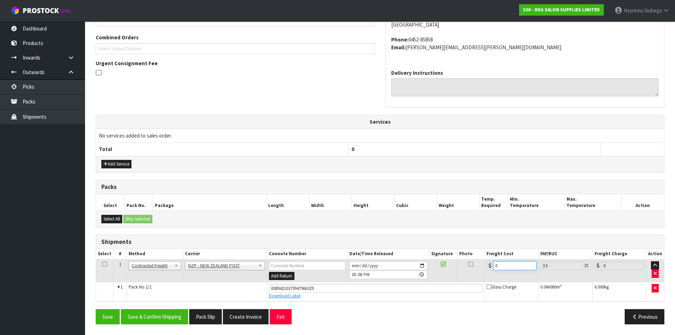
drag, startPoint x: 507, startPoint y: 269, endPoint x: 382, endPoint y: 266, distance: 124.7
click at [440, 266] on tr "1 Client Local Pickup Customer Local Pickup Company Freight Contracted Freight …" at bounding box center [380, 270] width 568 height 23
type input "8"
type input "8.28"
click at [96, 309] on button "Save" at bounding box center [108, 316] width 24 height 15
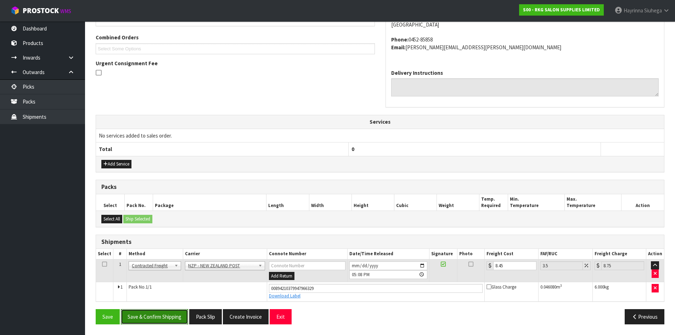
click at [156, 318] on button "Save & Confirm Shipping" at bounding box center [154, 316] width 67 height 15
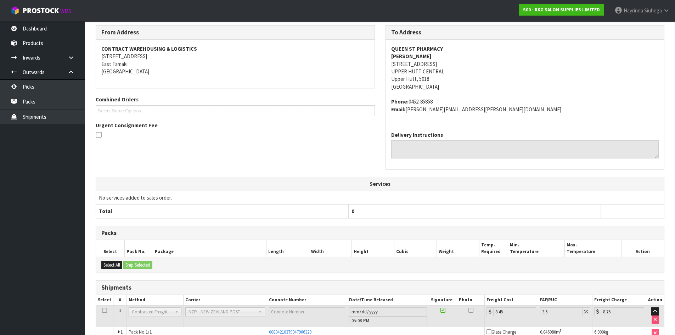
scroll to position [157, 0]
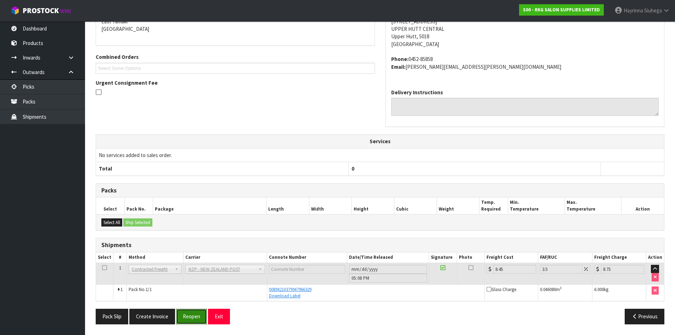
click at [188, 312] on button "Reopen" at bounding box center [191, 315] width 31 height 15
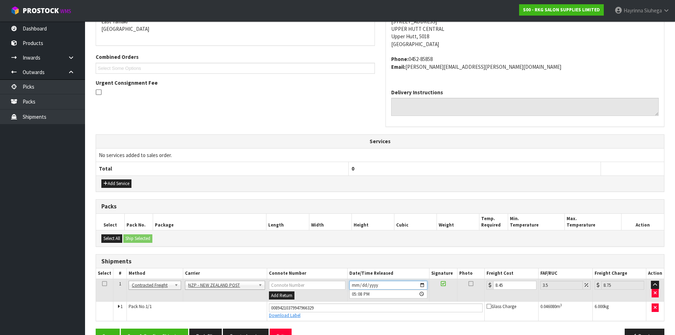
click at [353, 284] on input "2025-09-09" at bounding box center [388, 285] width 78 height 9
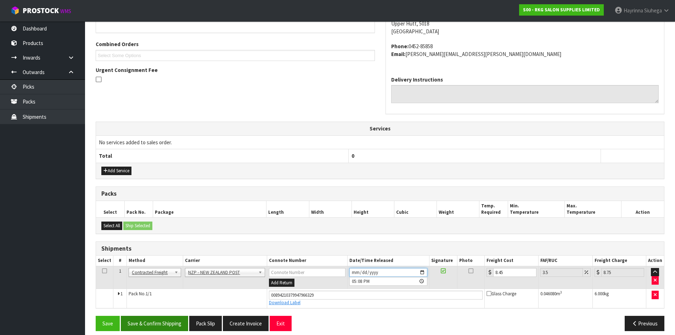
scroll to position [177, 0]
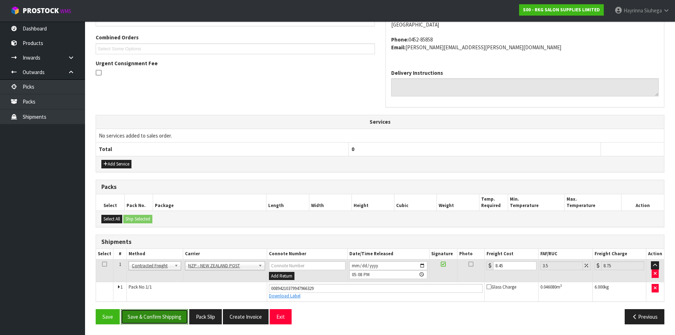
click at [160, 316] on button "Save & Confirm Shipping" at bounding box center [154, 316] width 67 height 15
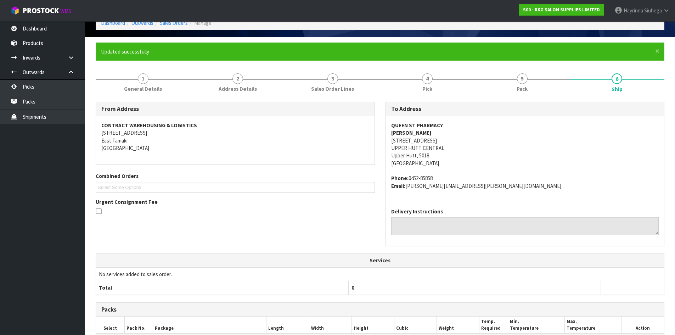
scroll to position [0, 0]
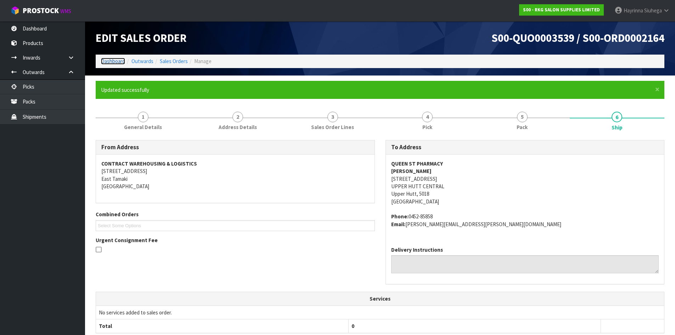
click at [106, 59] on link "Dashboard" at bounding box center [113, 61] width 24 height 7
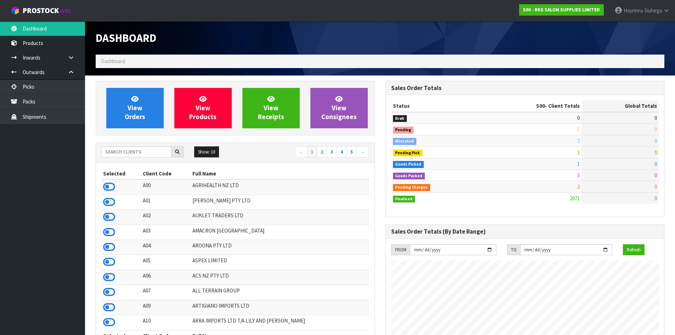
scroll to position [537, 289]
click at [130, 150] on input "text" at bounding box center [136, 151] width 70 height 11
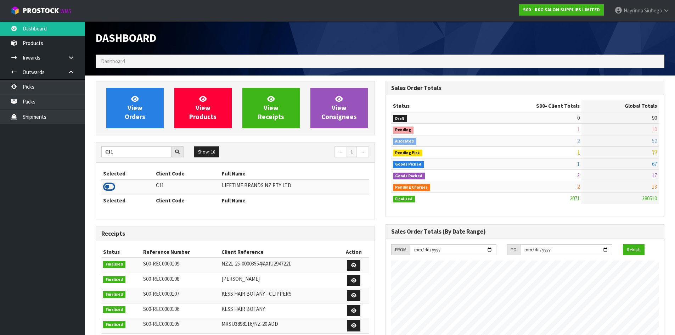
click at [107, 184] on icon at bounding box center [109, 186] width 12 height 11
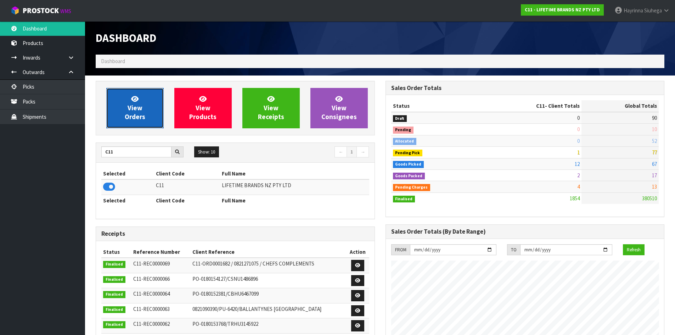
click at [119, 92] on link "View Orders" at bounding box center [134, 108] width 57 height 40
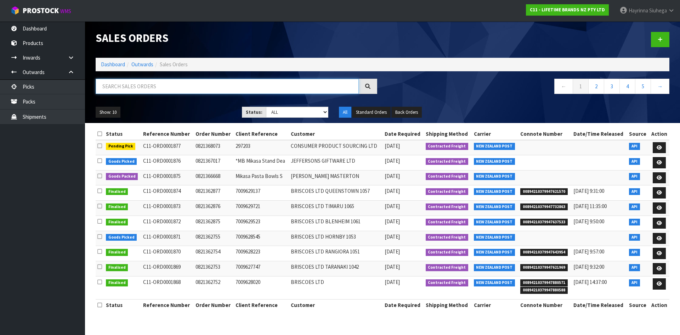
click at [133, 81] on input "text" at bounding box center [227, 86] width 263 height 15
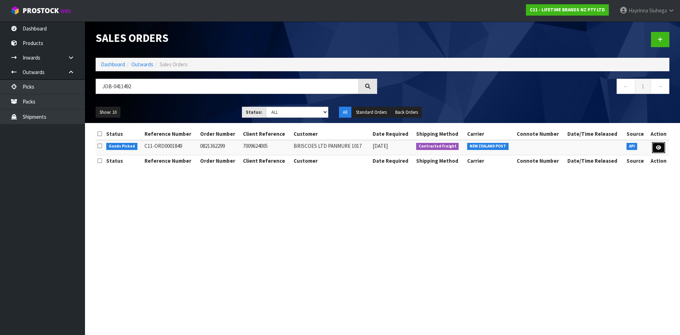
click at [658, 145] on icon at bounding box center [658, 147] width 5 height 5
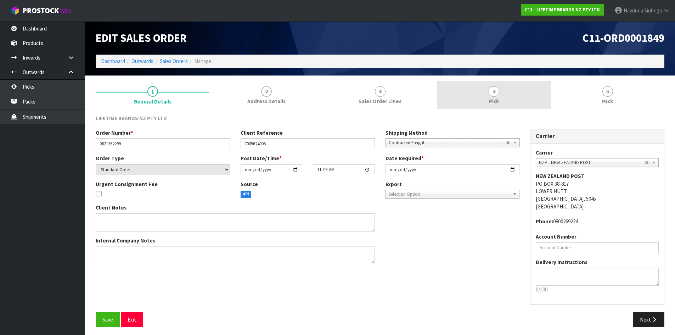
click at [509, 97] on link "4 Pick" at bounding box center [494, 95] width 114 height 28
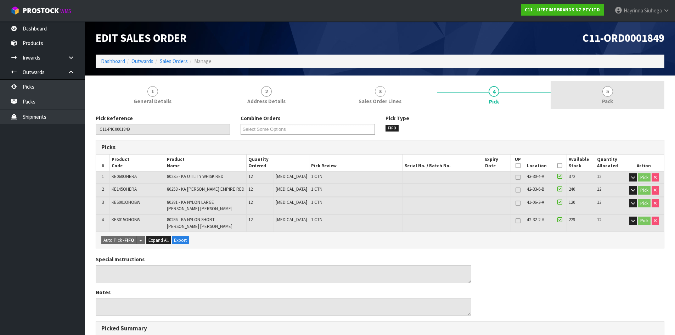
click at [571, 98] on link "5 Pack" at bounding box center [607, 95] width 114 height 28
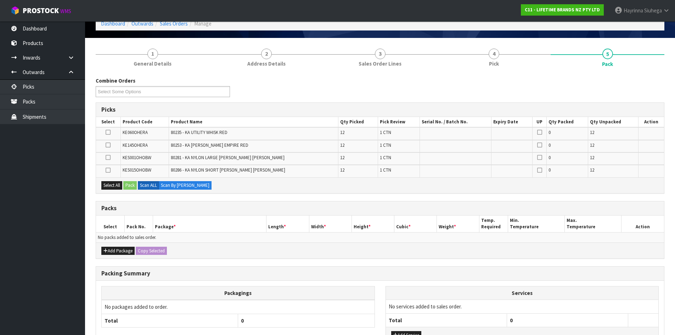
scroll to position [93, 0]
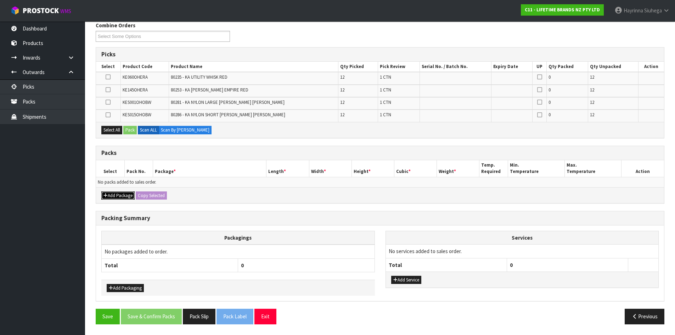
click at [118, 196] on button "Add Package" at bounding box center [117, 195] width 33 height 9
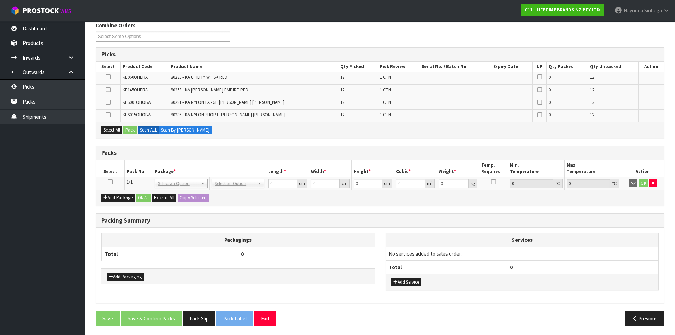
click at [110, 182] on icon at bounding box center [110, 182] width 5 height 0
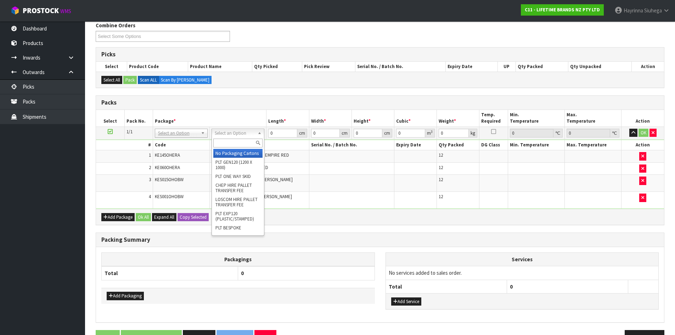
click at [245, 141] on input "text" at bounding box center [237, 142] width 49 height 9
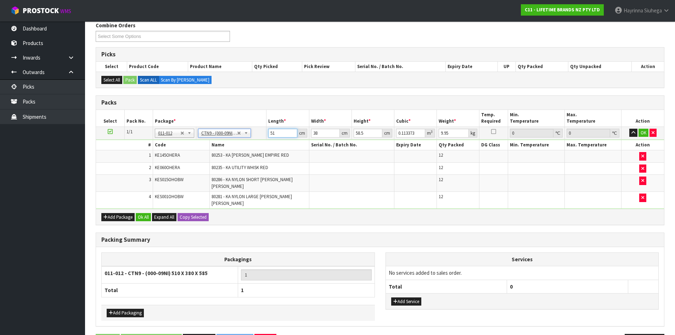
click at [270, 134] on input "51" at bounding box center [282, 133] width 29 height 9
click button "OK" at bounding box center [643, 133] width 10 height 9
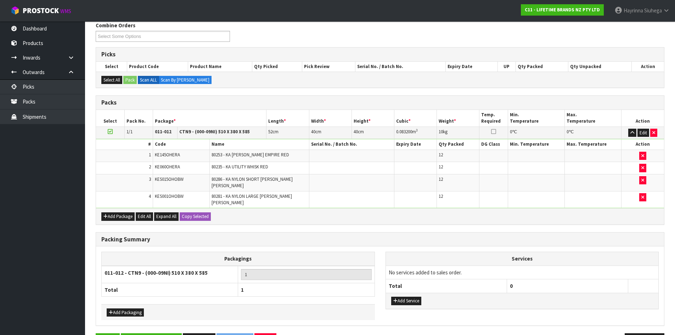
click at [401, 293] on div "Add Service" at bounding box center [522, 301] width 273 height 16
click at [402, 296] on button "Add Service" at bounding box center [406, 300] width 30 height 9
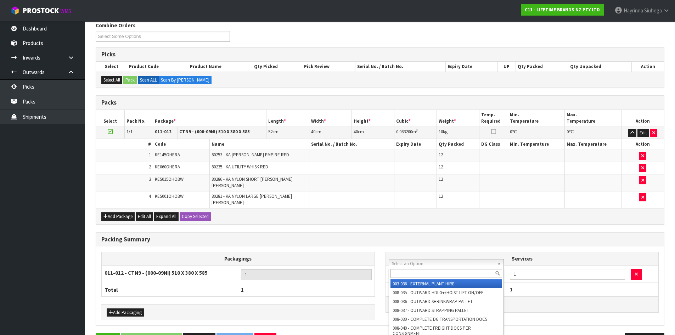
click at [406, 272] on input "text" at bounding box center [446, 273] width 112 height 9
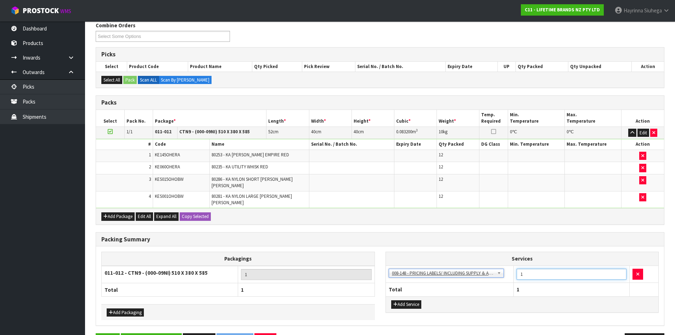
drag, startPoint x: 534, startPoint y: 267, endPoint x: 458, endPoint y: 269, distance: 76.5
click at [461, 269] on tr "003-036 - EXTERNAL PLANT HIRE 008-035 - OUTWARD HDLG+/HOIST LIFT ON/OFF 008-036…" at bounding box center [522, 273] width 273 height 17
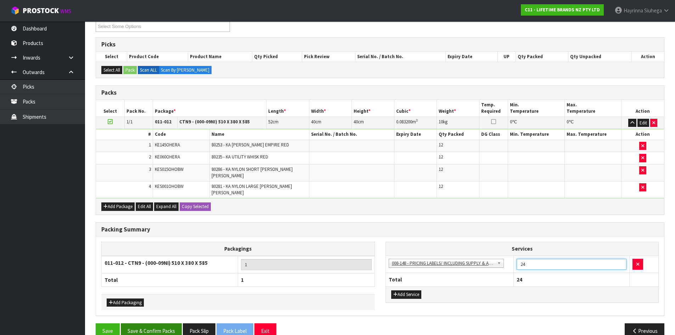
scroll to position [108, 0]
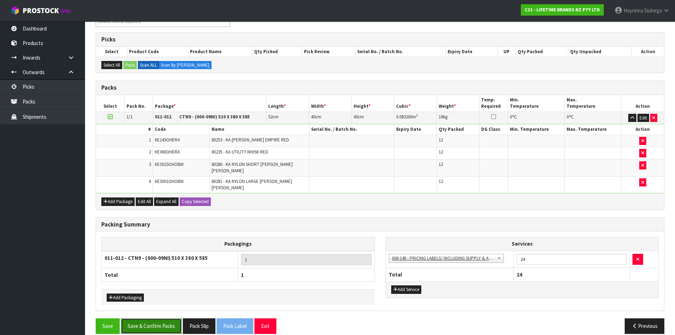
click at [164, 321] on button "Save & Confirm Packs" at bounding box center [151, 325] width 61 height 15
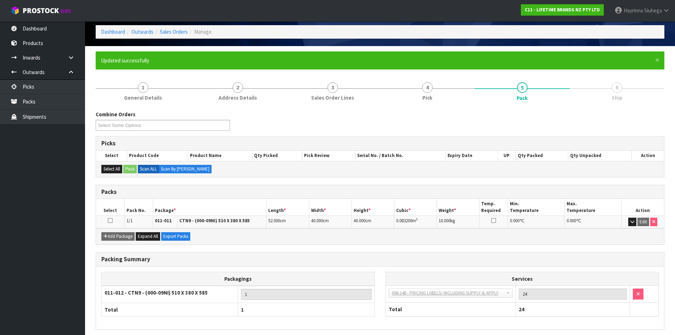
scroll to position [58, 0]
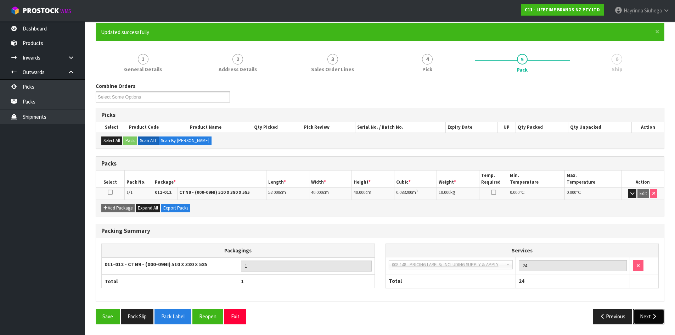
click at [645, 310] on button "Next" at bounding box center [648, 315] width 31 height 15
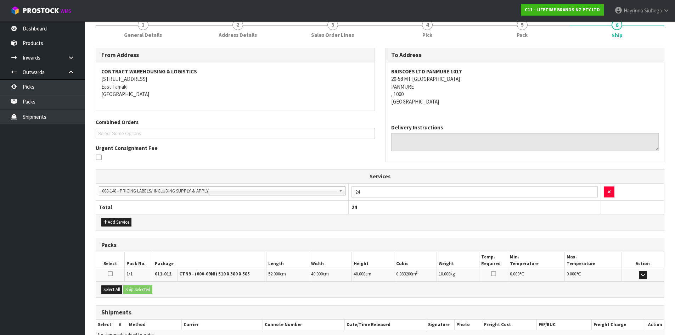
scroll to position [131, 0]
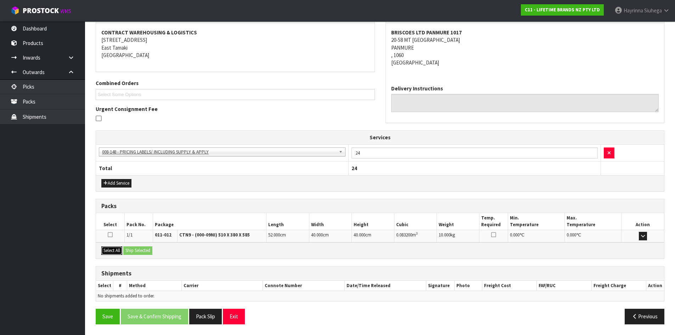
click at [121, 252] on button "Select All" at bounding box center [111, 250] width 21 height 9
click at [127, 252] on button "Ship Selected" at bounding box center [137, 250] width 29 height 9
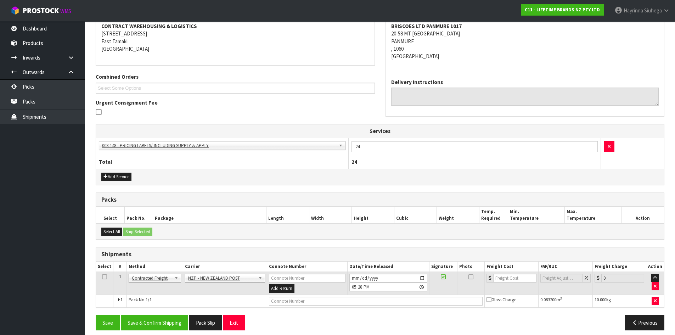
scroll to position [143, 0]
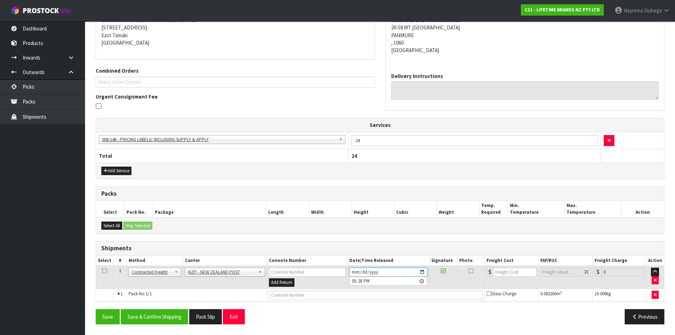
click at [352, 271] on input "2025-09-09" at bounding box center [388, 271] width 78 height 9
click at [172, 318] on button "Save & Confirm Shipping" at bounding box center [154, 316] width 67 height 15
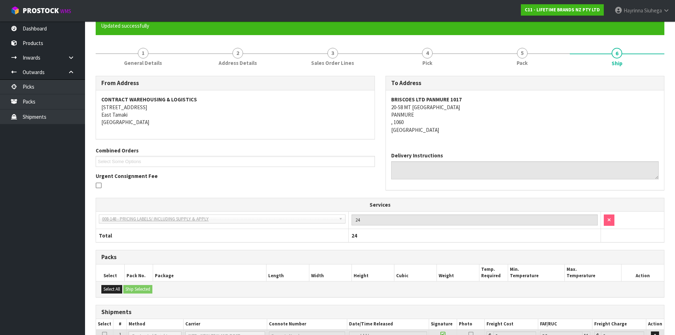
scroll to position [134, 0]
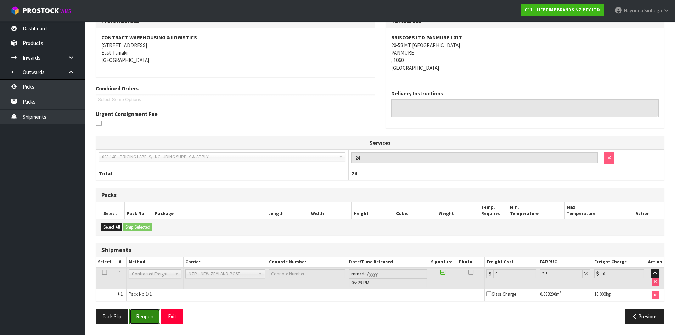
click at [145, 315] on button "Reopen" at bounding box center [144, 315] width 31 height 15
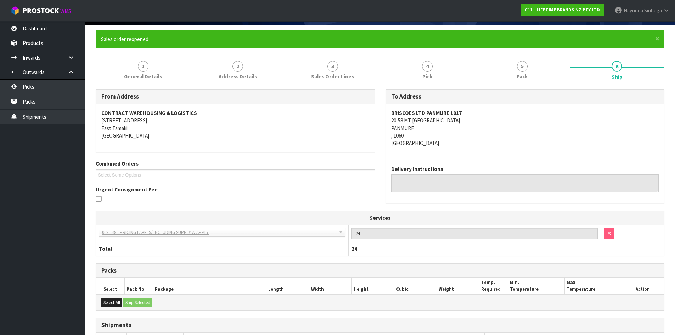
scroll to position [126, 0]
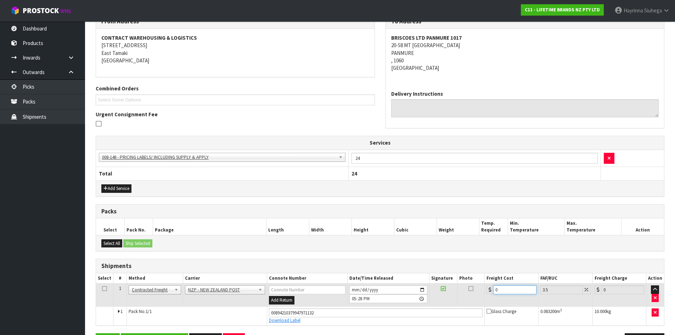
drag, startPoint x: 501, startPoint y: 288, endPoint x: 480, endPoint y: 289, distance: 20.6
click at [490, 289] on div "0" at bounding box center [511, 289] width 50 height 9
click at [96, 333] on button "Save" at bounding box center [108, 340] width 24 height 15
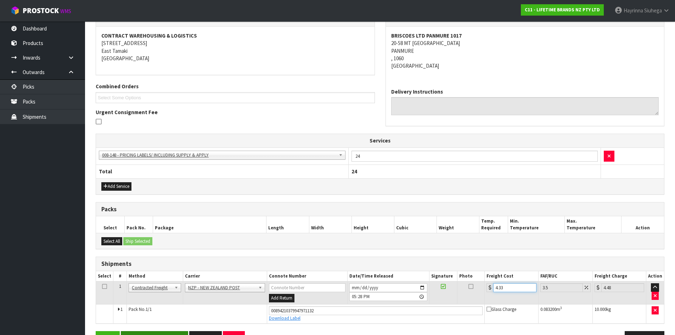
scroll to position [150, 0]
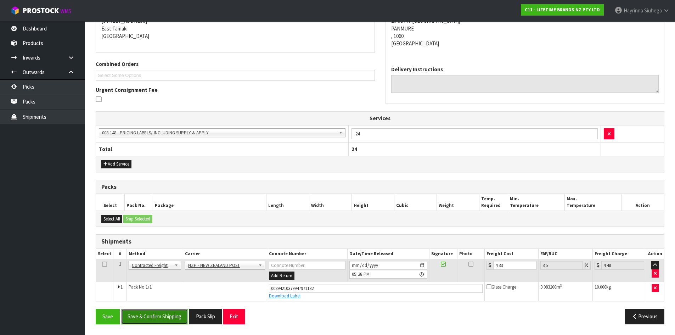
click at [161, 318] on button "Save & Confirm Shipping" at bounding box center [154, 315] width 67 height 15
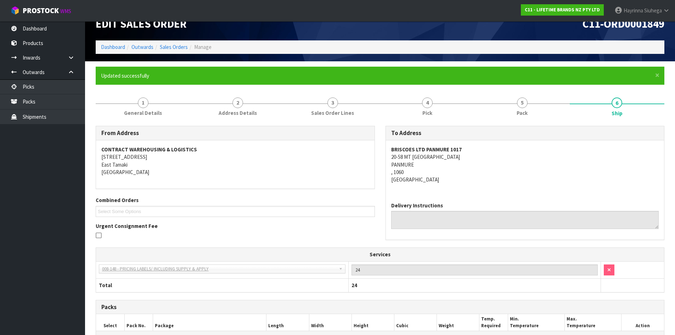
scroll to position [0, 0]
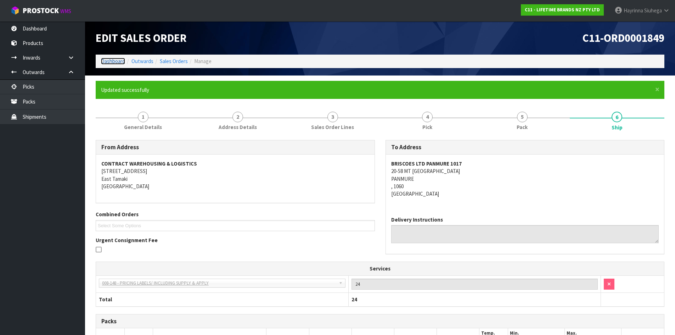
click at [115, 62] on link "Dashboard" at bounding box center [113, 61] width 24 height 7
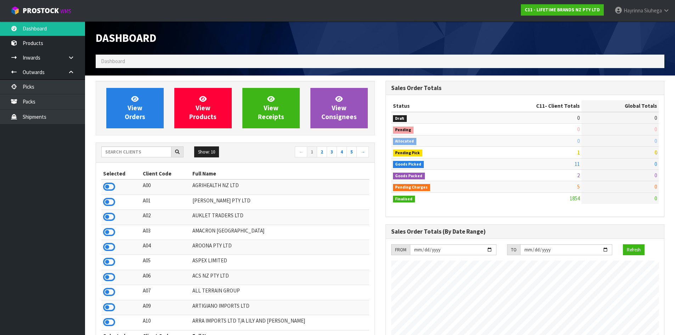
scroll to position [537, 289]
click at [121, 156] on input "text" at bounding box center [136, 151] width 70 height 11
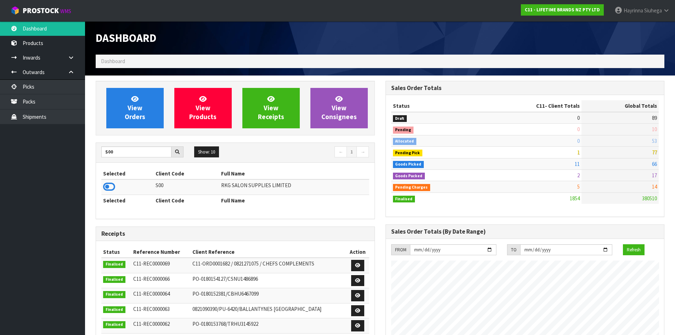
click at [111, 188] on icon at bounding box center [109, 186] width 12 height 11
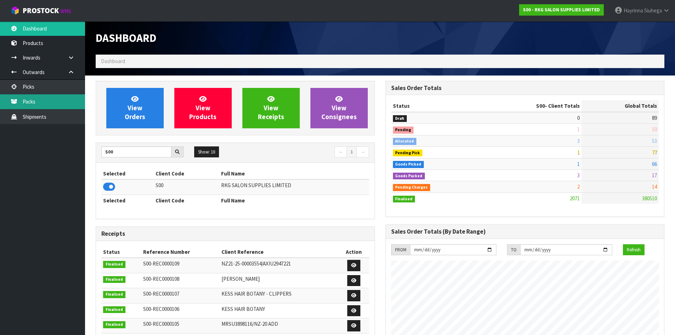
click at [49, 103] on link "Packs" at bounding box center [42, 101] width 85 height 15
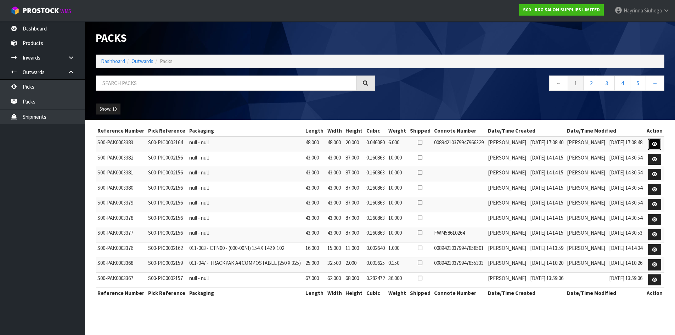
click at [655, 146] on icon at bounding box center [654, 144] width 5 height 5
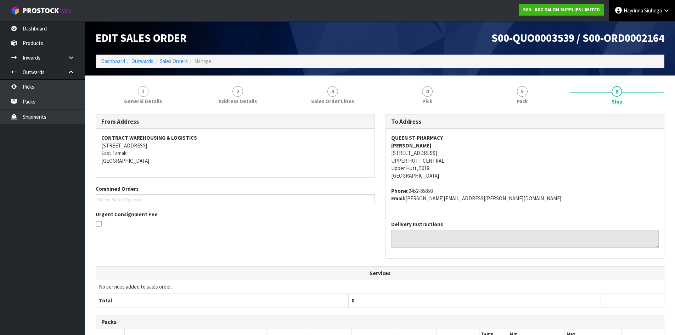
click at [644, 9] on span "Siuhega" at bounding box center [653, 10] width 18 height 7
click at [636, 27] on link "Logout" at bounding box center [646, 28] width 56 height 10
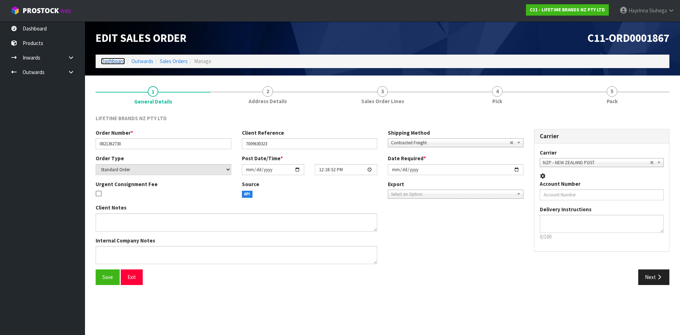
click at [119, 62] on link "Dashboard" at bounding box center [113, 61] width 24 height 7
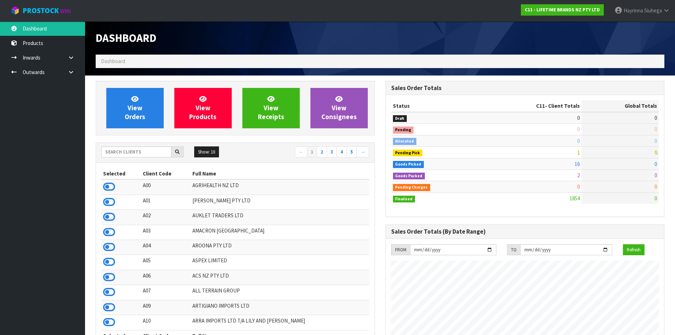
scroll to position [537, 289]
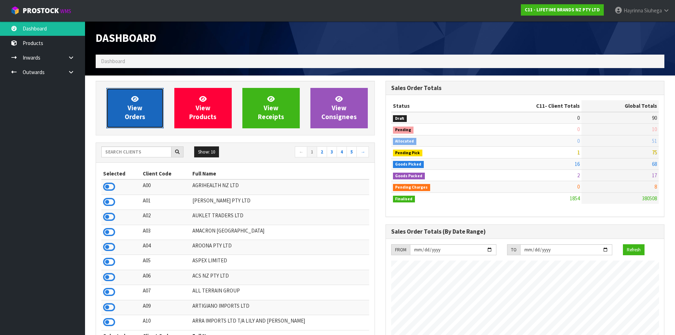
click at [121, 100] on link "View Orders" at bounding box center [134, 108] width 57 height 40
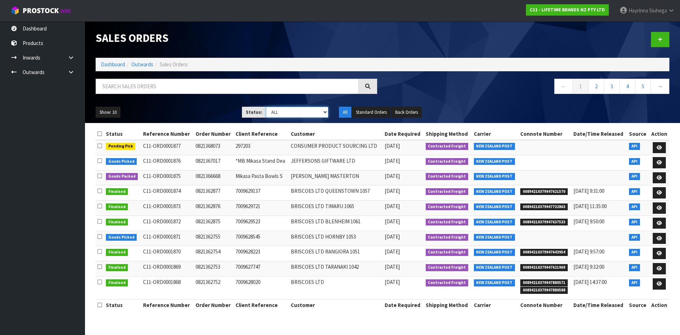
click at [297, 107] on select "Draft Pending Allocated Pending Pick Goods Picked Goods Packed Pending Charges …" at bounding box center [297, 112] width 63 height 11
select select "string:3"
click at [266, 107] on select "Draft Pending Allocated Pending Pick Goods Picked Goods Packed Pending Charges …" at bounding box center [297, 112] width 63 height 11
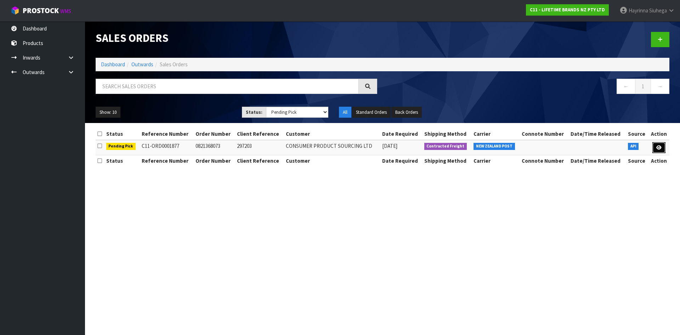
click at [657, 147] on icon at bounding box center [658, 147] width 5 height 5
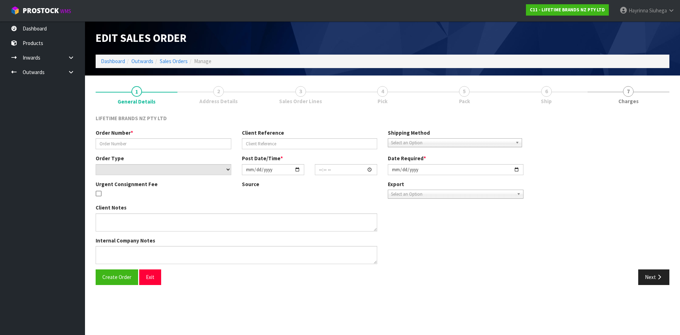
type input "0821368073"
type input "297203"
select select "number:0"
type input "[DATE]"
type input "14:58:54.000"
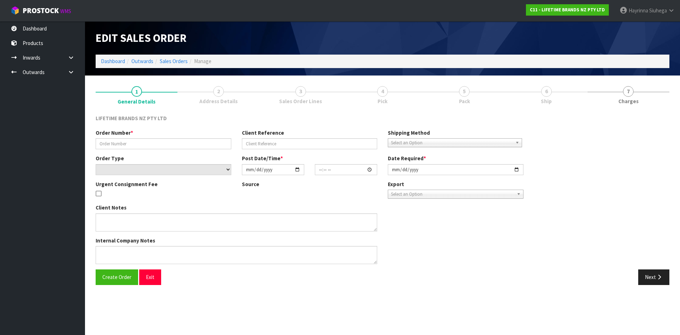
type input "[DATE]"
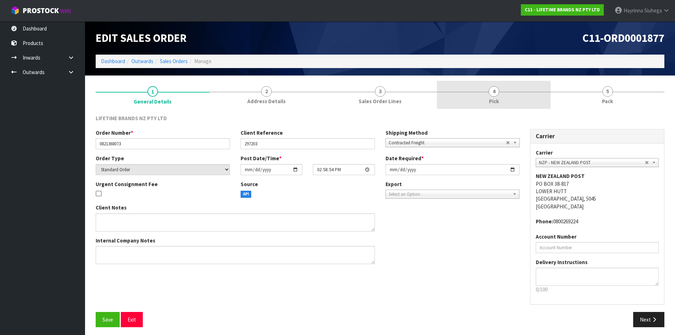
click at [537, 88] on link "4 Pick" at bounding box center [494, 95] width 114 height 28
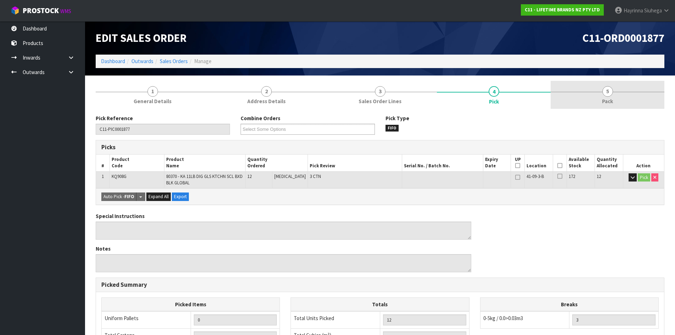
click at [599, 101] on link "5 Pack" at bounding box center [607, 95] width 114 height 28
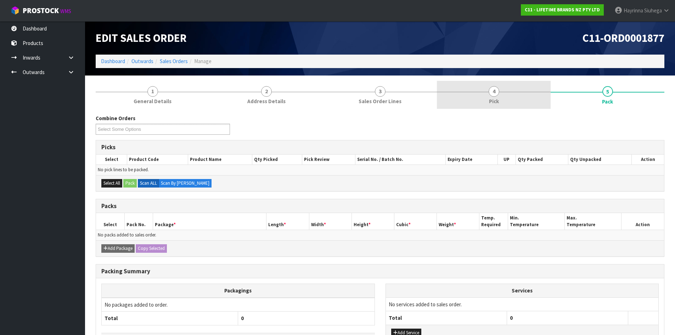
drag, startPoint x: 490, startPoint y: 101, endPoint x: 499, endPoint y: 102, distance: 8.9
click at [490, 101] on span "Pick" at bounding box center [494, 100] width 10 height 7
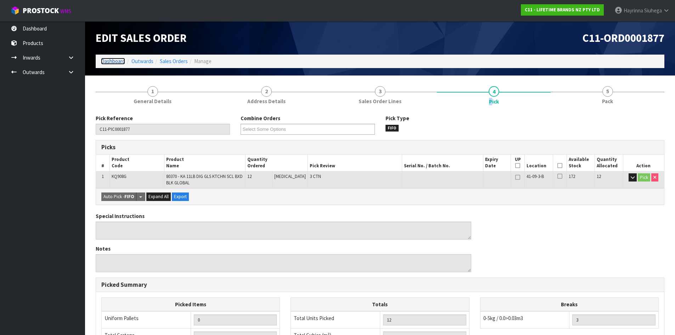
click at [115, 62] on link "Dashboard" at bounding box center [113, 61] width 24 height 7
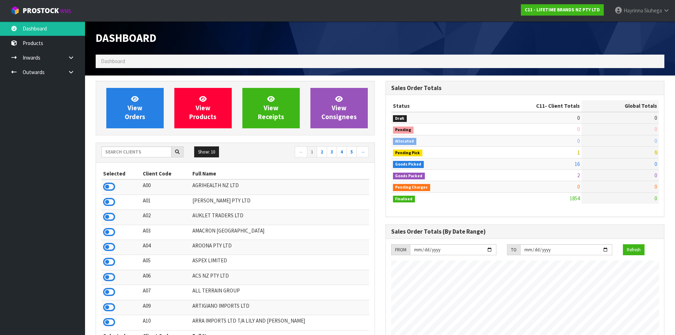
scroll to position [537, 289]
